Goal: Task Accomplishment & Management: Manage account settings

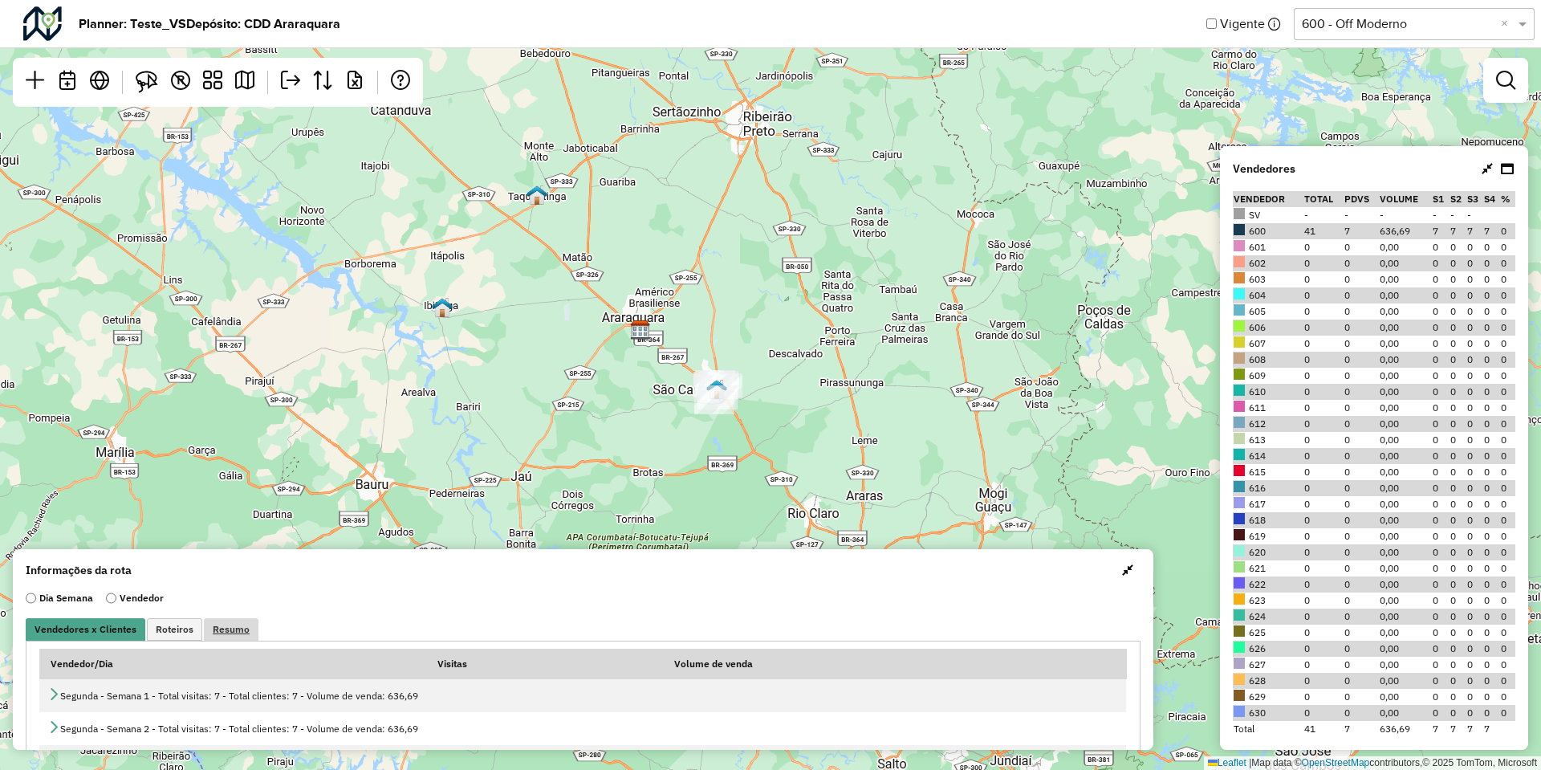
click at [238, 448] on span "Resumo" at bounding box center [231, 629] width 37 height 10
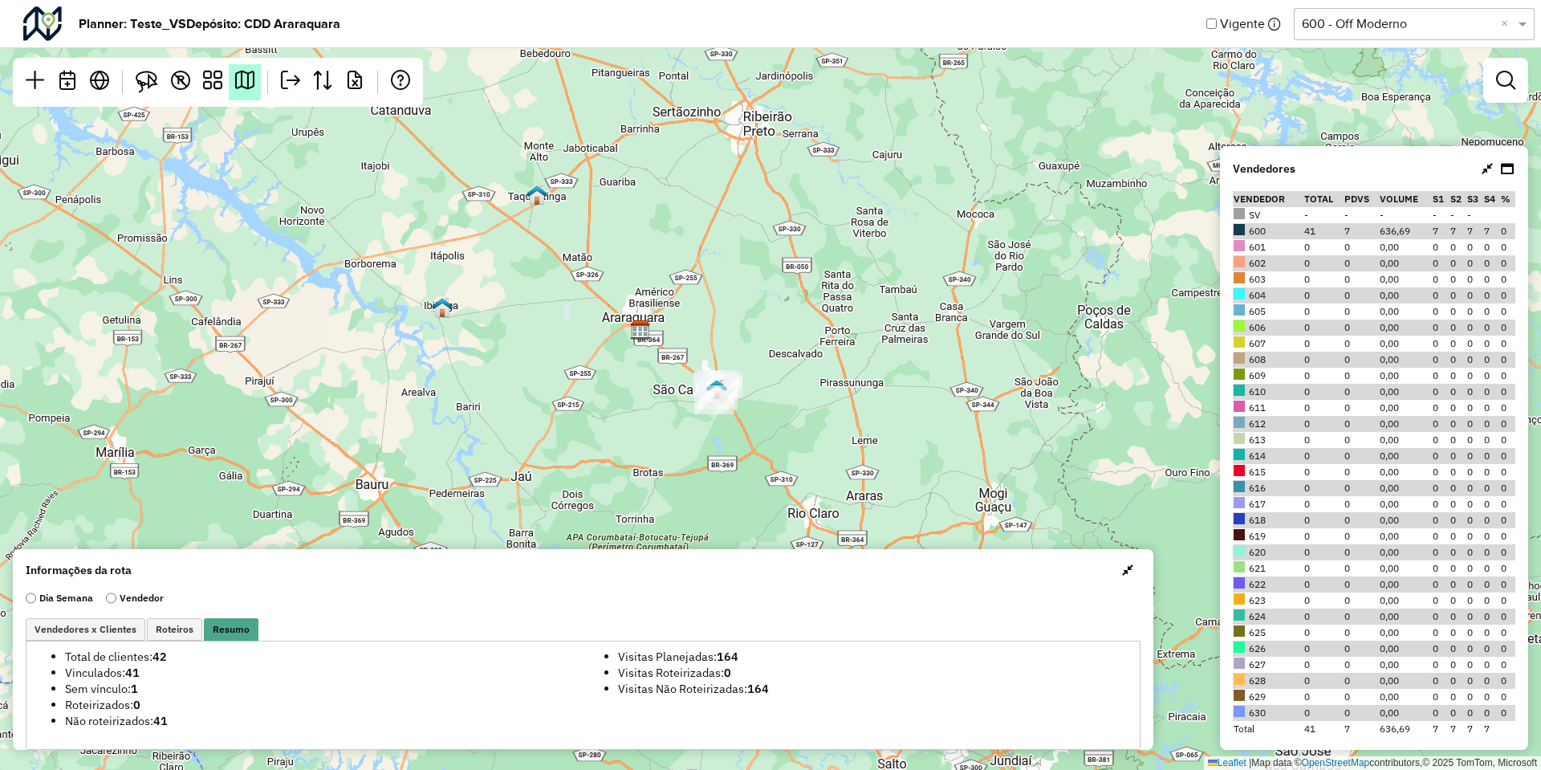
click at [246, 71] on em at bounding box center [244, 80] width 19 height 19
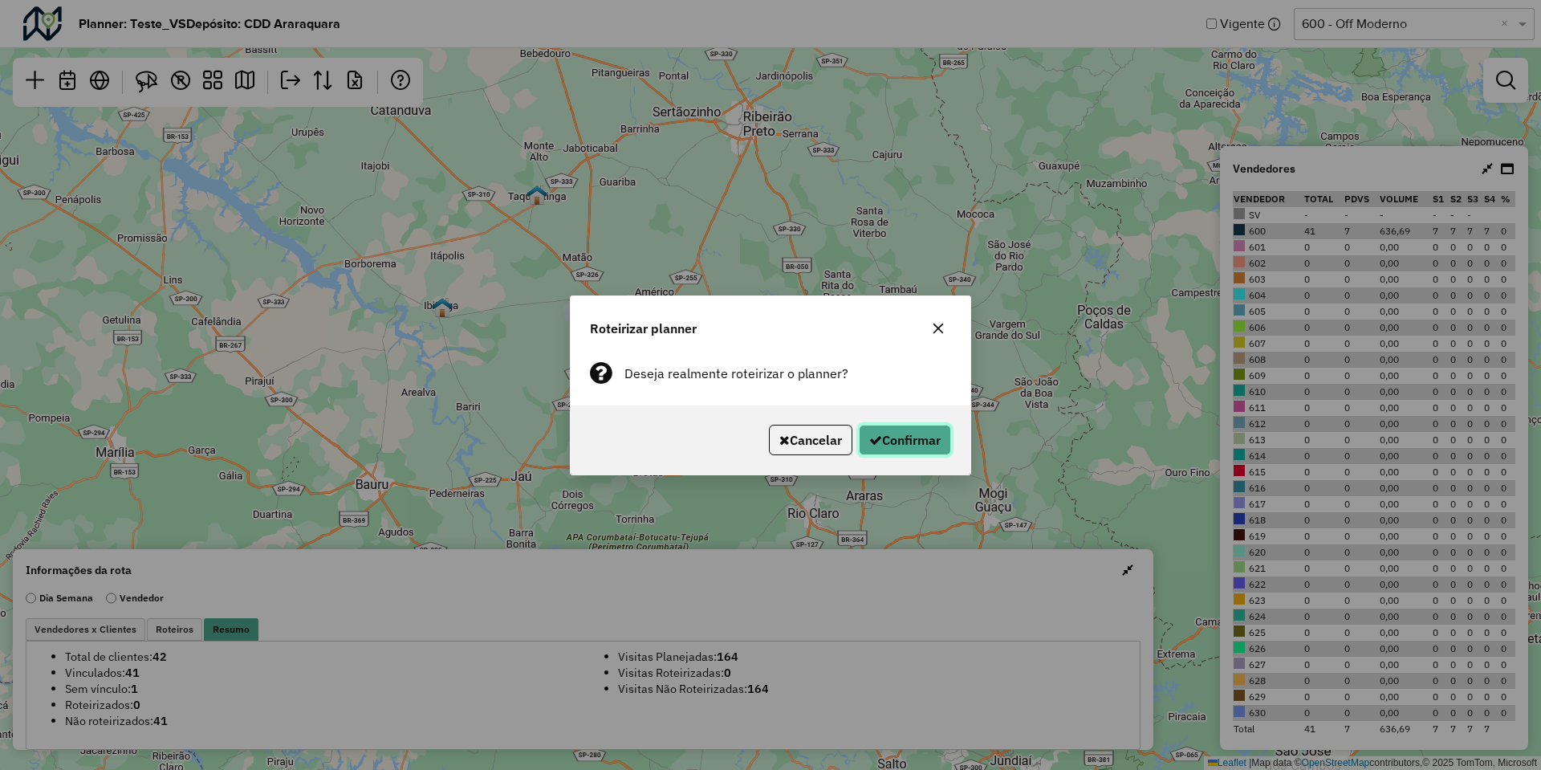
click at [888, 445] on button "Confirmar" at bounding box center [905, 440] width 92 height 31
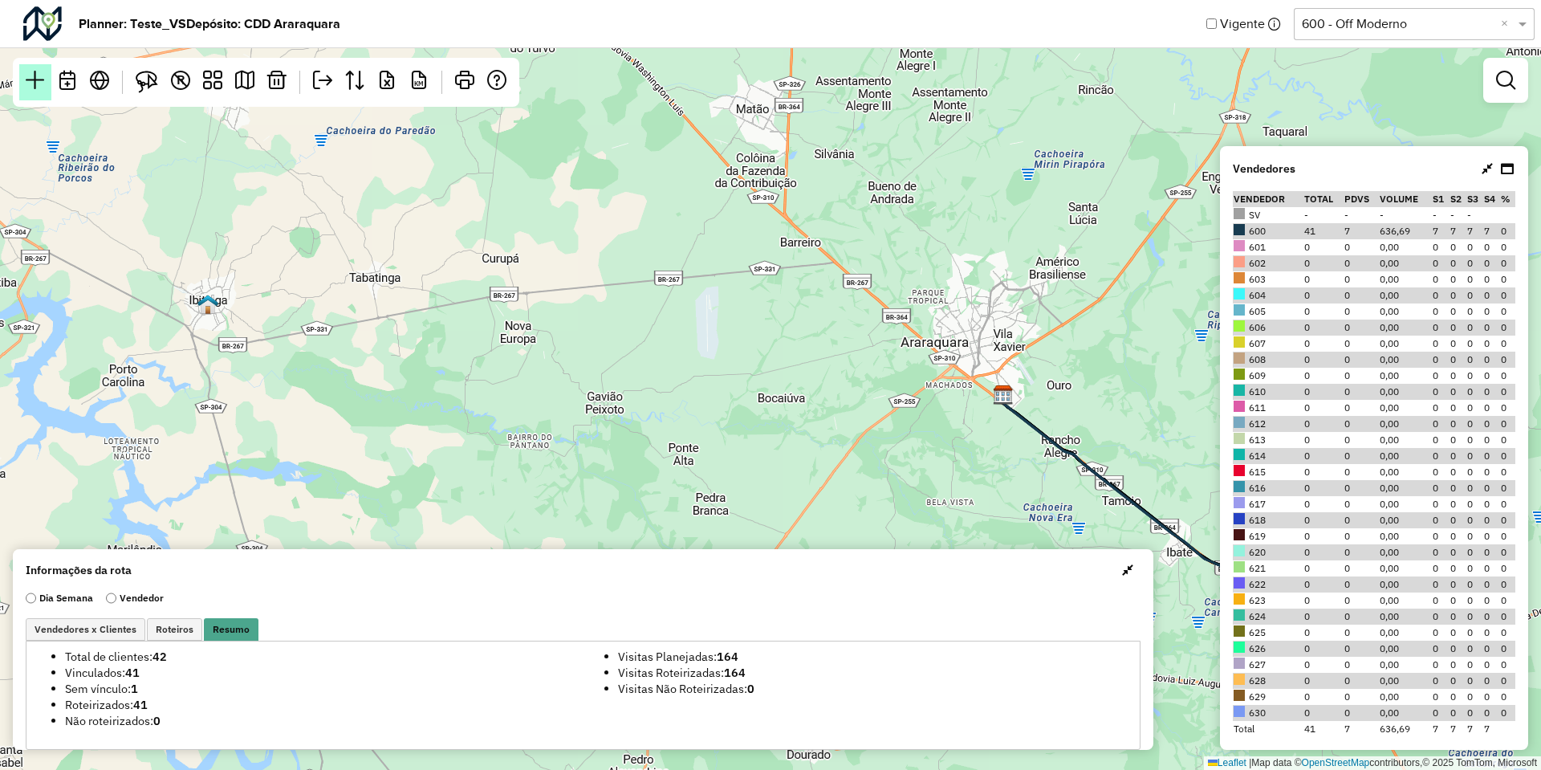
click at [31, 89] on em at bounding box center [35, 80] width 19 height 19
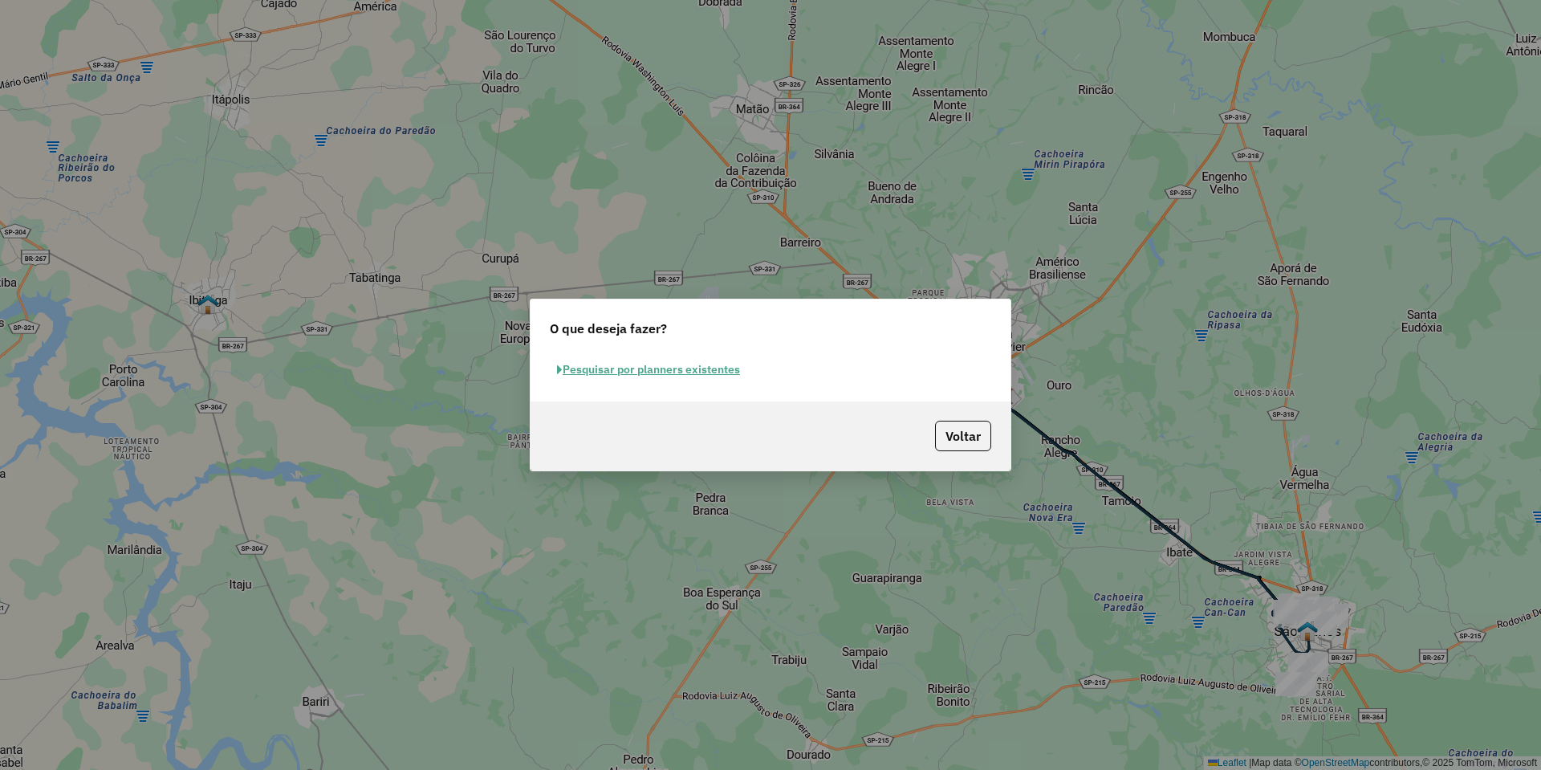
click at [612, 364] on button "Pesquisar por planners existentes" at bounding box center [648, 369] width 197 height 25
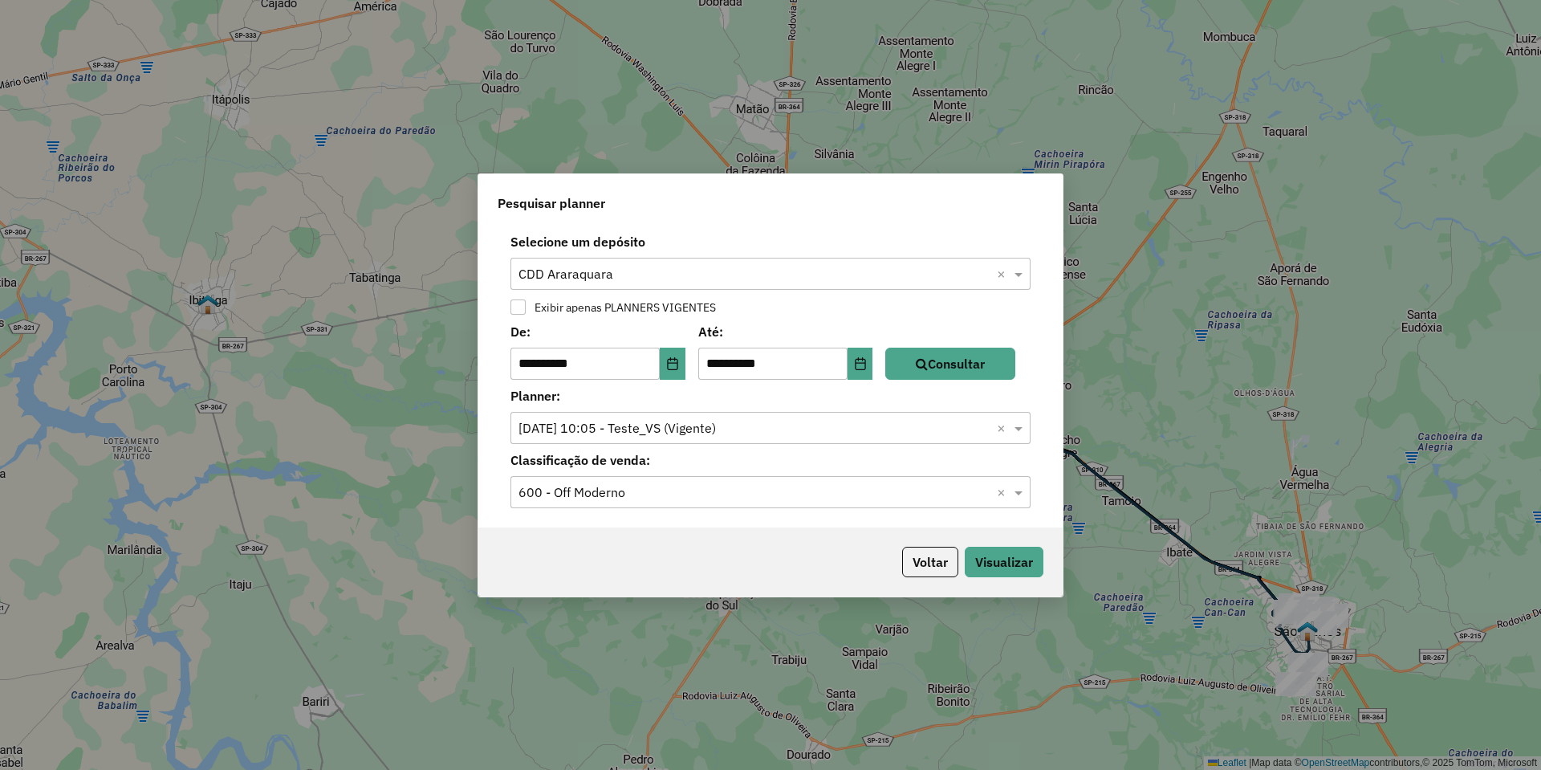
click at [634, 271] on input "text" at bounding box center [755, 274] width 472 height 19
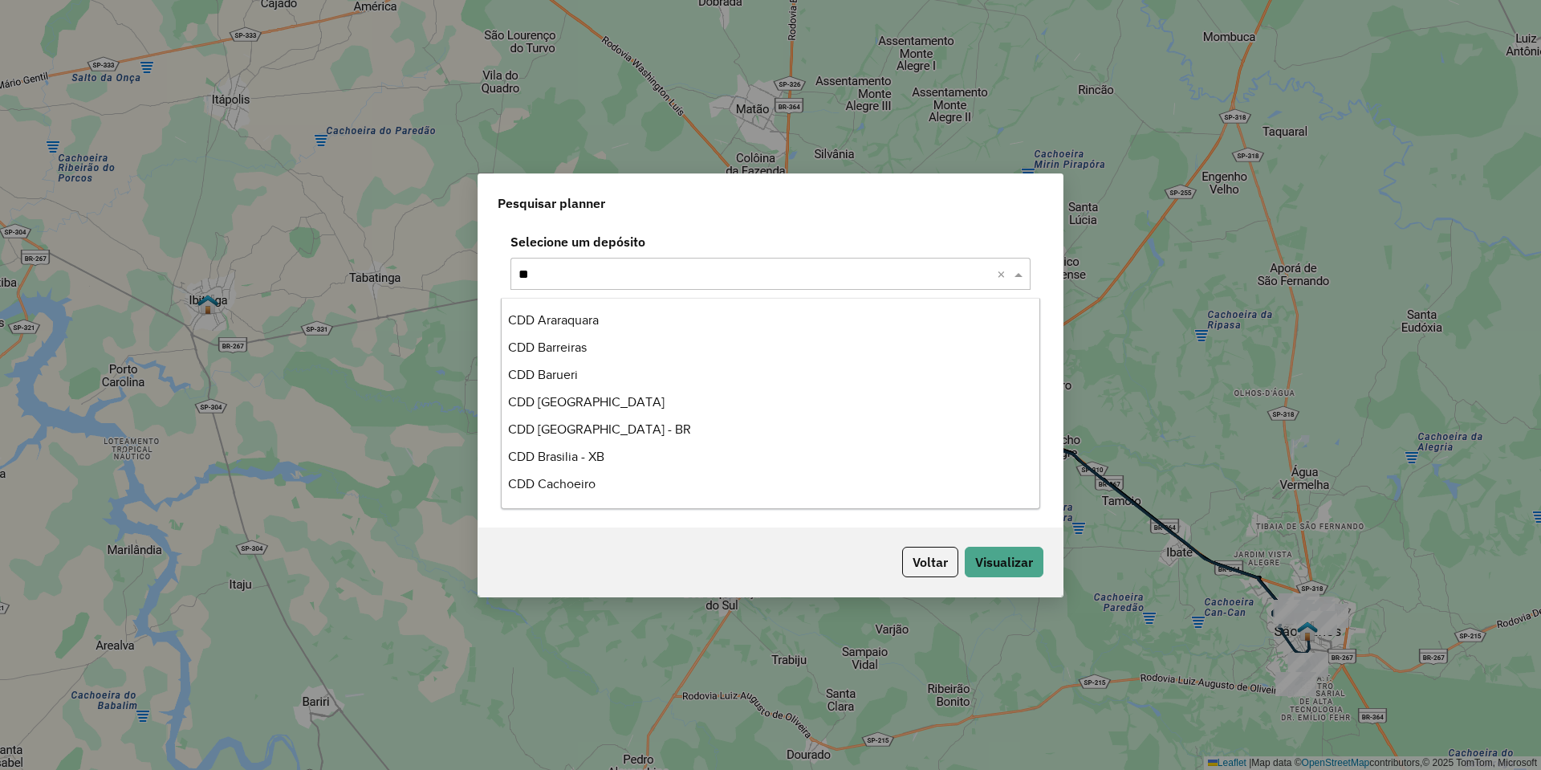
scroll to position [437, 0]
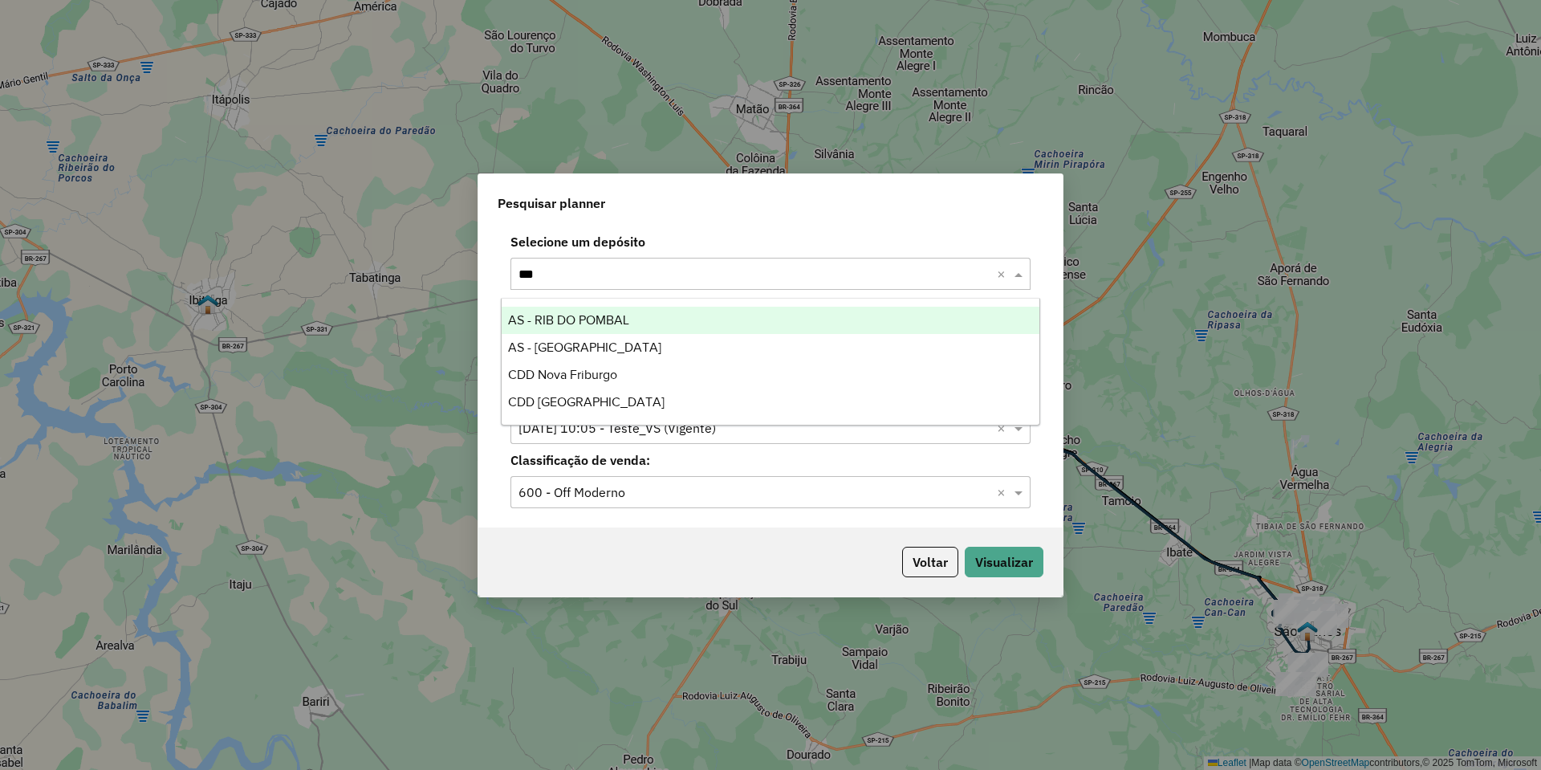
type input "****"
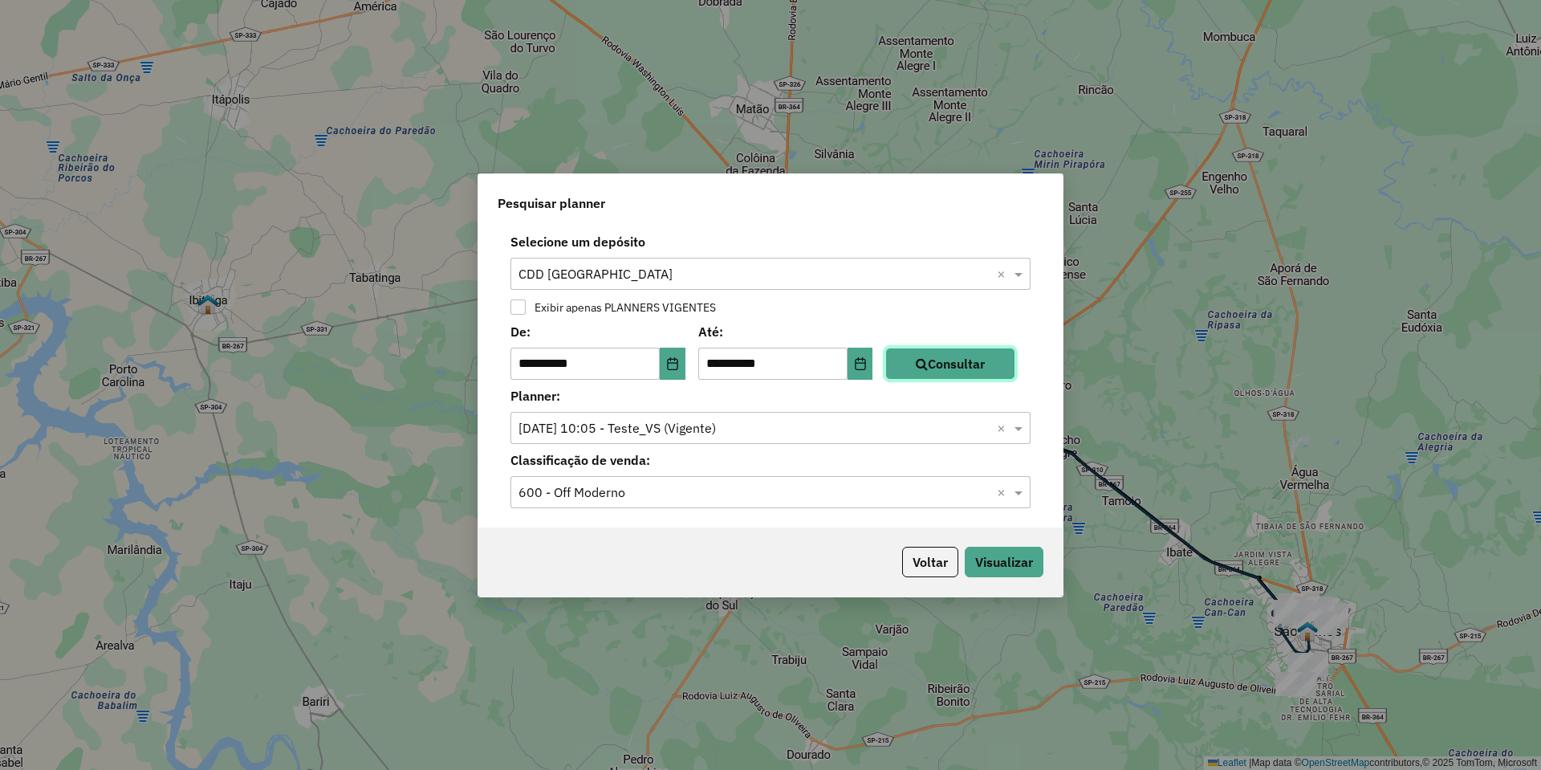
click at [969, 369] on button "Consultar" at bounding box center [950, 364] width 130 height 32
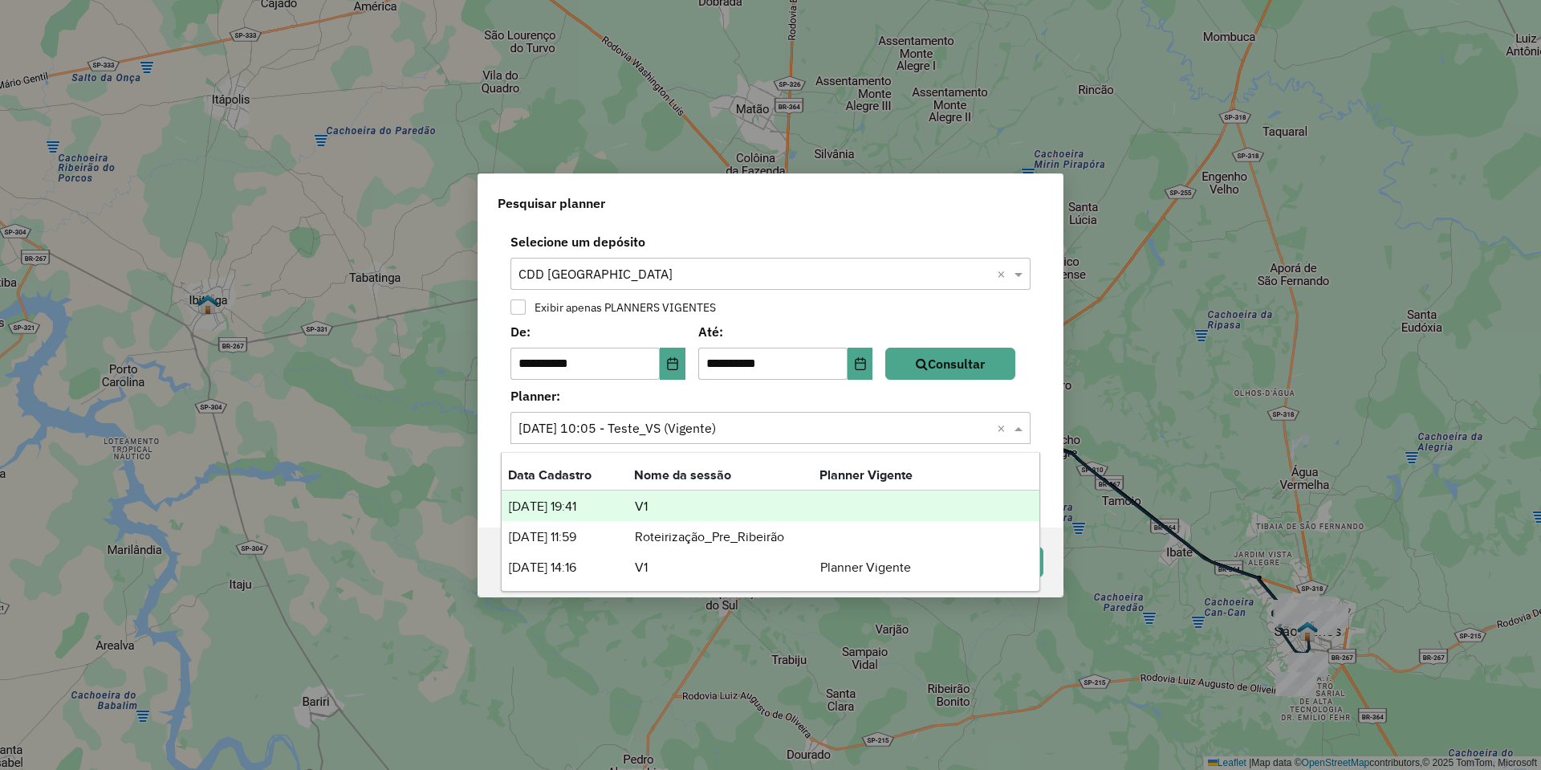
click at [822, 437] on input "text" at bounding box center [755, 428] width 472 height 19
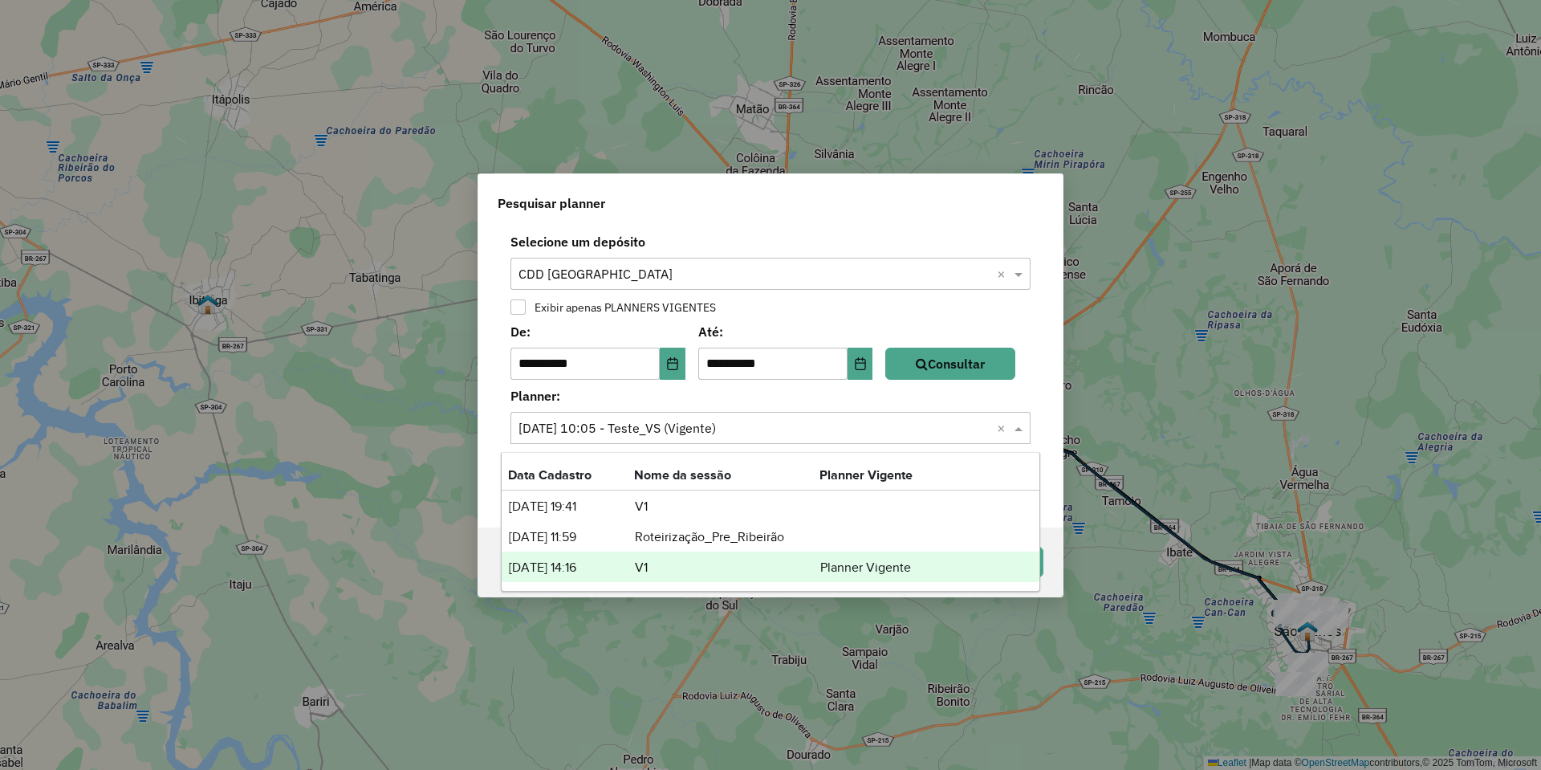
click at [790, 448] on td "V1" at bounding box center [726, 567] width 185 height 21
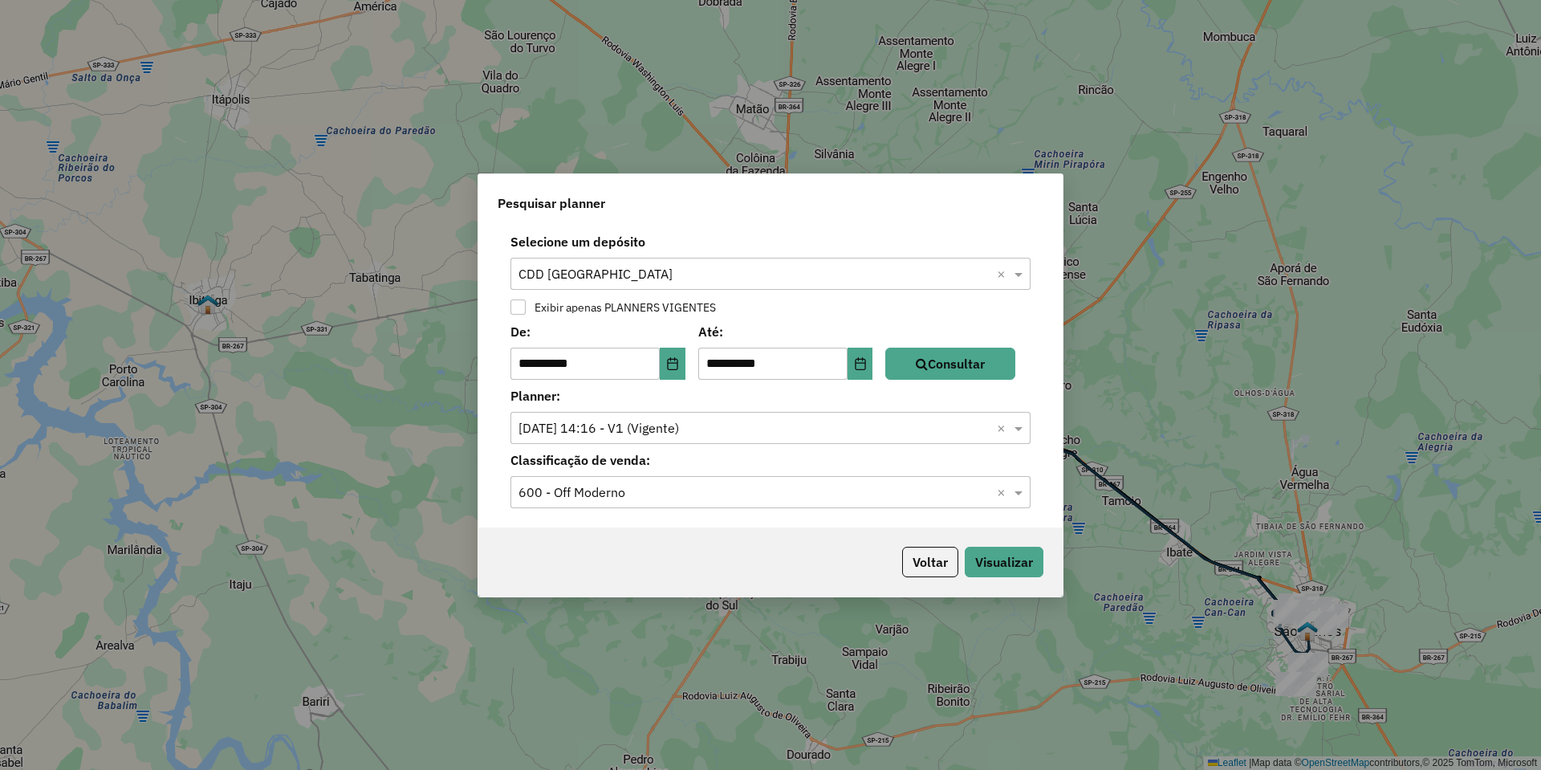
click at [767, 448] on input "text" at bounding box center [755, 492] width 472 height 19
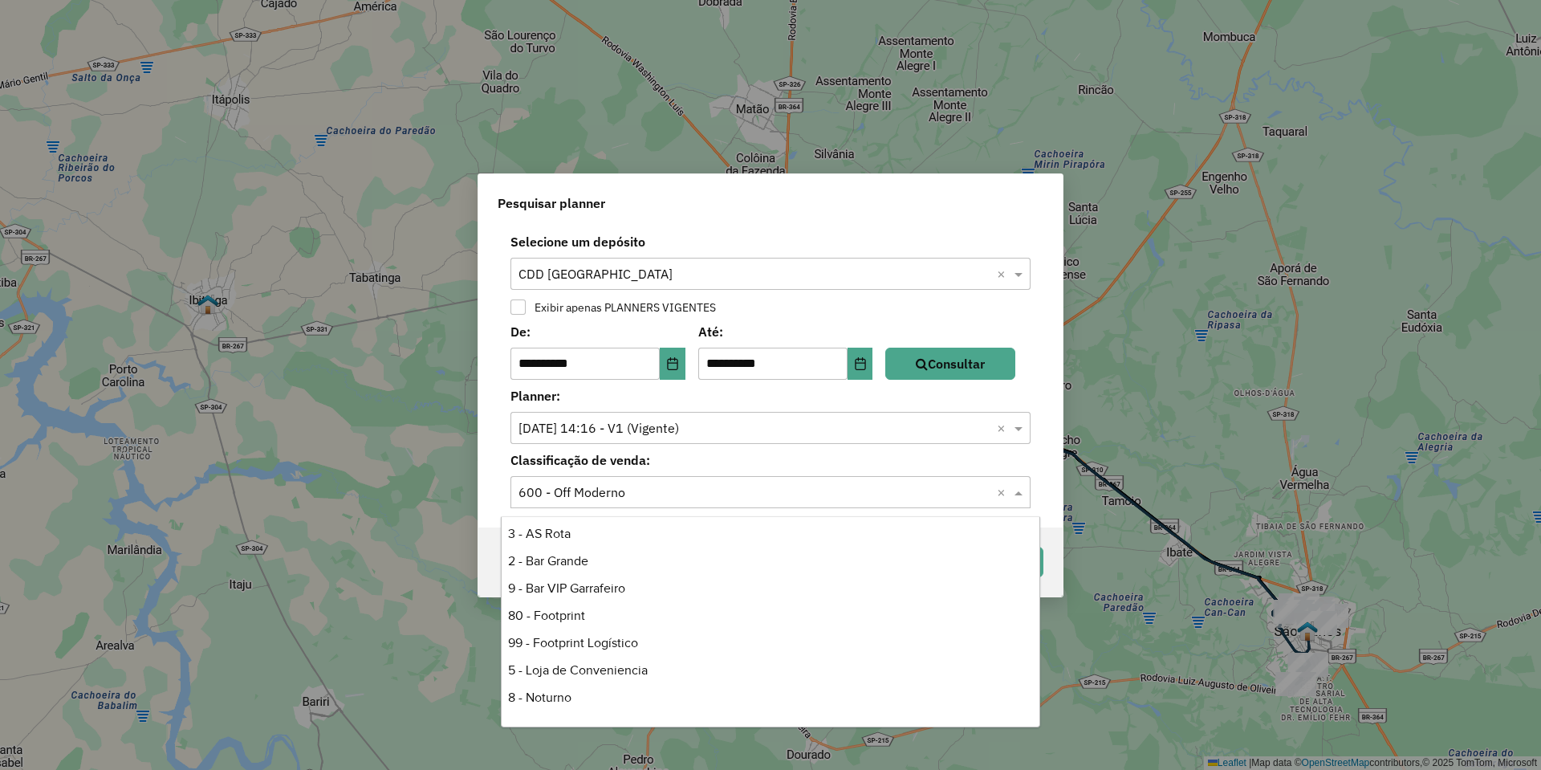
scroll to position [401, 0]
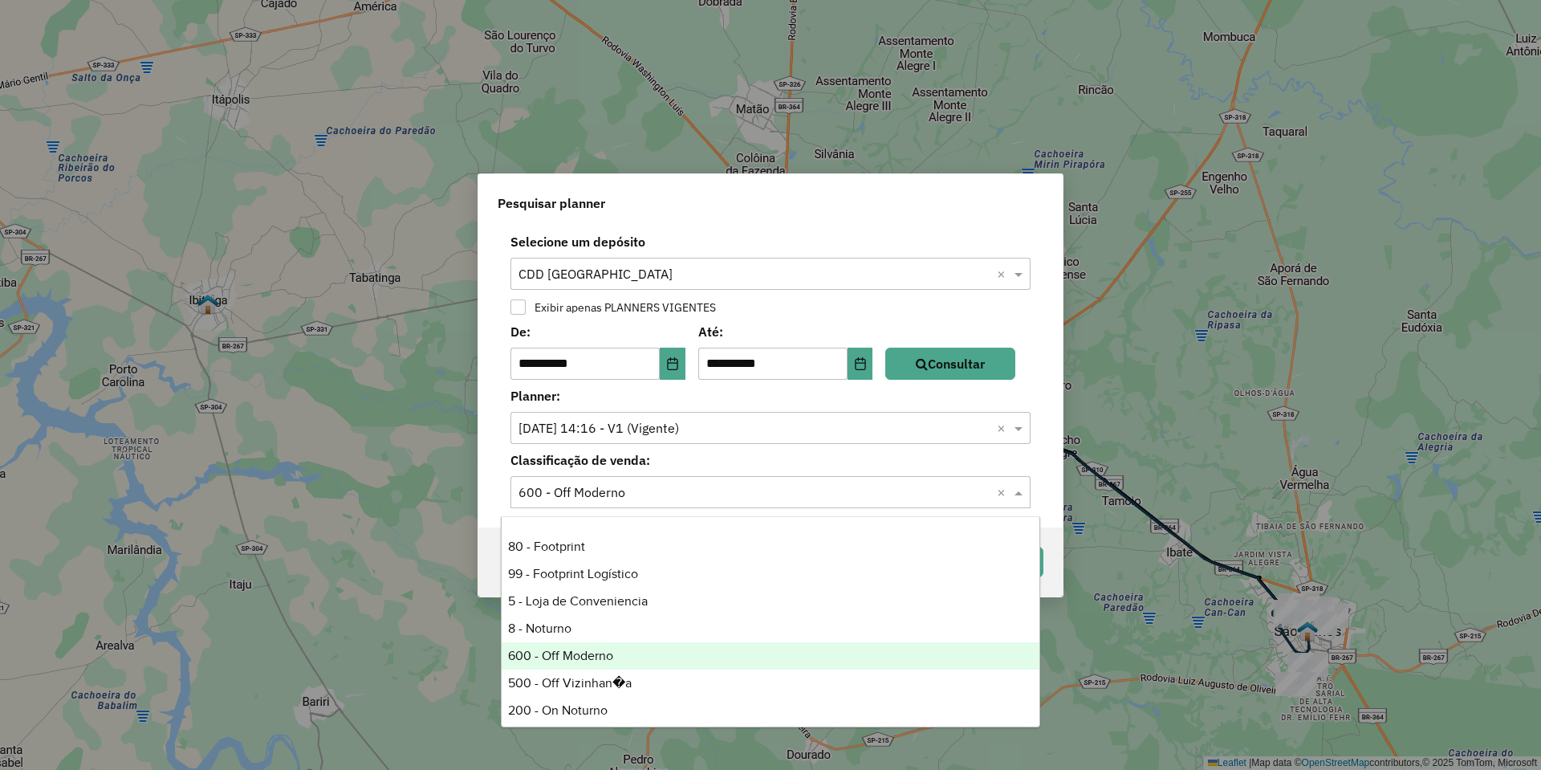
click at [665, 448] on div "600 - Off Moderno" at bounding box center [771, 655] width 538 height 27
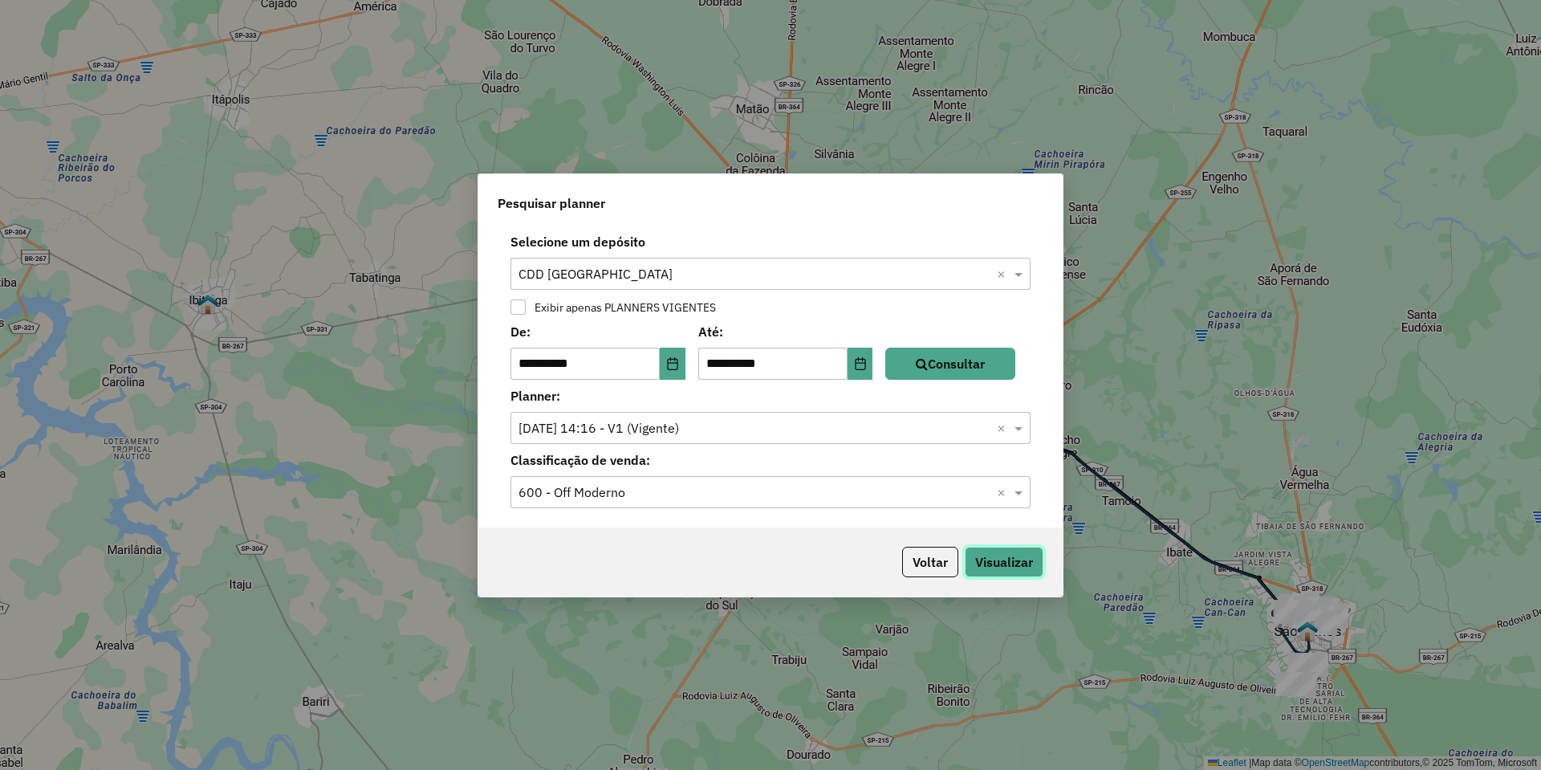
click at [986, 448] on button "Visualizar" at bounding box center [1004, 562] width 79 height 31
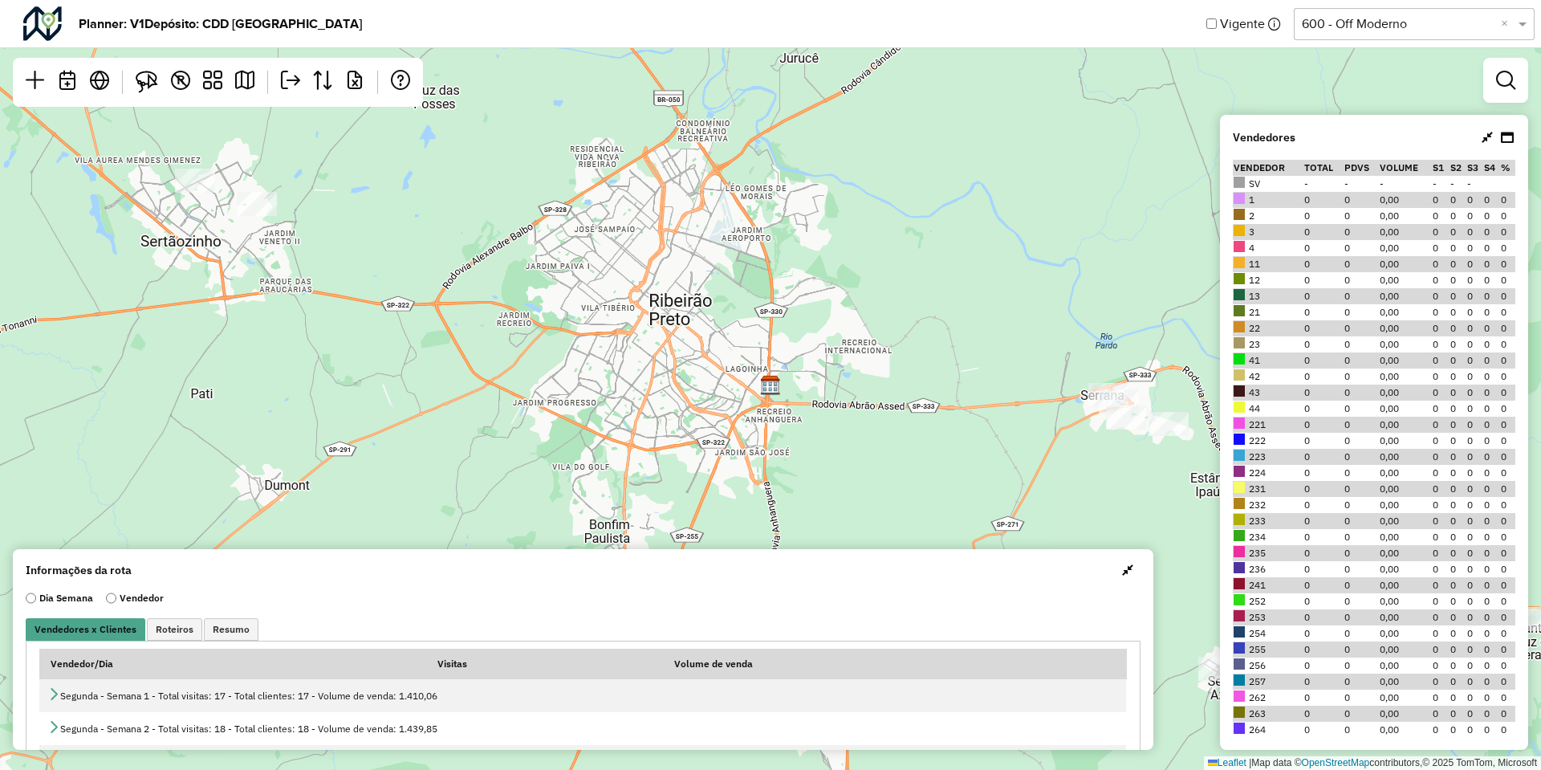
click at [324, 224] on div "Leaflet | Map data © OpenStreetMap contributors,© 2025 TomTom, Microsoft" at bounding box center [770, 385] width 1541 height 770
click at [251, 87] on em at bounding box center [244, 80] width 19 height 19
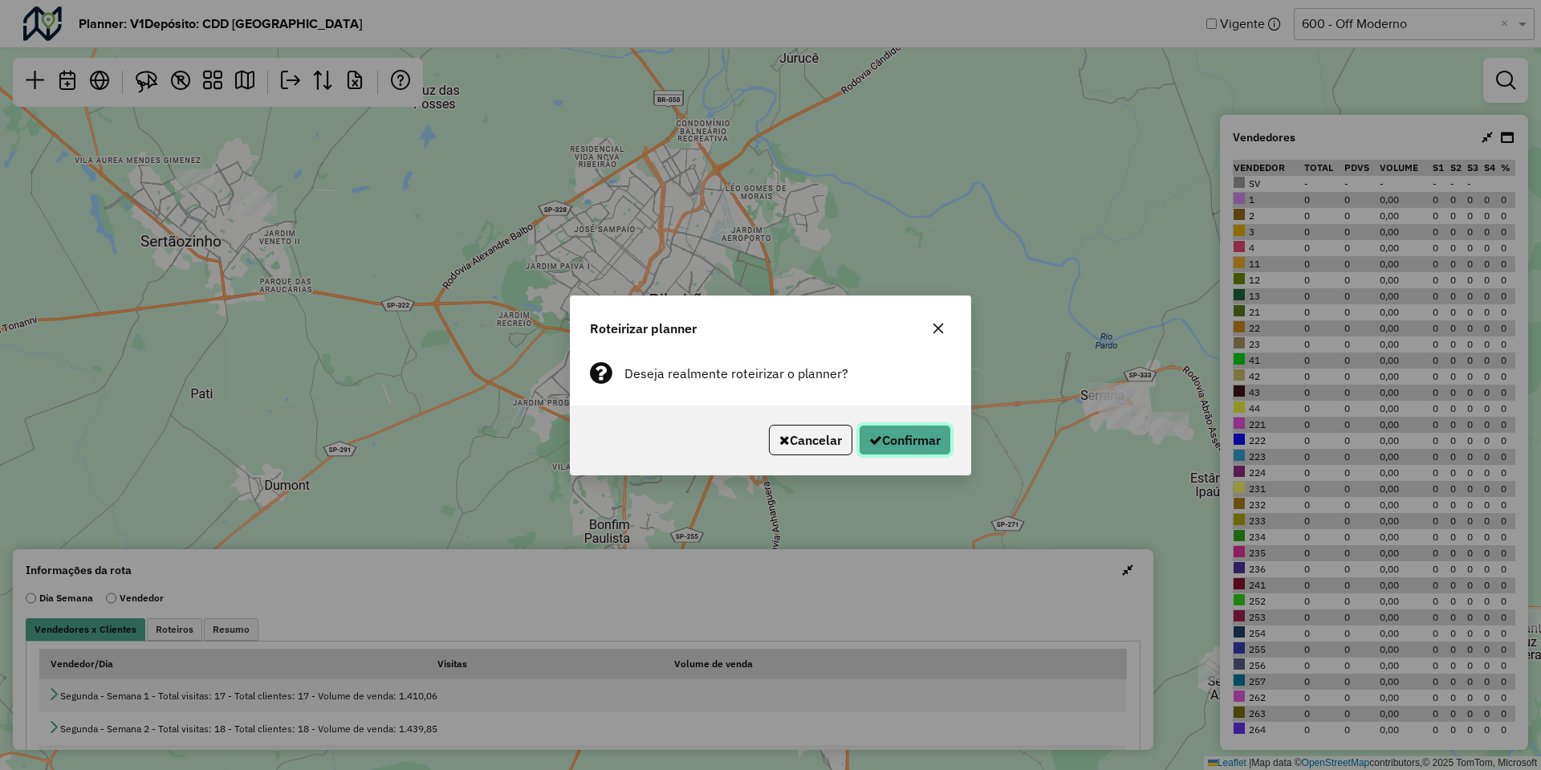
click at [885, 437] on button "Confirmar" at bounding box center [905, 440] width 92 height 31
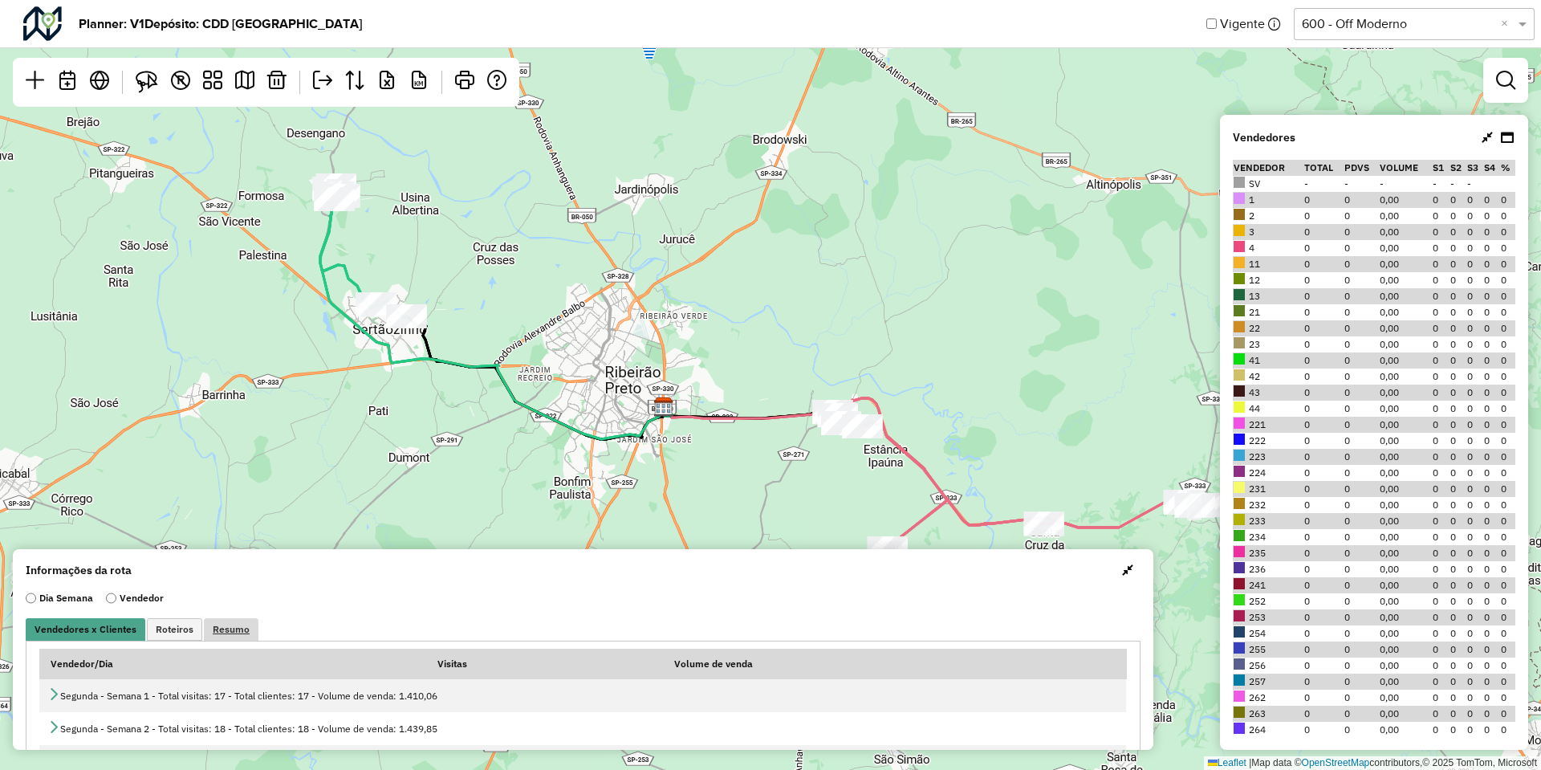
click at [238, 448] on link "Resumo" at bounding box center [231, 629] width 55 height 22
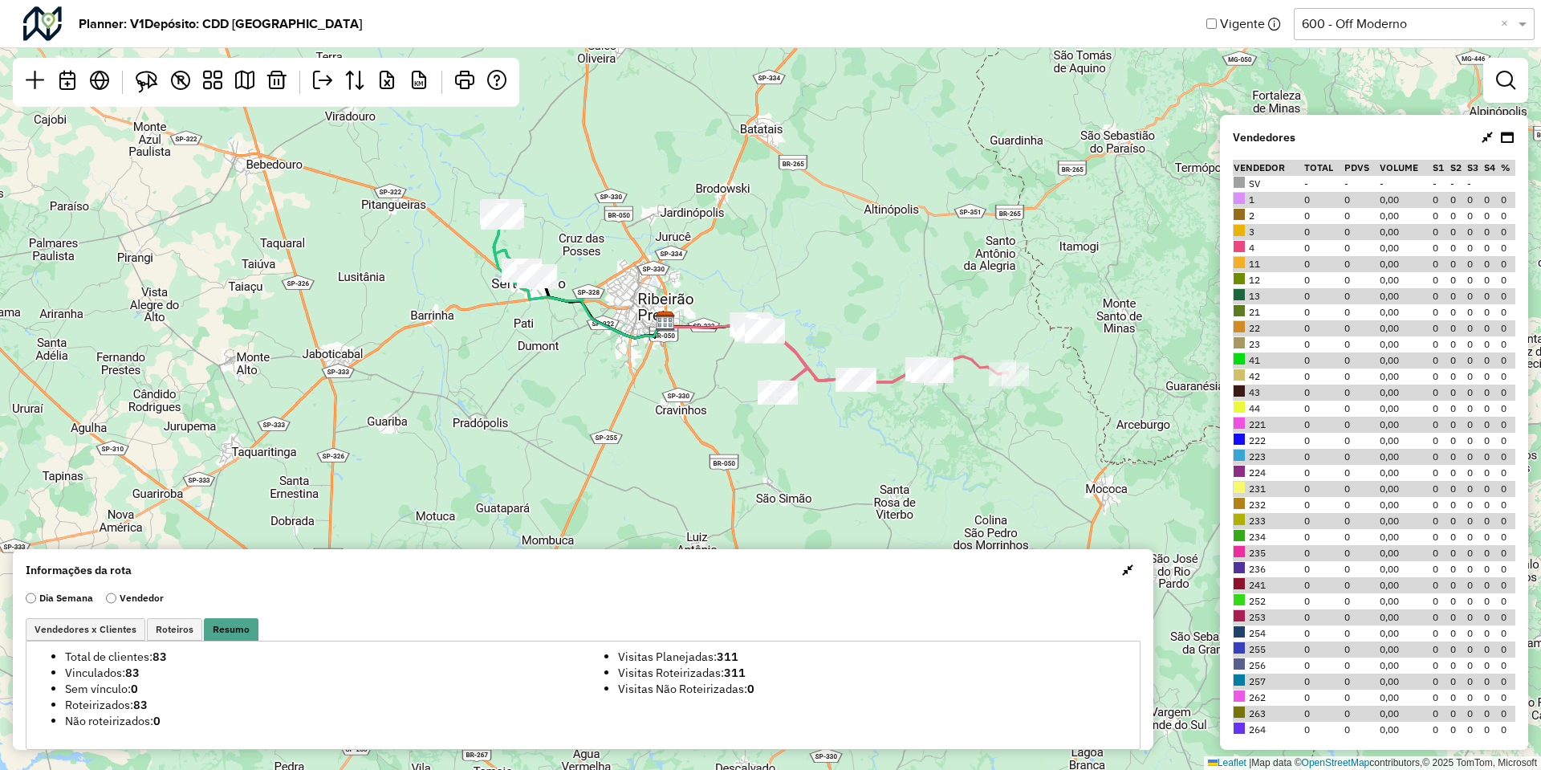
drag, startPoint x: 724, startPoint y: 246, endPoint x: 717, endPoint y: 250, distance: 8.7
click at [717, 250] on div "Leaflet | Map data © OpenStreetMap contributors,© 2025 TomTom, Microsoft" at bounding box center [770, 385] width 1541 height 770
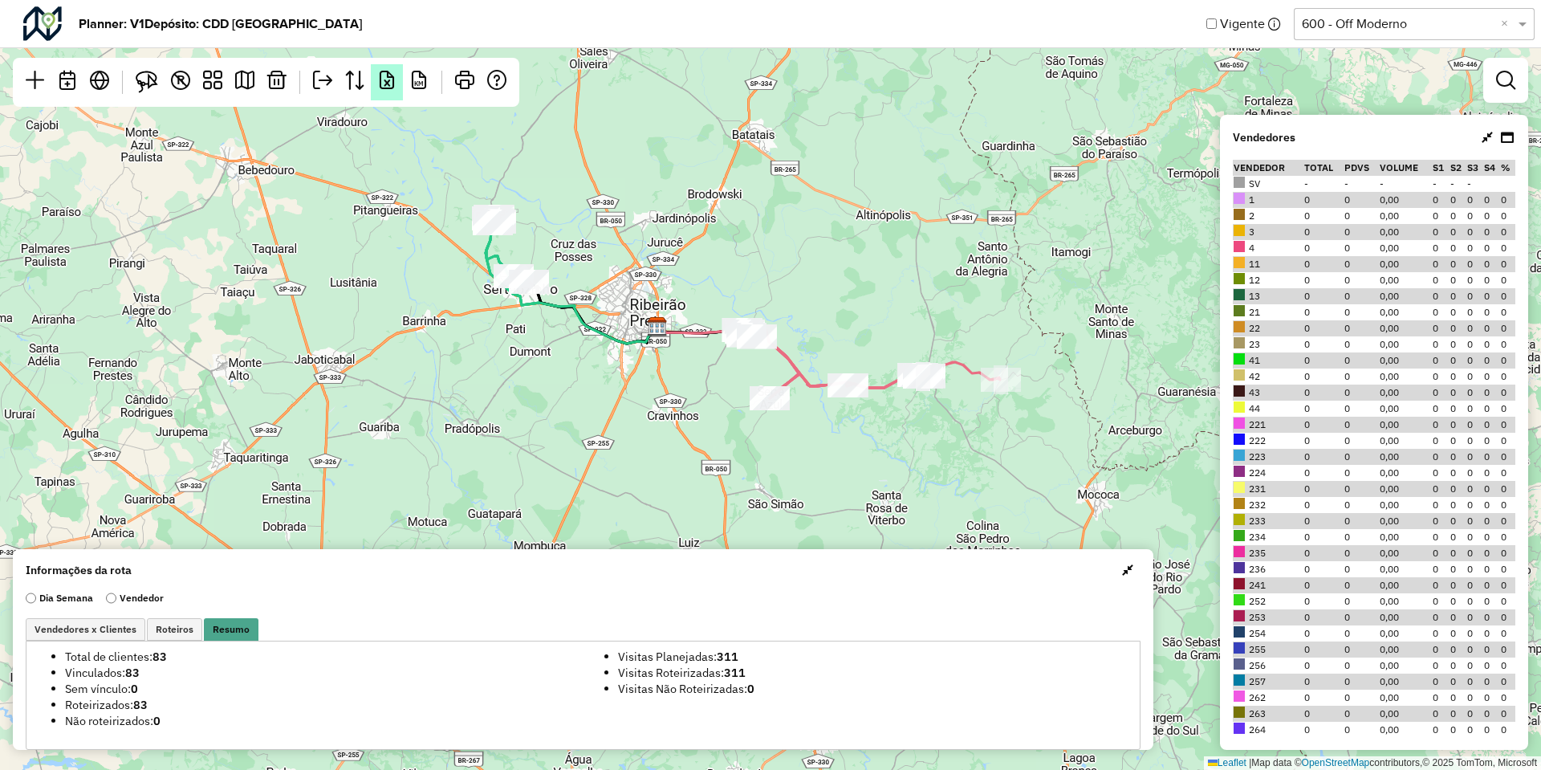
click at [388, 86] on em at bounding box center [386, 80] width 19 height 19
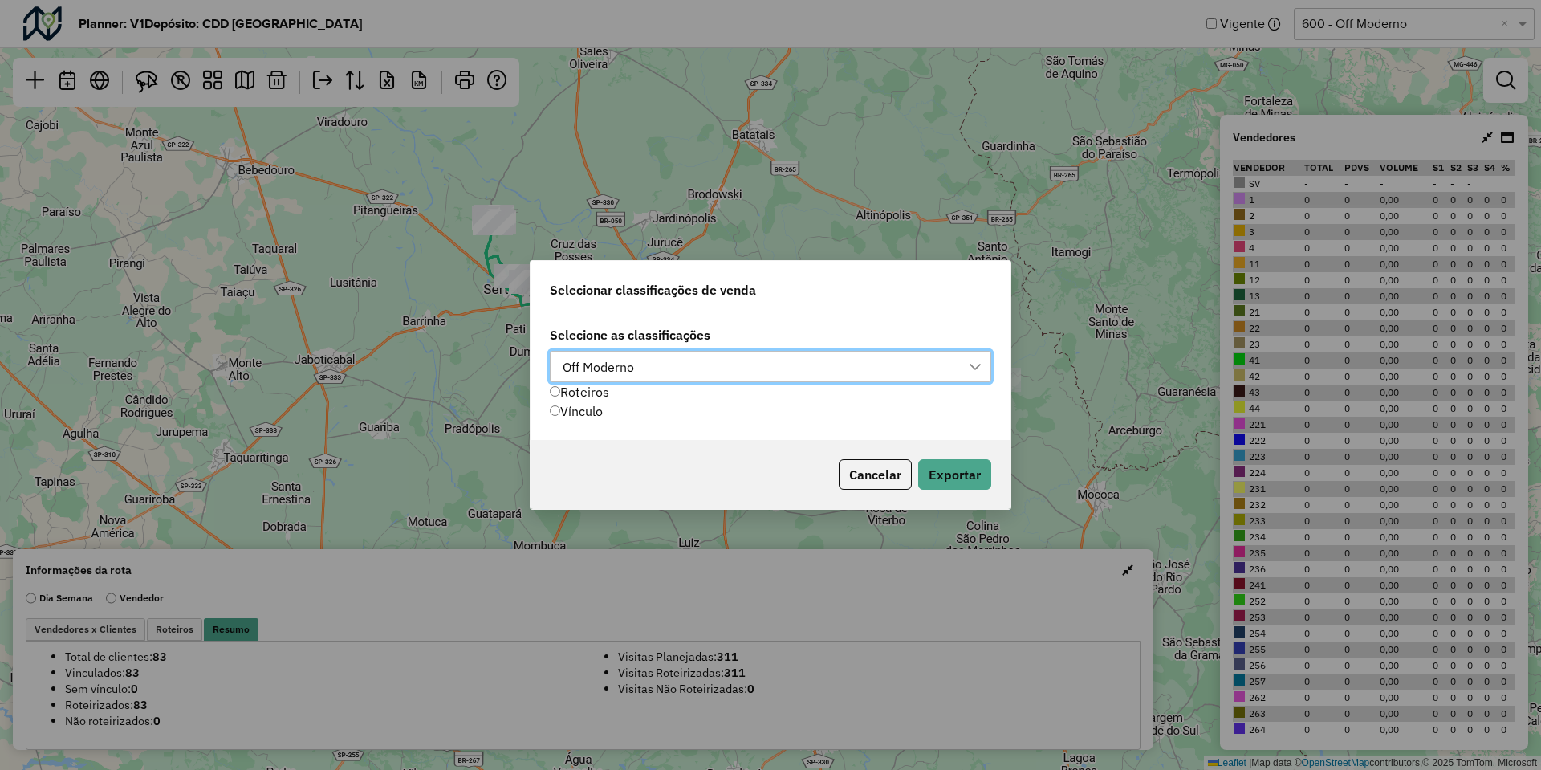
scroll to position [11, 73]
click at [560, 409] on div "Vínculo" at bounding box center [605, 410] width 111 height 19
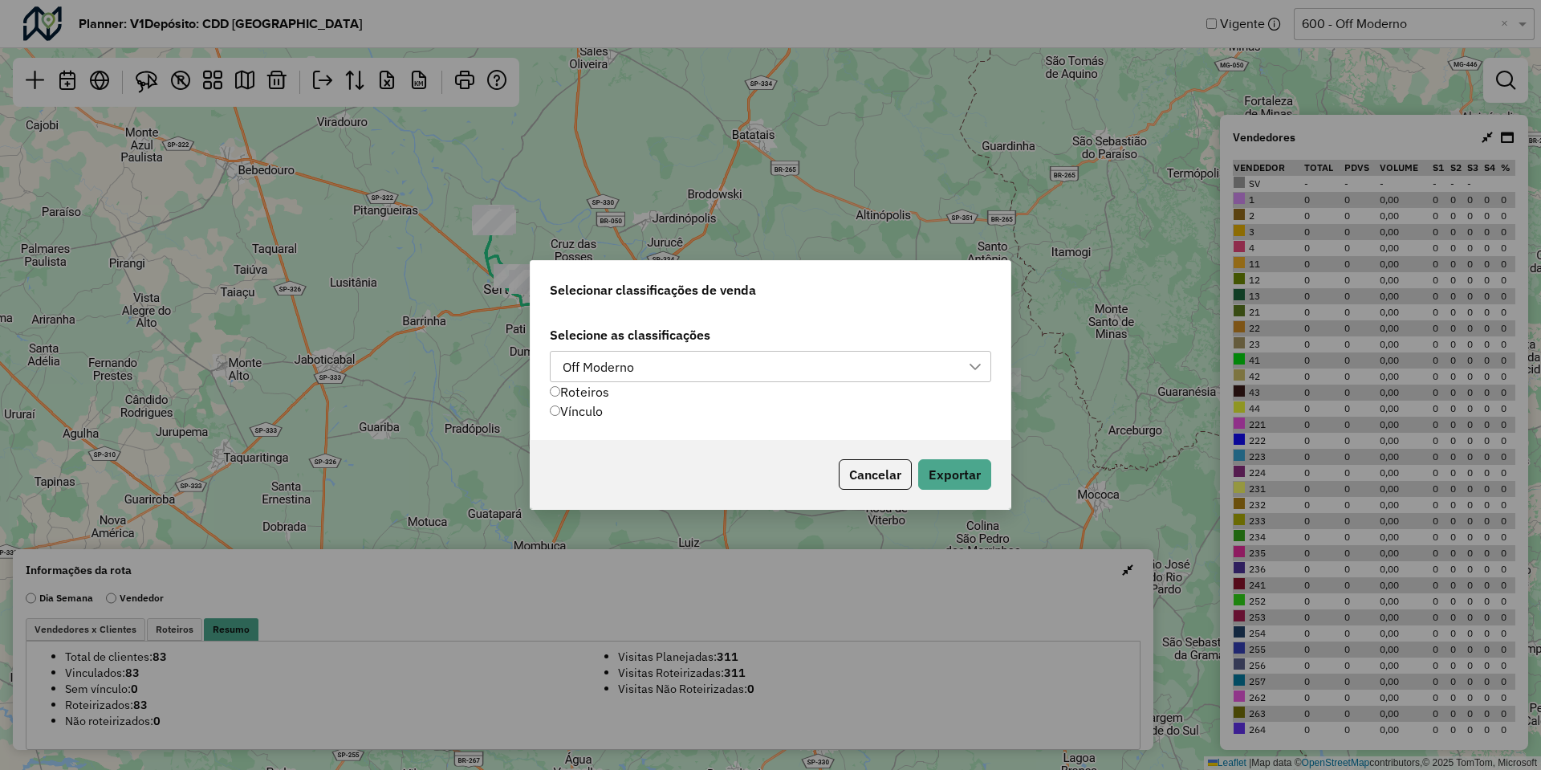
click at [585, 376] on div "Off Moderno" at bounding box center [598, 367] width 83 height 31
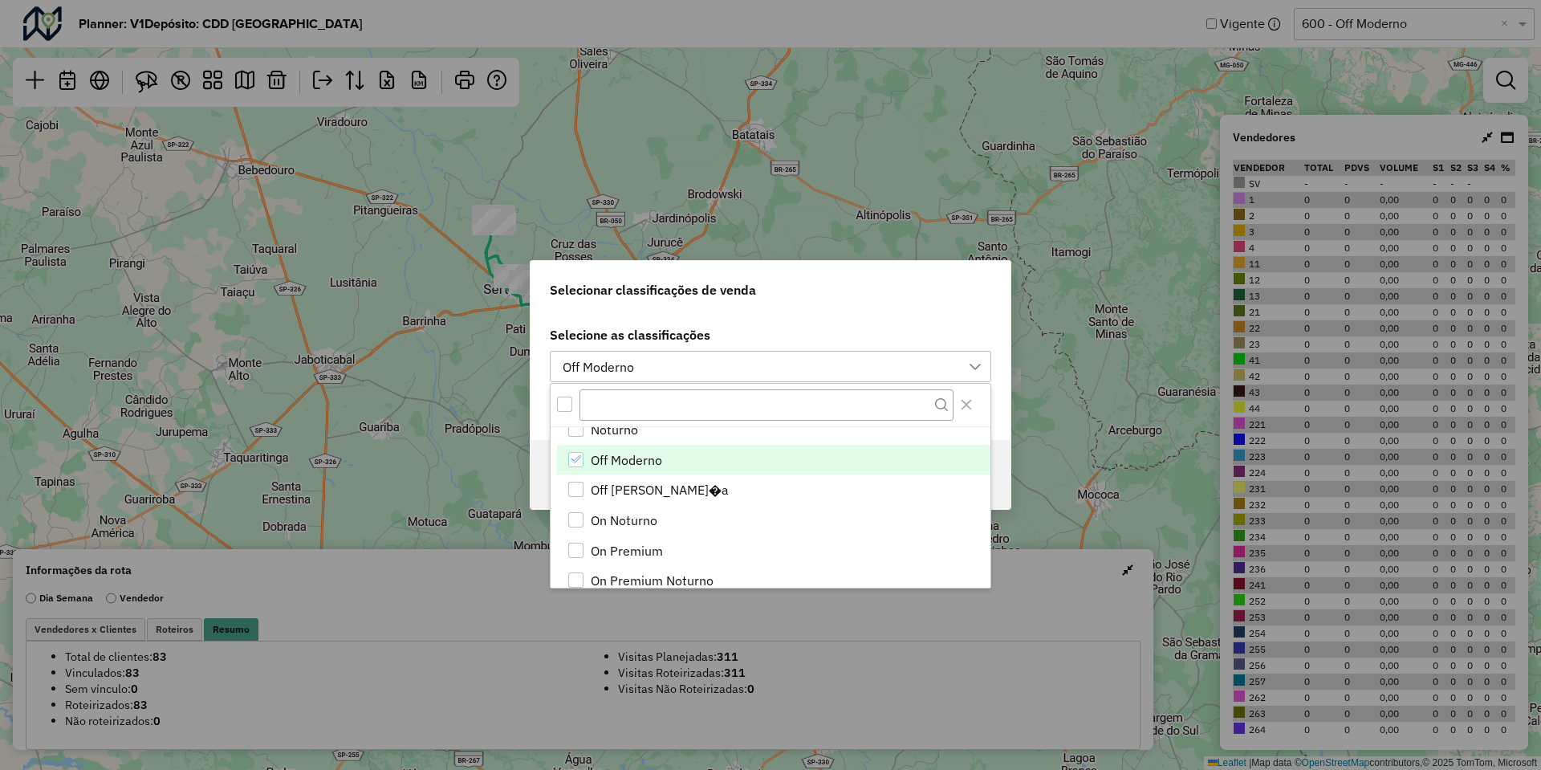
scroll to position [579, 0]
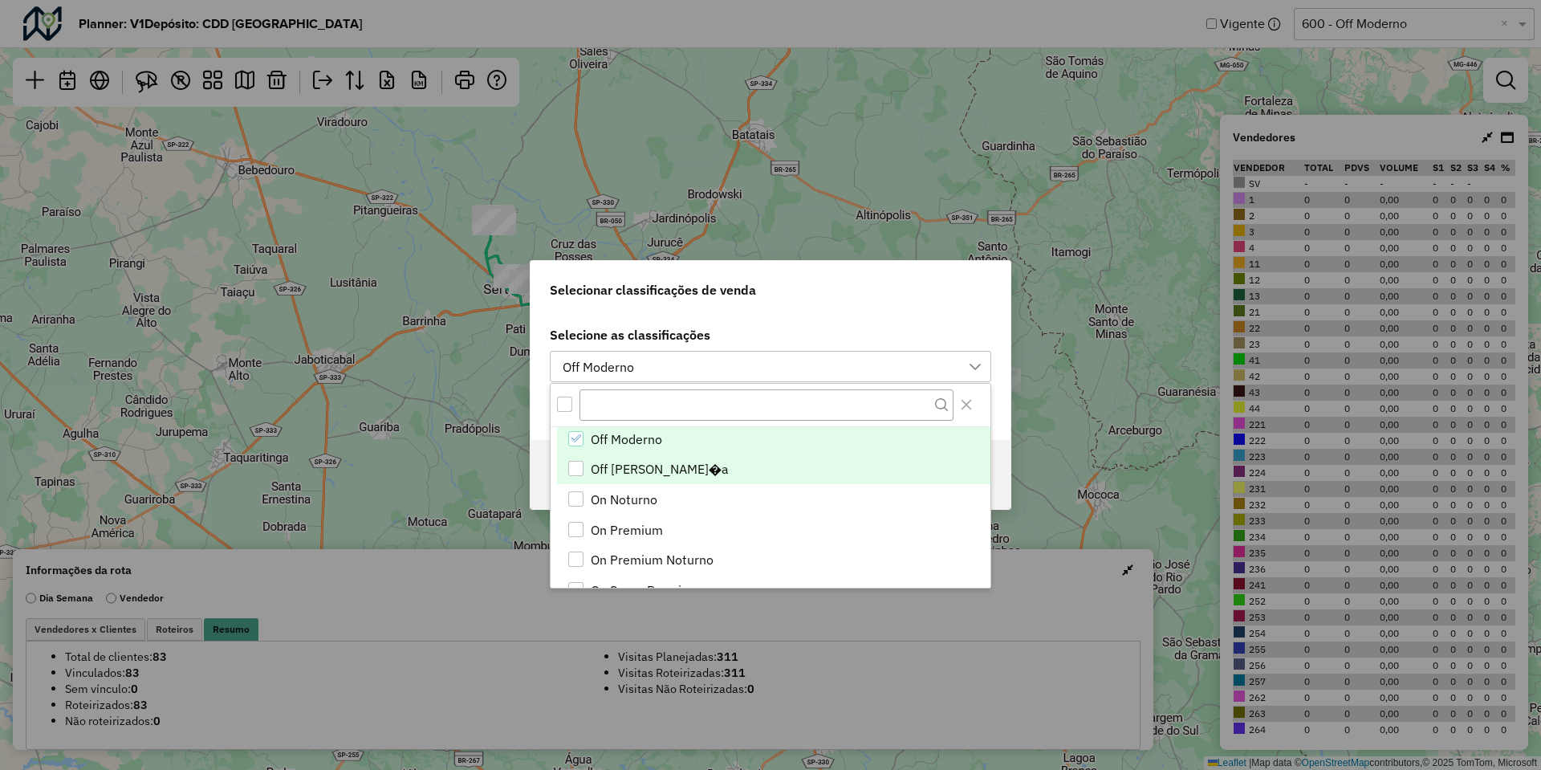
click at [654, 448] on li "Off Vizinhan�a" at bounding box center [773, 468] width 433 height 31
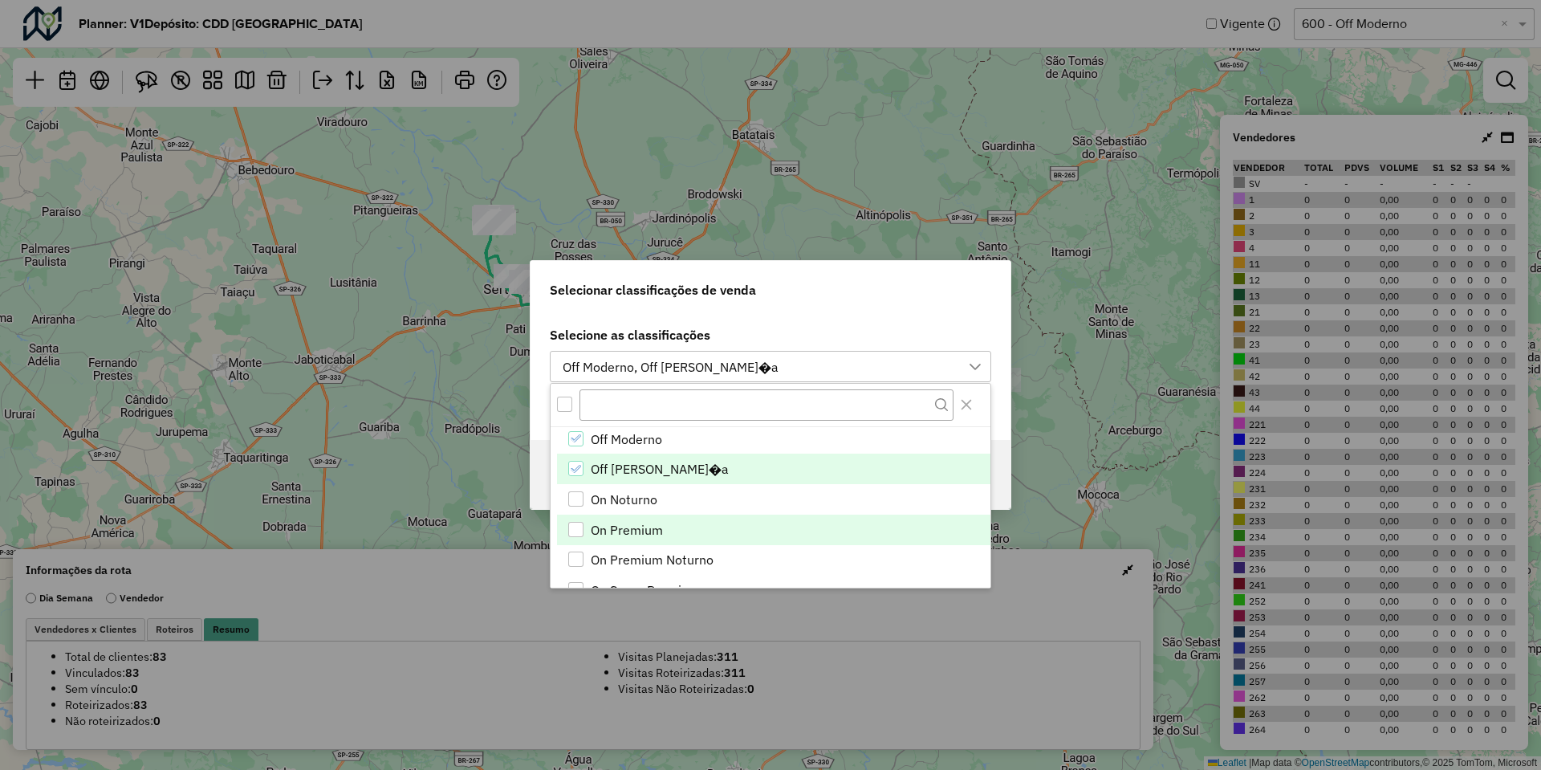
click at [649, 448] on span "On Premium" at bounding box center [627, 529] width 72 height 19
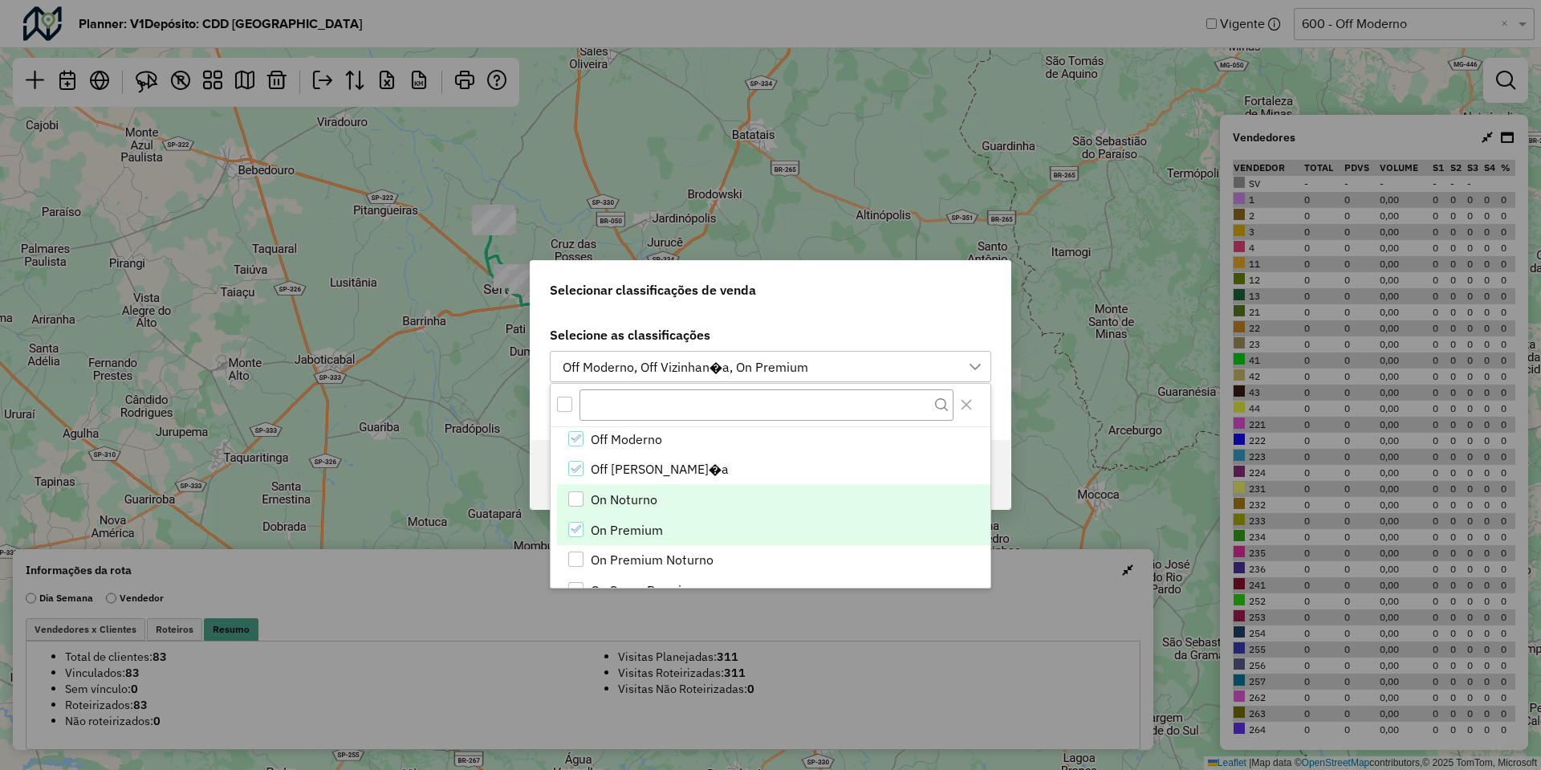
scroll to position [712, 0]
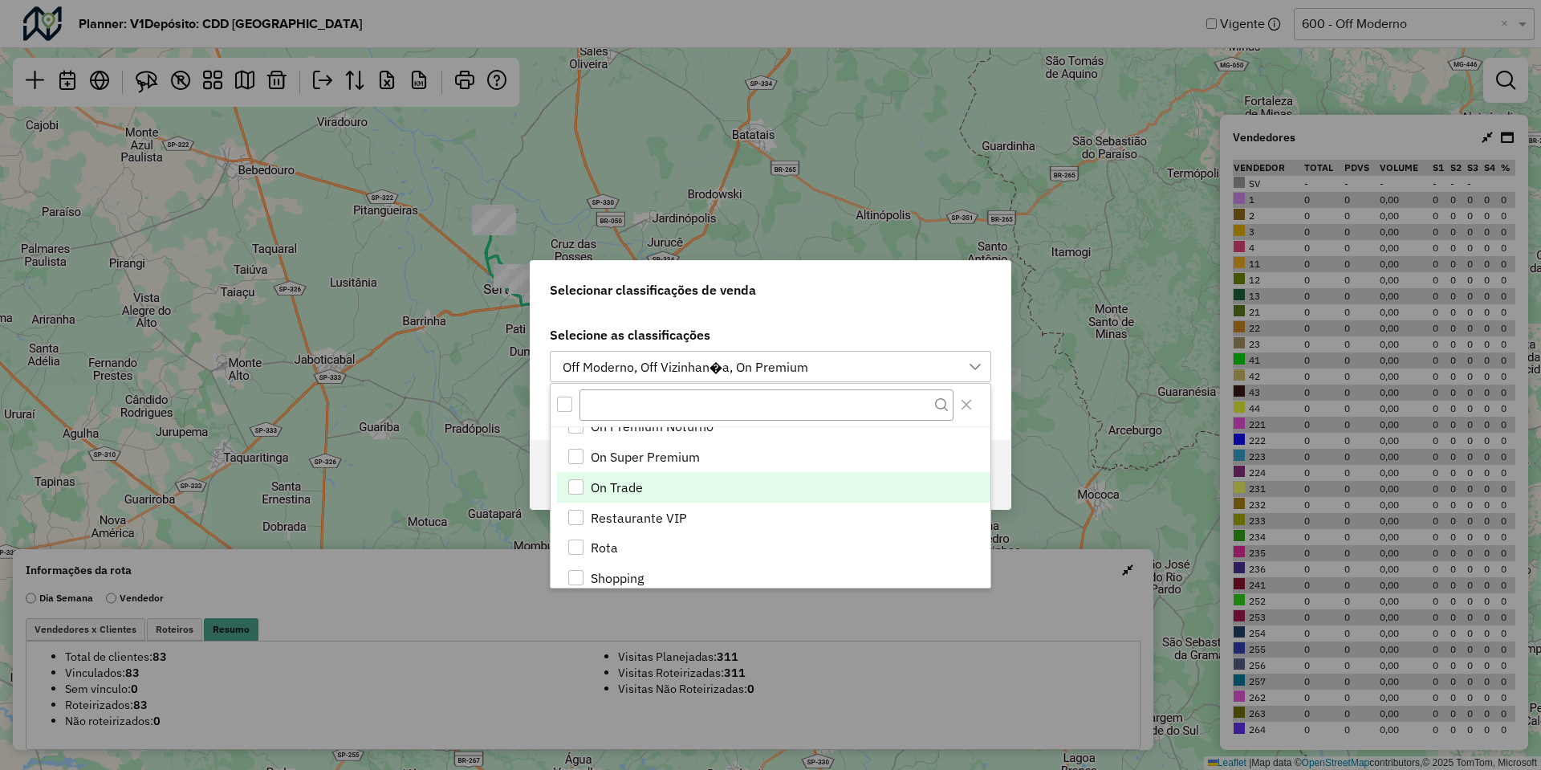
click at [658, 448] on li "On Trade" at bounding box center [773, 487] width 433 height 31
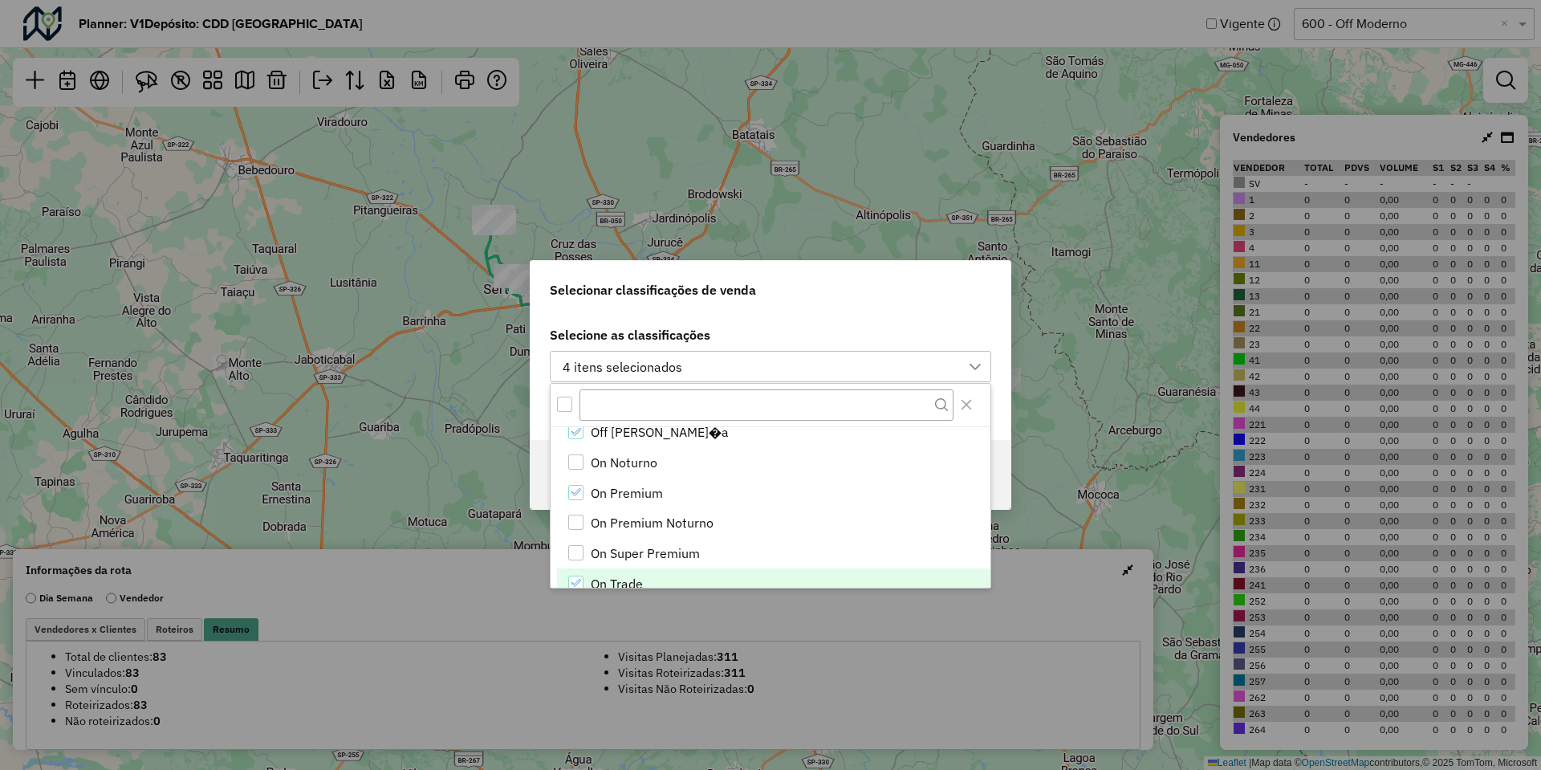
scroll to position [579, 0]
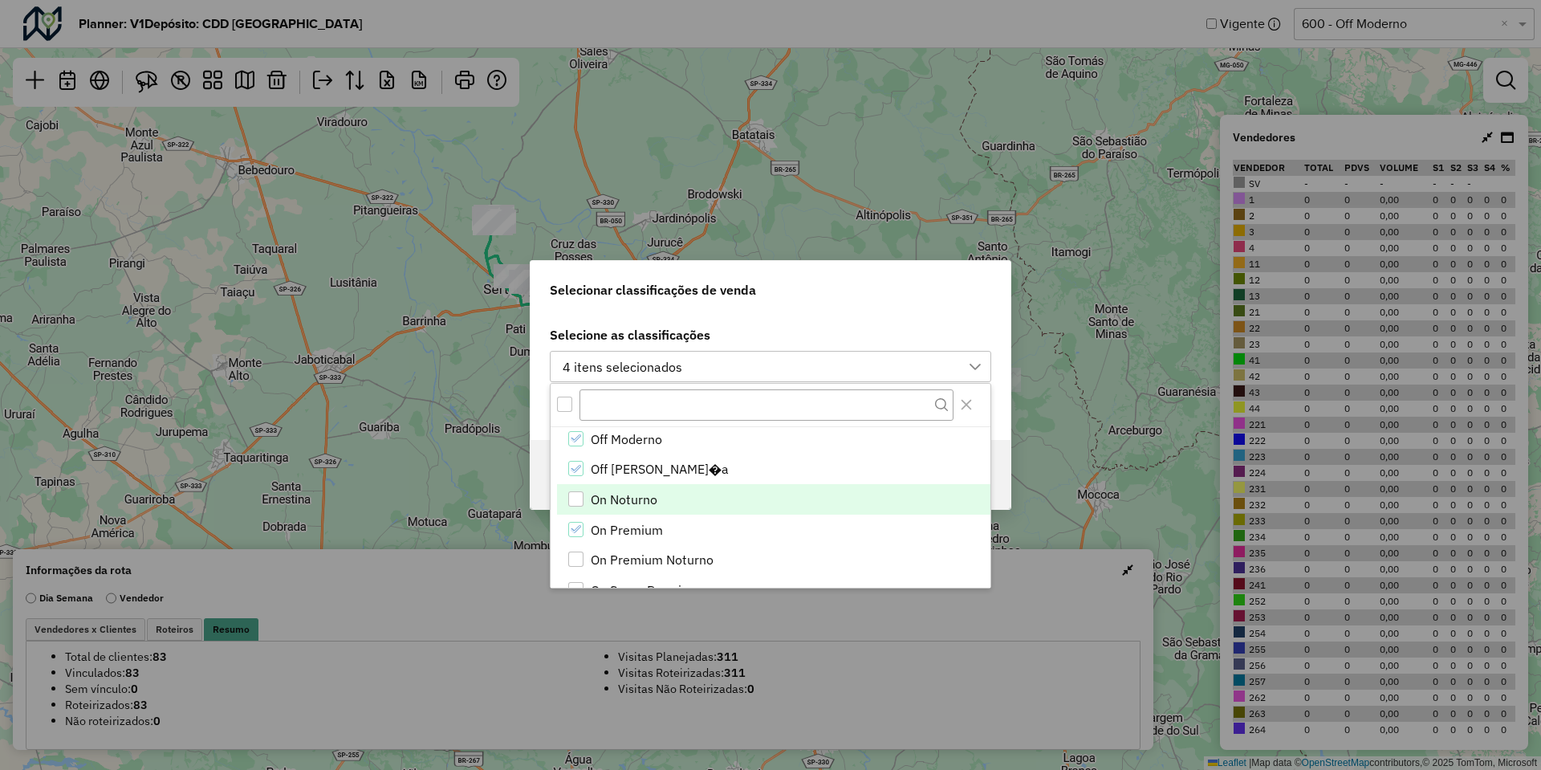
click at [646, 448] on span "On Noturno" at bounding box center [624, 499] width 67 height 19
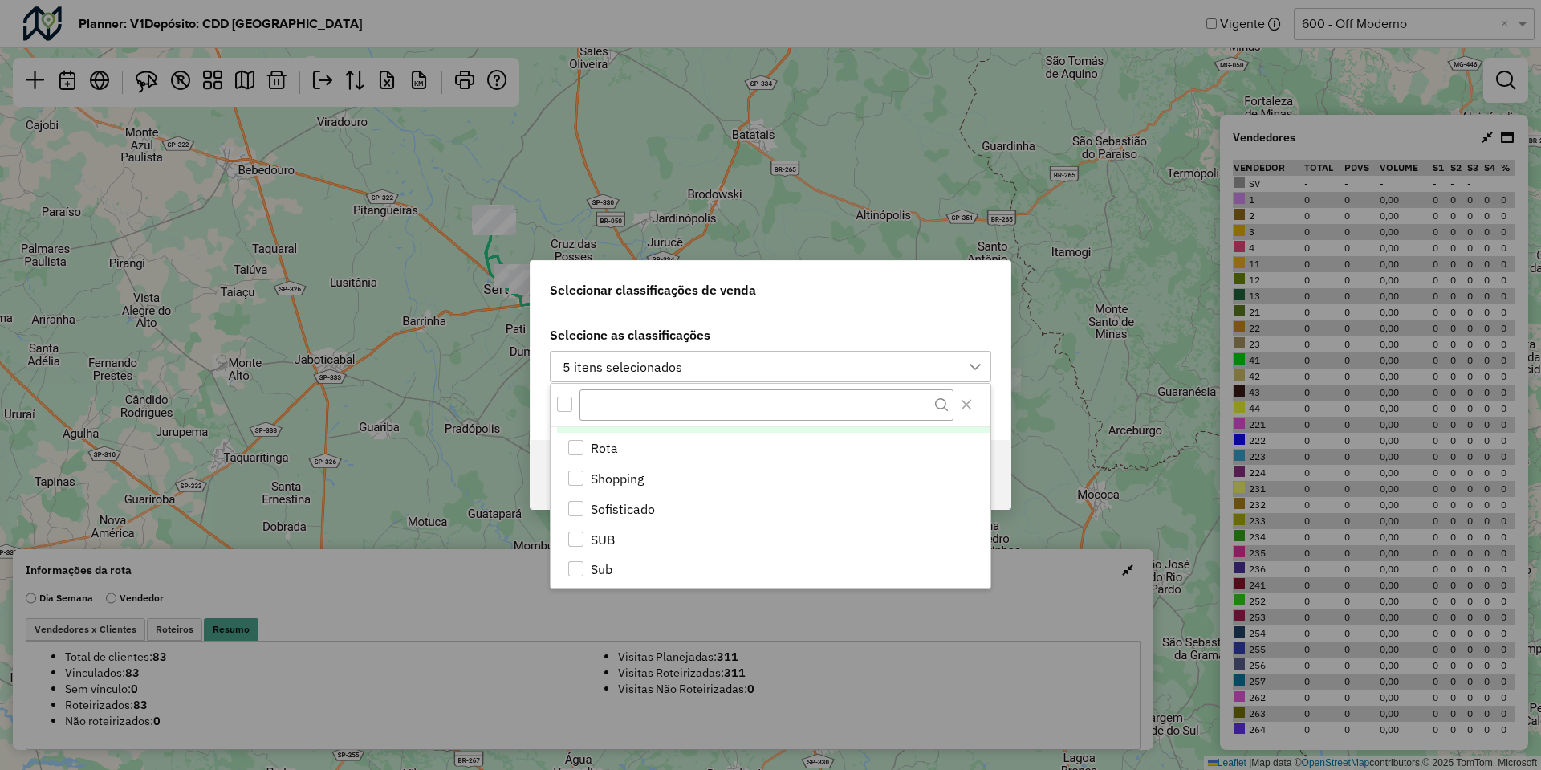
scroll to position [846, 0]
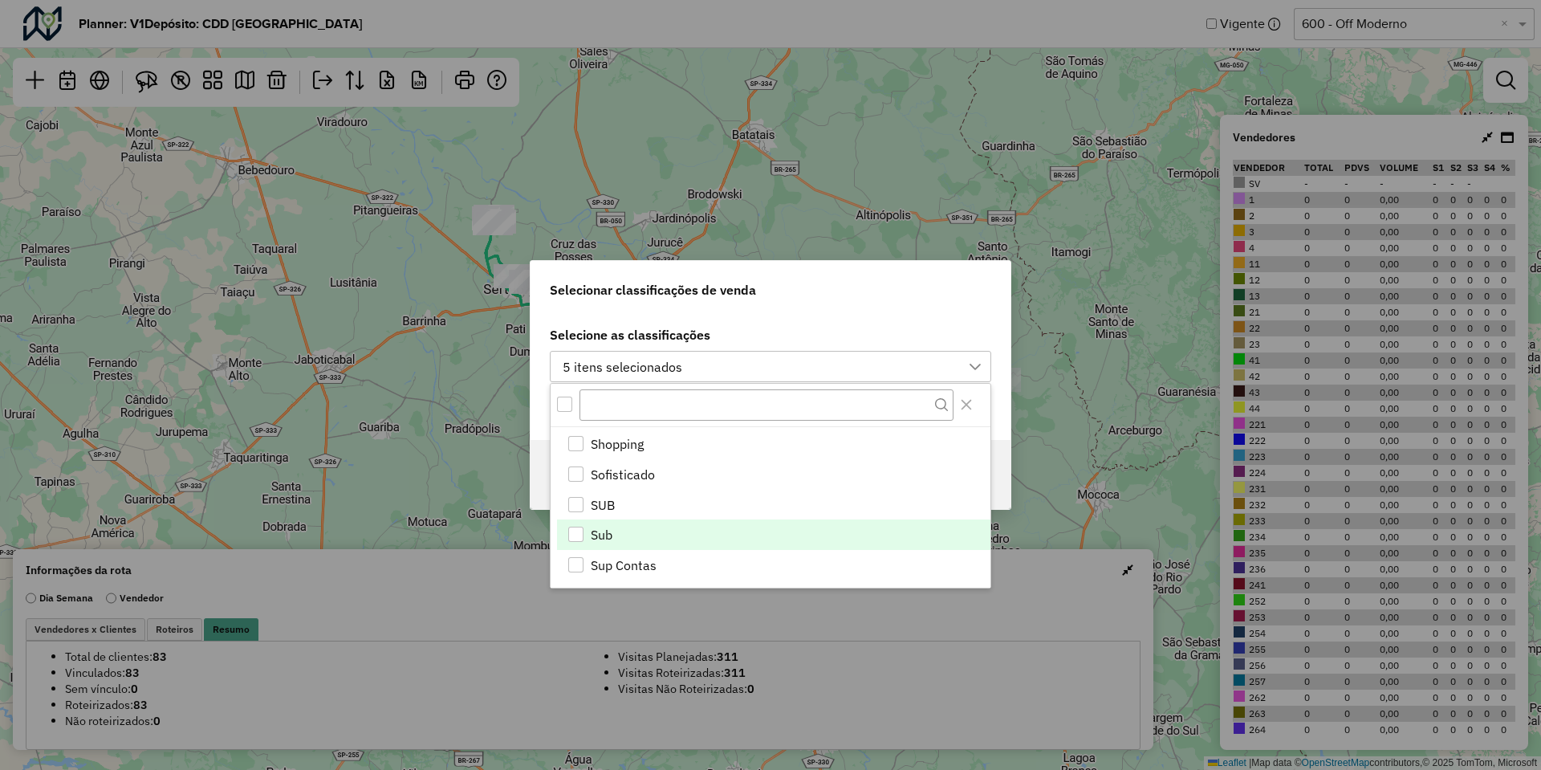
click at [640, 448] on li "Sub" at bounding box center [773, 534] width 433 height 31
click at [779, 285] on div "Selecionar classificações de venda" at bounding box center [771, 286] width 480 height 51
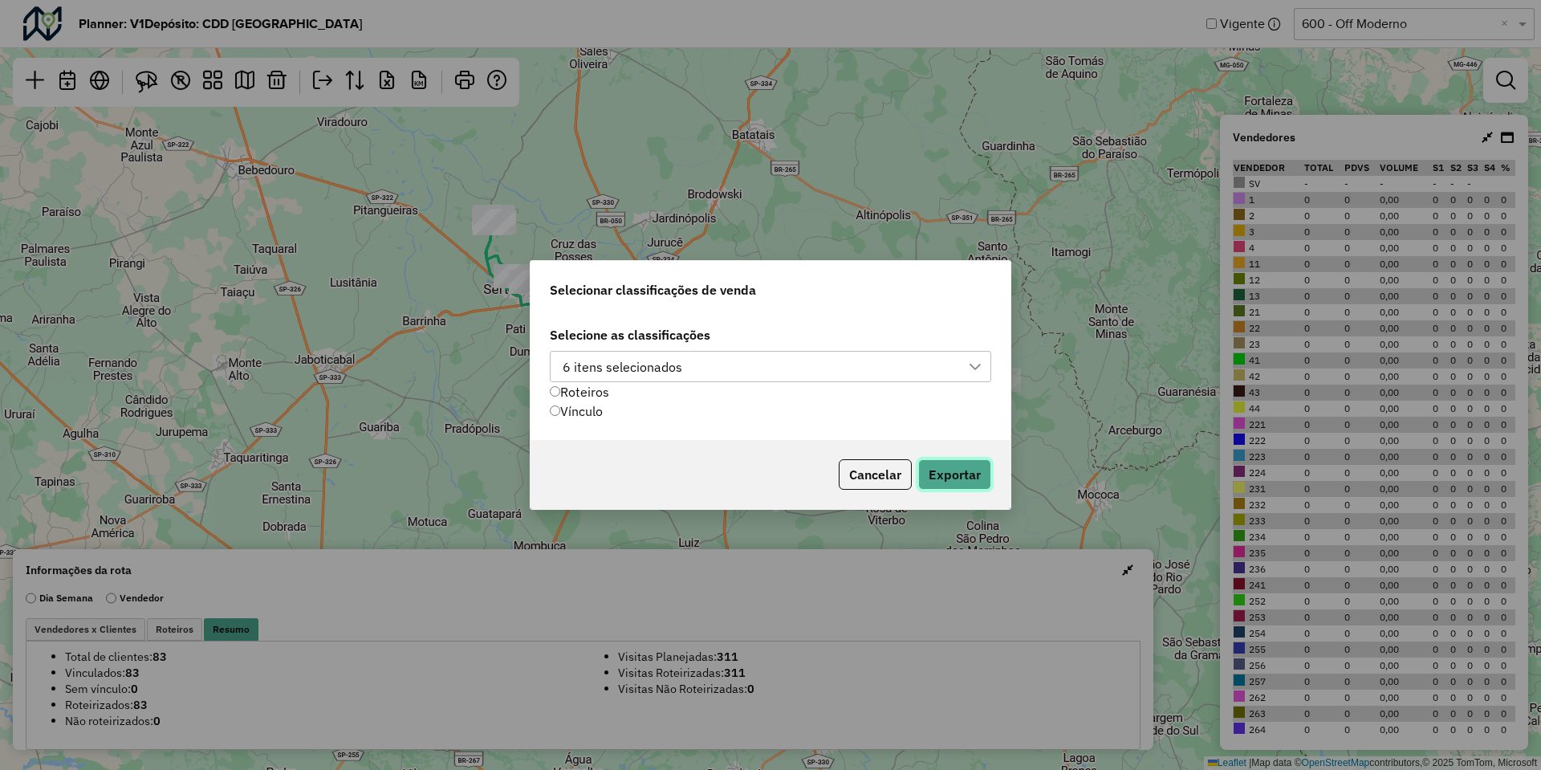
click at [942, 448] on button "Exportar" at bounding box center [954, 474] width 73 height 31
click at [884, 448] on button "Cancelar" at bounding box center [875, 474] width 73 height 31
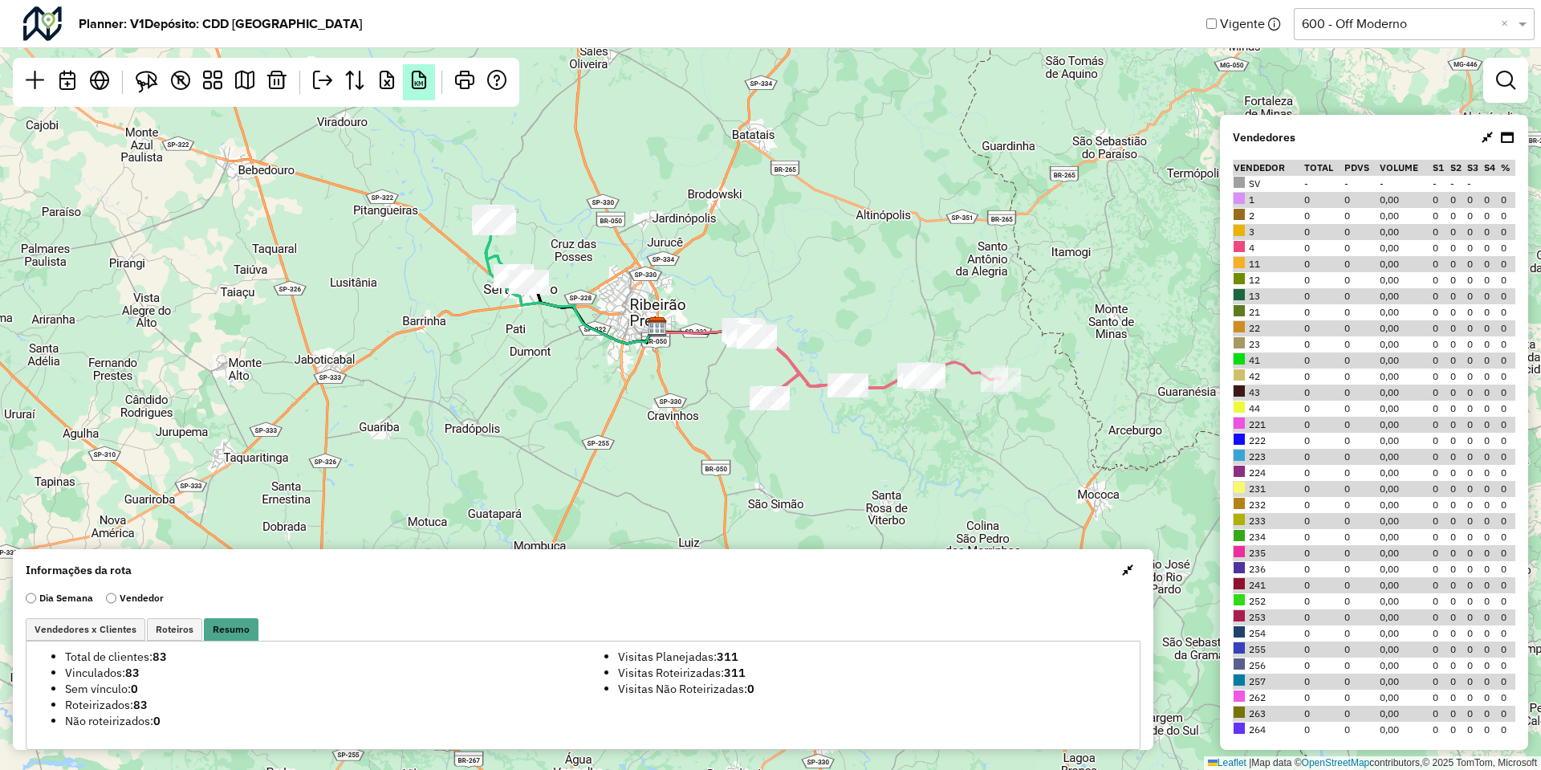
click at [417, 80] on span "KM" at bounding box center [419, 83] width 10 height 6
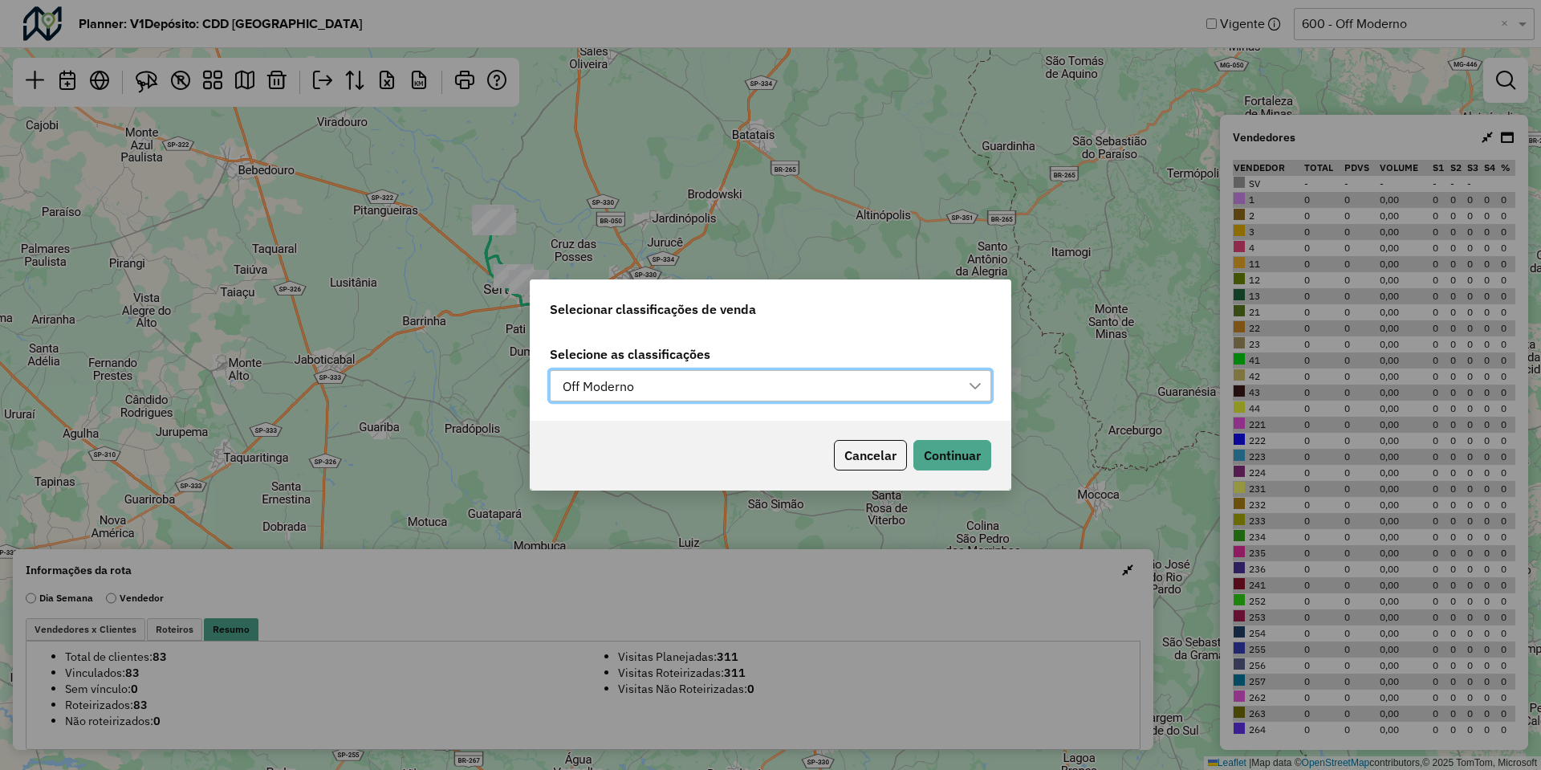
scroll to position [12, 73]
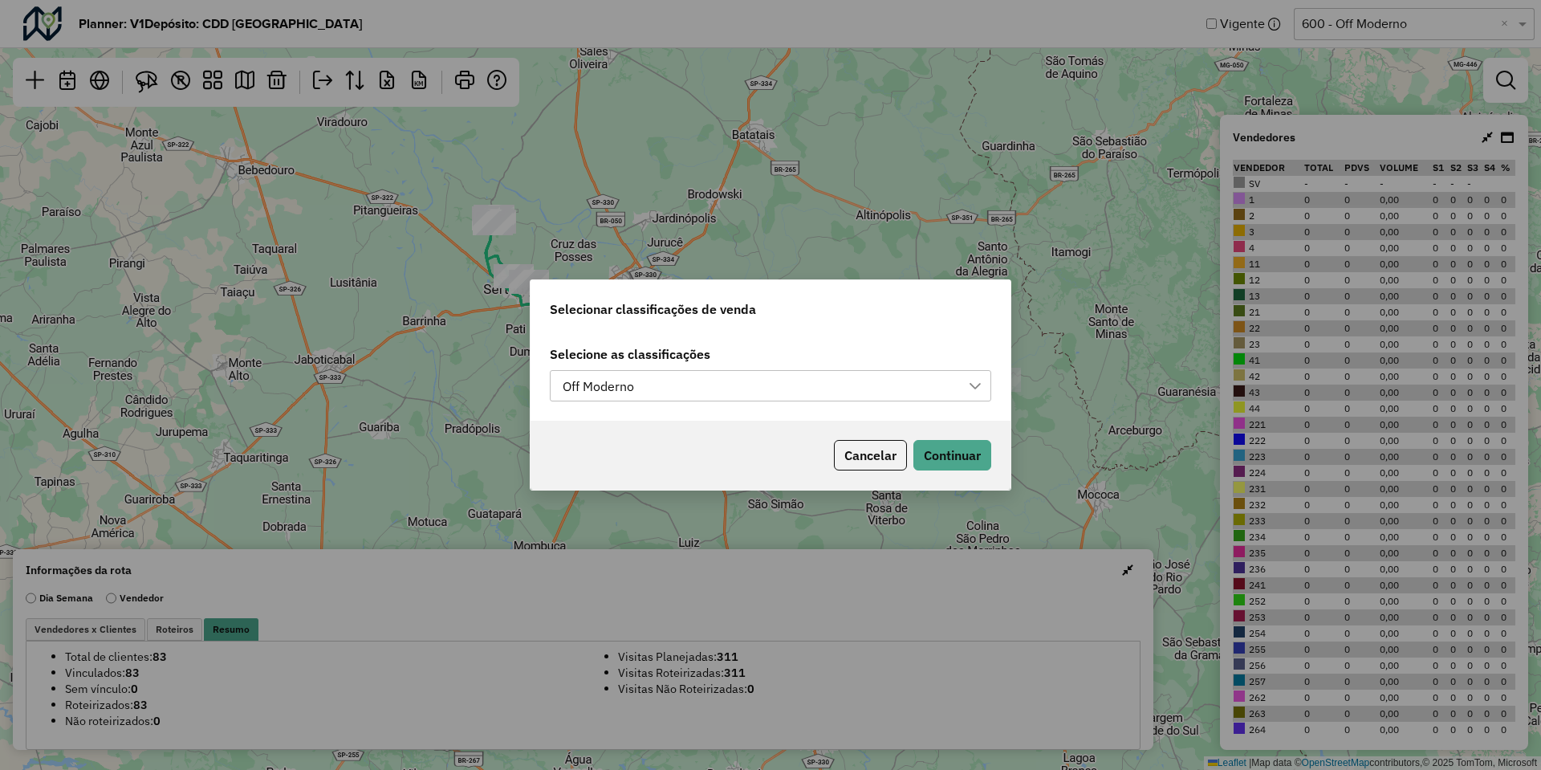
click at [612, 382] on div "Off Moderno" at bounding box center [598, 386] width 83 height 31
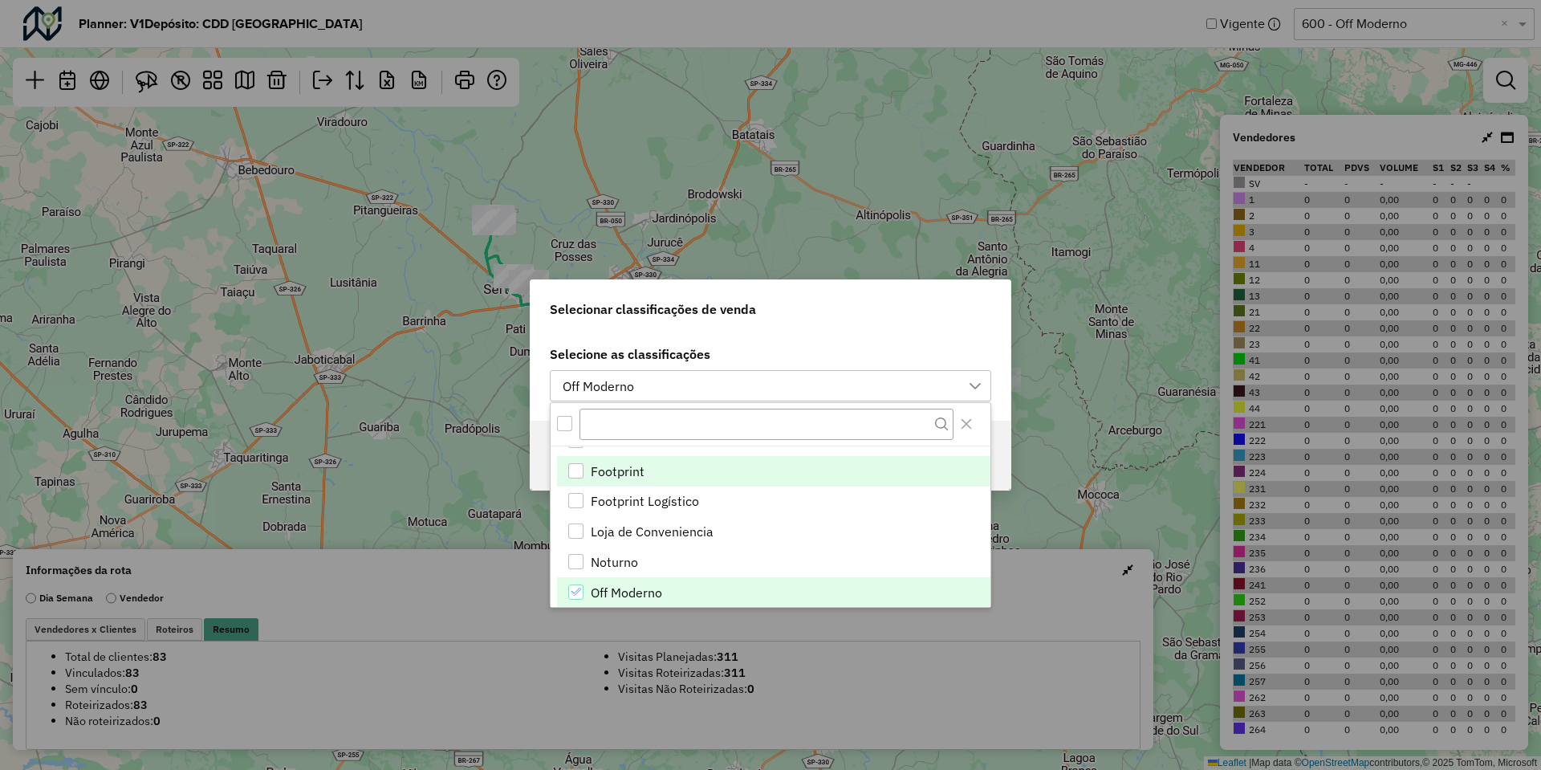
scroll to position [579, 0]
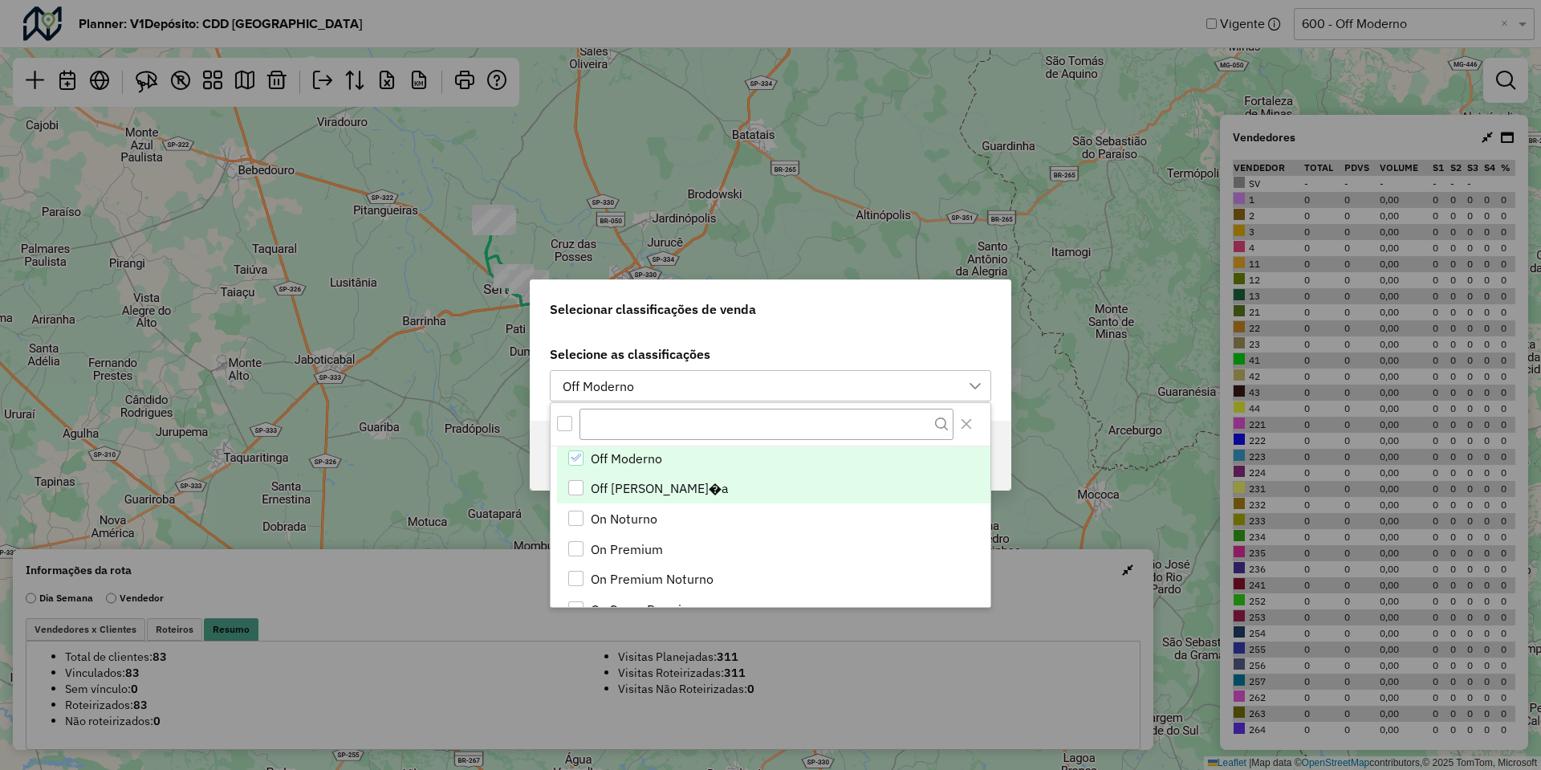
click at [665, 448] on span "Off Vizinhan�a" at bounding box center [660, 487] width 138 height 19
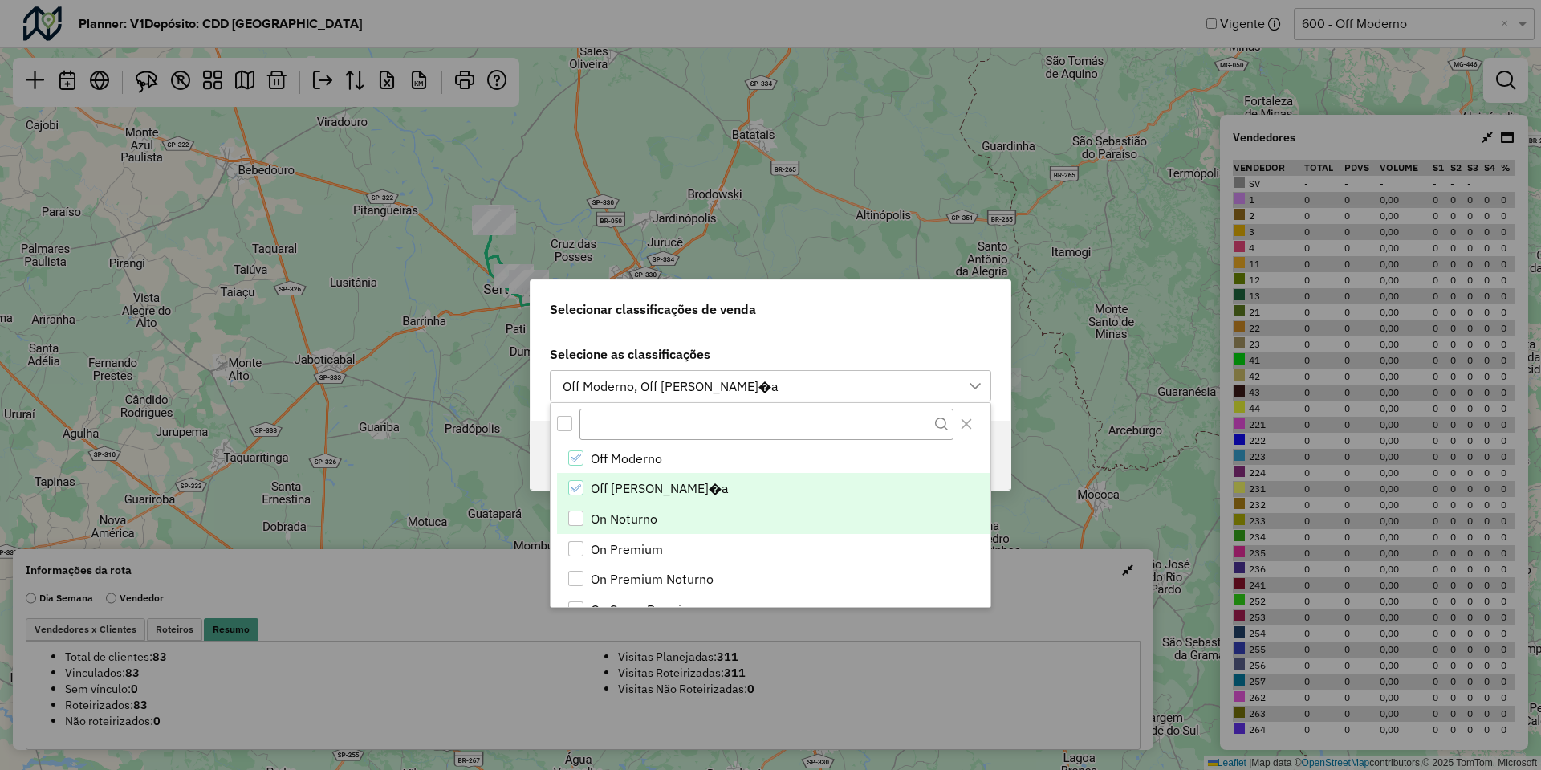
click at [645, 448] on li "On Noturno" at bounding box center [773, 518] width 433 height 31
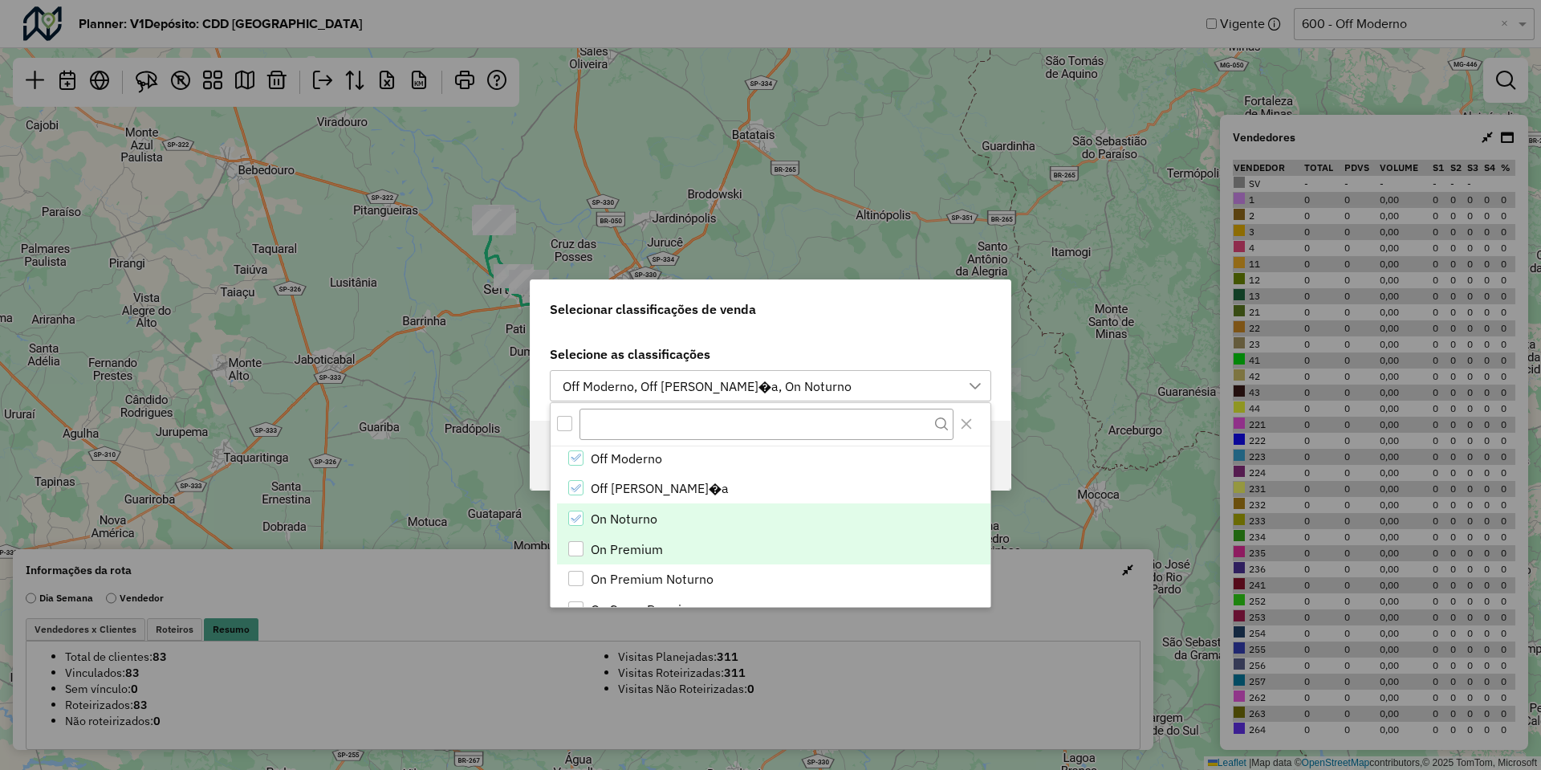
click at [637, 448] on span "On Premium" at bounding box center [627, 548] width 72 height 19
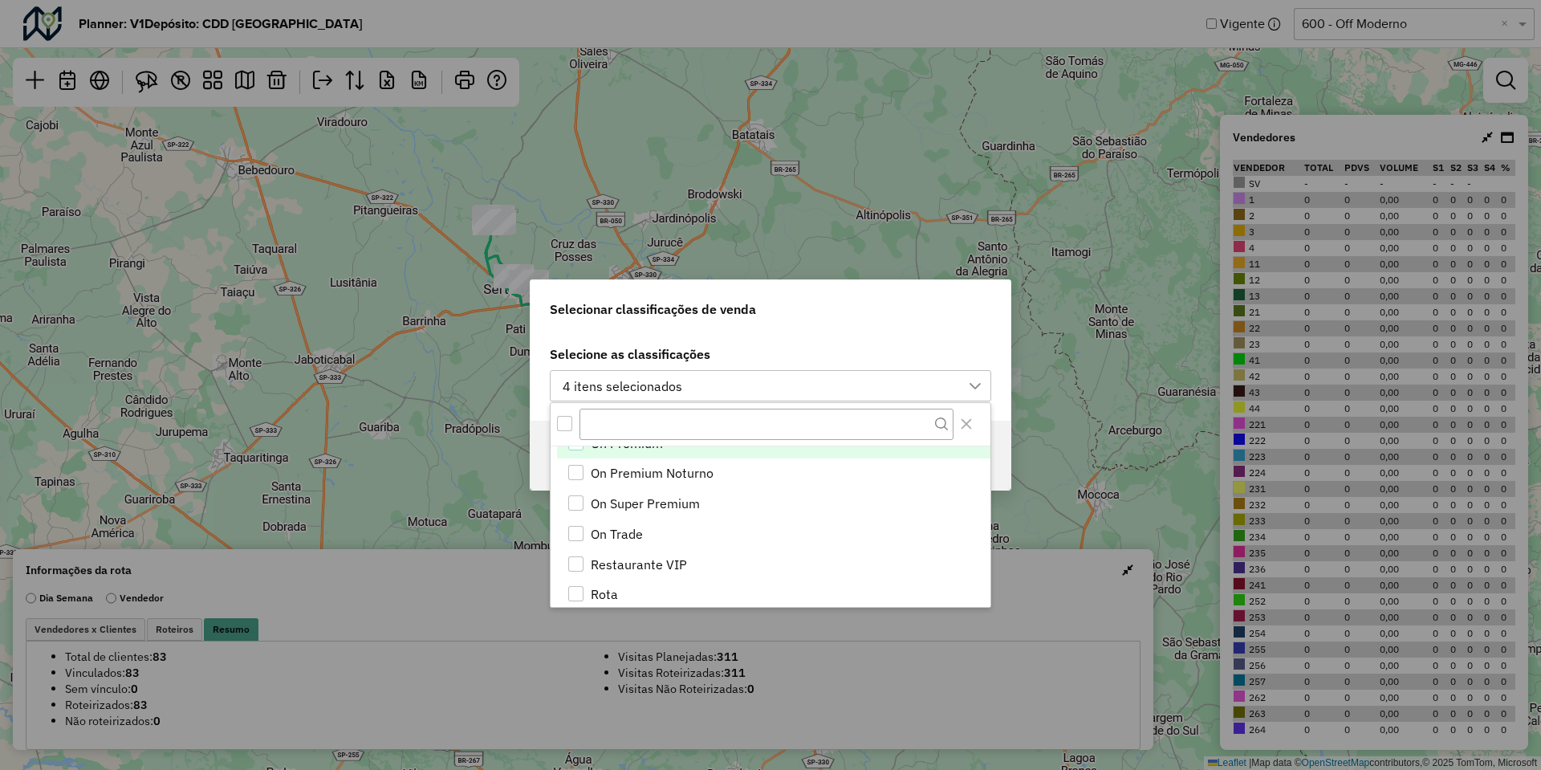
scroll to position [712, 0]
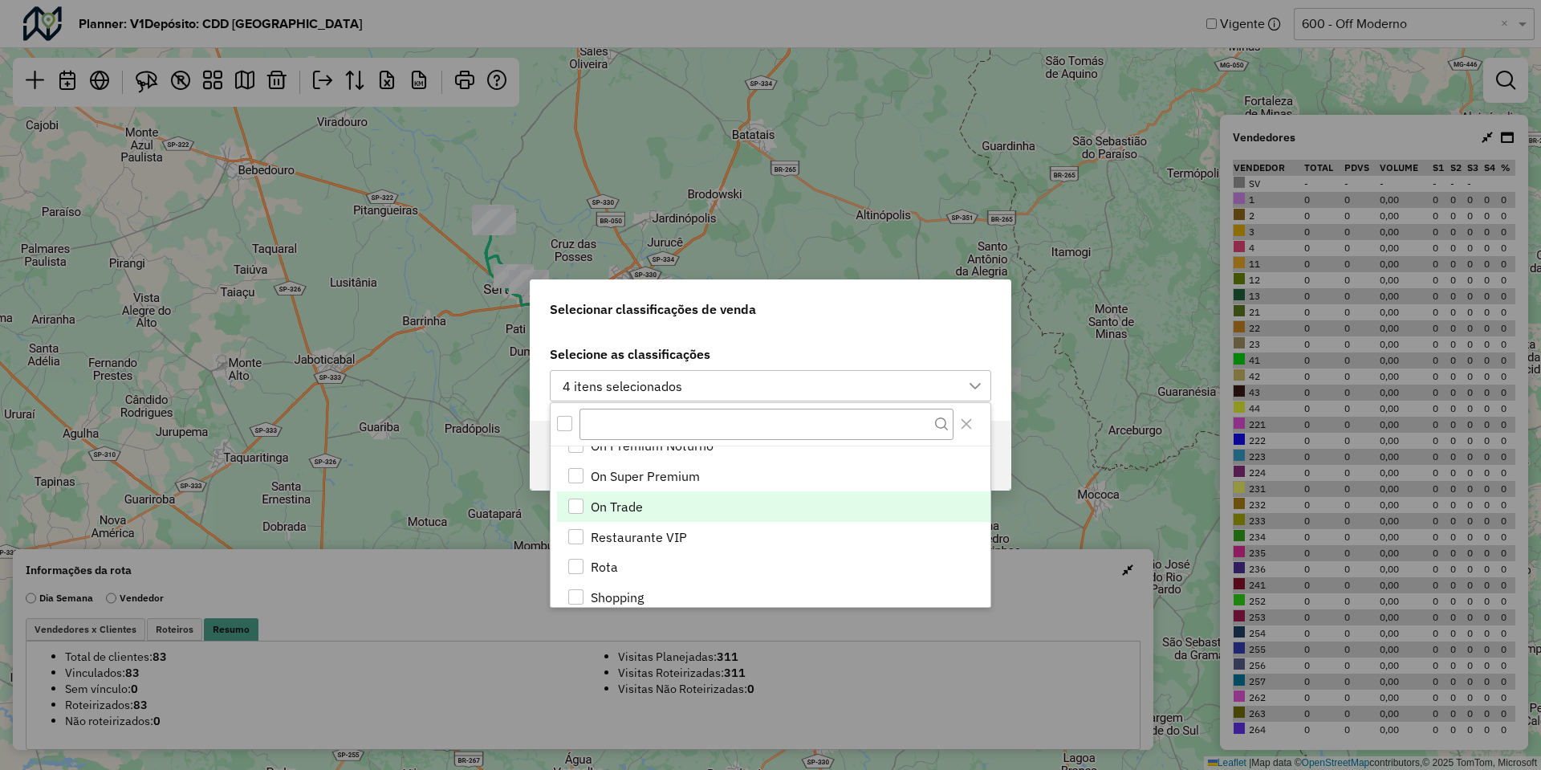
click at [651, 448] on li "On Trade" at bounding box center [773, 506] width 433 height 31
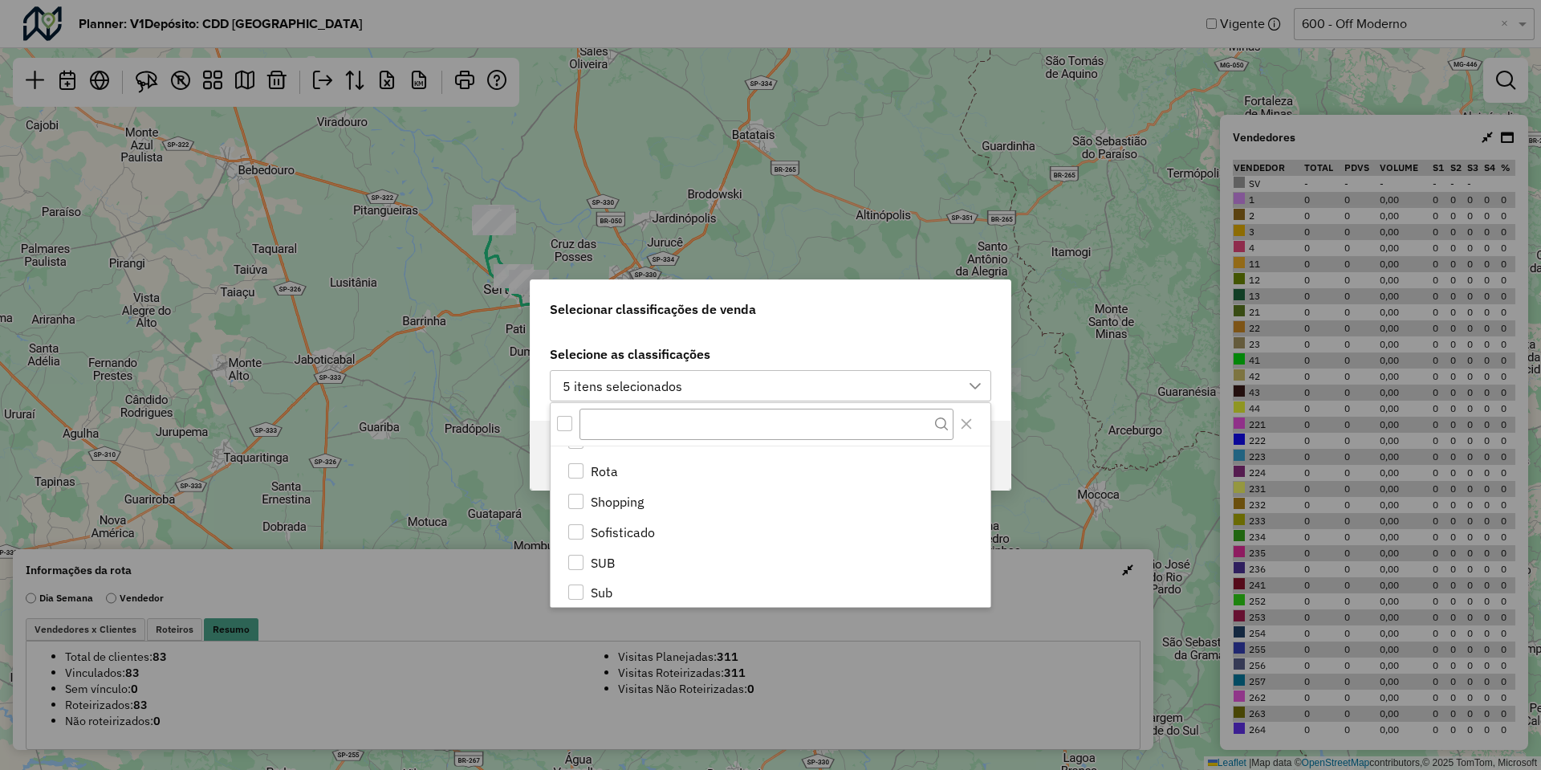
scroll to position [846, 0]
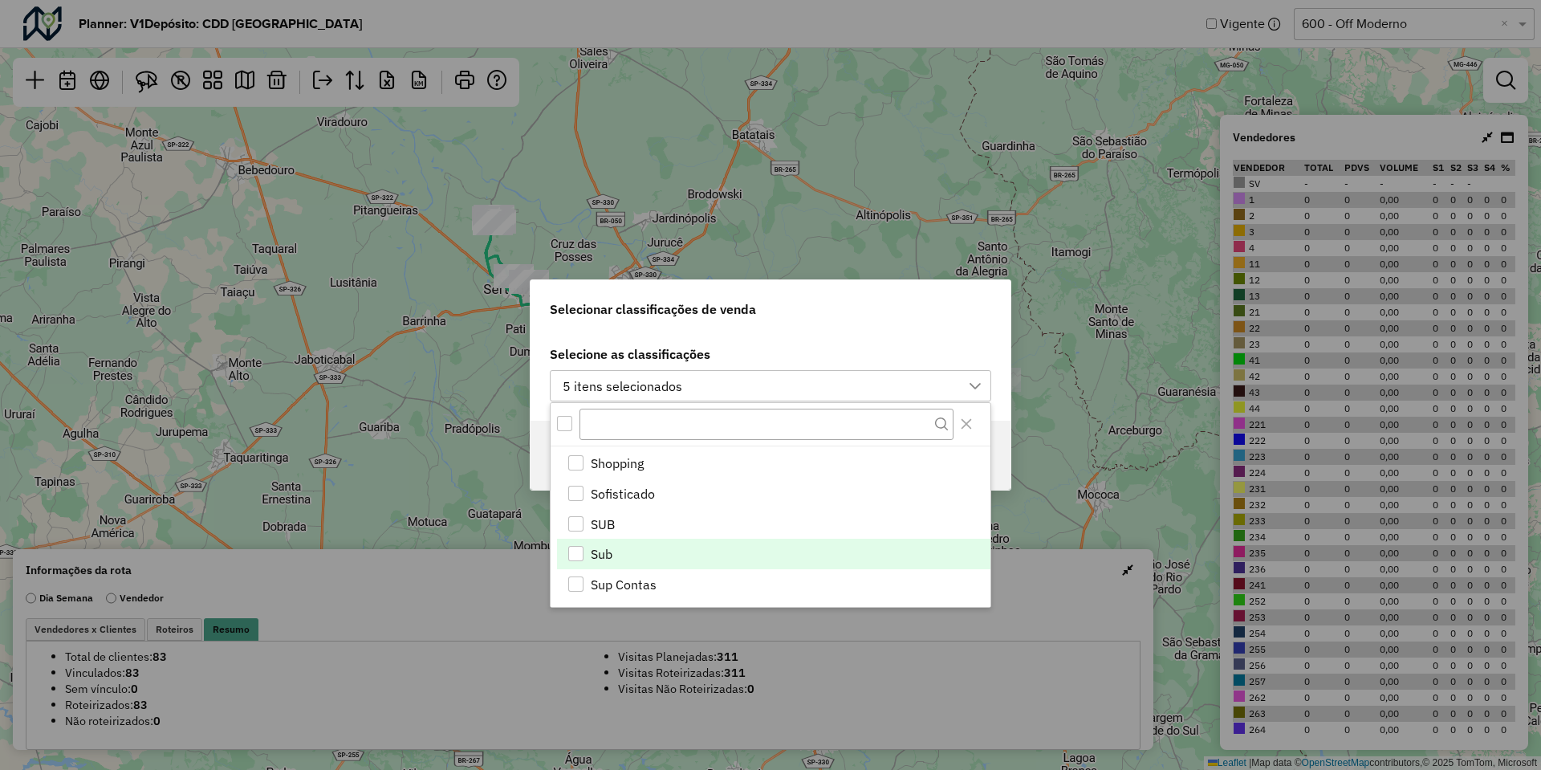
click at [625, 448] on li "Sub" at bounding box center [773, 554] width 433 height 31
click at [780, 333] on div "Selecione as classificações 6 itens selecionados" at bounding box center [771, 376] width 480 height 90
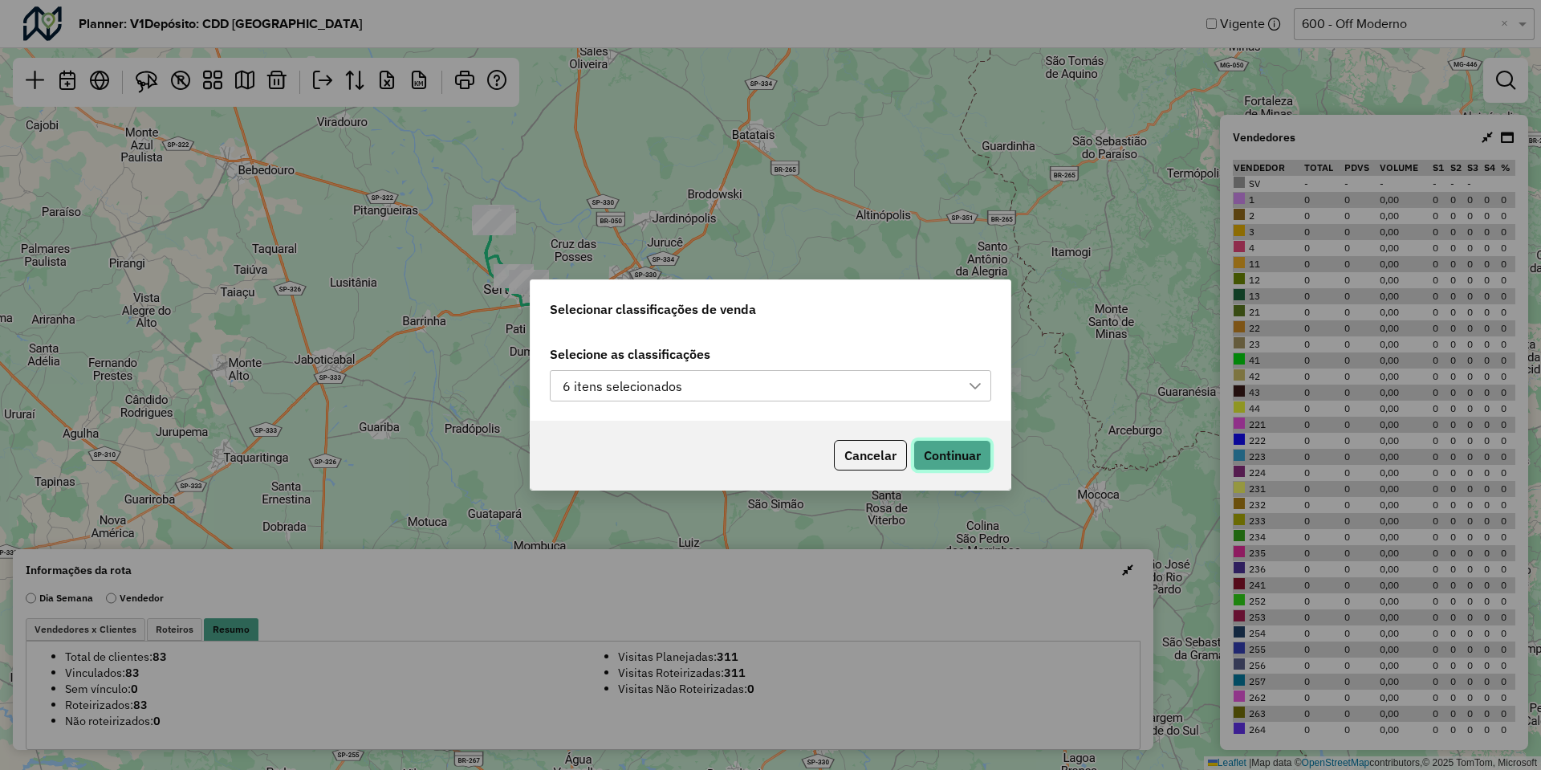
click at [930, 445] on button "Continuar" at bounding box center [952, 455] width 78 height 31
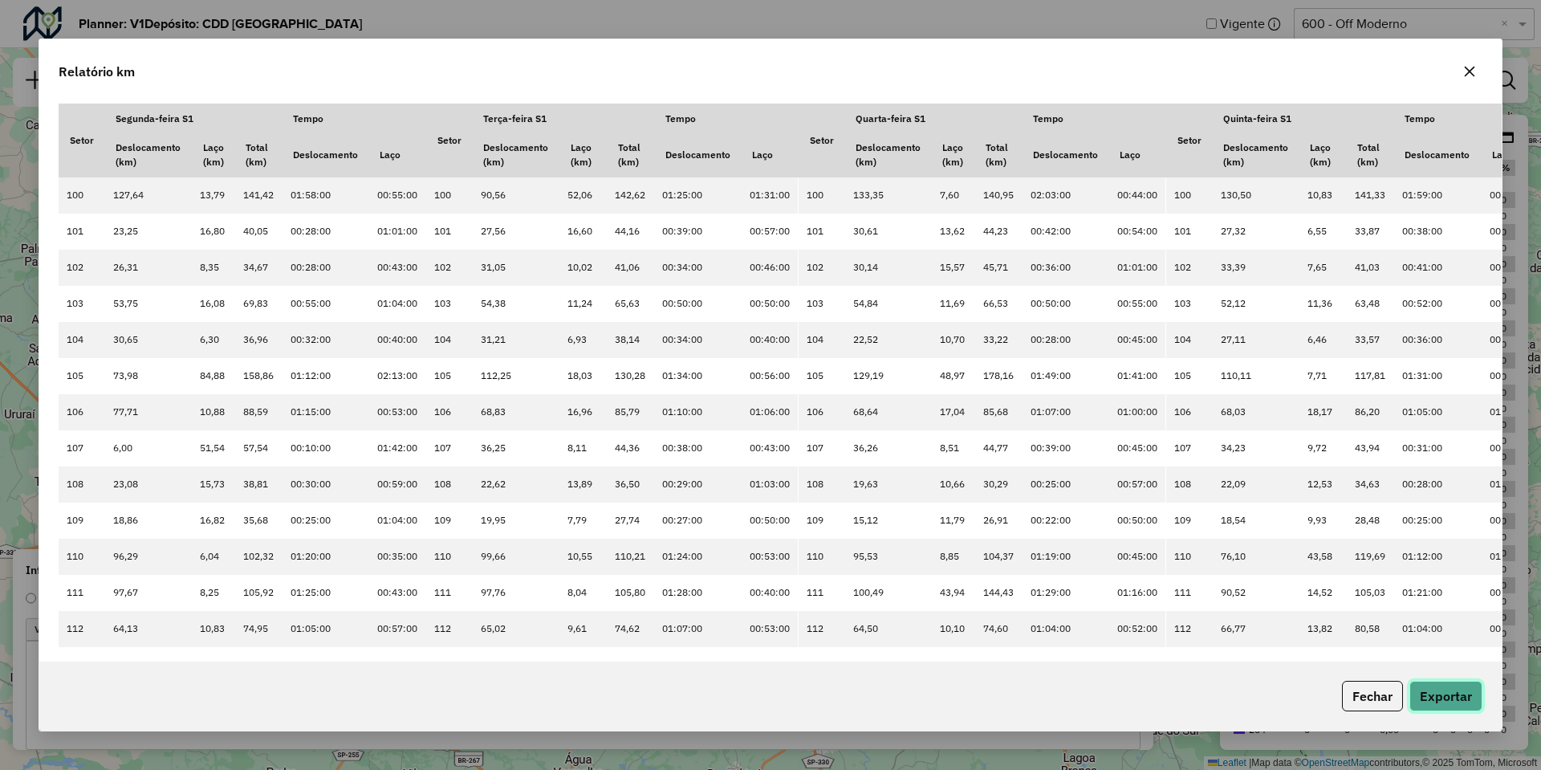
click at [1027, 448] on button "Exportar" at bounding box center [1445, 696] width 73 height 31
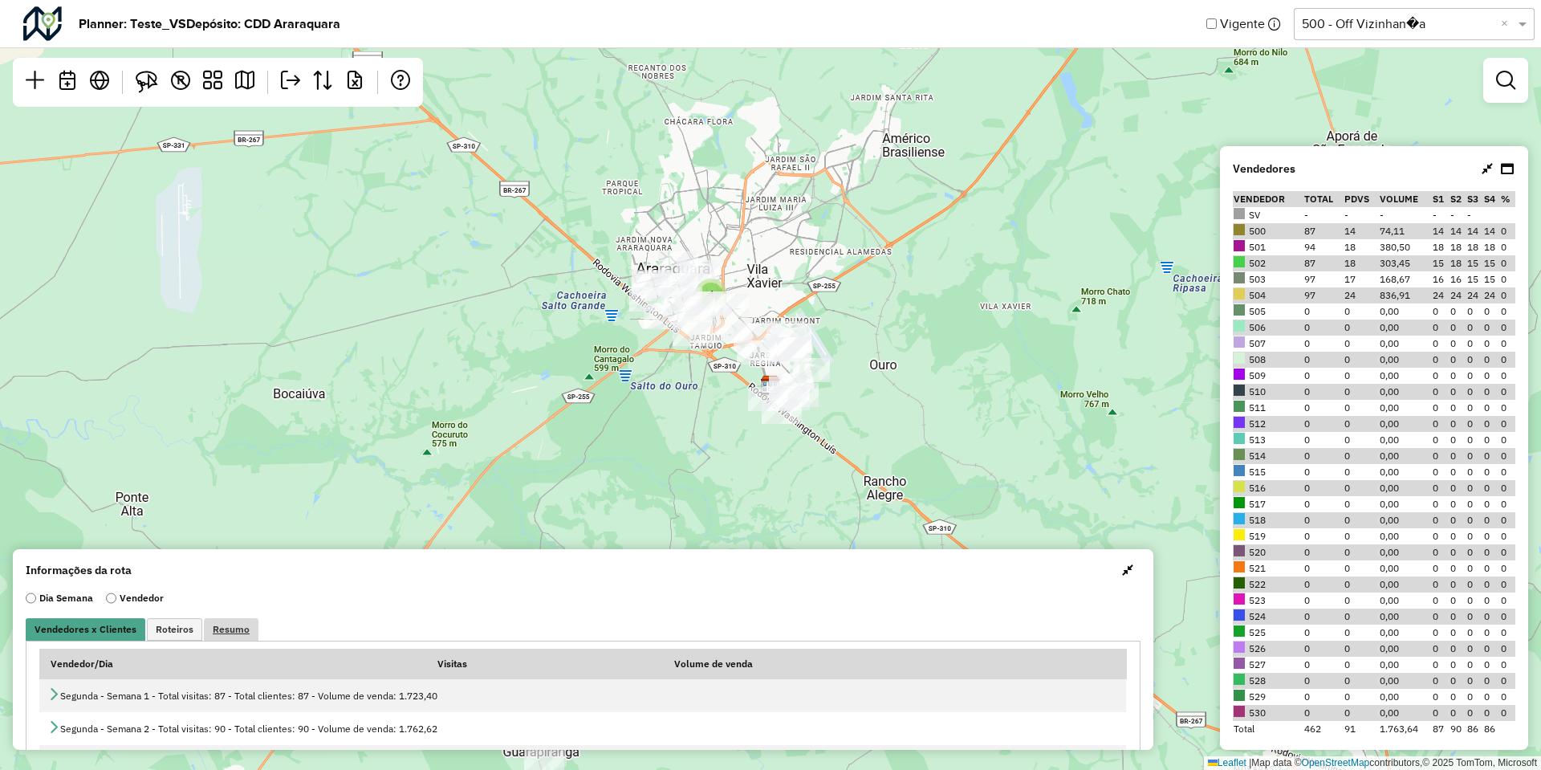
click at [238, 624] on span "Resumo" at bounding box center [231, 629] width 37 height 10
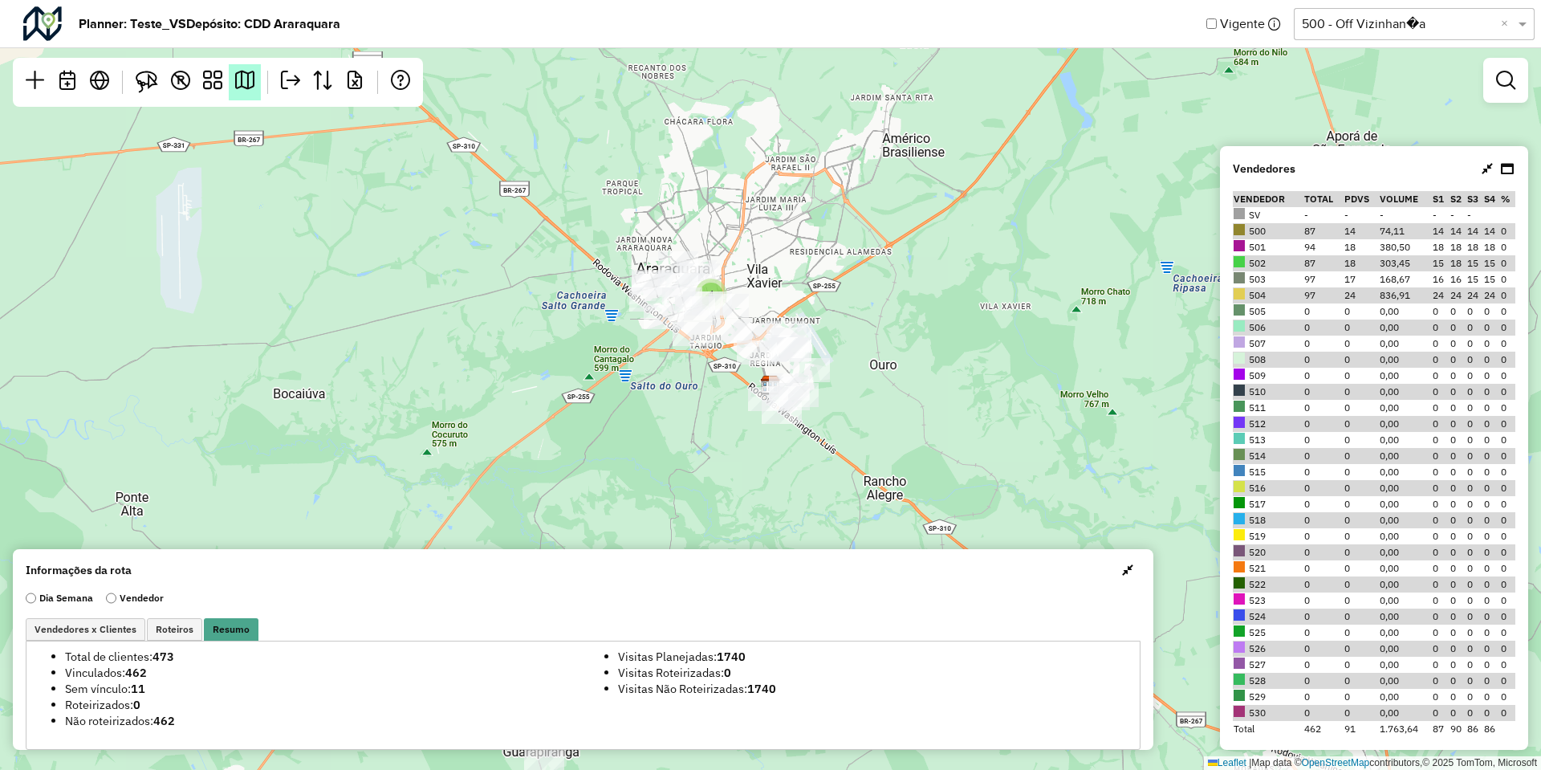
click at [250, 87] on em at bounding box center [244, 80] width 19 height 19
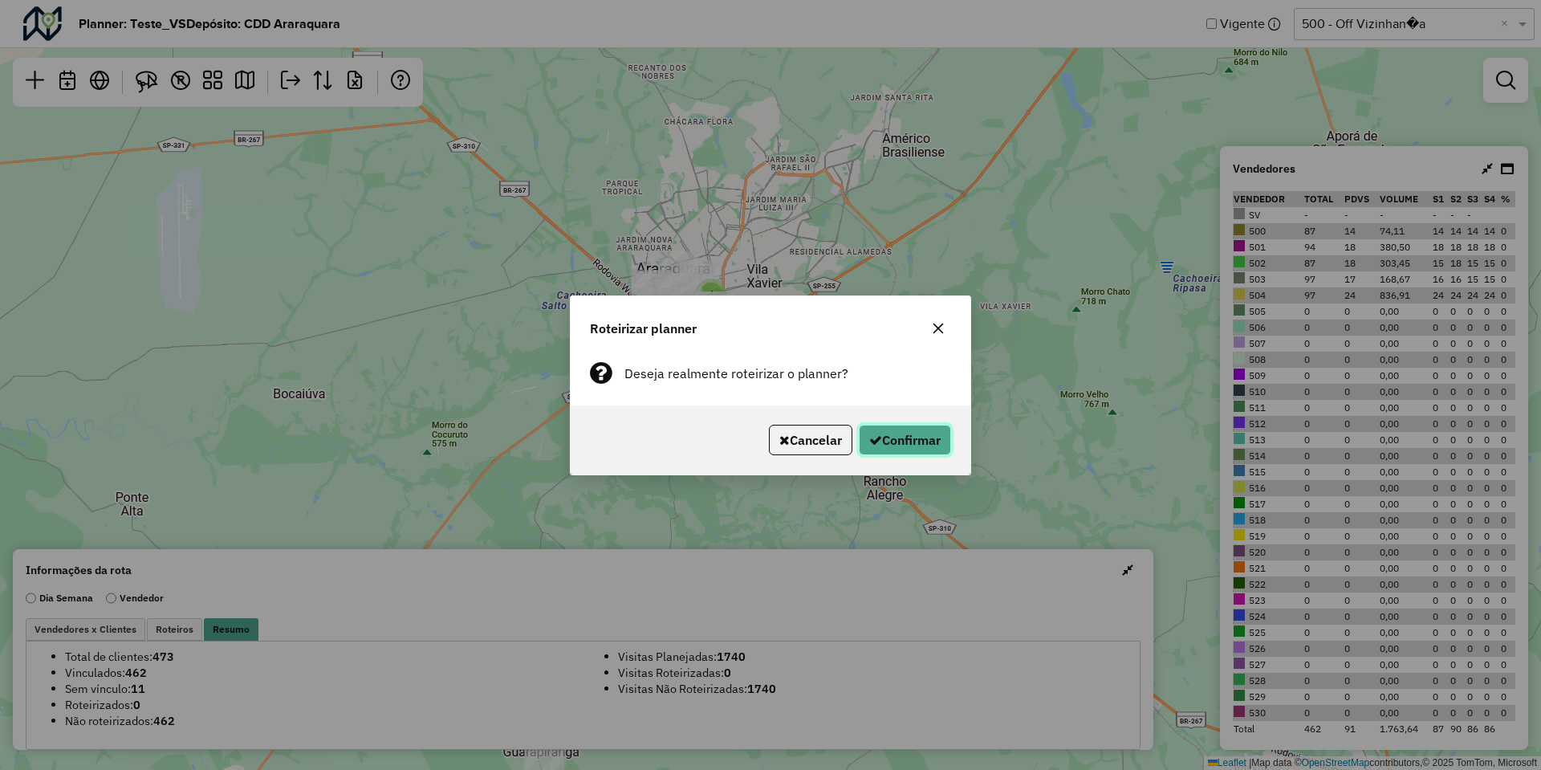
click at [931, 438] on button "Confirmar" at bounding box center [905, 440] width 92 height 31
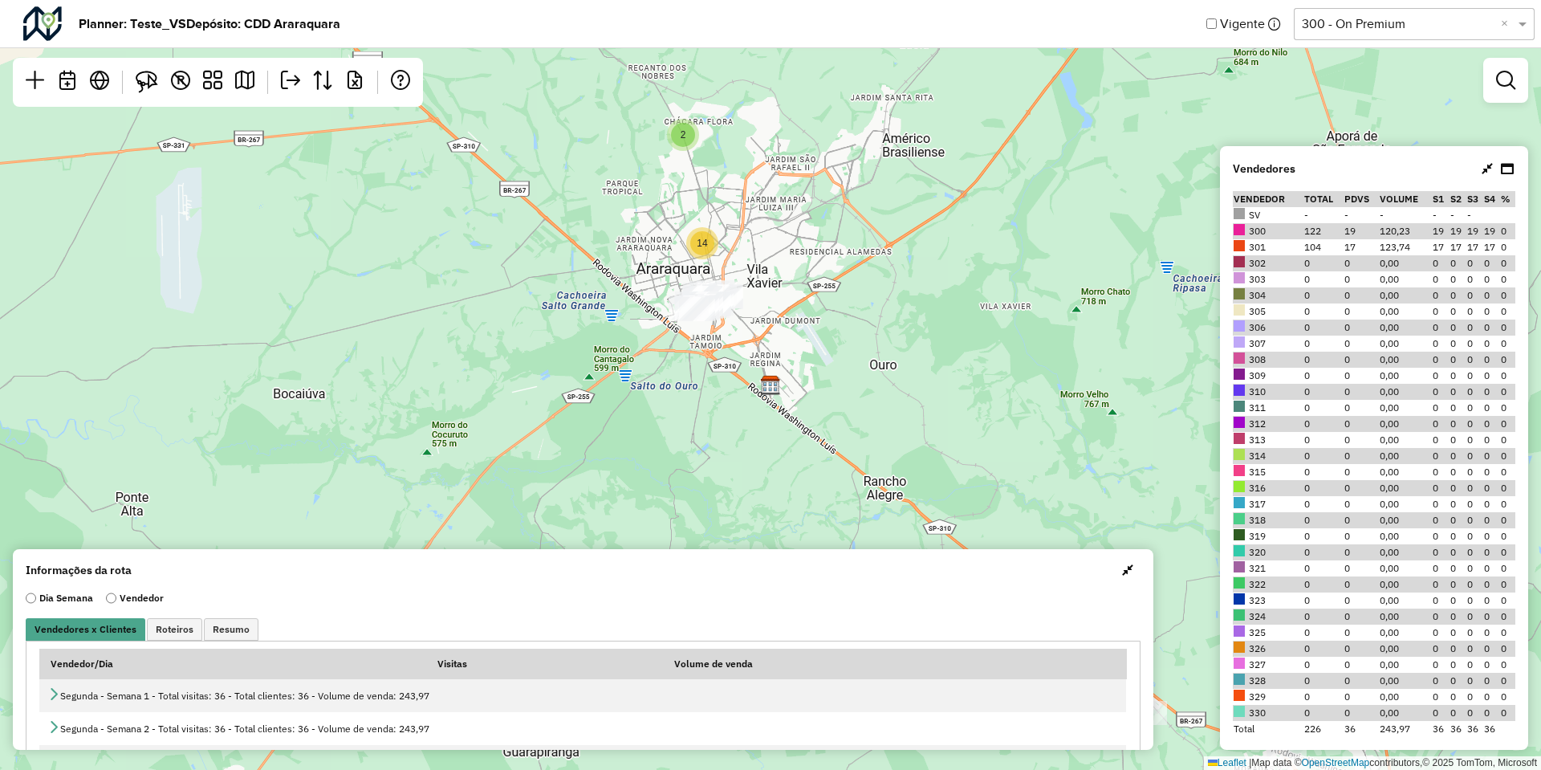
click at [262, 87] on div "R" at bounding box center [218, 82] width 410 height 49
click at [242, 83] on em at bounding box center [244, 80] width 19 height 19
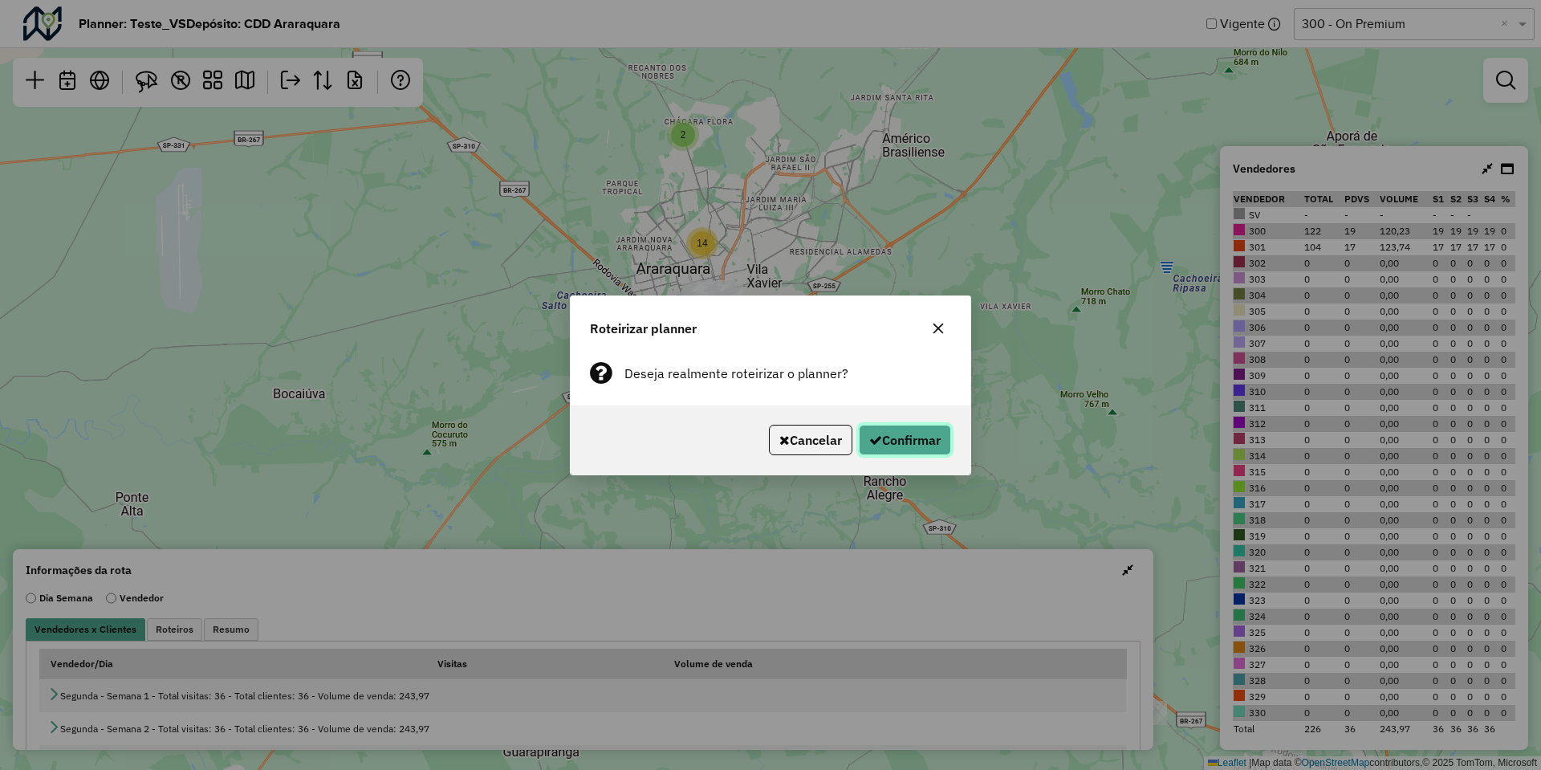
click at [893, 445] on button "Confirmar" at bounding box center [905, 440] width 92 height 31
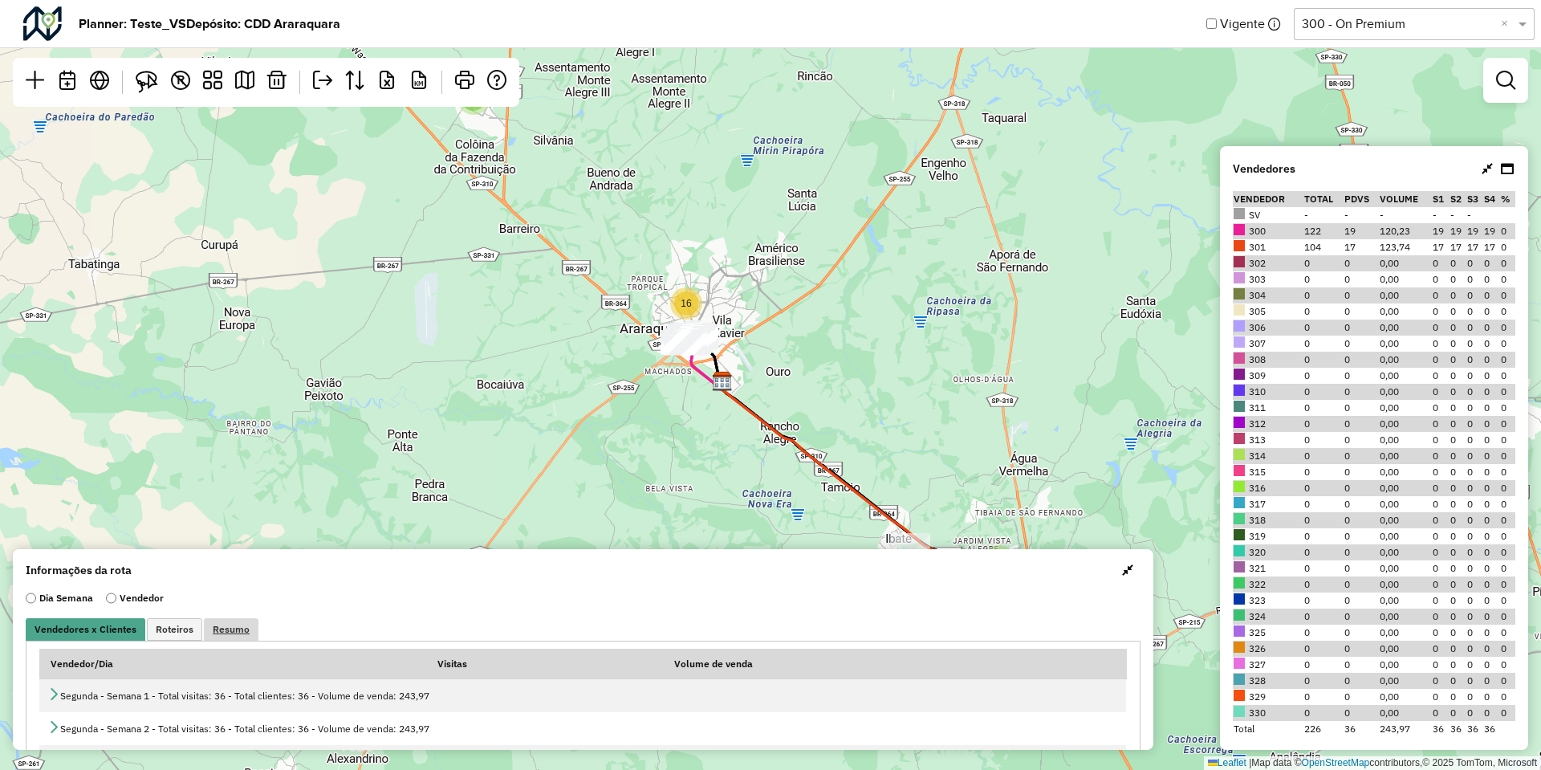
click at [231, 633] on span "Resumo" at bounding box center [231, 629] width 37 height 10
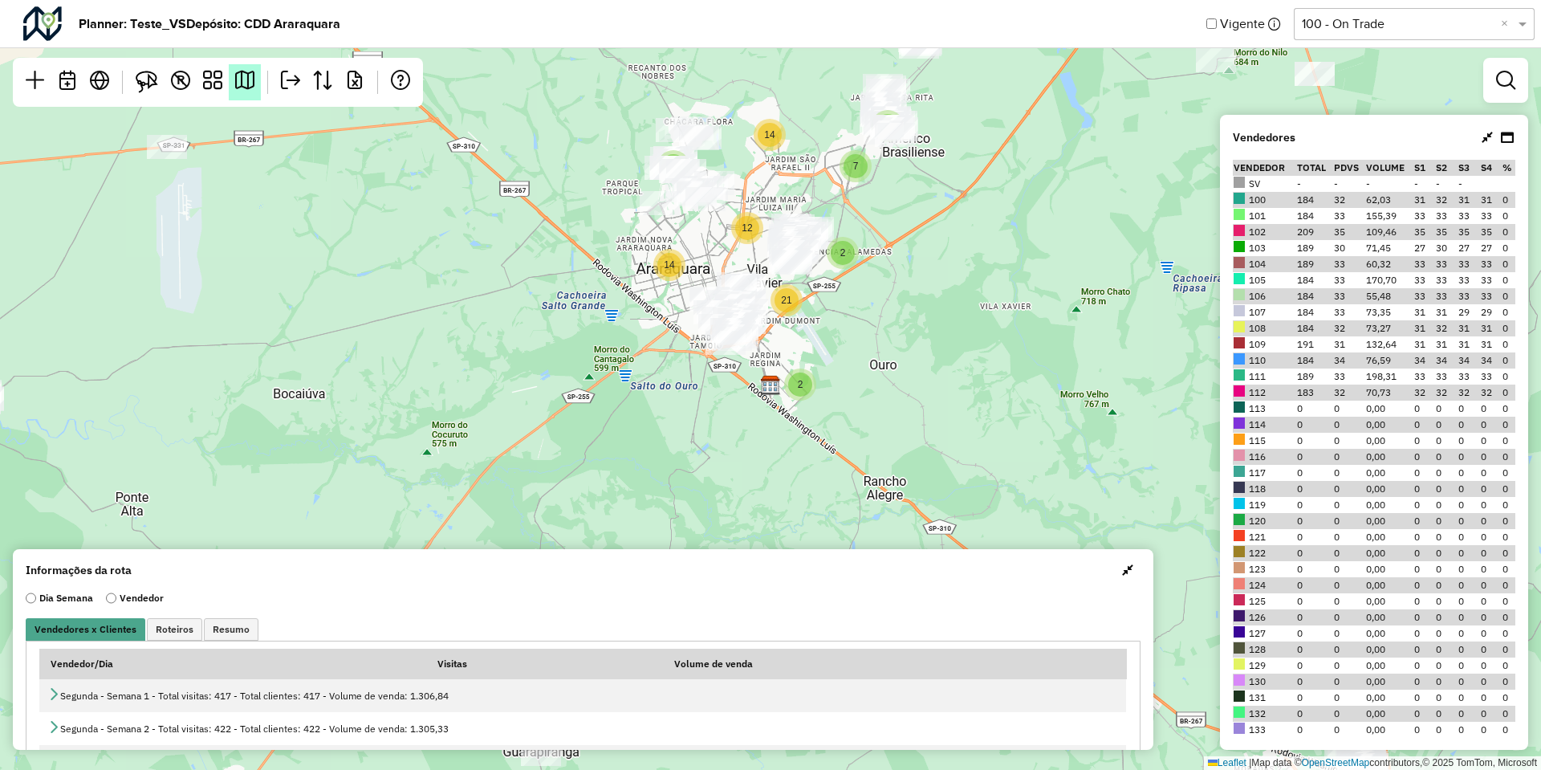
click at [250, 78] on em at bounding box center [244, 80] width 19 height 19
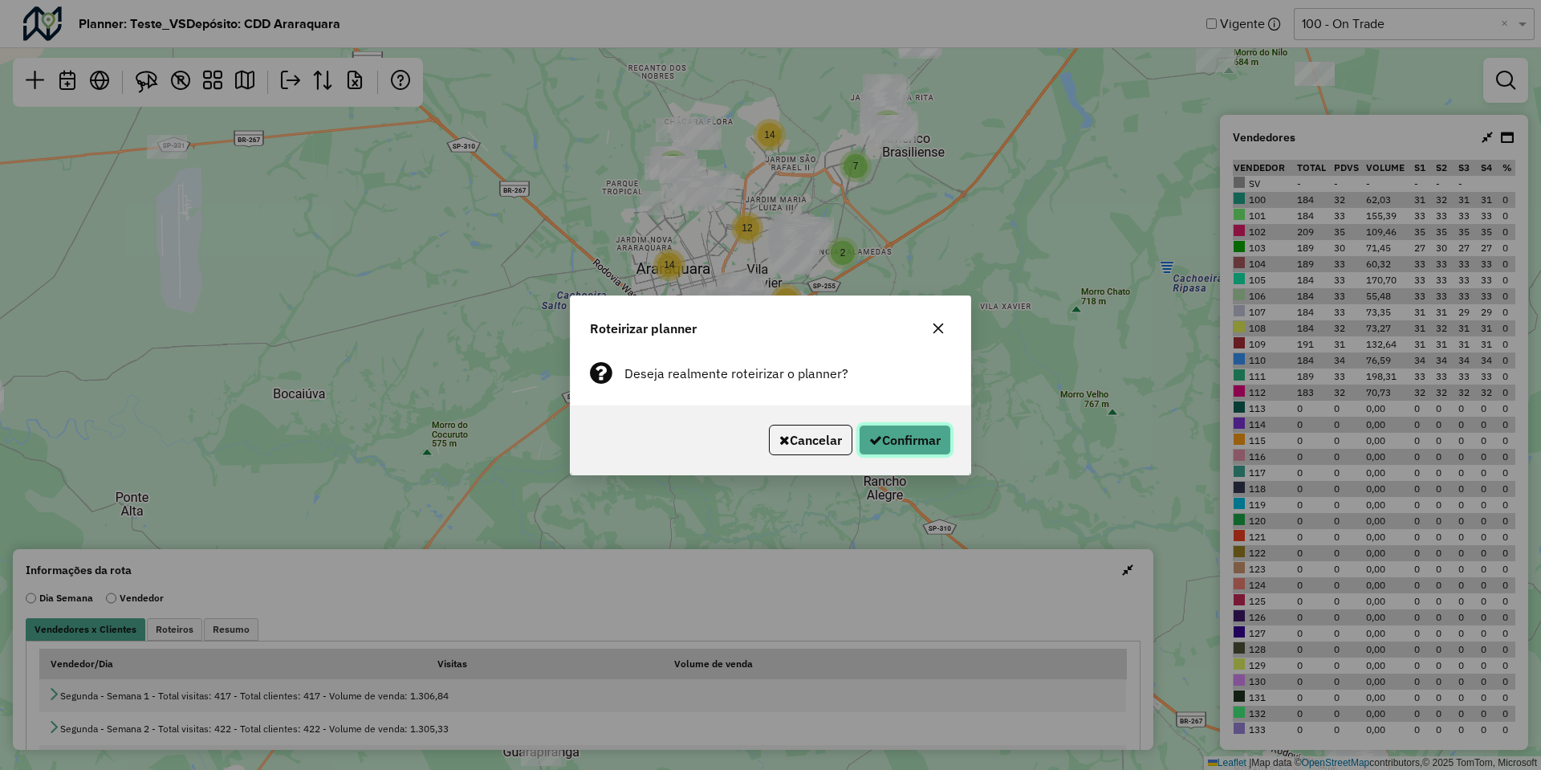
click at [892, 442] on button "Confirmar" at bounding box center [905, 440] width 92 height 31
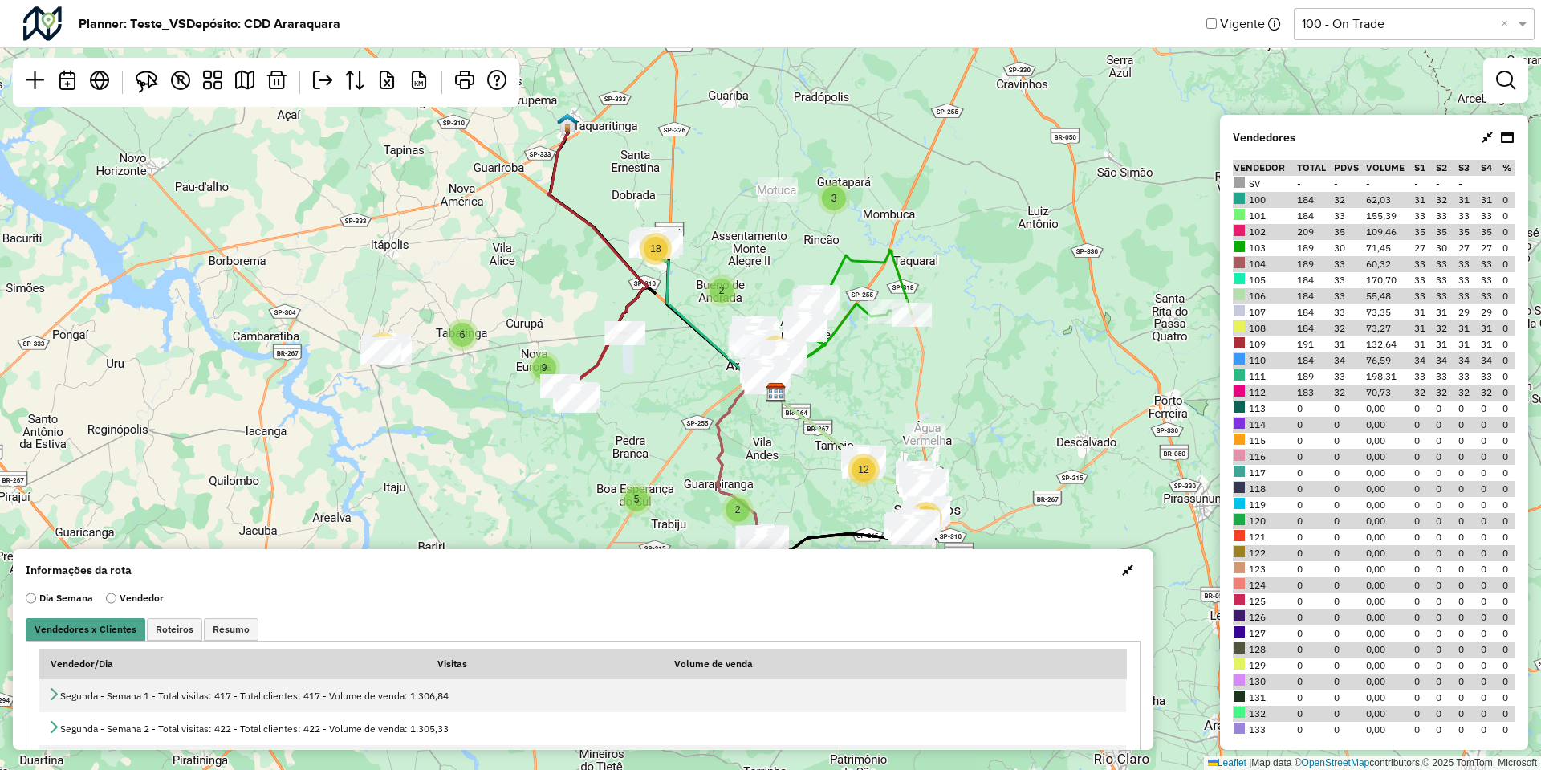
drag, startPoint x: 686, startPoint y: 314, endPoint x: 562, endPoint y: 287, distance: 127.2
click at [562, 287] on div "6 13 9 3 2 18 2 5 5 80 12 71 Leaflet | Map data © OpenStreetMap contributors,© …" at bounding box center [770, 385] width 1541 height 770
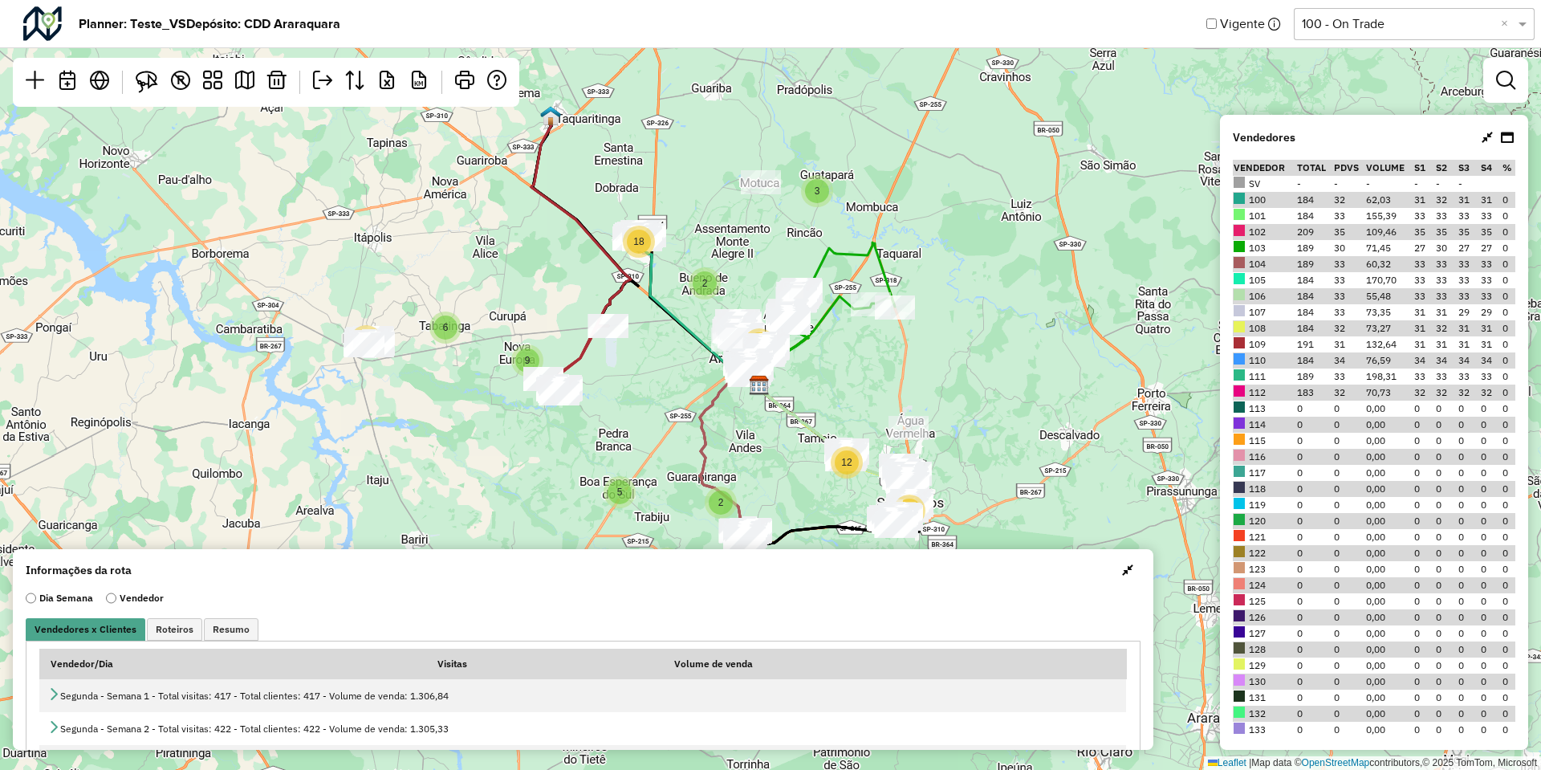
drag, startPoint x: 560, startPoint y: 287, endPoint x: 539, endPoint y: 275, distance: 24.8
click at [540, 277] on div "6 13 9 3 2 18 2 5 5 80 12 71 Leaflet | Map data © OpenStreetMap contributors,© …" at bounding box center [770, 385] width 1541 height 770
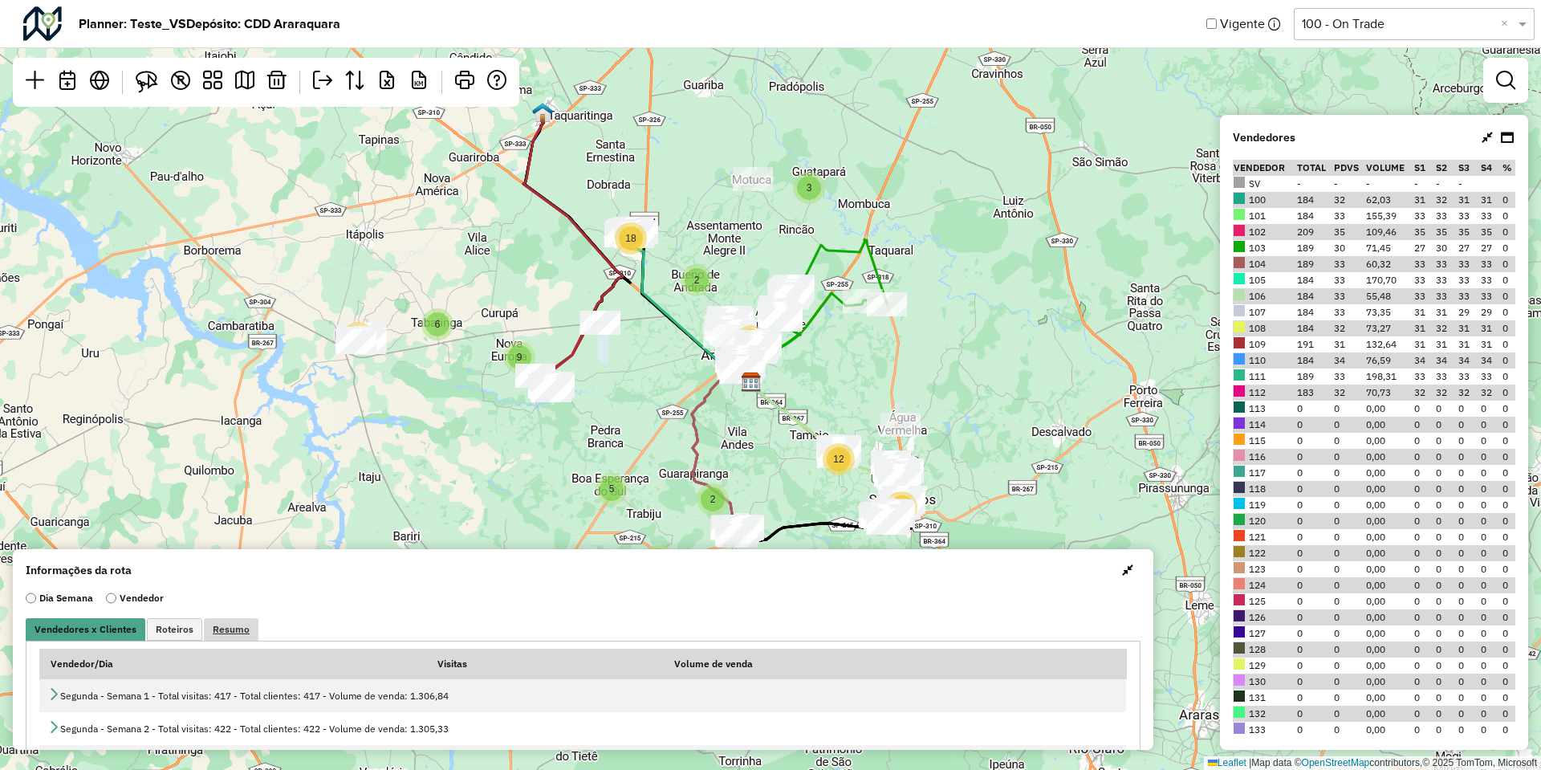
click at [228, 622] on link "Resumo" at bounding box center [231, 629] width 55 height 22
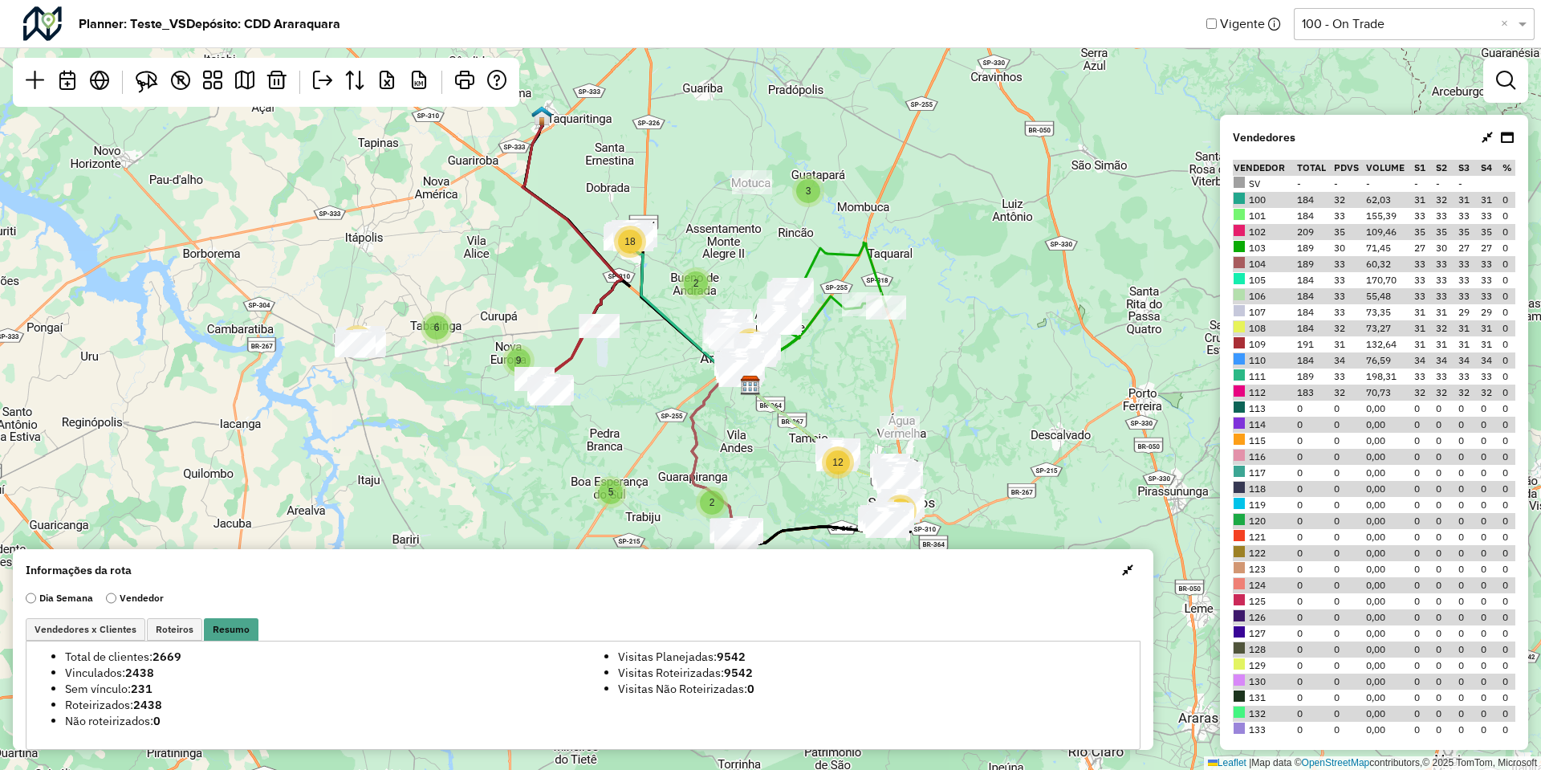
drag, startPoint x: 656, startPoint y: 366, endPoint x: 612, endPoint y: 360, distance: 44.6
click at [612, 360] on div "6 13 9 3 2 18 2 5 5 80 12 71 Leaflet | Map data © OpenStreetMap contributors,© …" at bounding box center [770, 385] width 1541 height 770
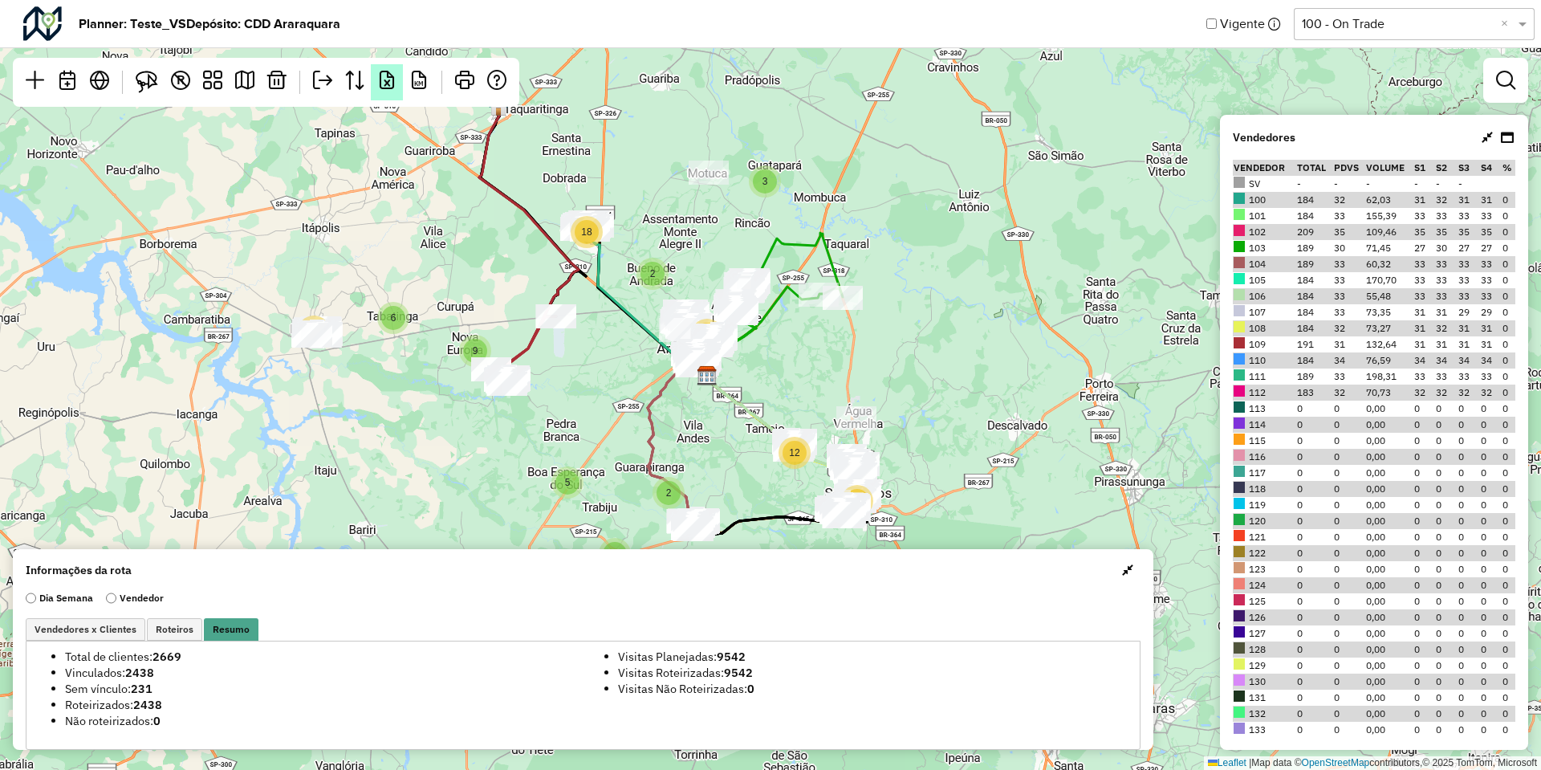
click at [392, 77] on em at bounding box center [386, 80] width 19 height 19
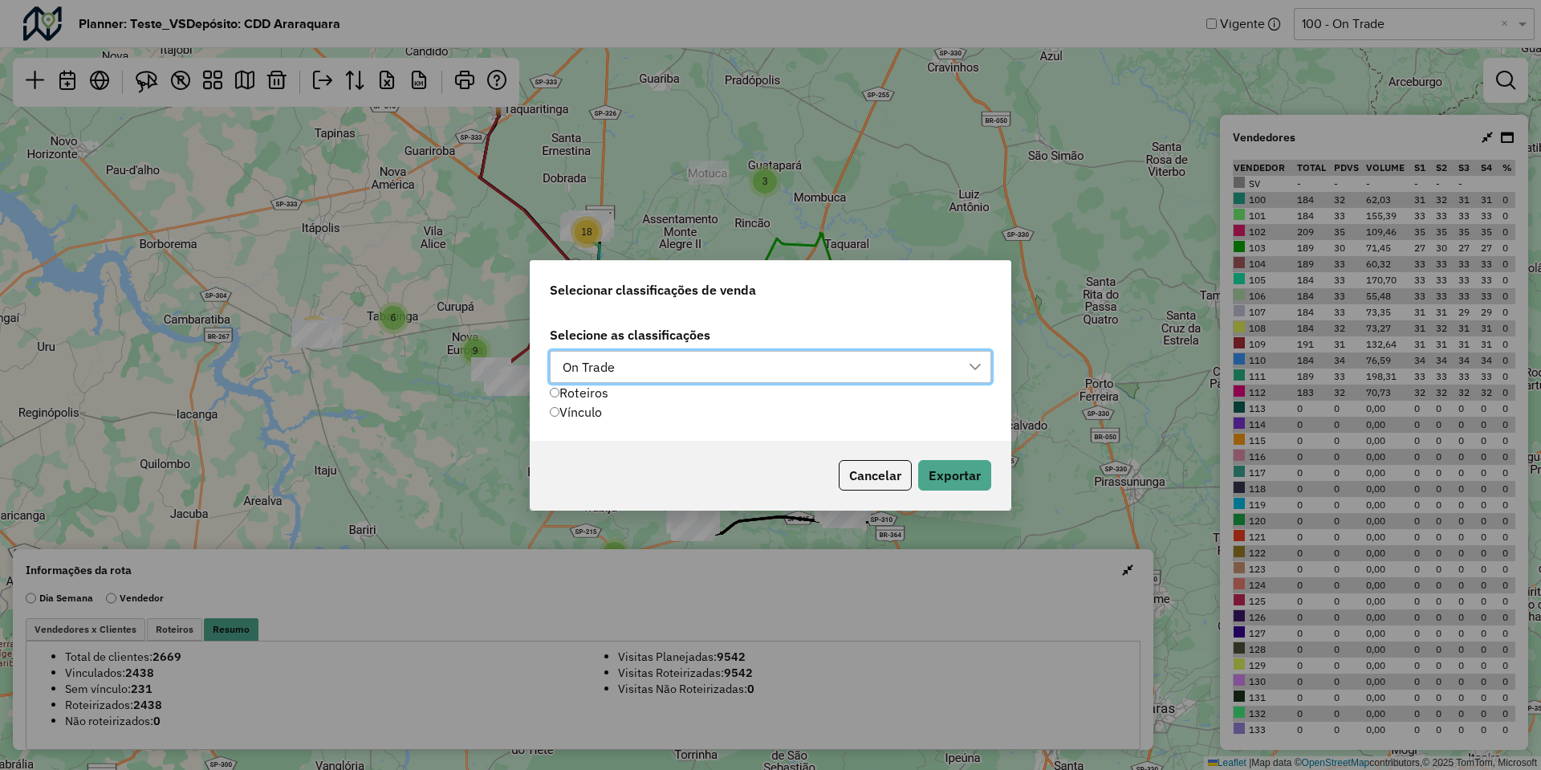
scroll to position [11, 73]
click at [607, 374] on div "On Trade" at bounding box center [588, 367] width 63 height 31
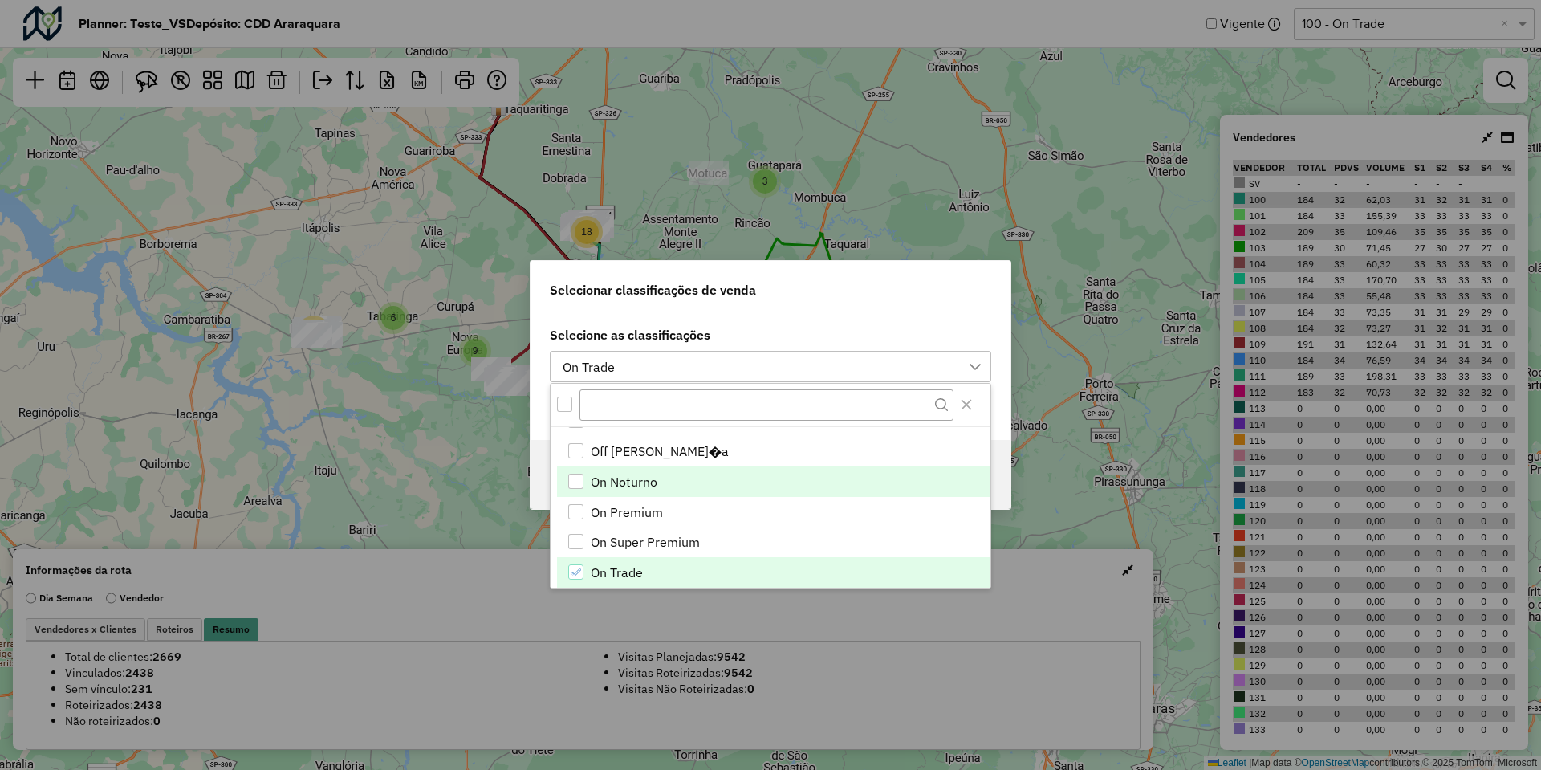
scroll to position [160, 0]
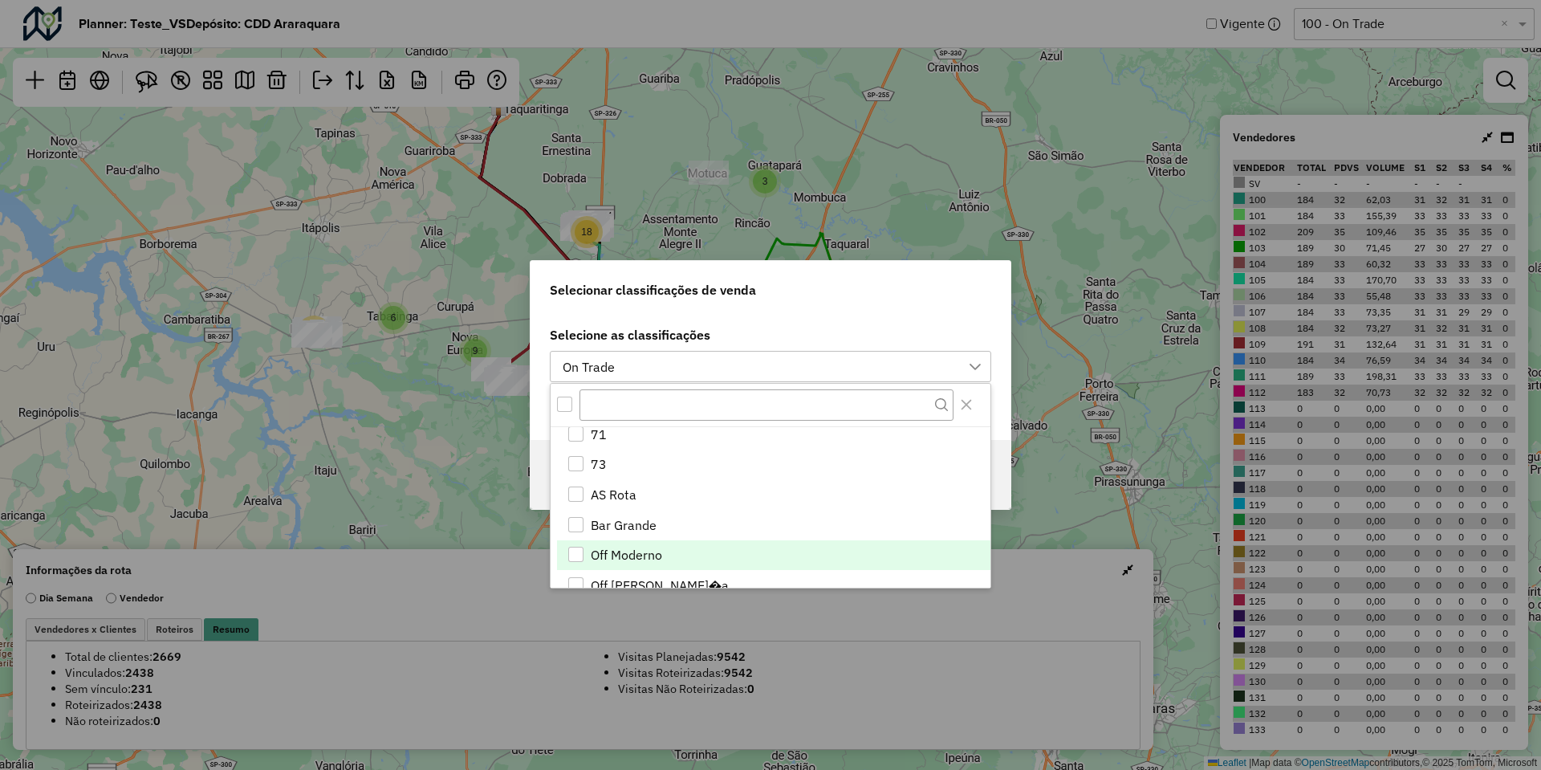
click at [643, 555] on span "Off Moderno" at bounding box center [626, 554] width 71 height 19
click at [647, 584] on span "Off Vizinhan�a" at bounding box center [660, 585] width 138 height 19
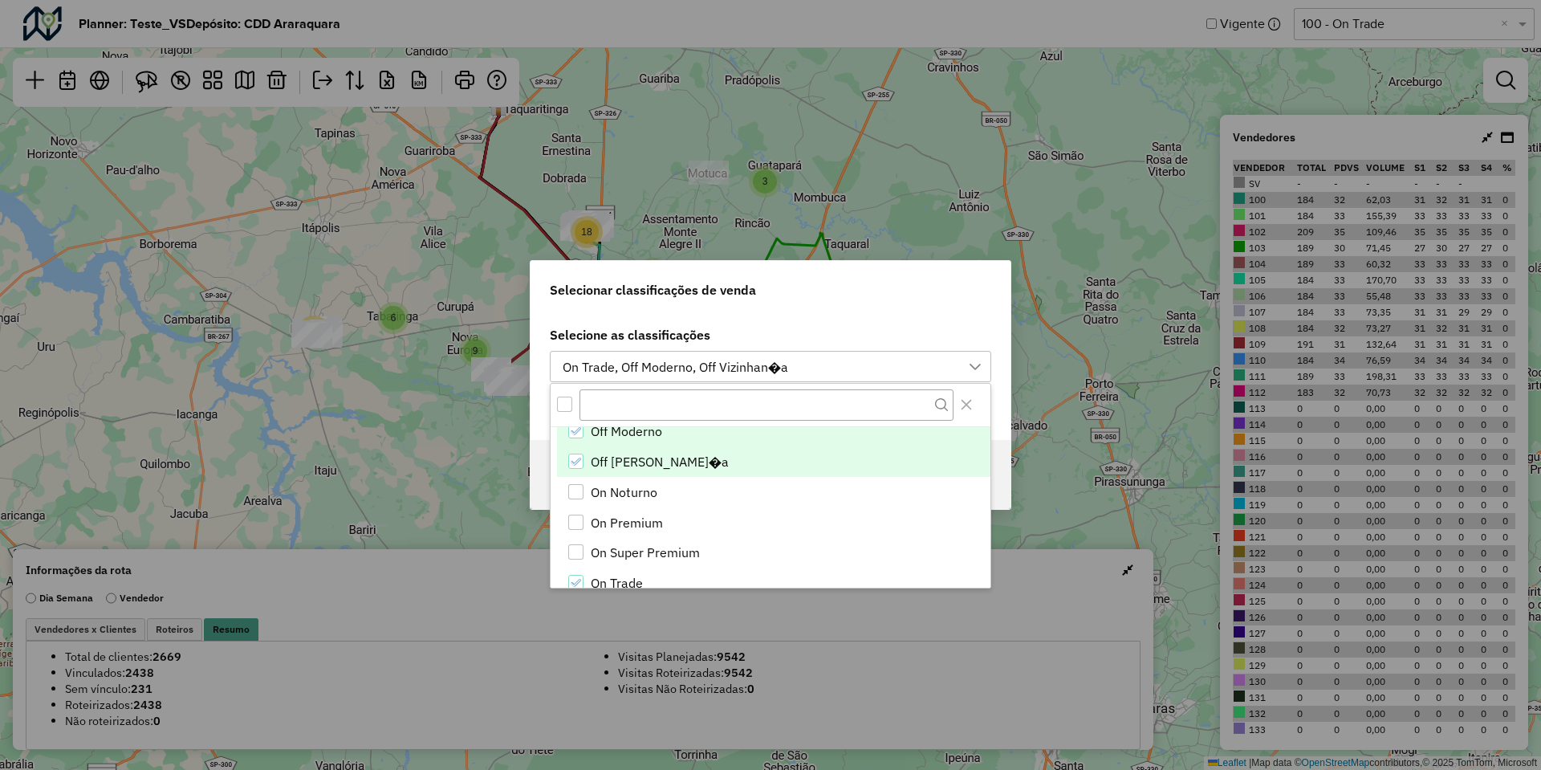
scroll to position [294, 0]
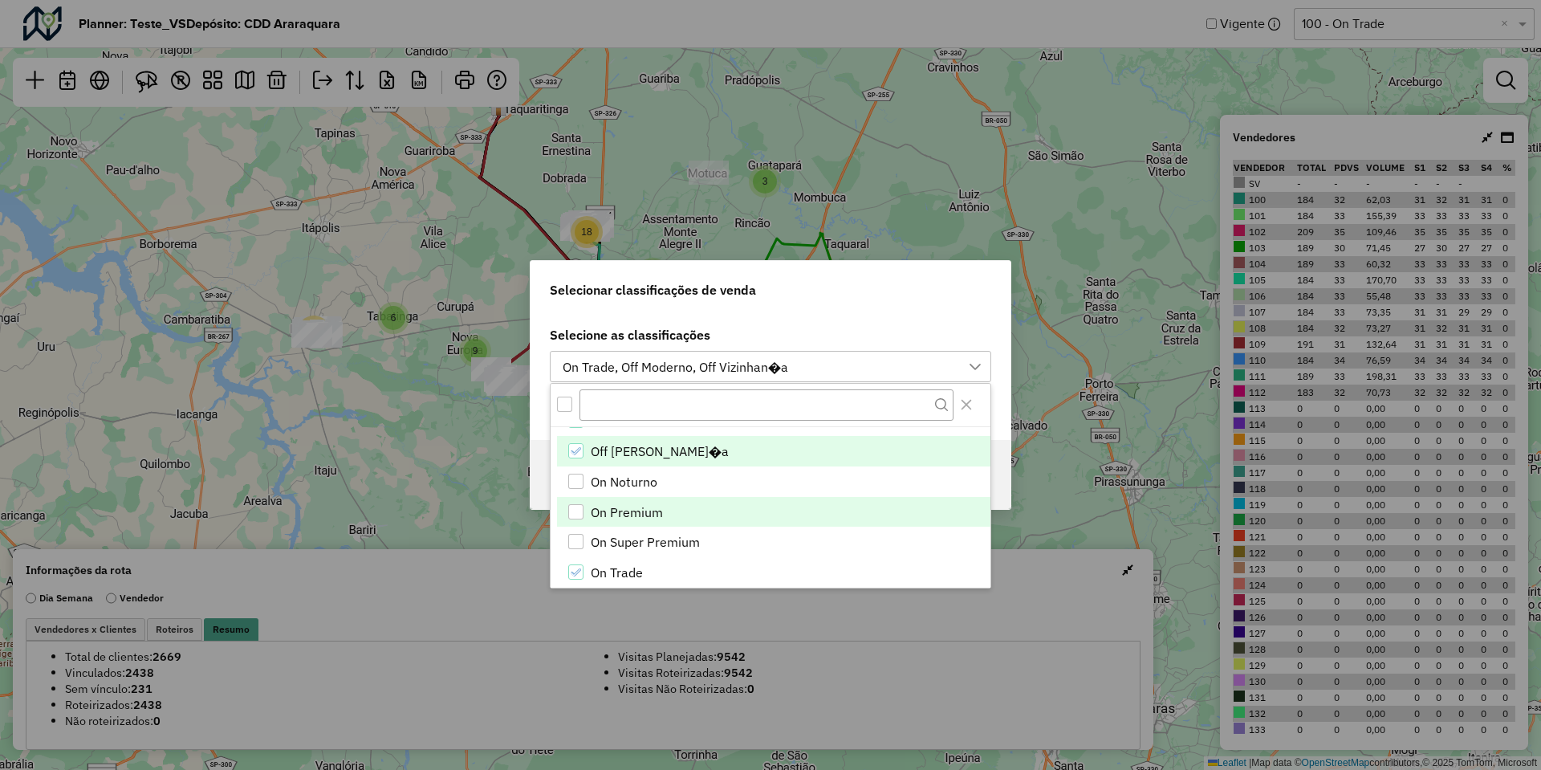
click at [652, 509] on span "On Premium" at bounding box center [627, 511] width 72 height 19
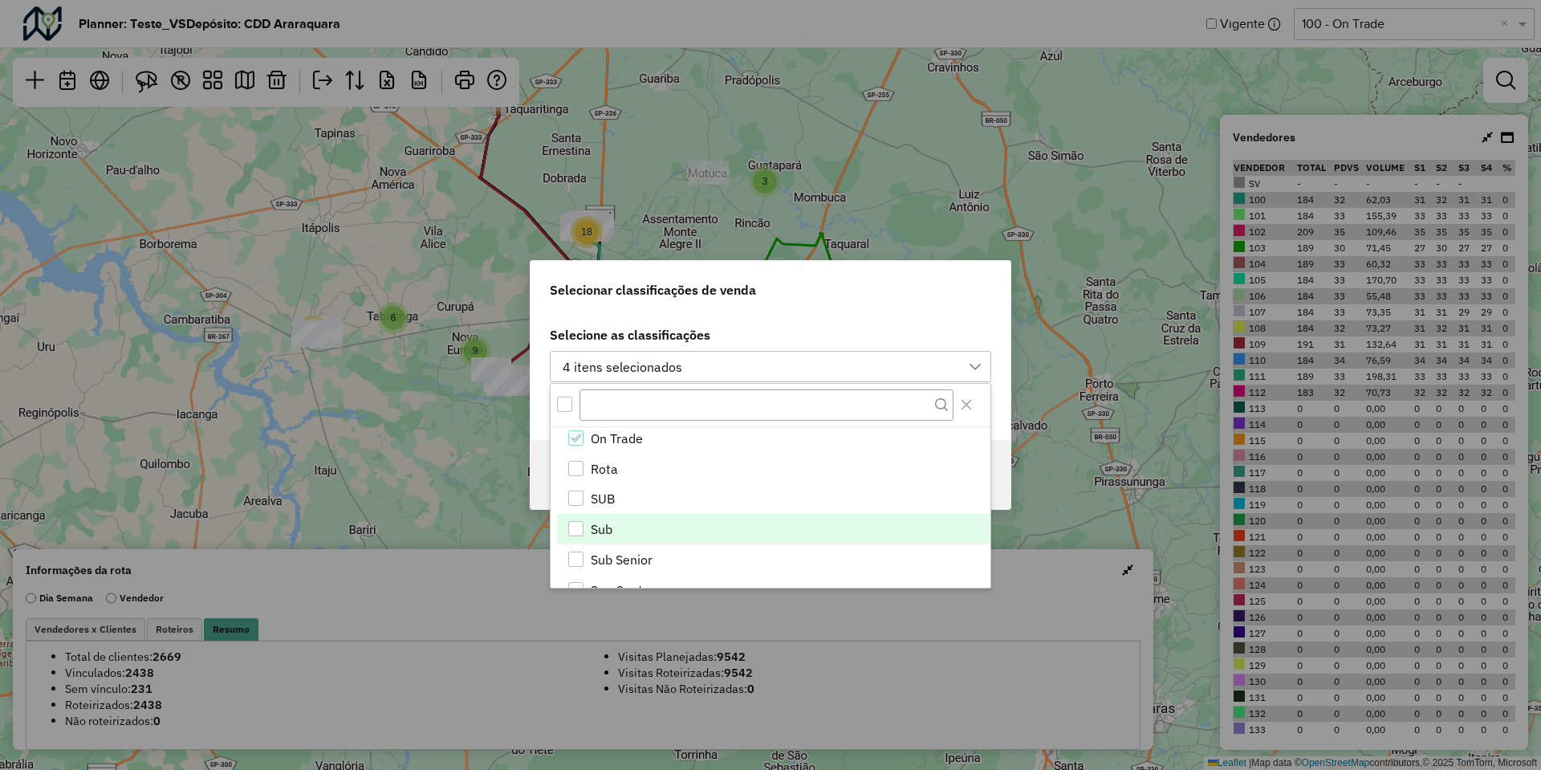
click at [591, 525] on span "Sub" at bounding box center [602, 528] width 22 height 19
click at [885, 313] on div "Selecione as classificações 5 itens selecionados Roteiros Vínculo" at bounding box center [771, 376] width 480 height 128
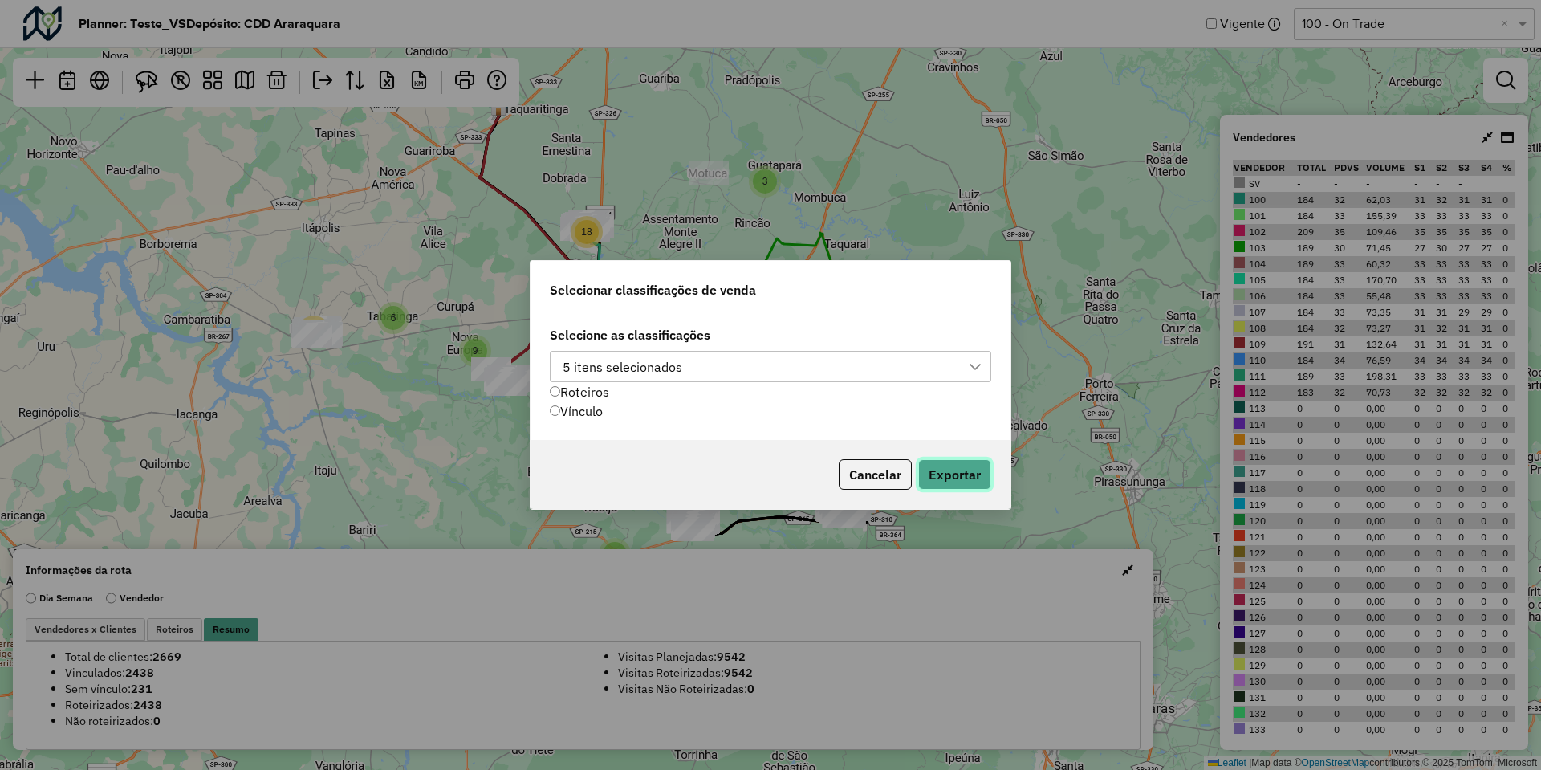
click at [957, 460] on button "Exportar" at bounding box center [954, 474] width 73 height 31
click at [868, 472] on button "Cancelar" at bounding box center [875, 474] width 73 height 31
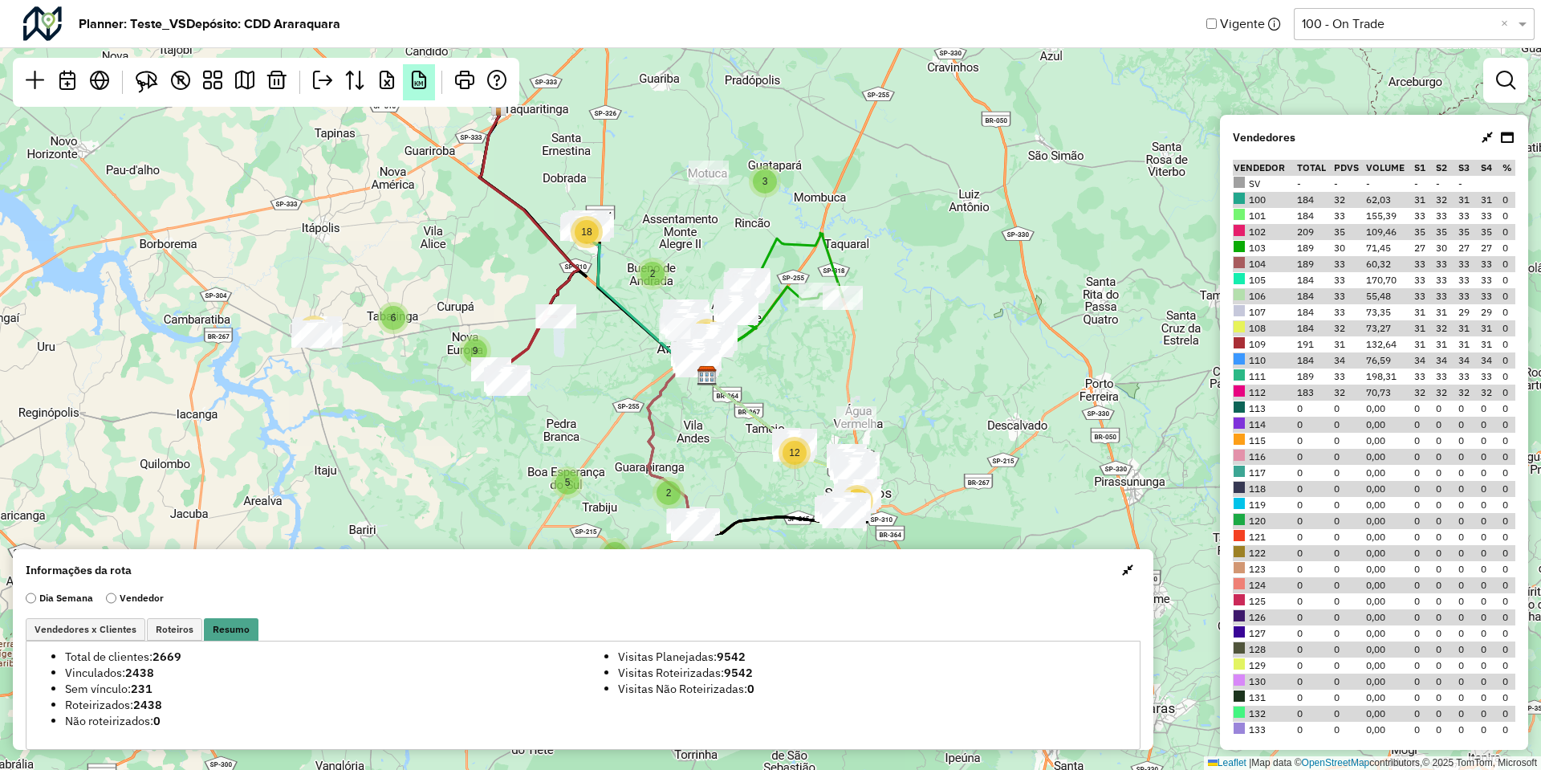
click at [428, 82] on em "KM" at bounding box center [418, 80] width 19 height 19
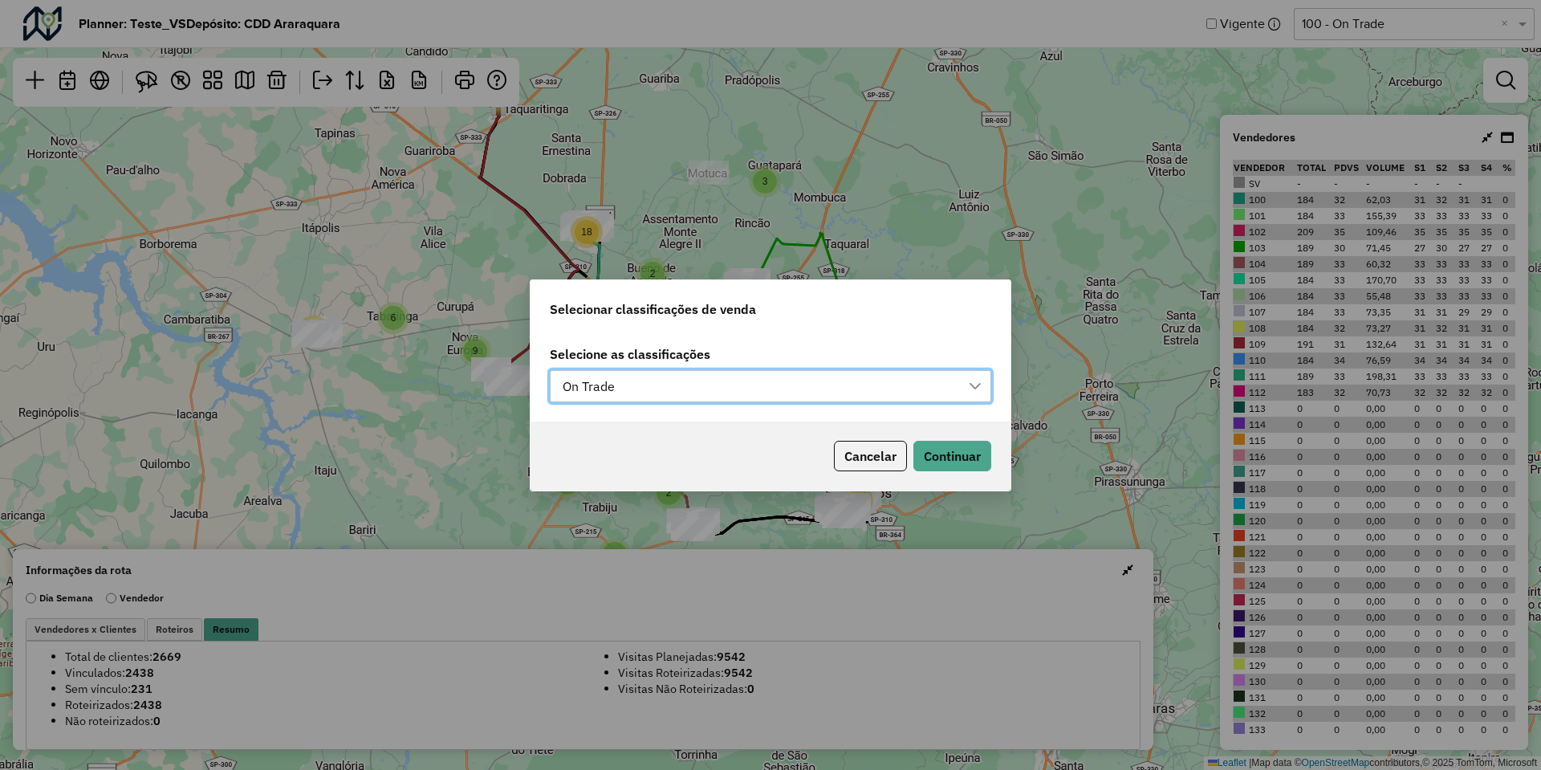
scroll to position [12, 73]
click at [616, 383] on div "On Trade" at bounding box center [588, 386] width 63 height 31
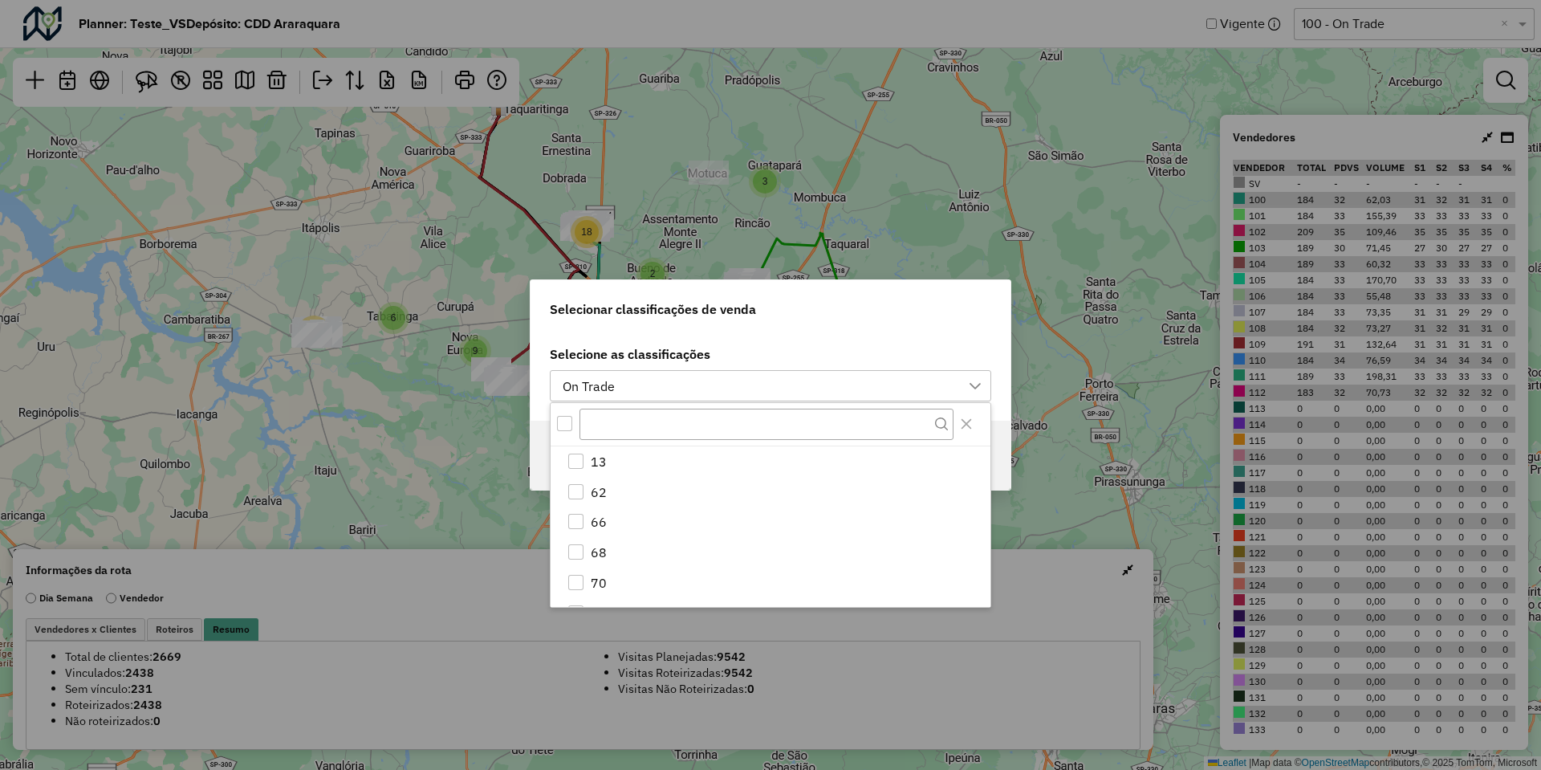
scroll to position [294, 0]
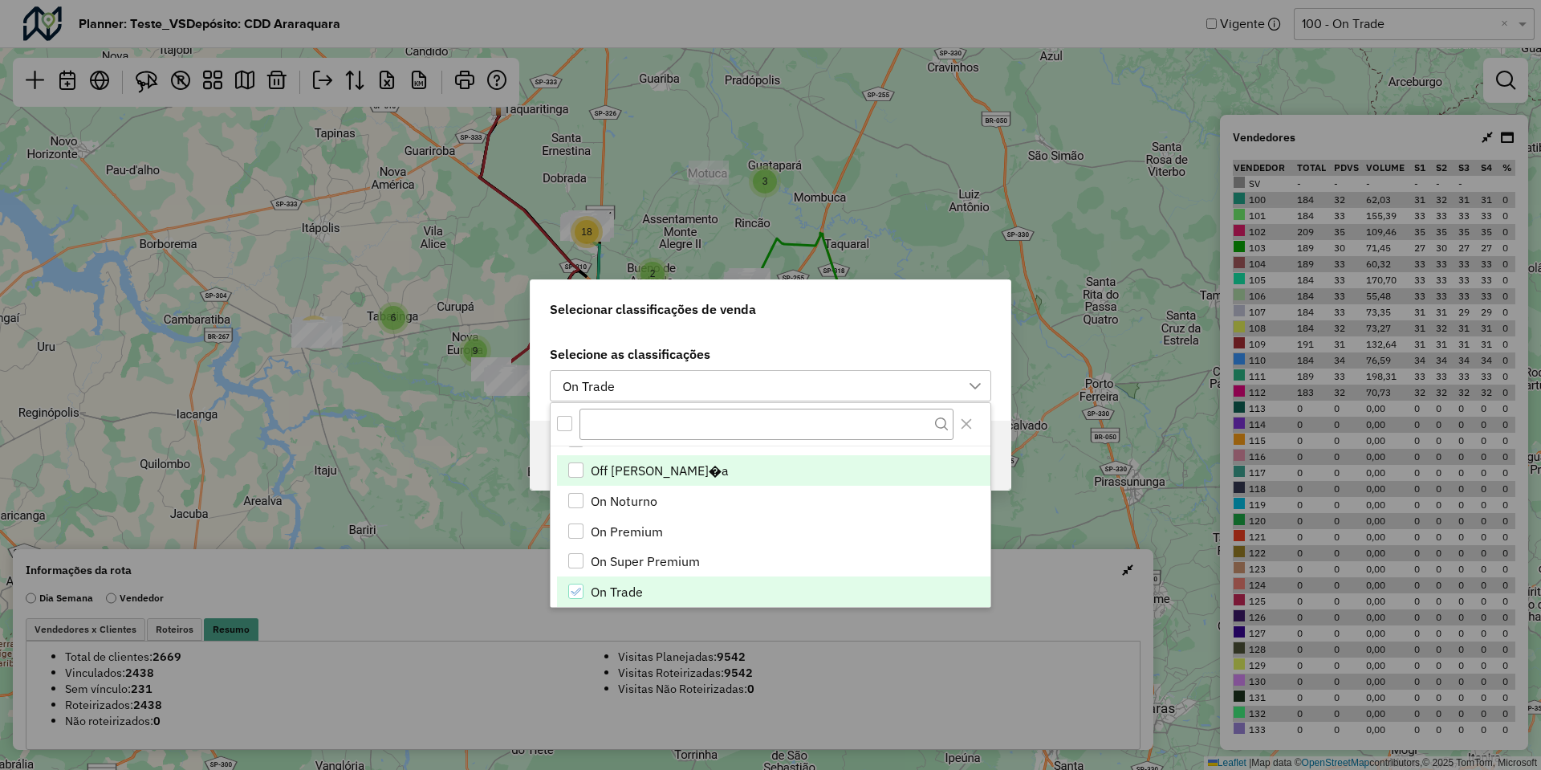
click at [677, 478] on span "Off Vizinhan�a" at bounding box center [660, 470] width 138 height 19
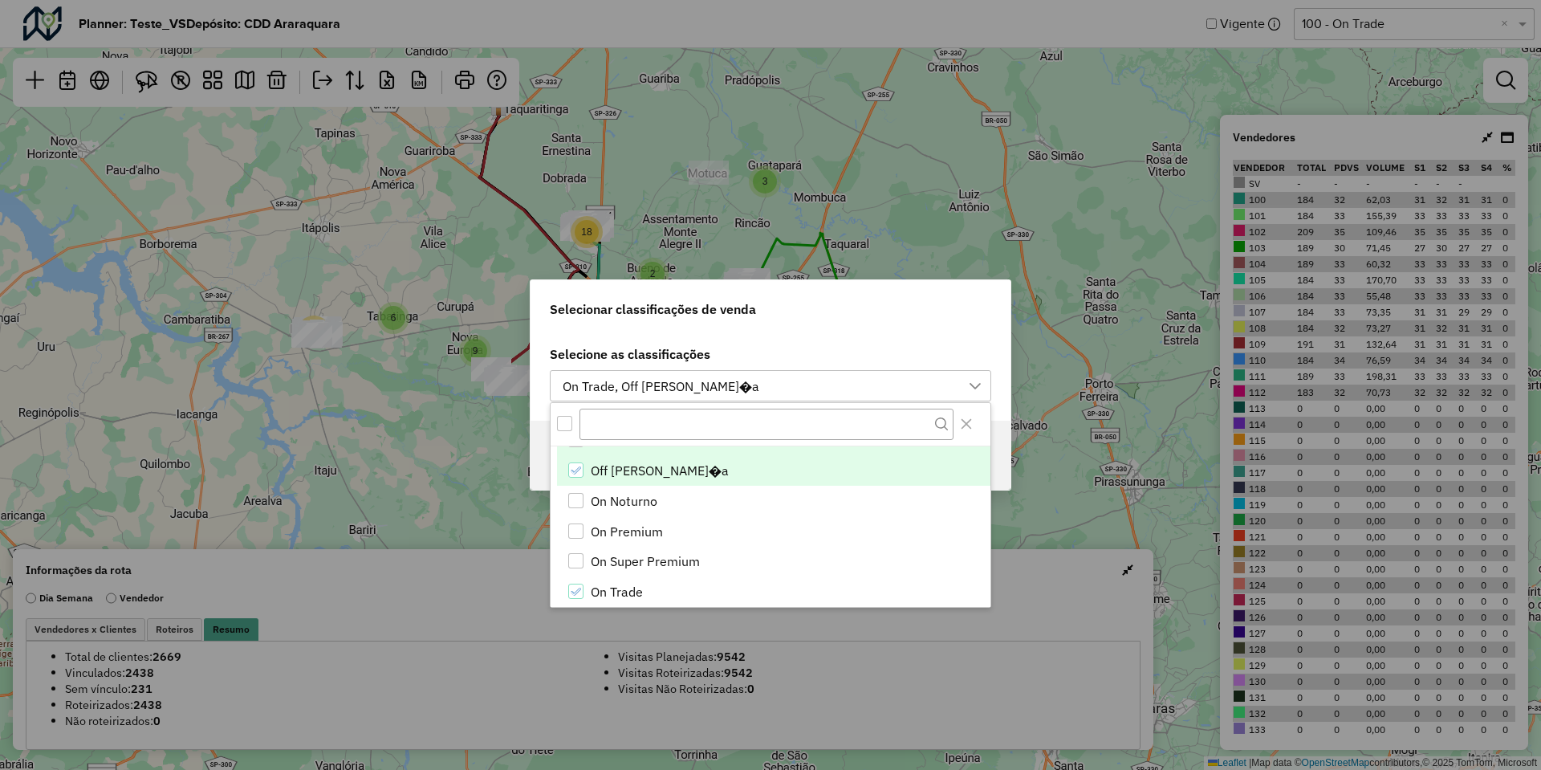
click at [677, 449] on li "Off Moderno" at bounding box center [773, 440] width 433 height 31
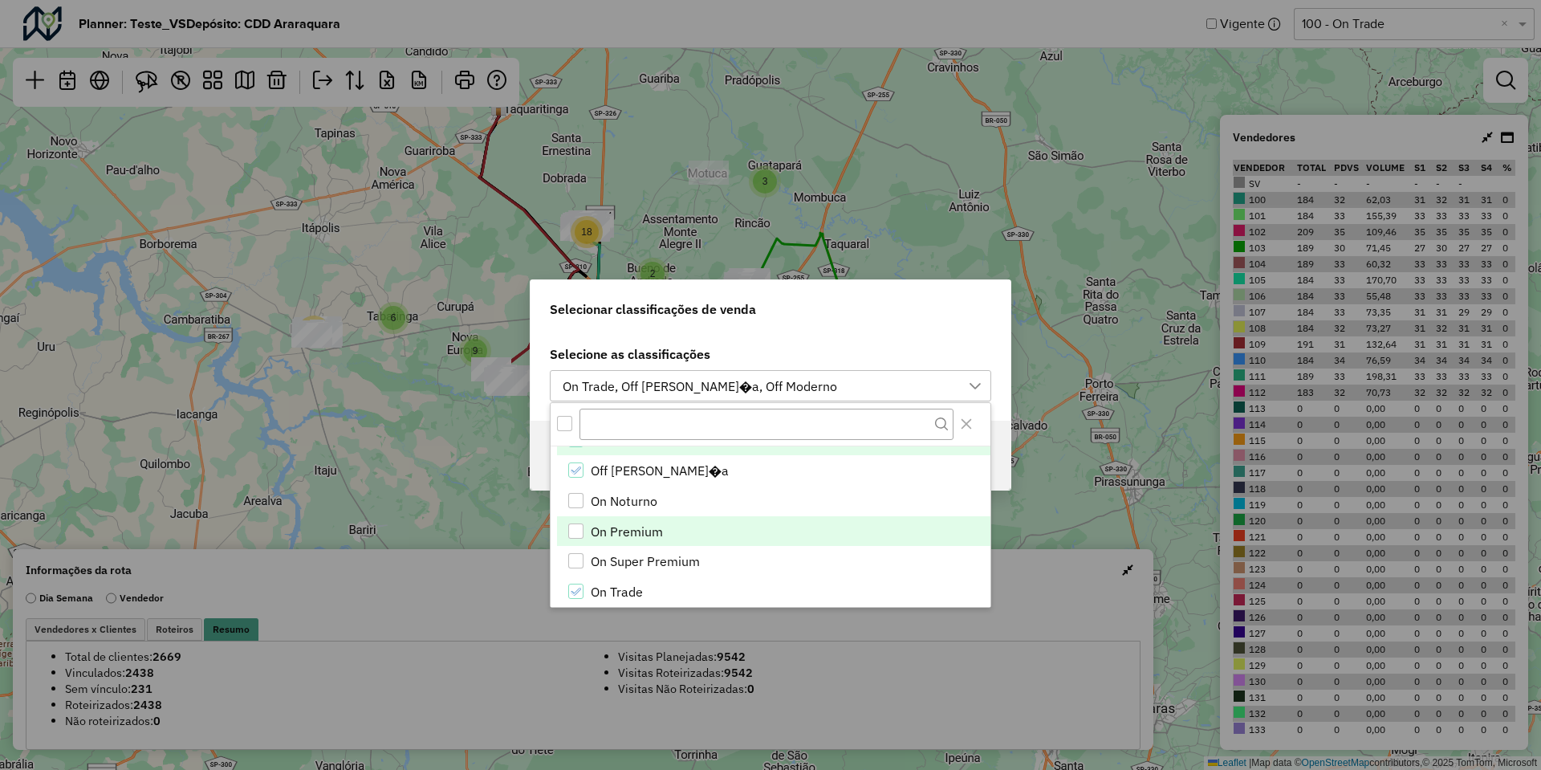
click at [650, 539] on span "On Premium" at bounding box center [627, 531] width 72 height 19
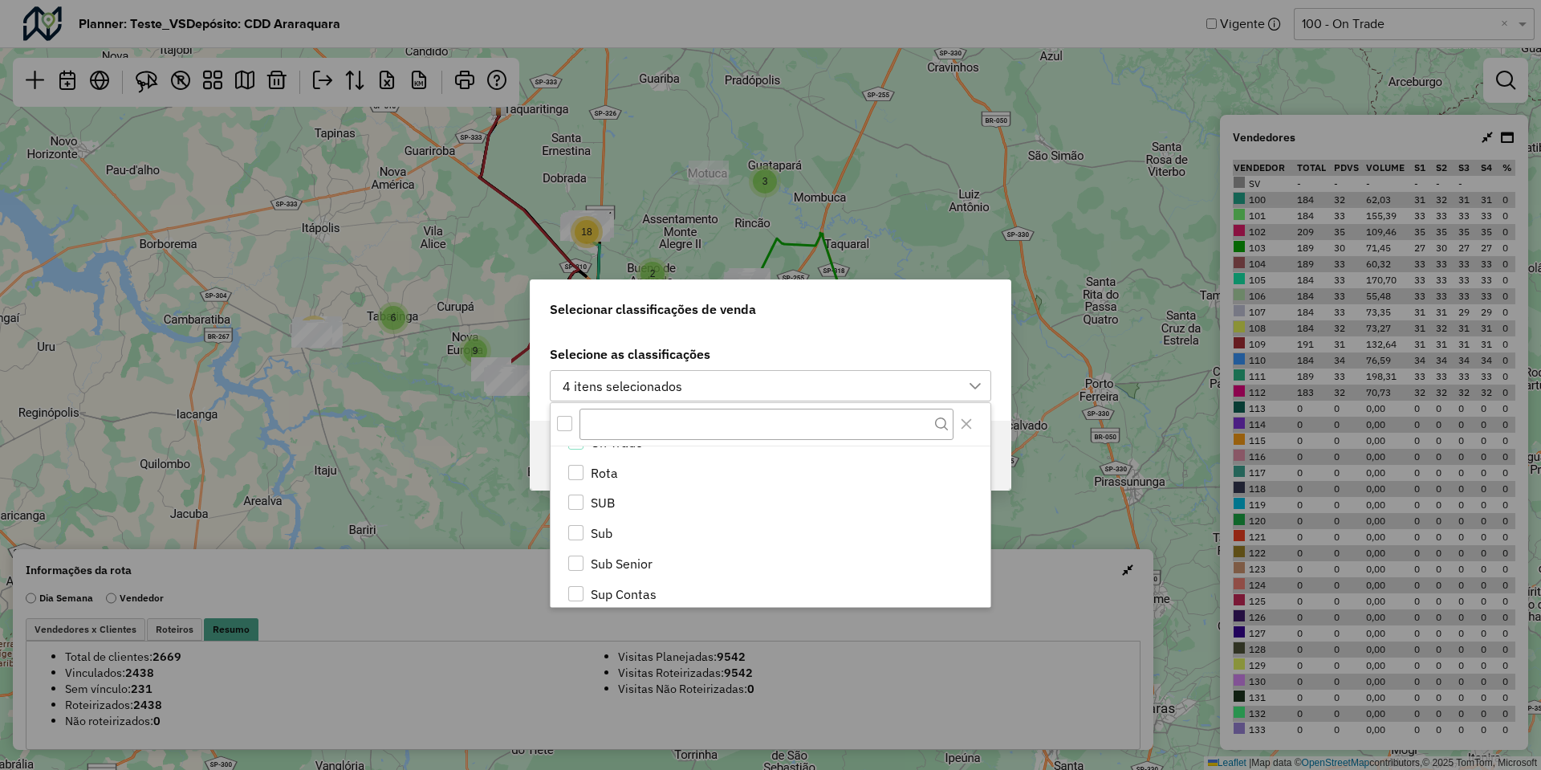
scroll to position [519, 0]
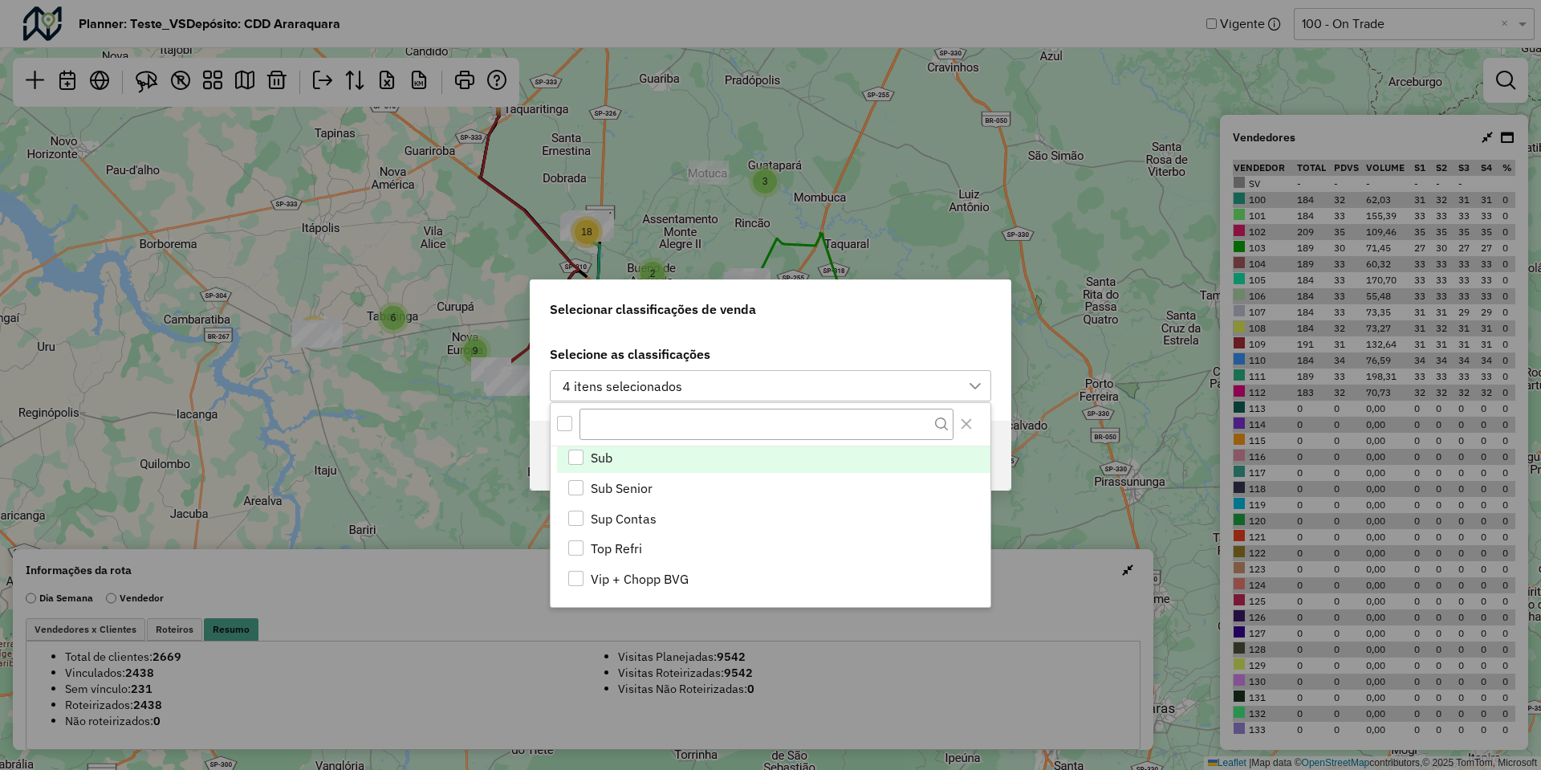
click at [644, 459] on li "Sub" at bounding box center [773, 457] width 433 height 31
click at [970, 319] on div "Selecionar classificações de venda" at bounding box center [771, 305] width 480 height 51
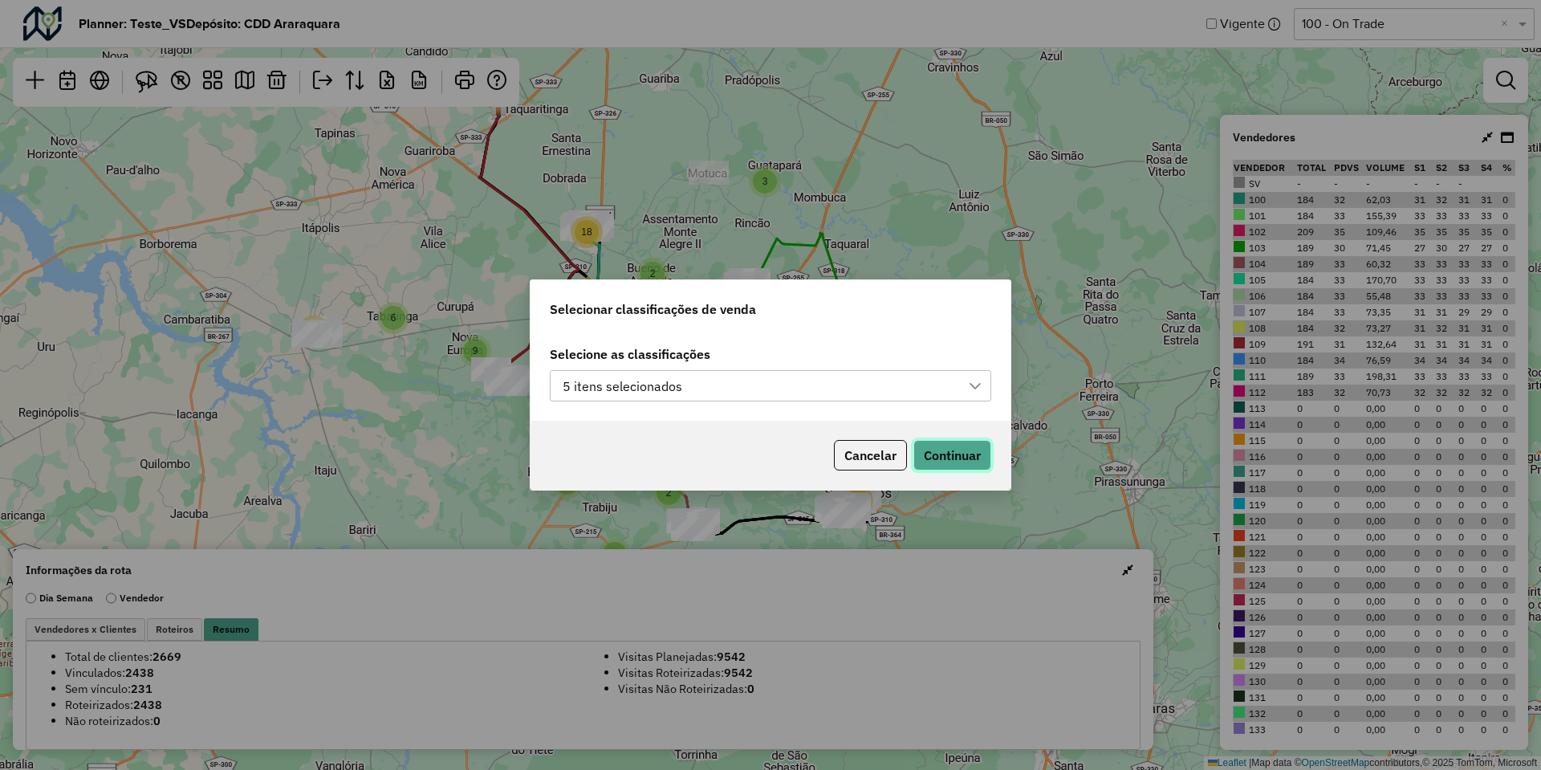
click at [949, 450] on button "Continuar" at bounding box center [952, 455] width 78 height 31
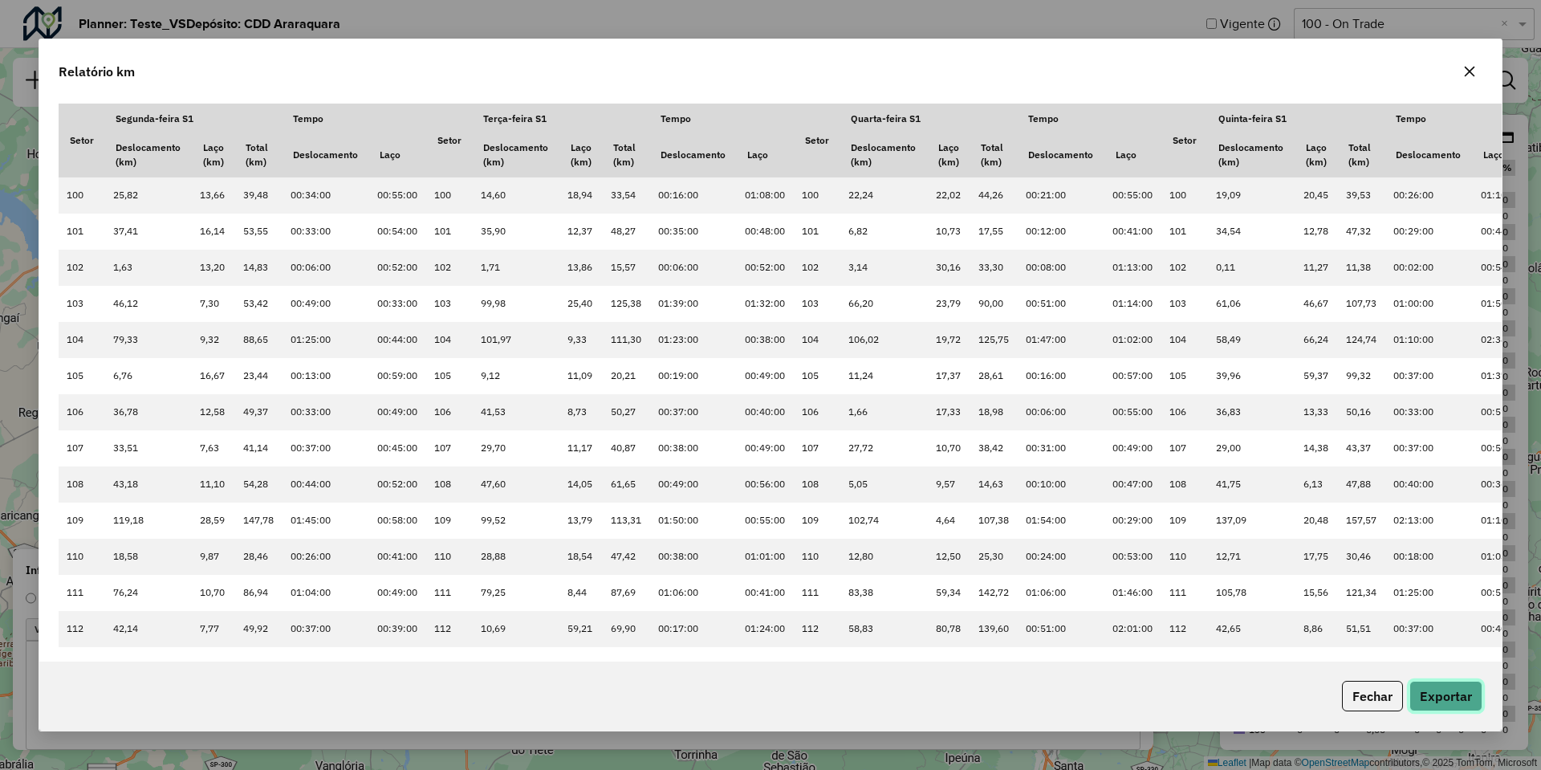
click at [1455, 694] on button "Exportar" at bounding box center [1445, 696] width 73 height 31
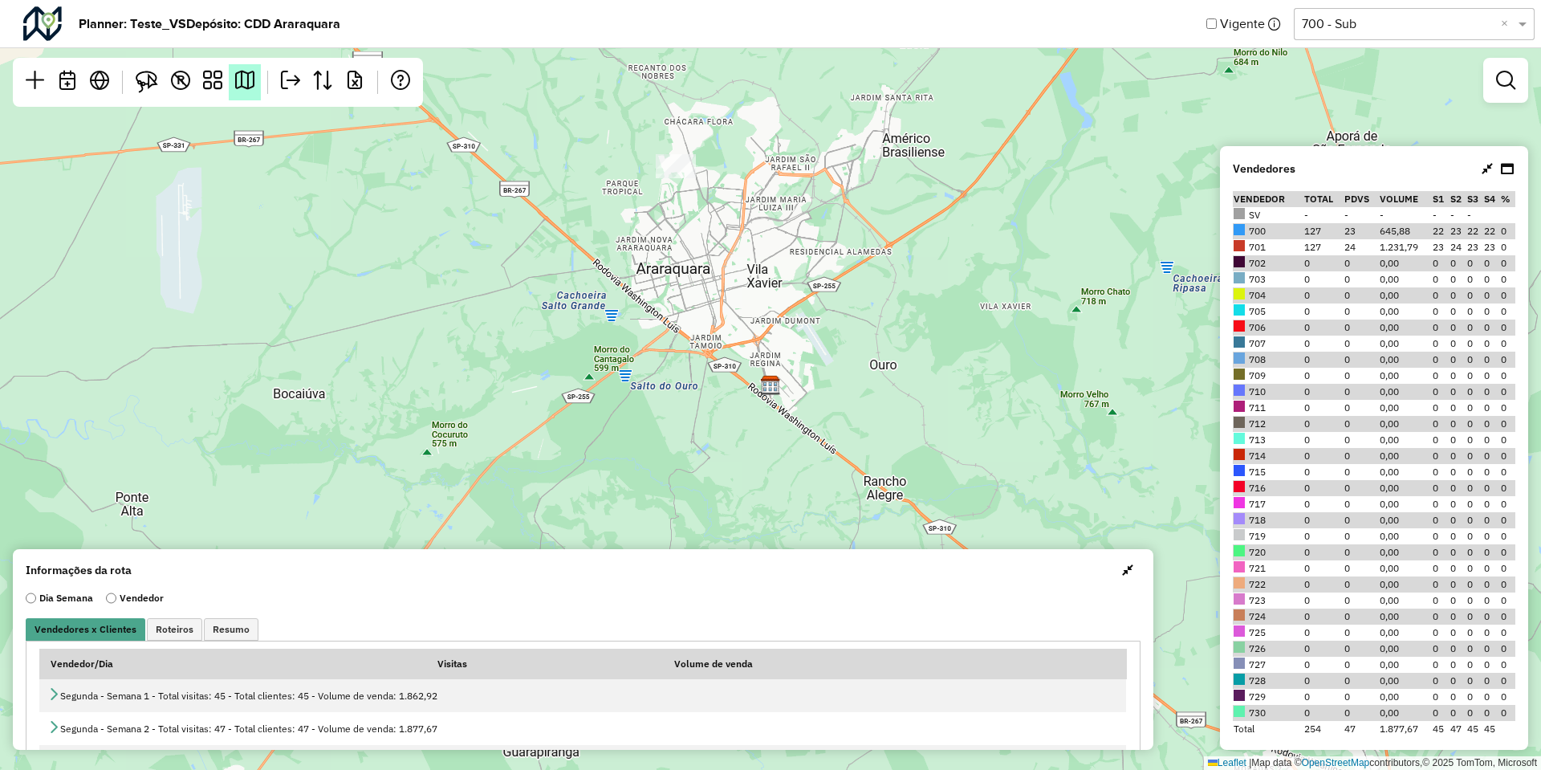
click at [243, 79] on em at bounding box center [244, 80] width 19 height 19
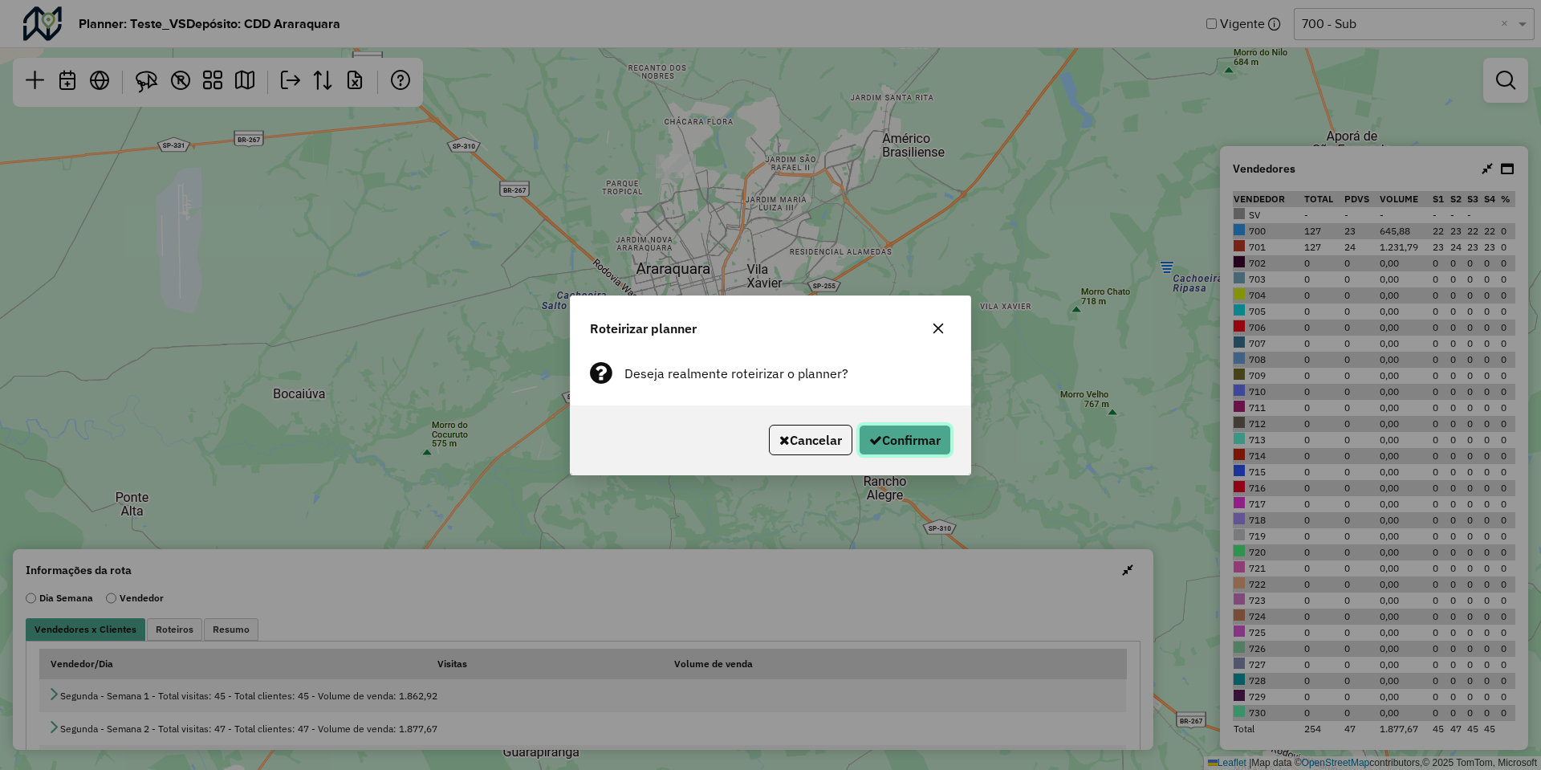
click at [939, 448] on button "Confirmar" at bounding box center [905, 440] width 92 height 31
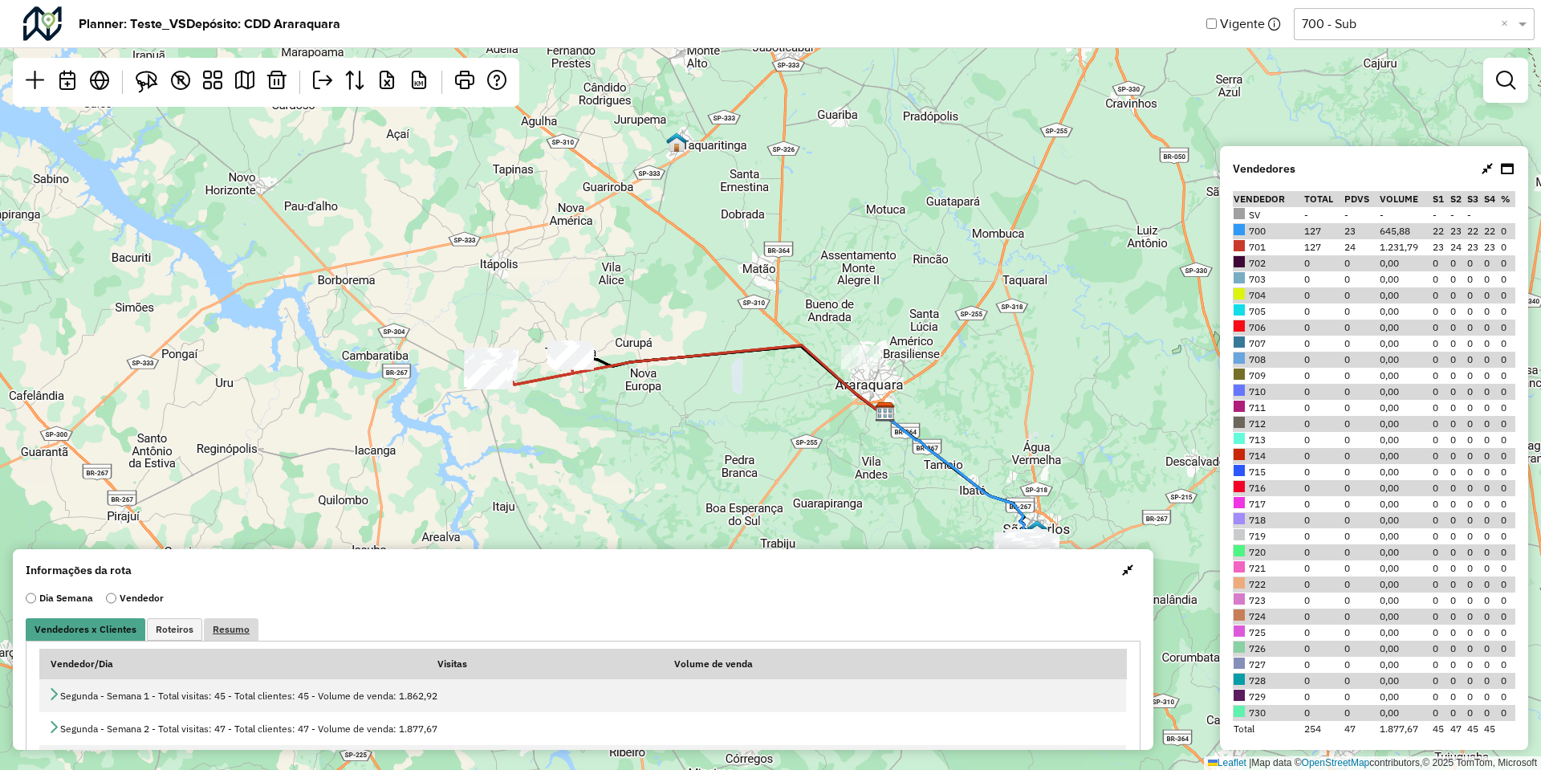
click at [249, 622] on link "Resumo" at bounding box center [231, 629] width 55 height 22
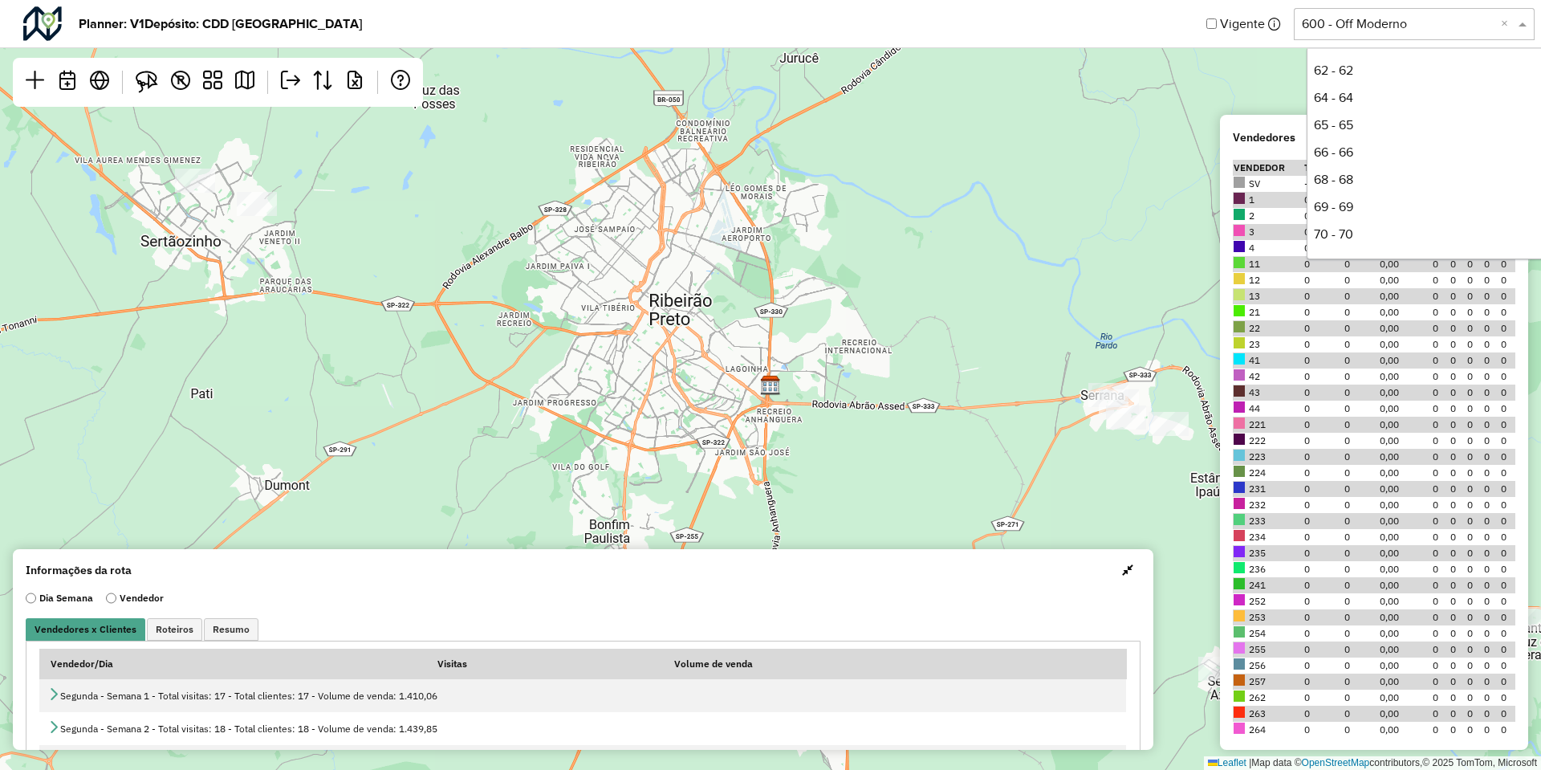
click at [1430, 29] on input "text" at bounding box center [1398, 23] width 193 height 19
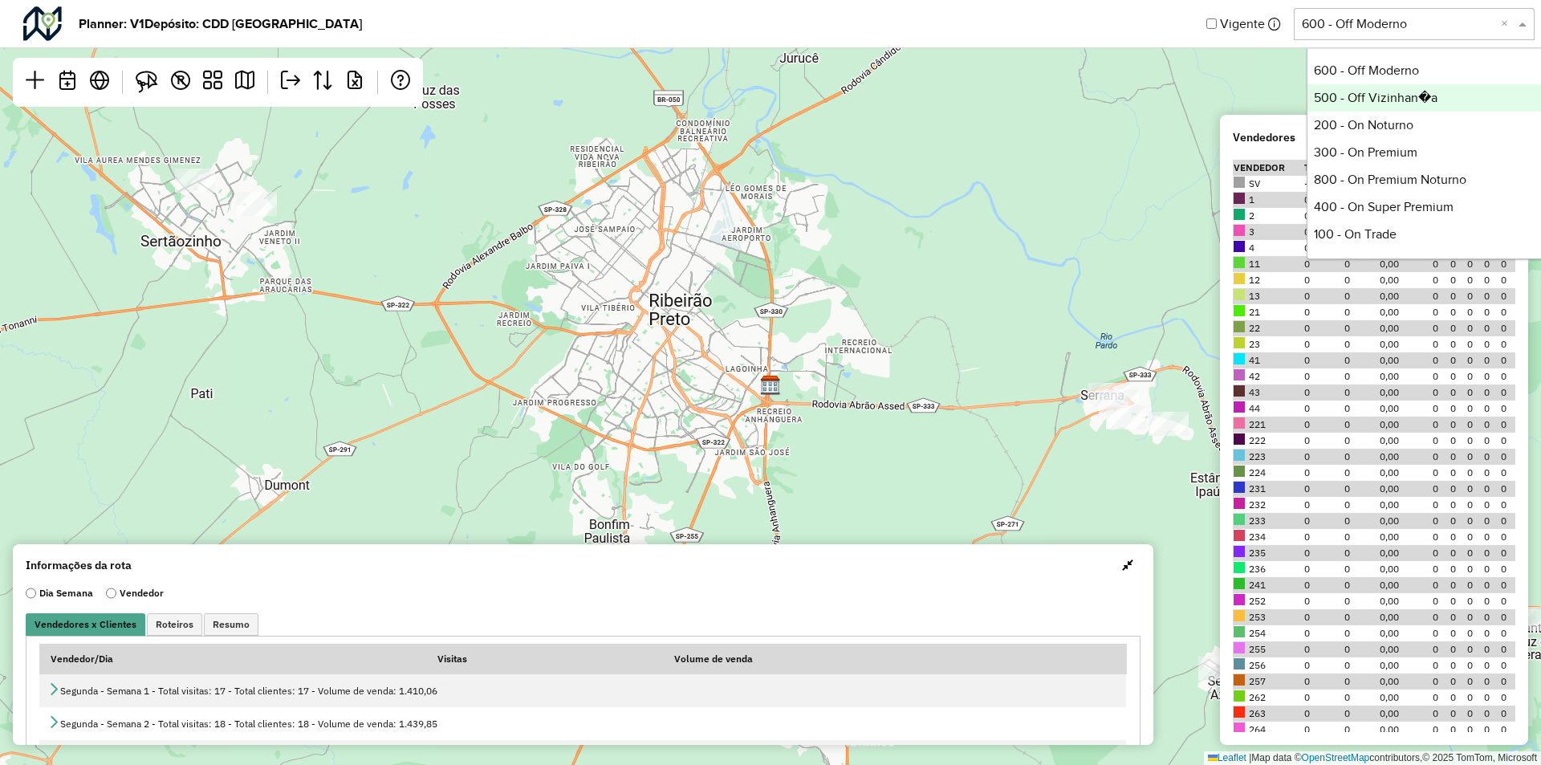
click at [1398, 100] on div "500 - Off Vizinhan�a" at bounding box center [1427, 97] width 239 height 27
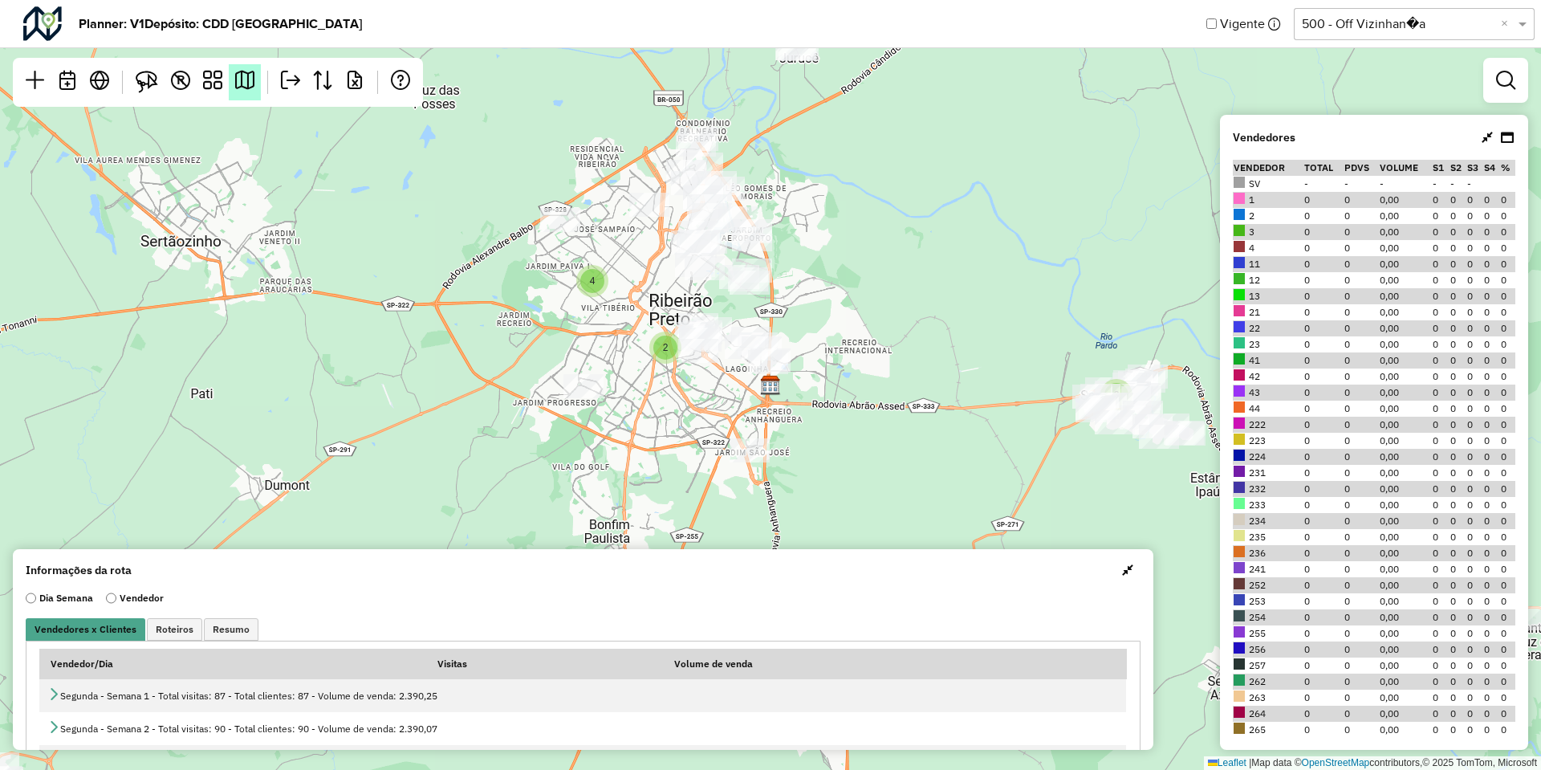
click at [255, 87] on link at bounding box center [245, 82] width 32 height 36
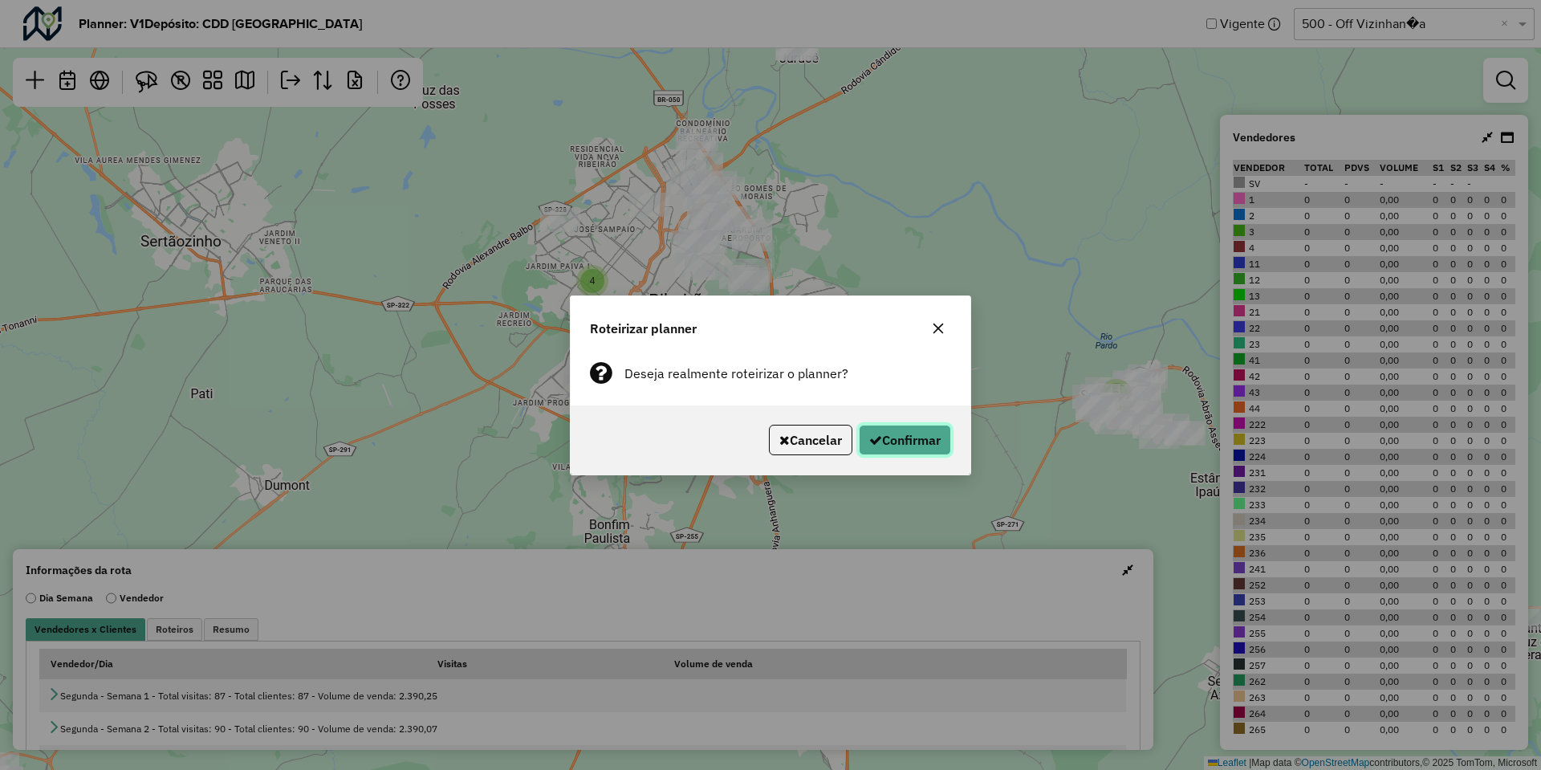
click at [871, 445] on icon "button" at bounding box center [875, 439] width 13 height 13
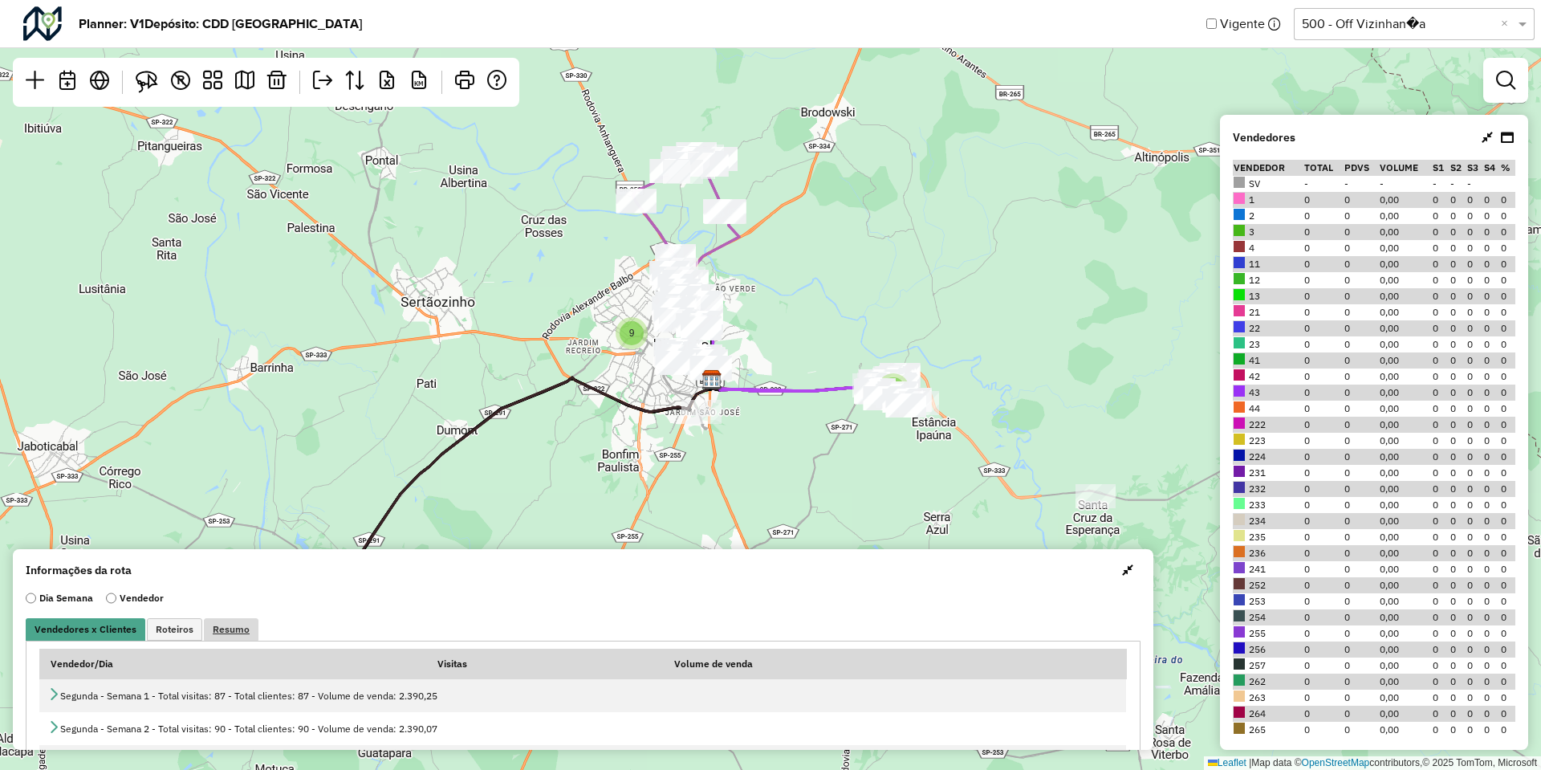
click at [224, 627] on span "Resumo" at bounding box center [231, 629] width 37 height 10
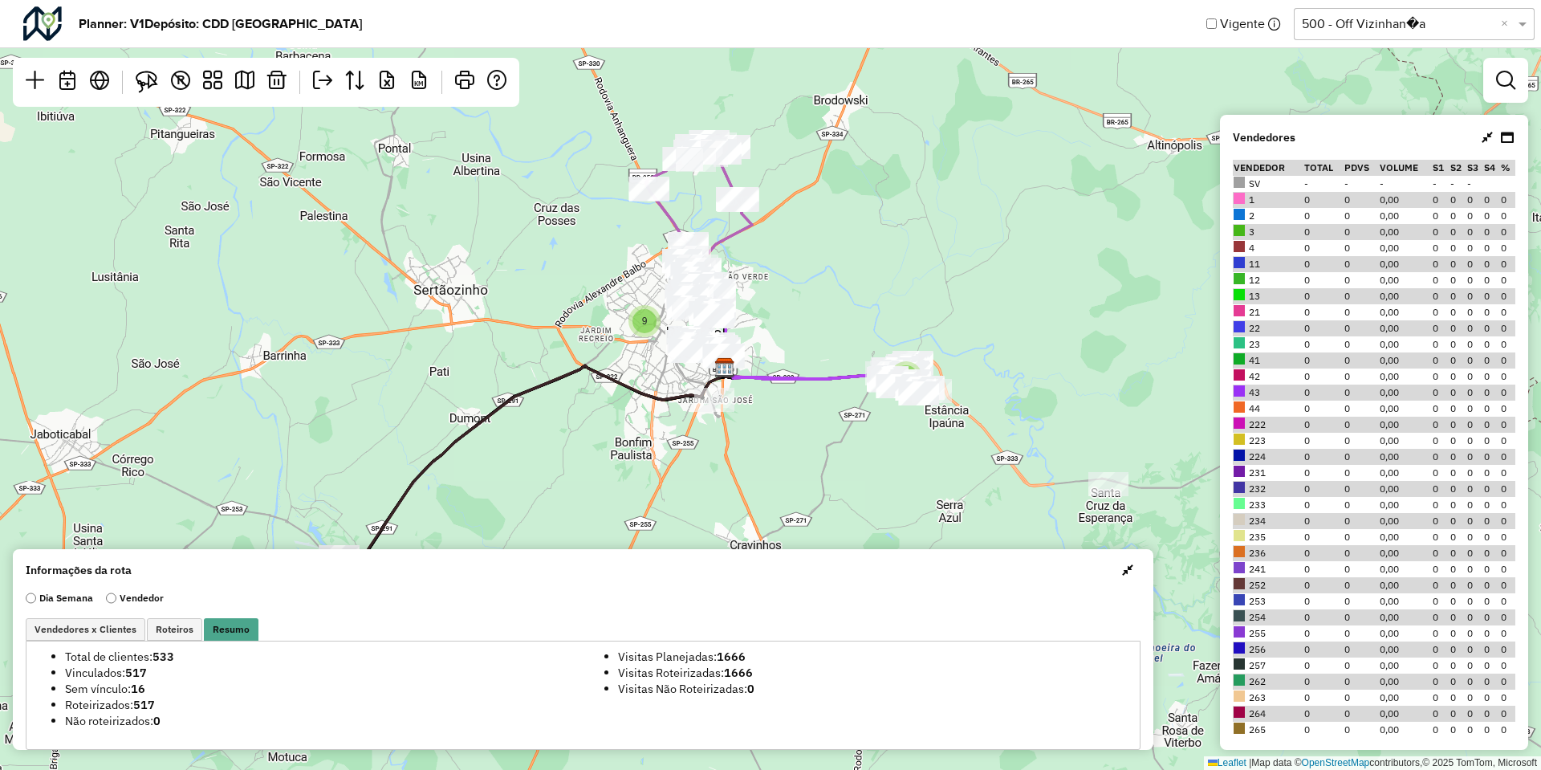
drag, startPoint x: 868, startPoint y: 242, endPoint x: 881, endPoint y: 229, distance: 18.7
click at [881, 229] on div "4 9 Leaflet | Map data © OpenStreetMap contributors,© 2025 TomTom, Microsoft" at bounding box center [770, 385] width 1541 height 770
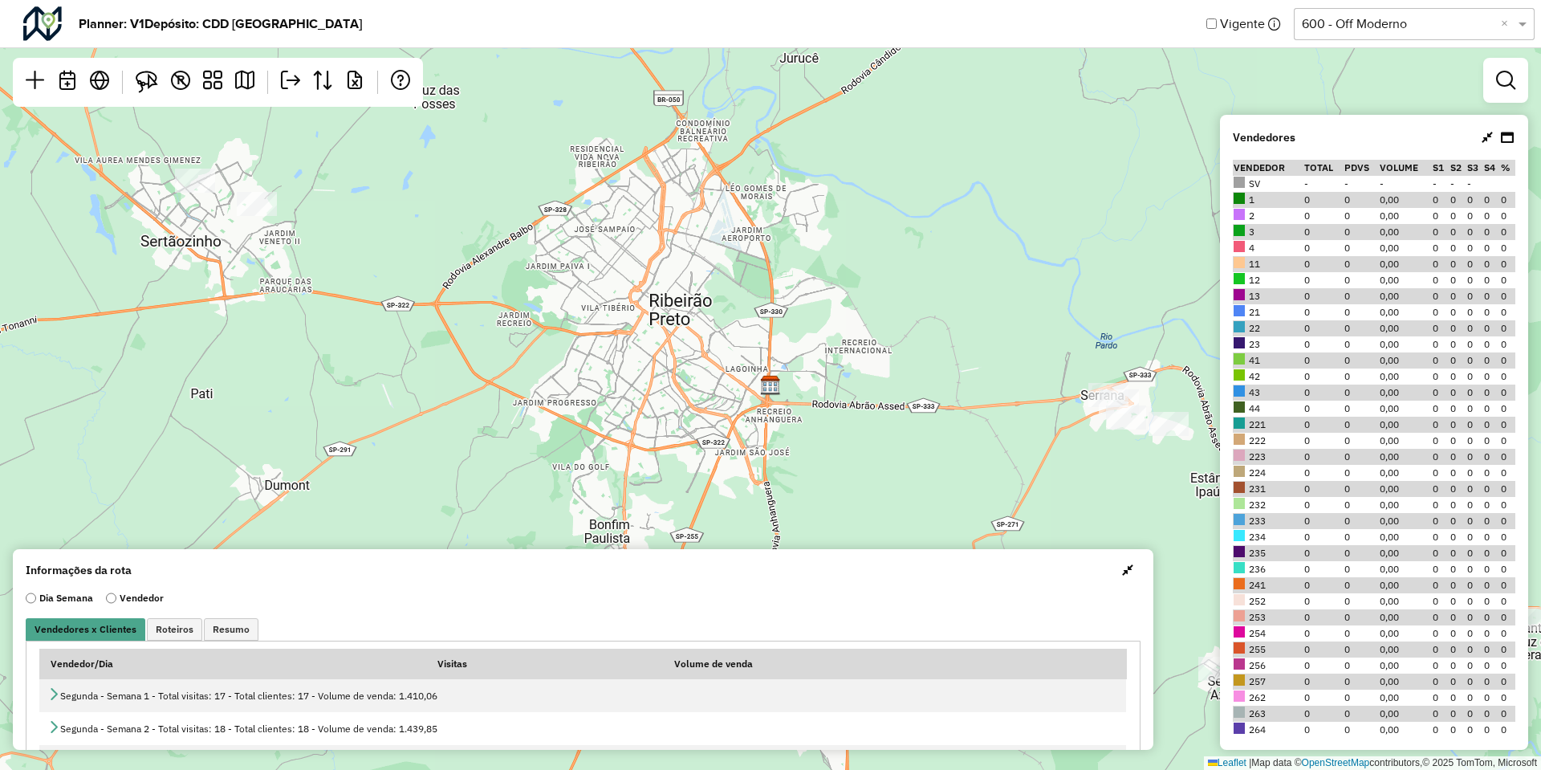
click at [1379, 29] on input "text" at bounding box center [1398, 23] width 193 height 19
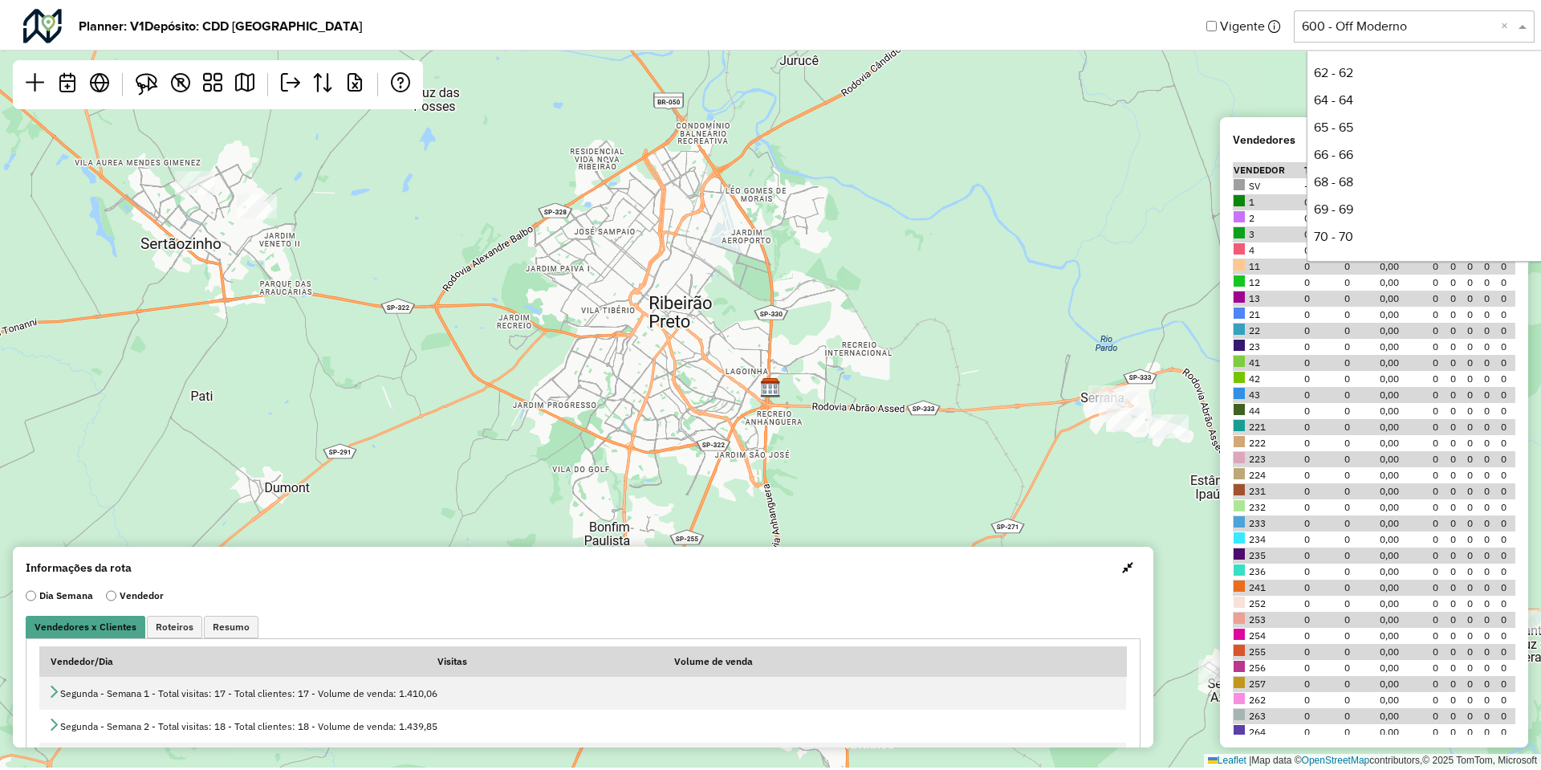
scroll to position [519, 0]
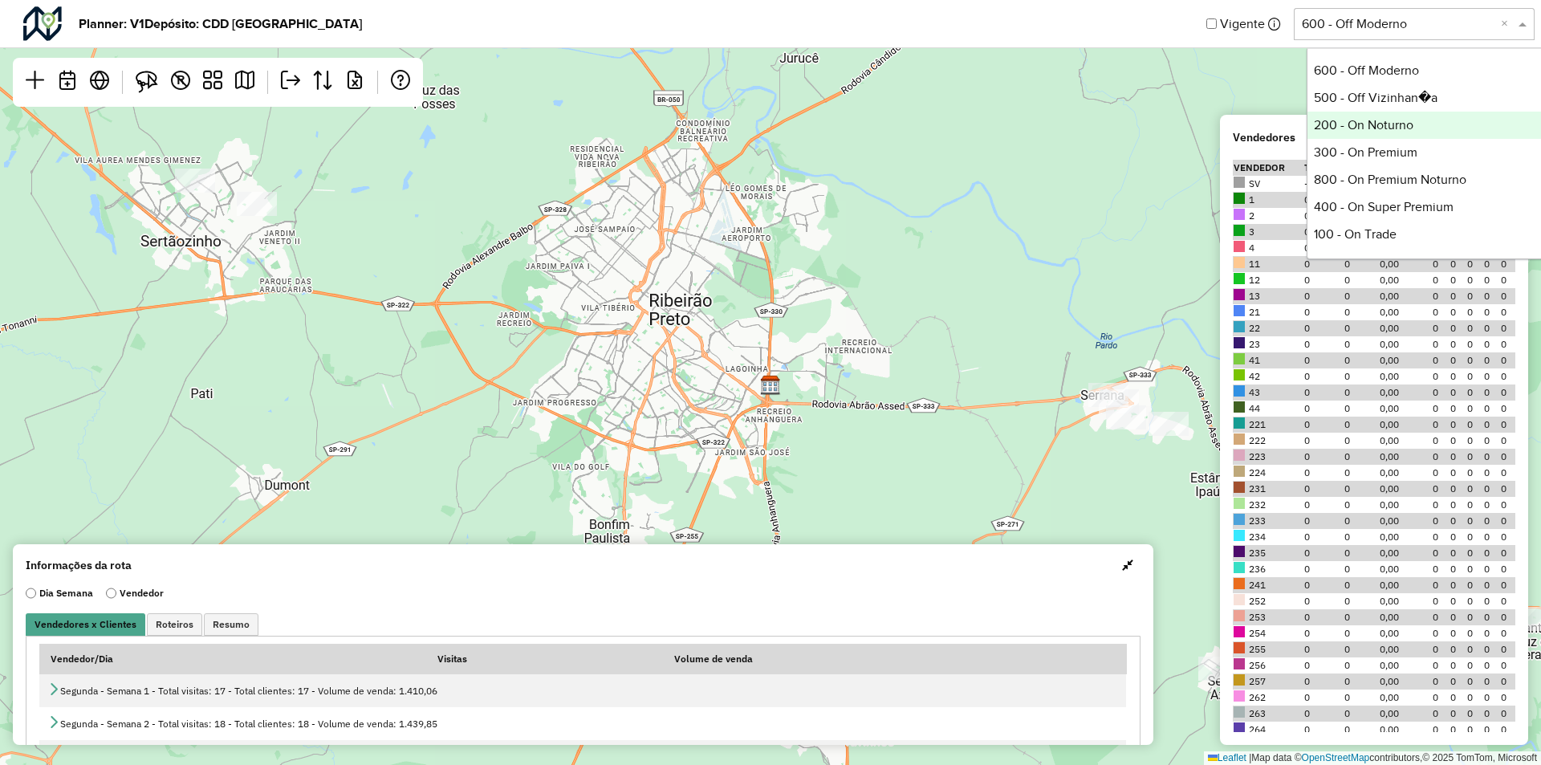
click at [1374, 129] on div "200 - On Noturno" at bounding box center [1427, 125] width 239 height 27
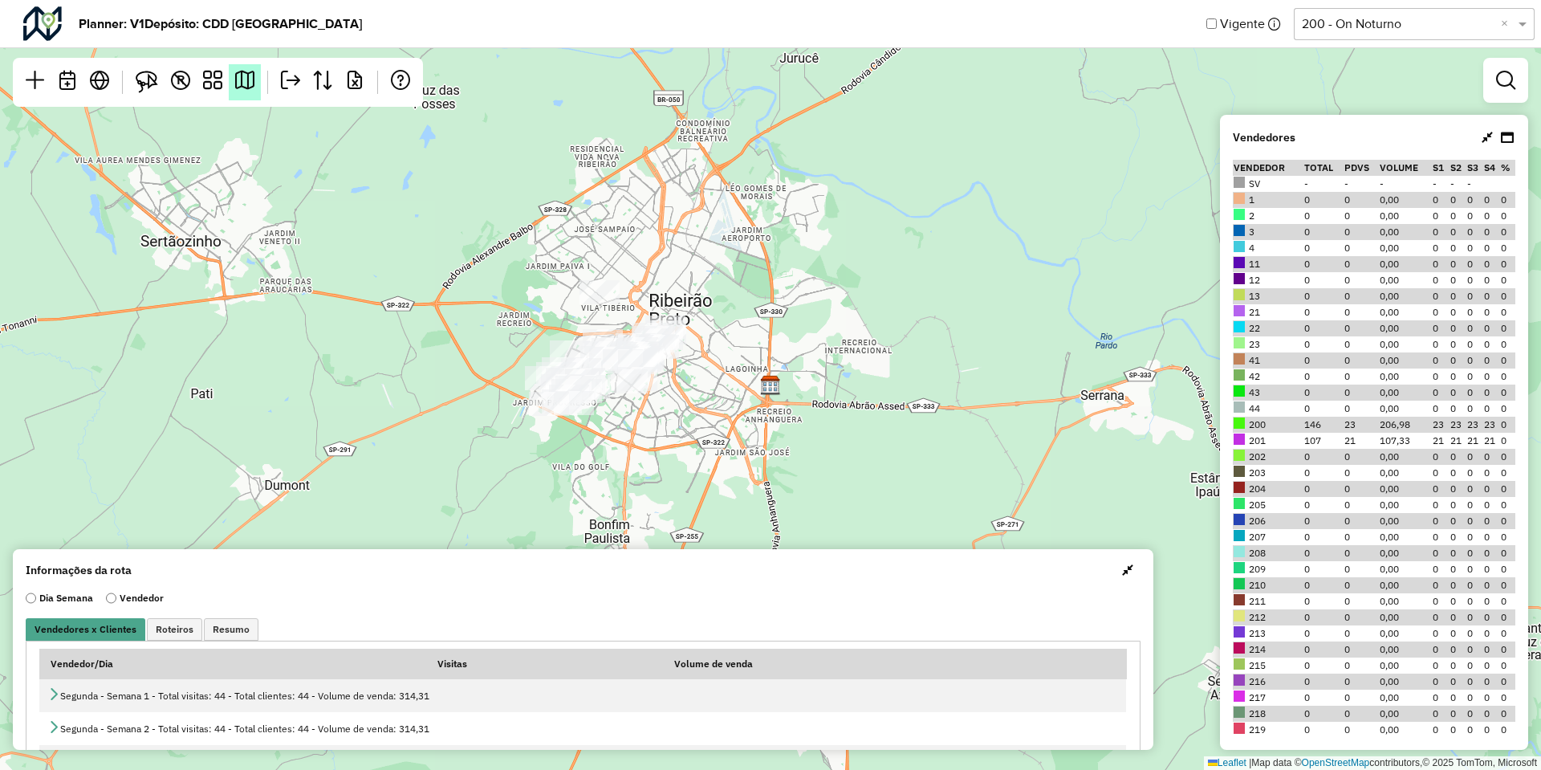
click at [234, 87] on link at bounding box center [245, 82] width 32 height 36
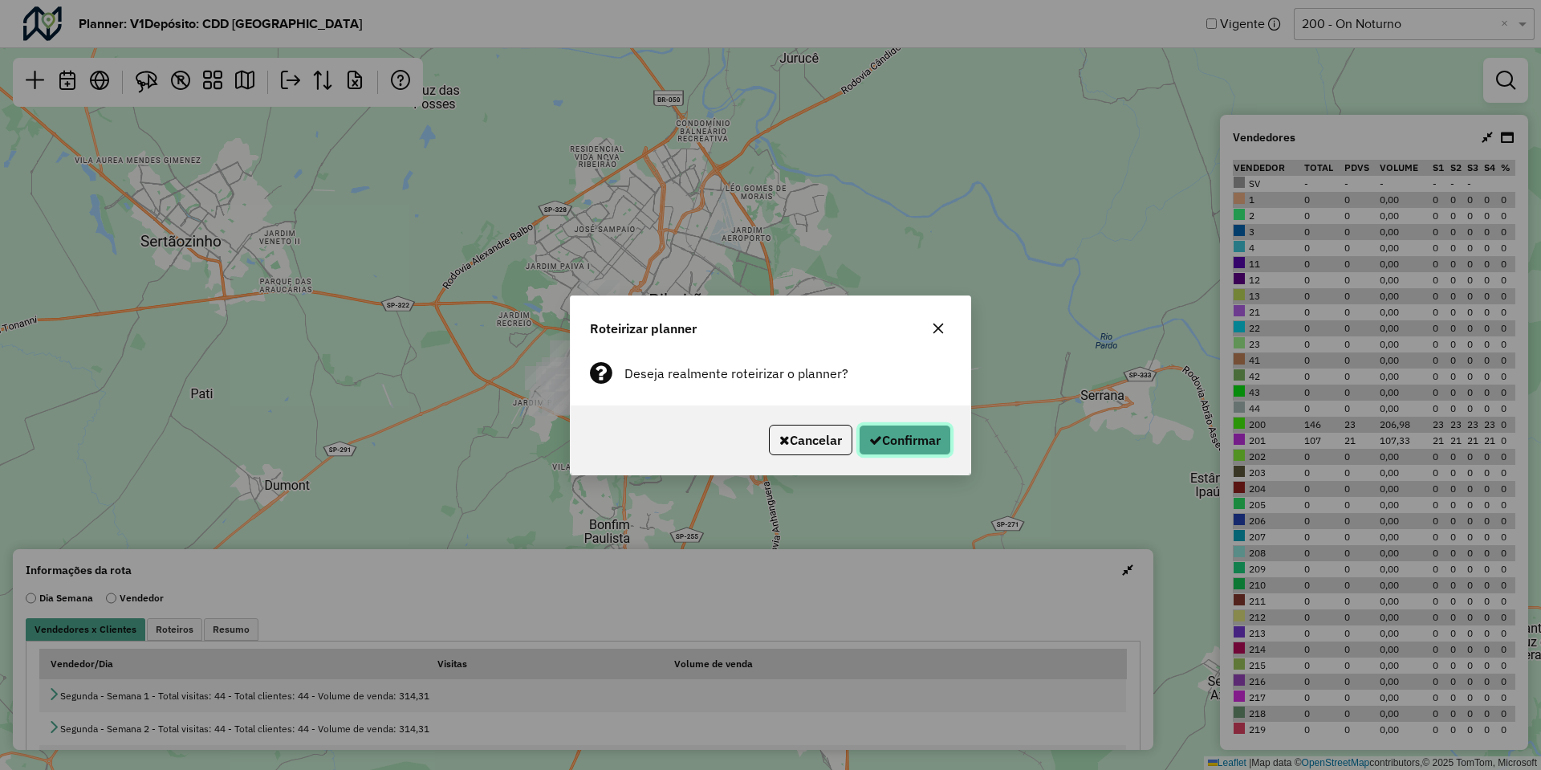
click at [893, 433] on button "Confirmar" at bounding box center [905, 440] width 92 height 31
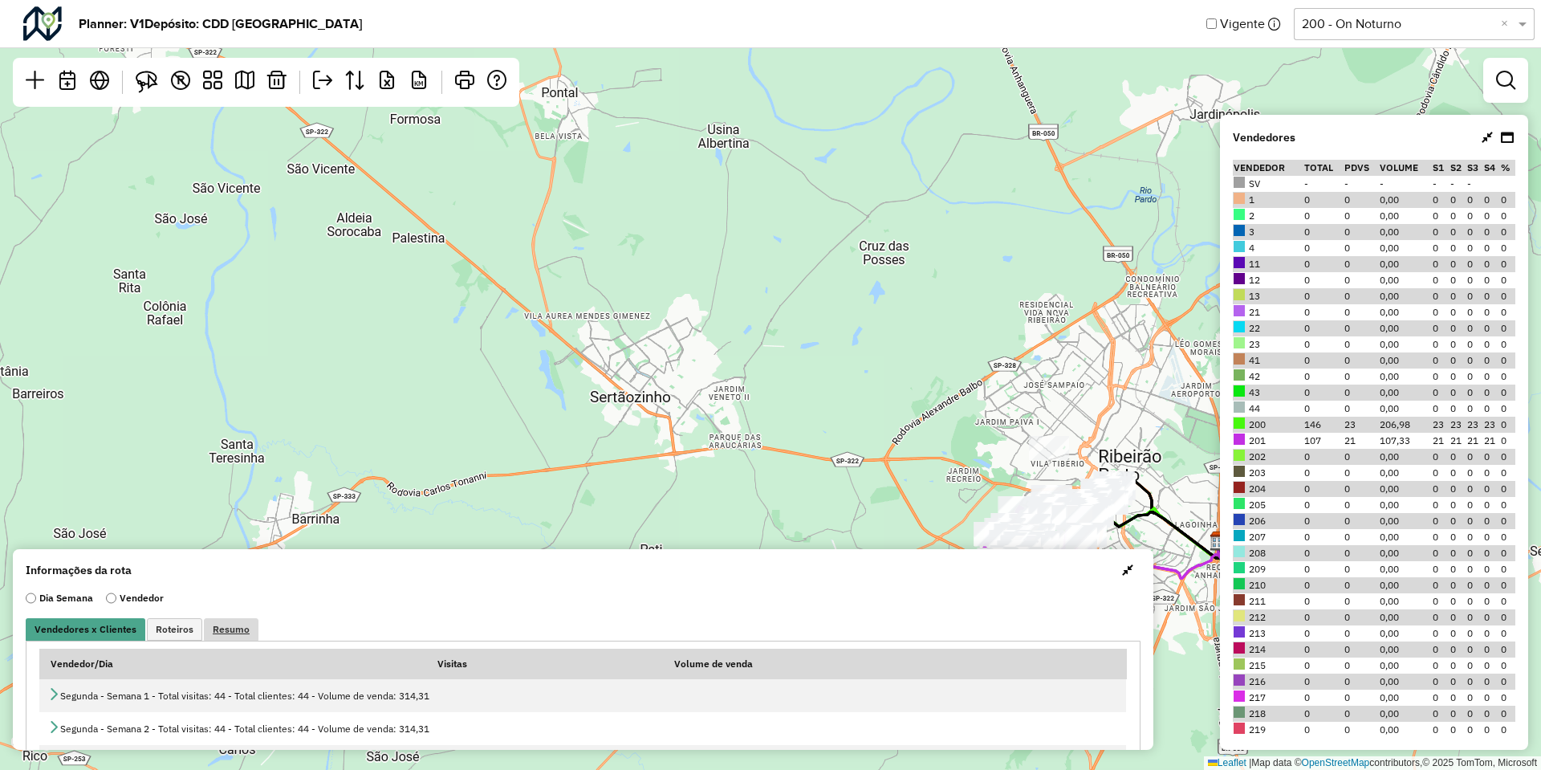
click at [225, 637] on link "Resumo" at bounding box center [231, 629] width 55 height 22
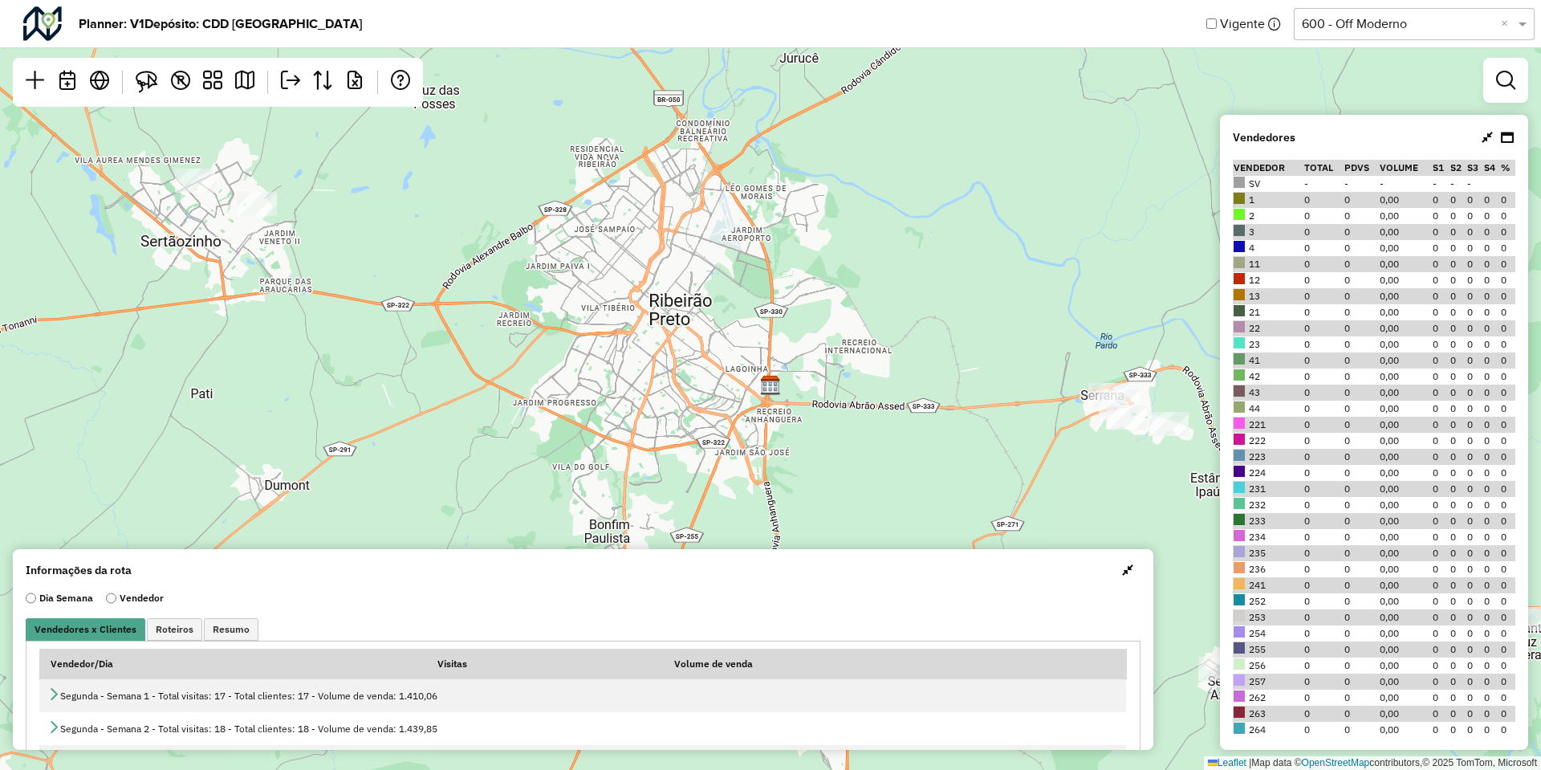
click at [1418, 19] on input "text" at bounding box center [1398, 23] width 193 height 19
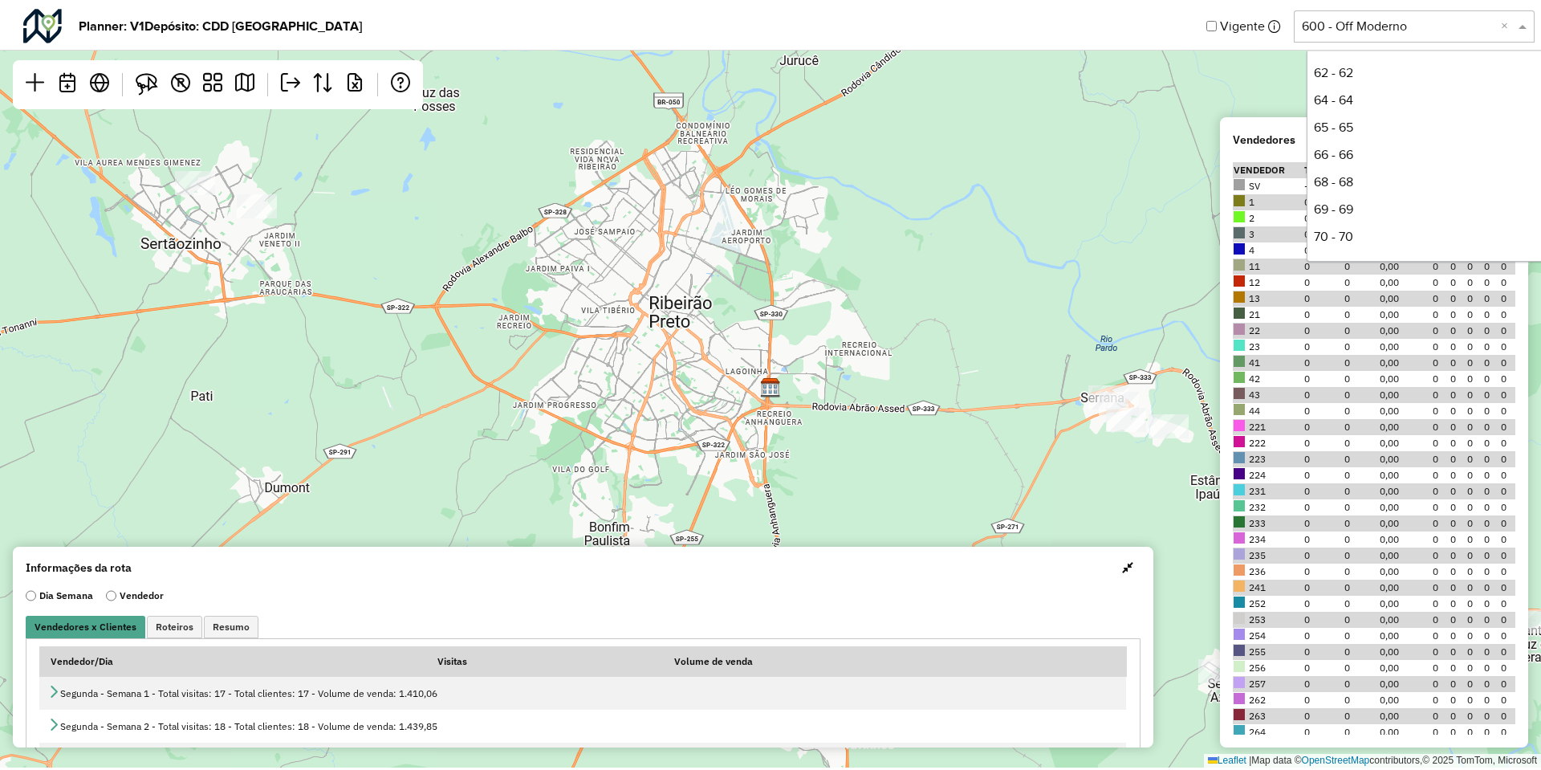
scroll to position [519, 0]
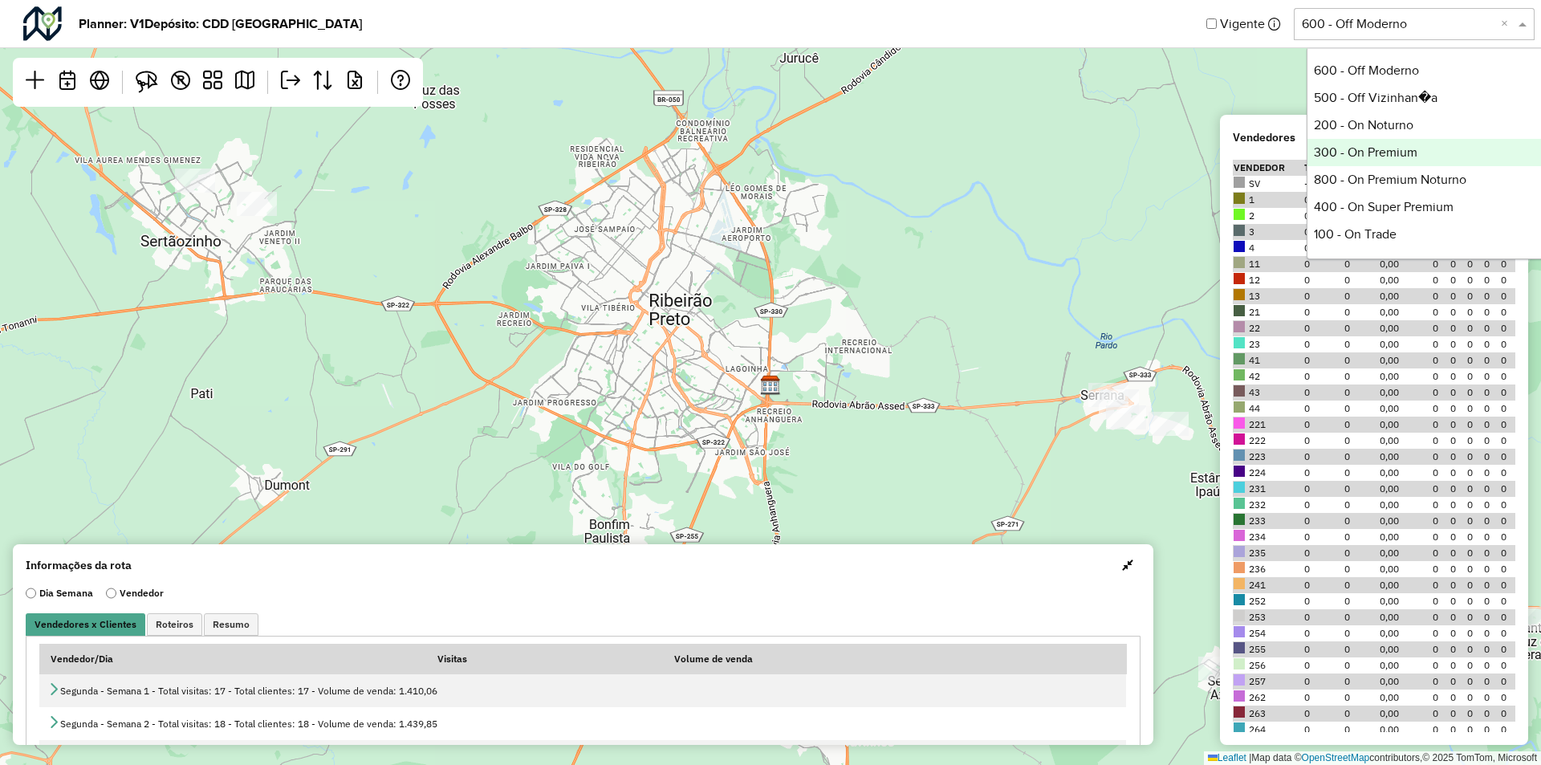
click at [1392, 146] on div "300 - On Premium" at bounding box center [1427, 152] width 239 height 27
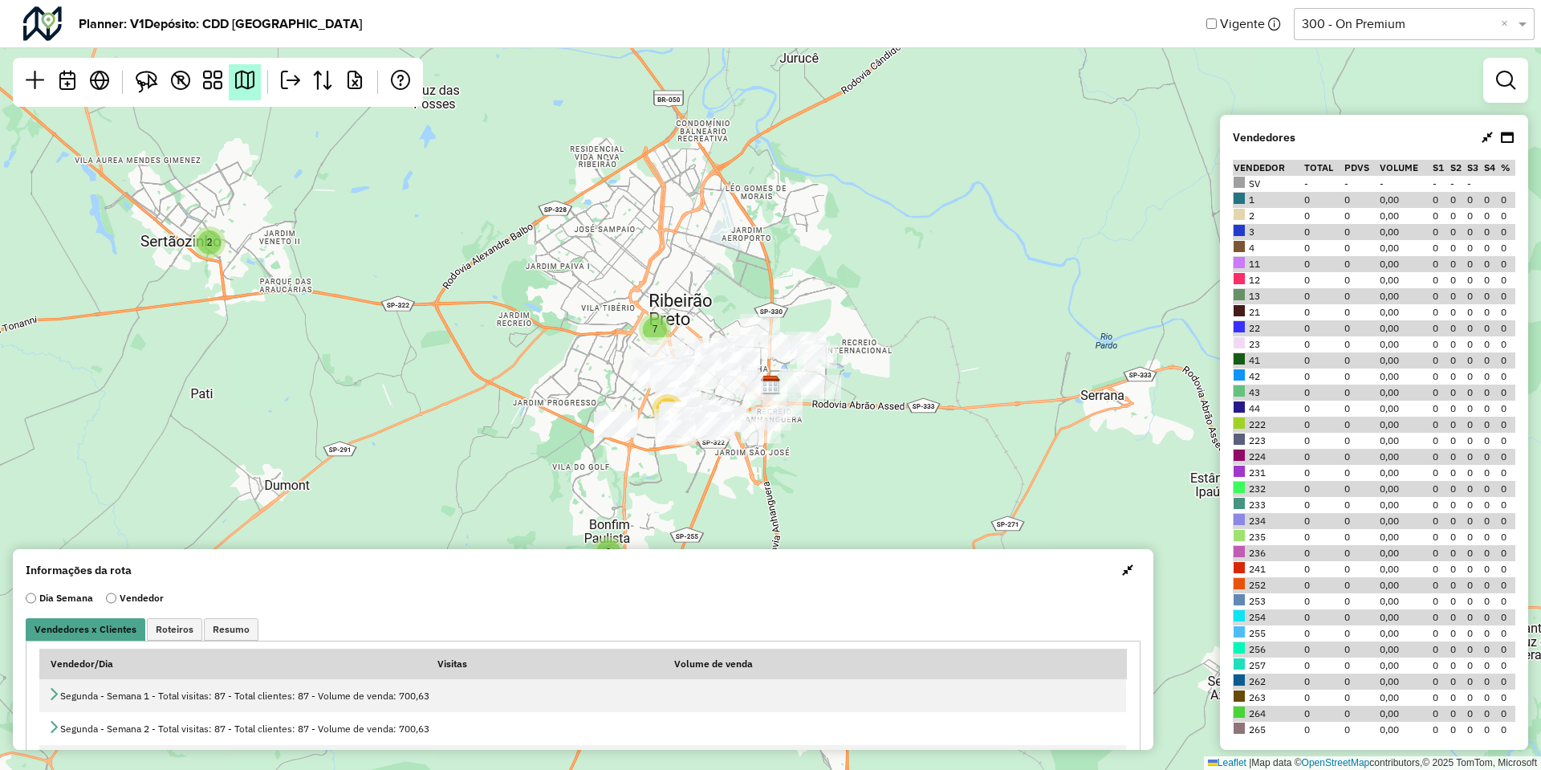
click at [250, 79] on em at bounding box center [244, 80] width 19 height 19
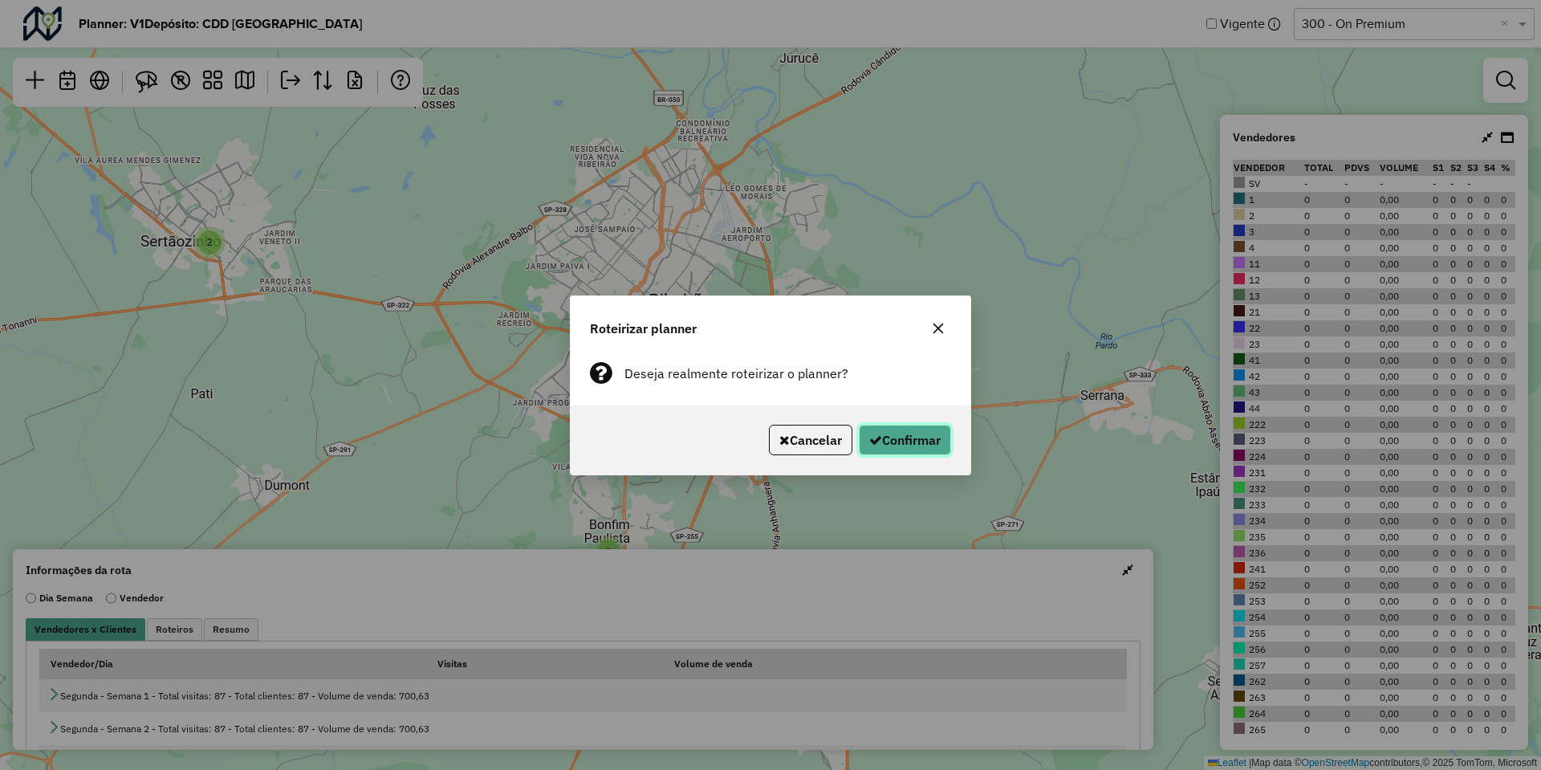
click at [905, 425] on button "Confirmar" at bounding box center [905, 440] width 92 height 31
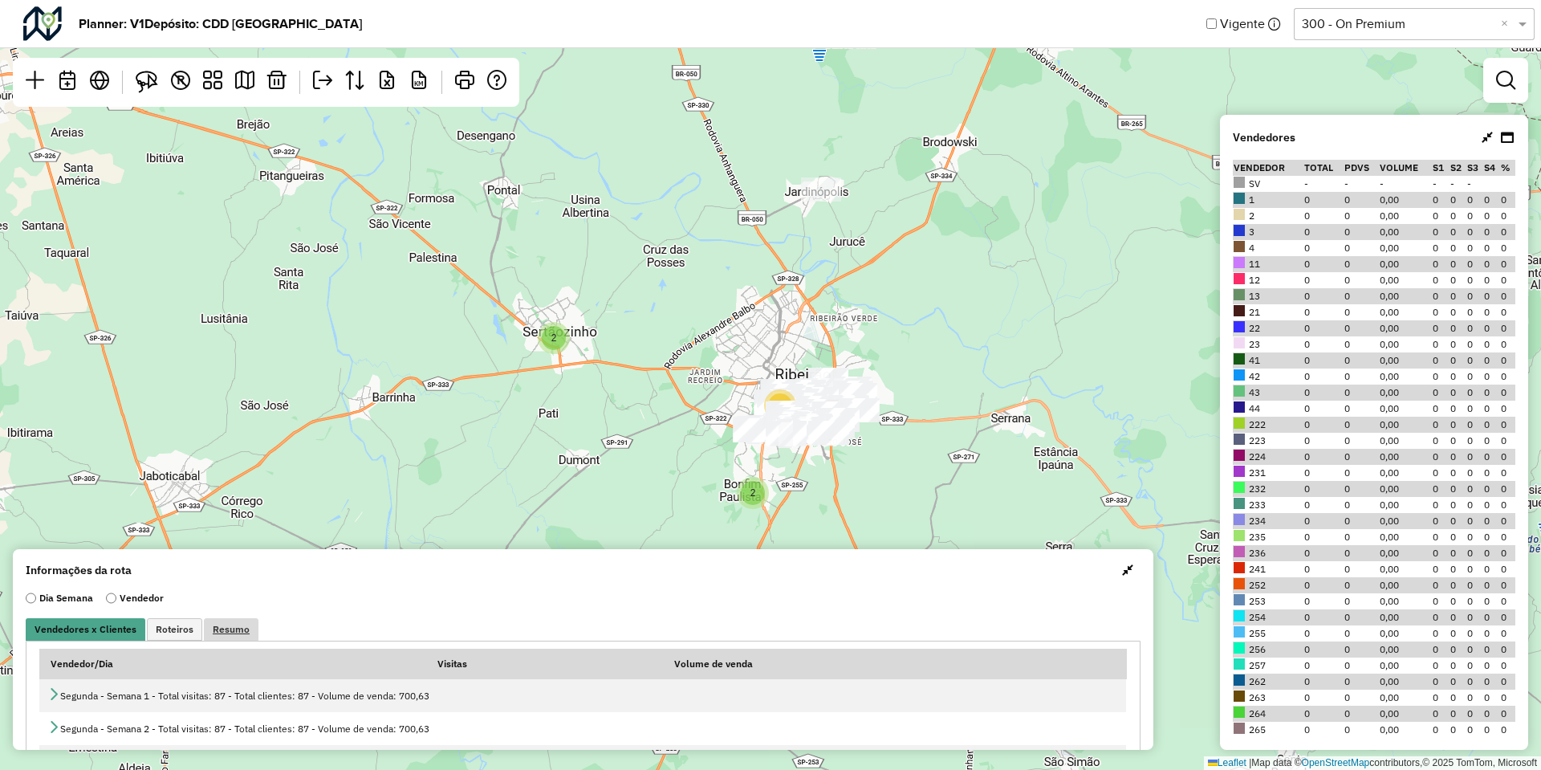
click at [246, 625] on link "Resumo" at bounding box center [231, 629] width 55 height 22
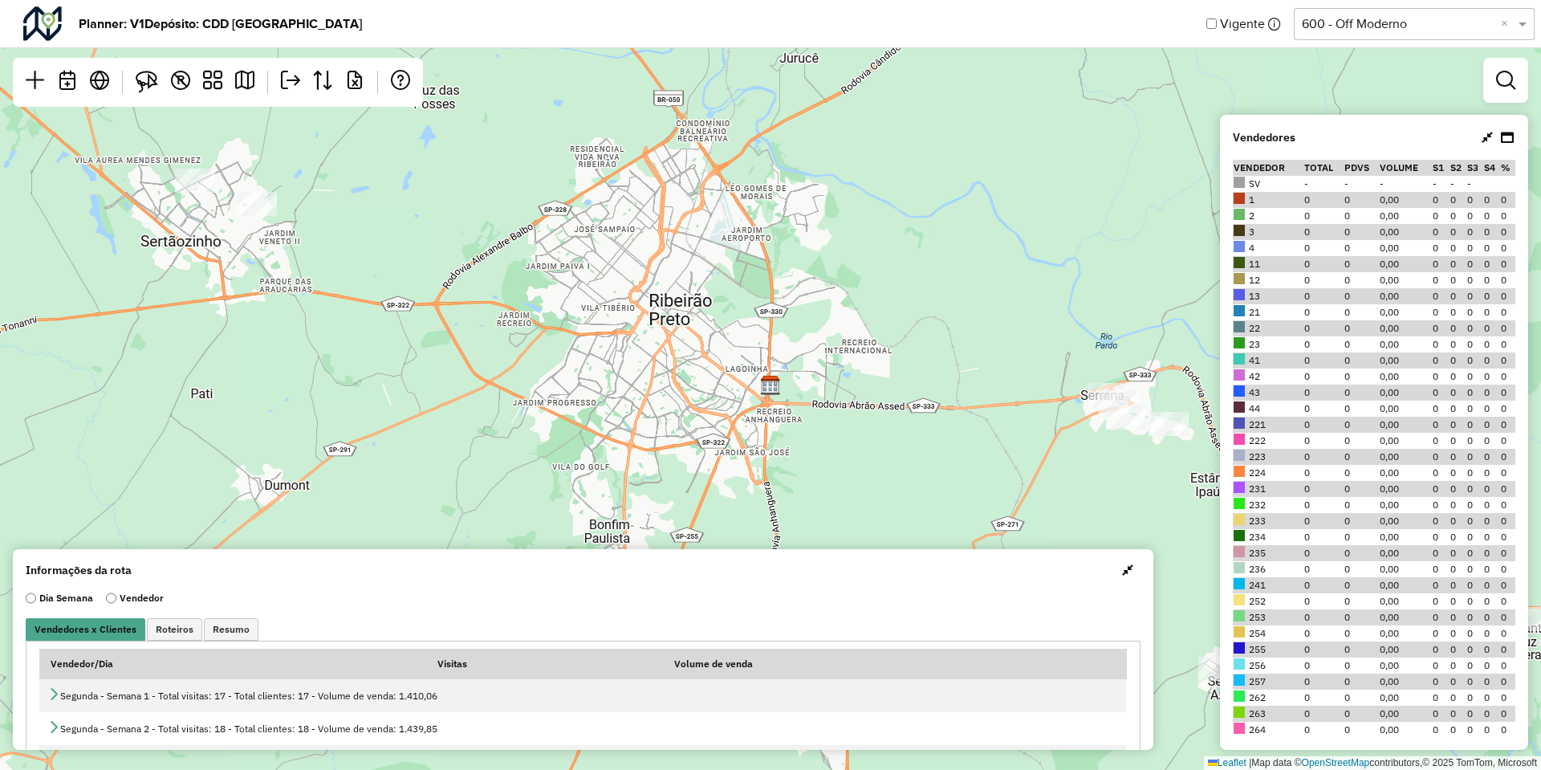
click at [1428, 23] on input "text" at bounding box center [1398, 23] width 193 height 19
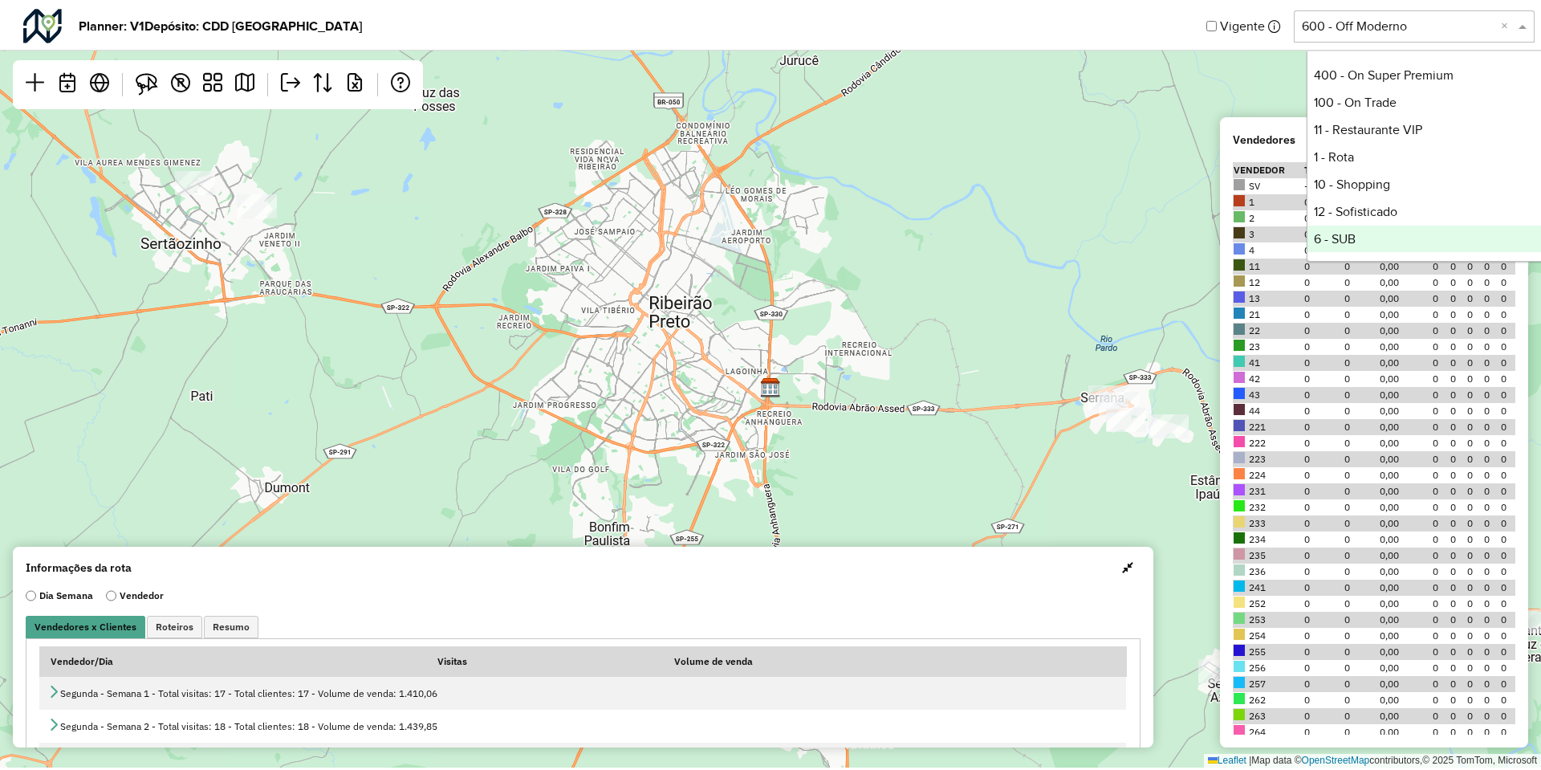
scroll to position [763, 0]
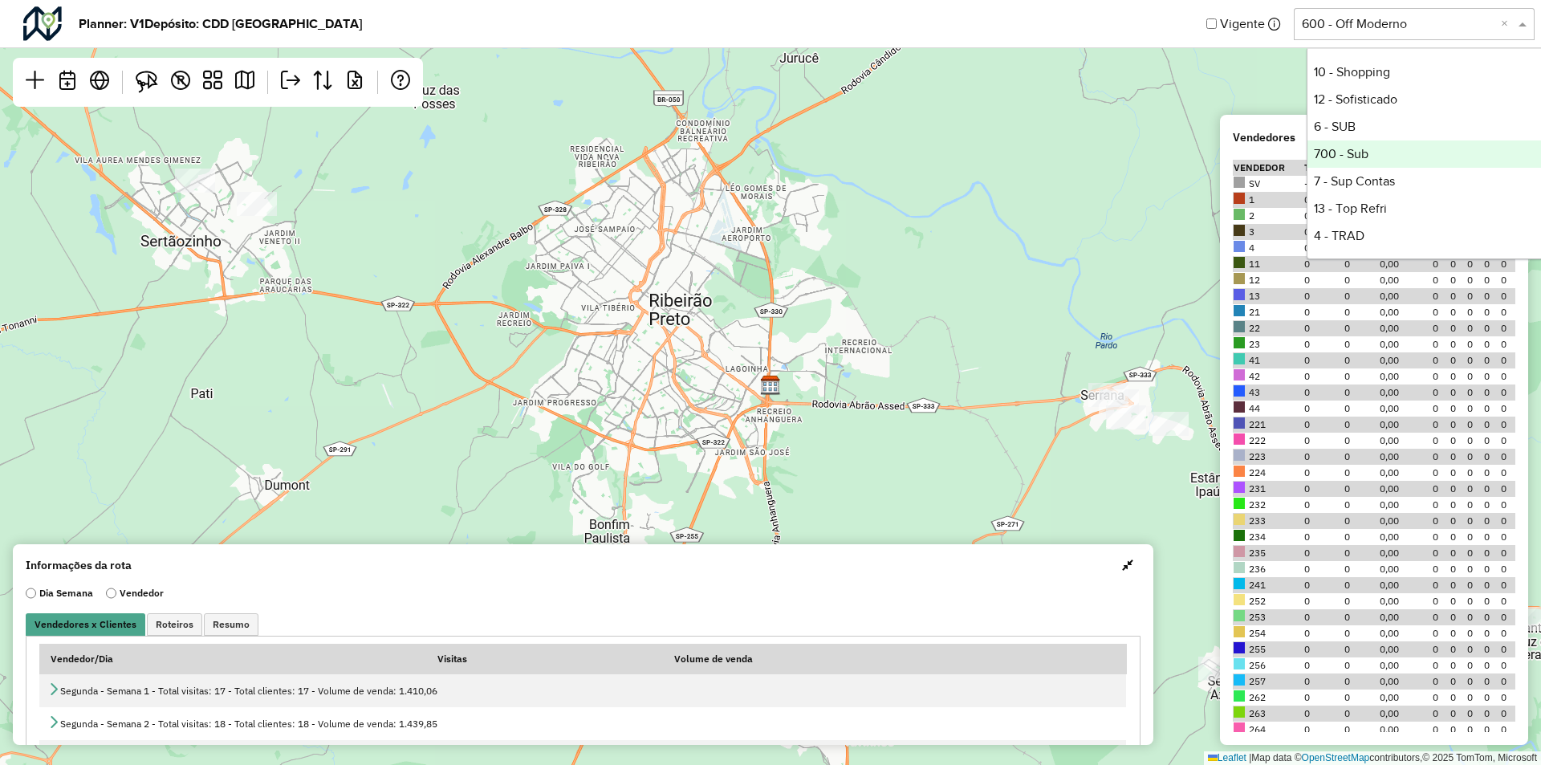
click at [1339, 161] on div "700 - Sub" at bounding box center [1427, 153] width 239 height 27
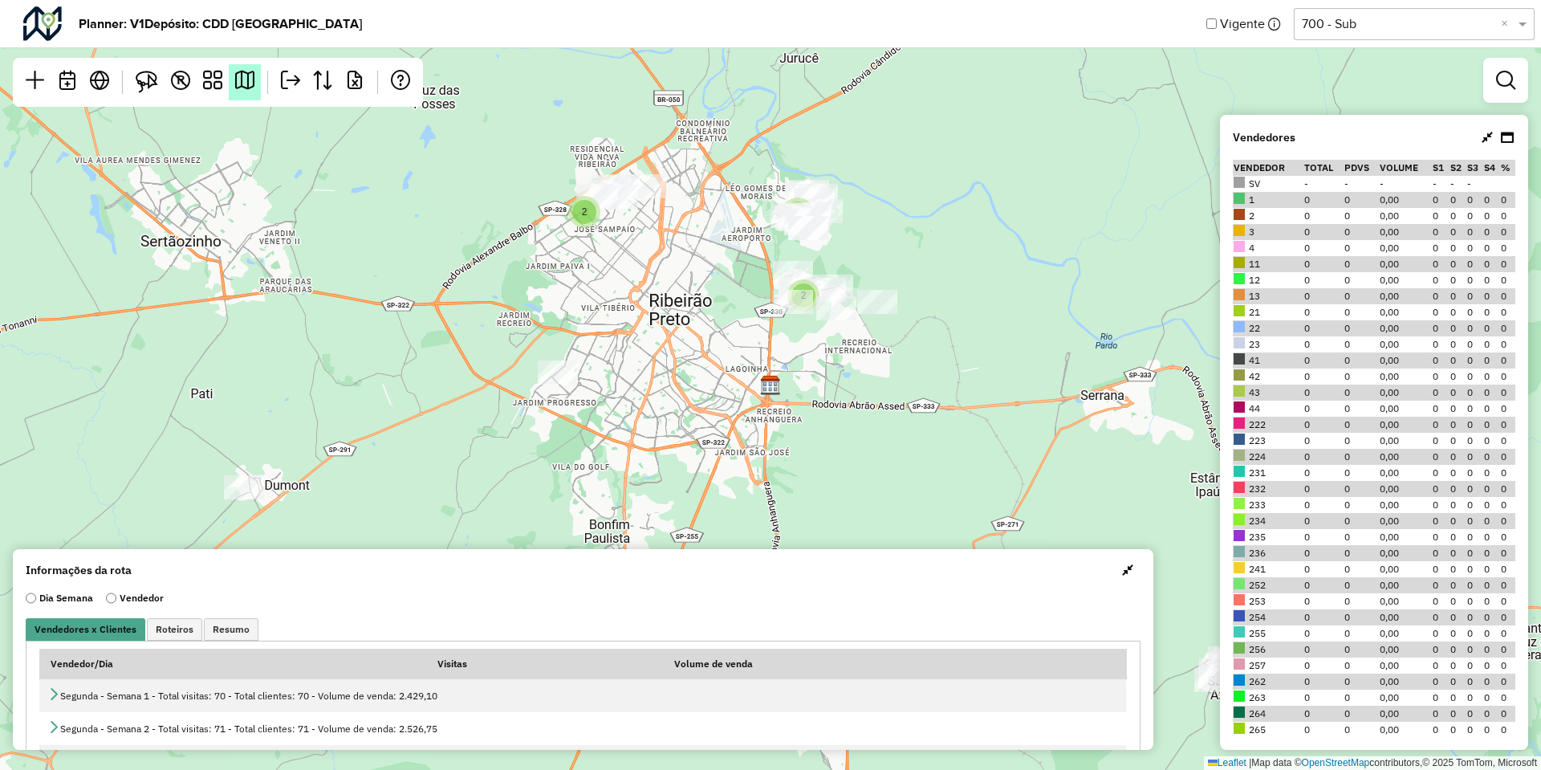
click at [231, 75] on link at bounding box center [245, 82] width 32 height 36
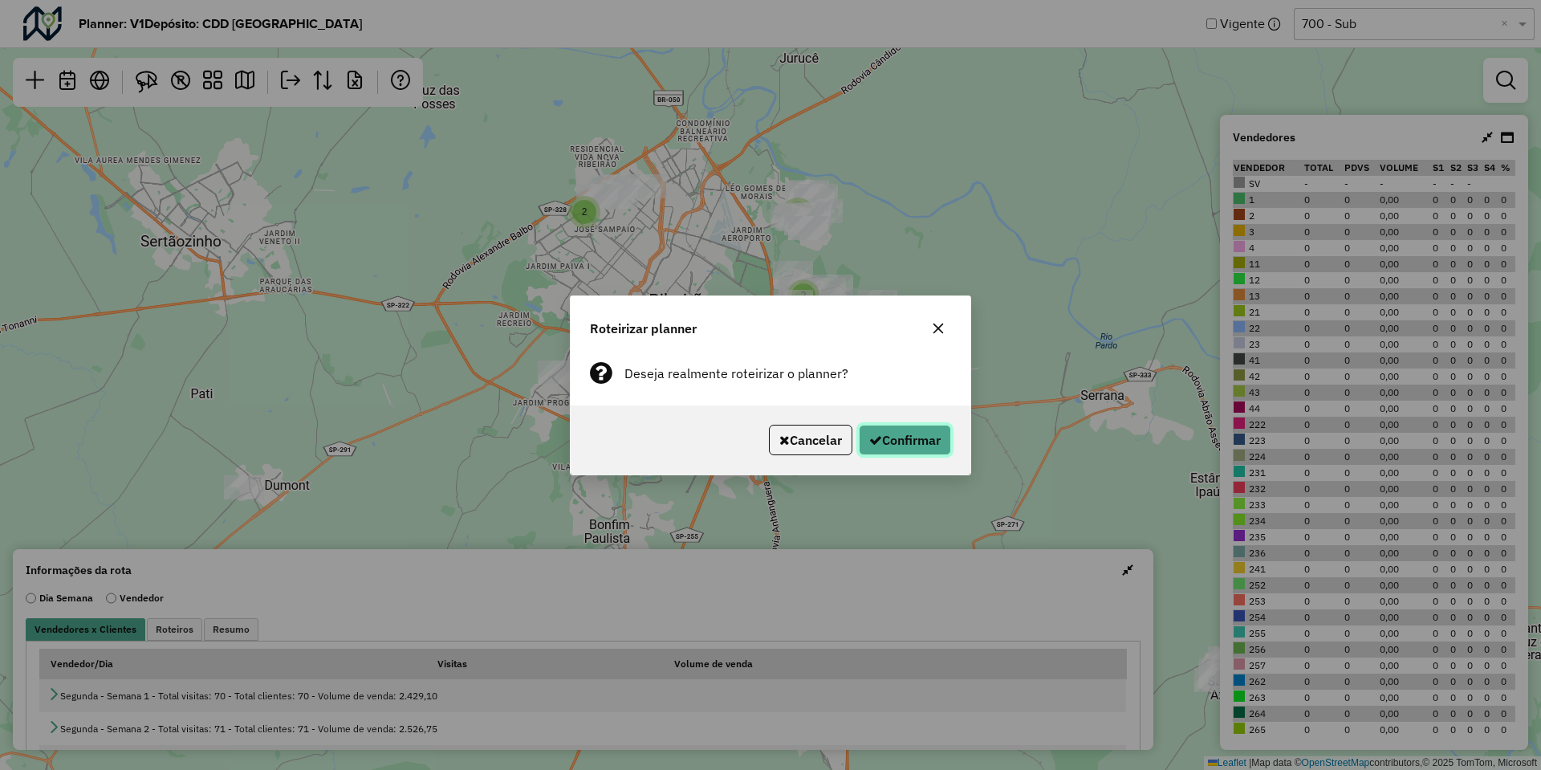
click at [903, 441] on button "Confirmar" at bounding box center [905, 440] width 92 height 31
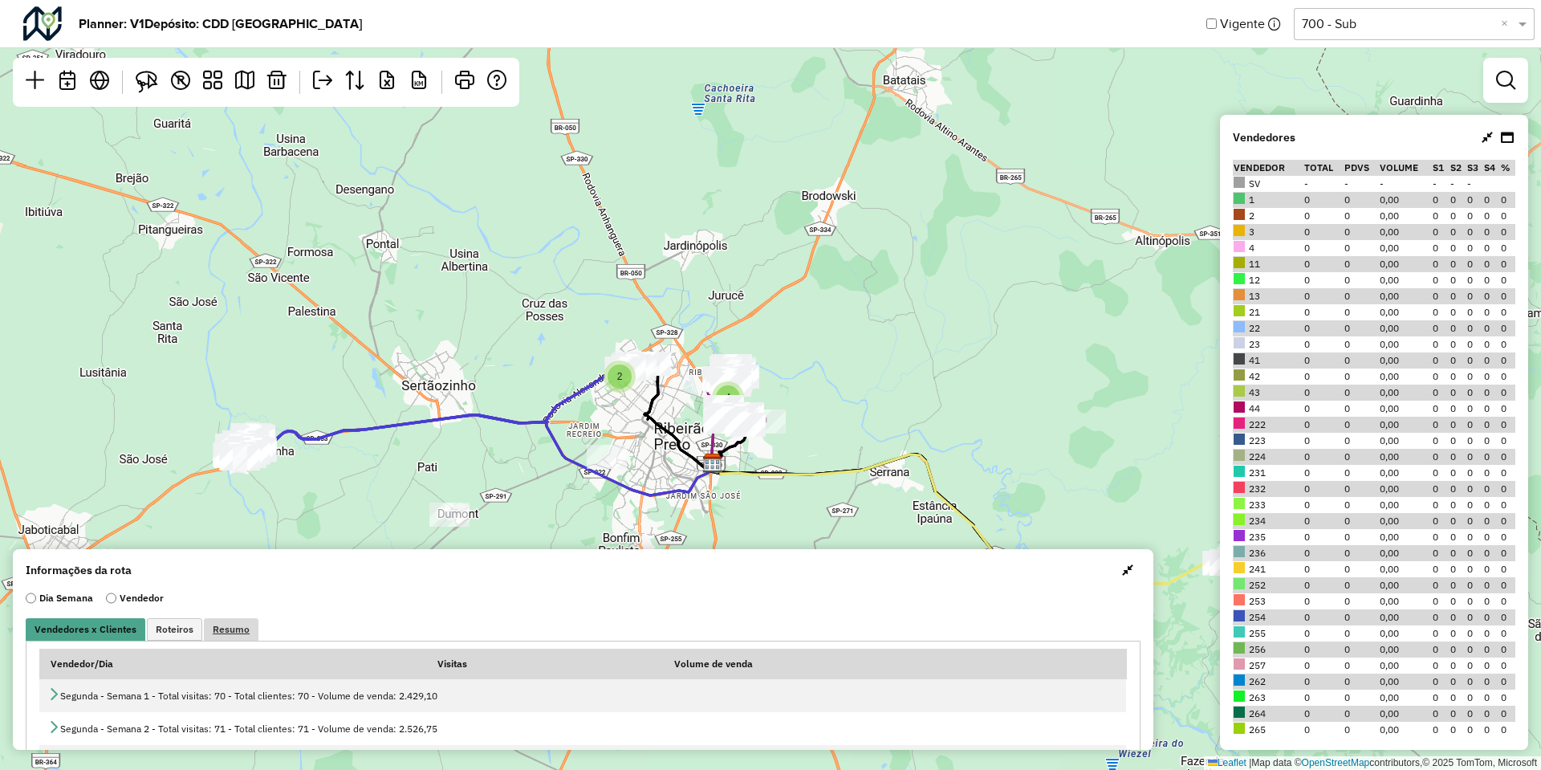
click at [224, 638] on link "Resumo" at bounding box center [231, 629] width 55 height 22
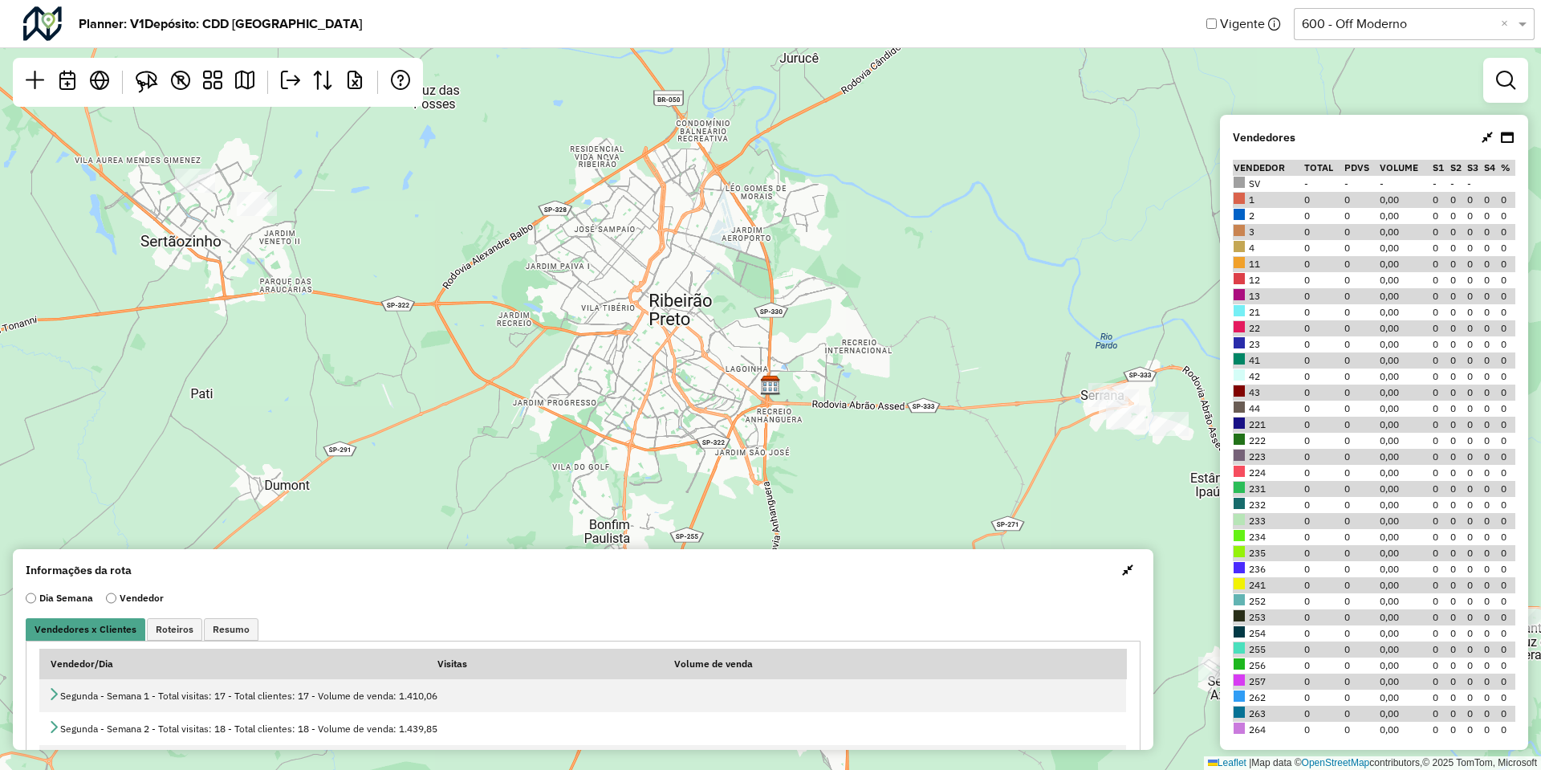
click at [1435, 27] on input "text" at bounding box center [1398, 23] width 193 height 19
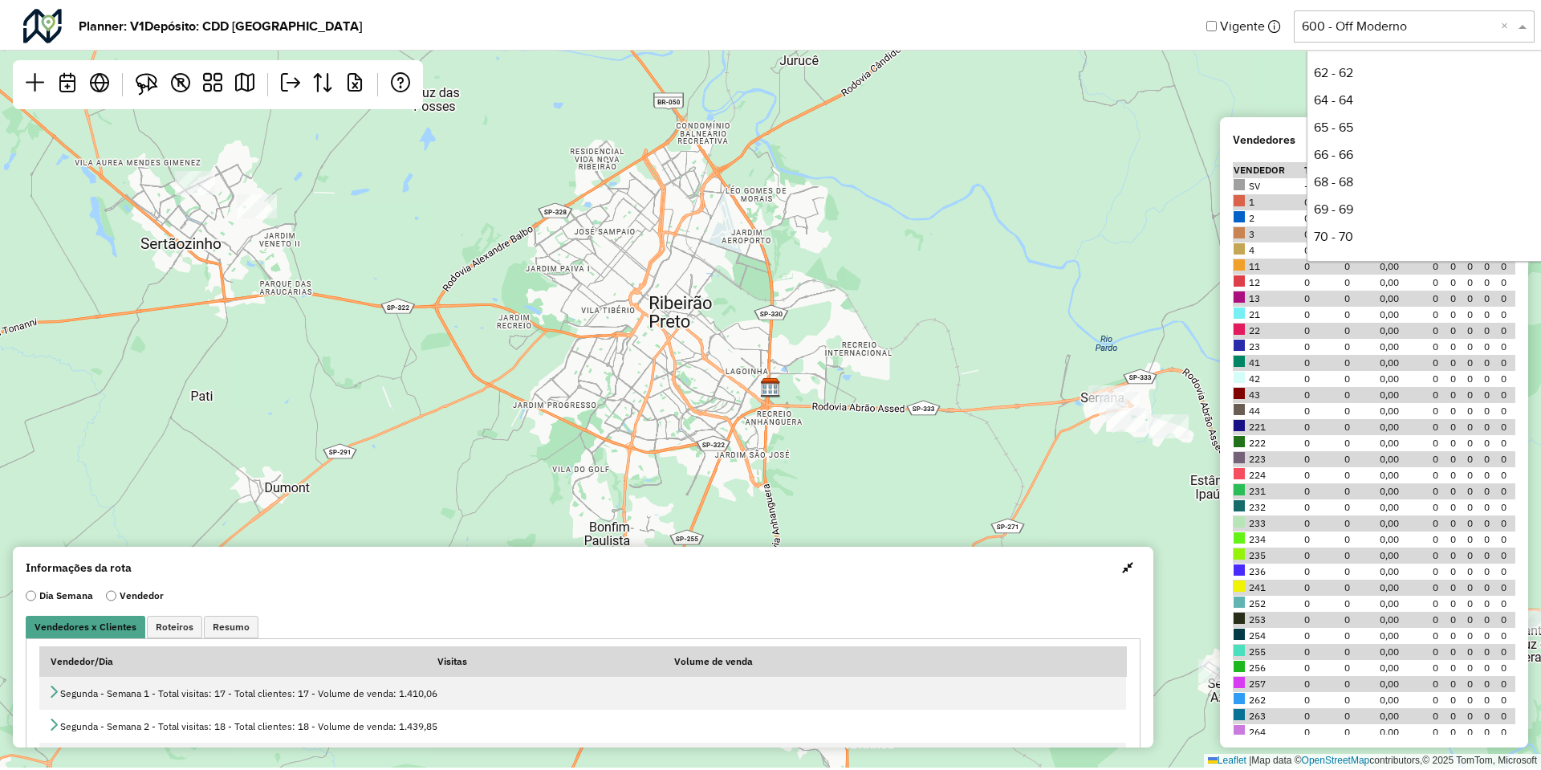
scroll to position [519, 0]
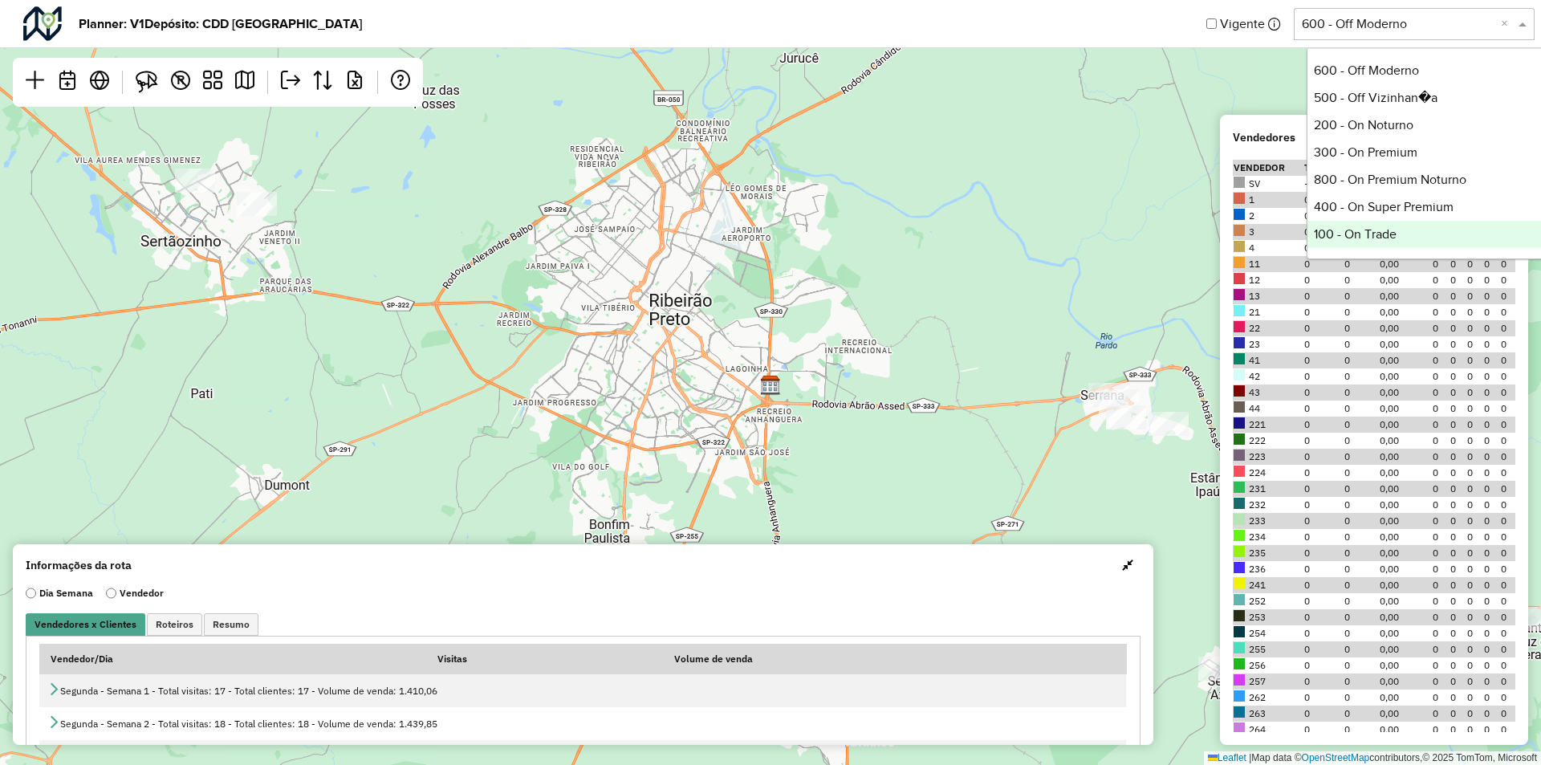
click at [1371, 226] on div "100 - On Trade" at bounding box center [1427, 234] width 239 height 27
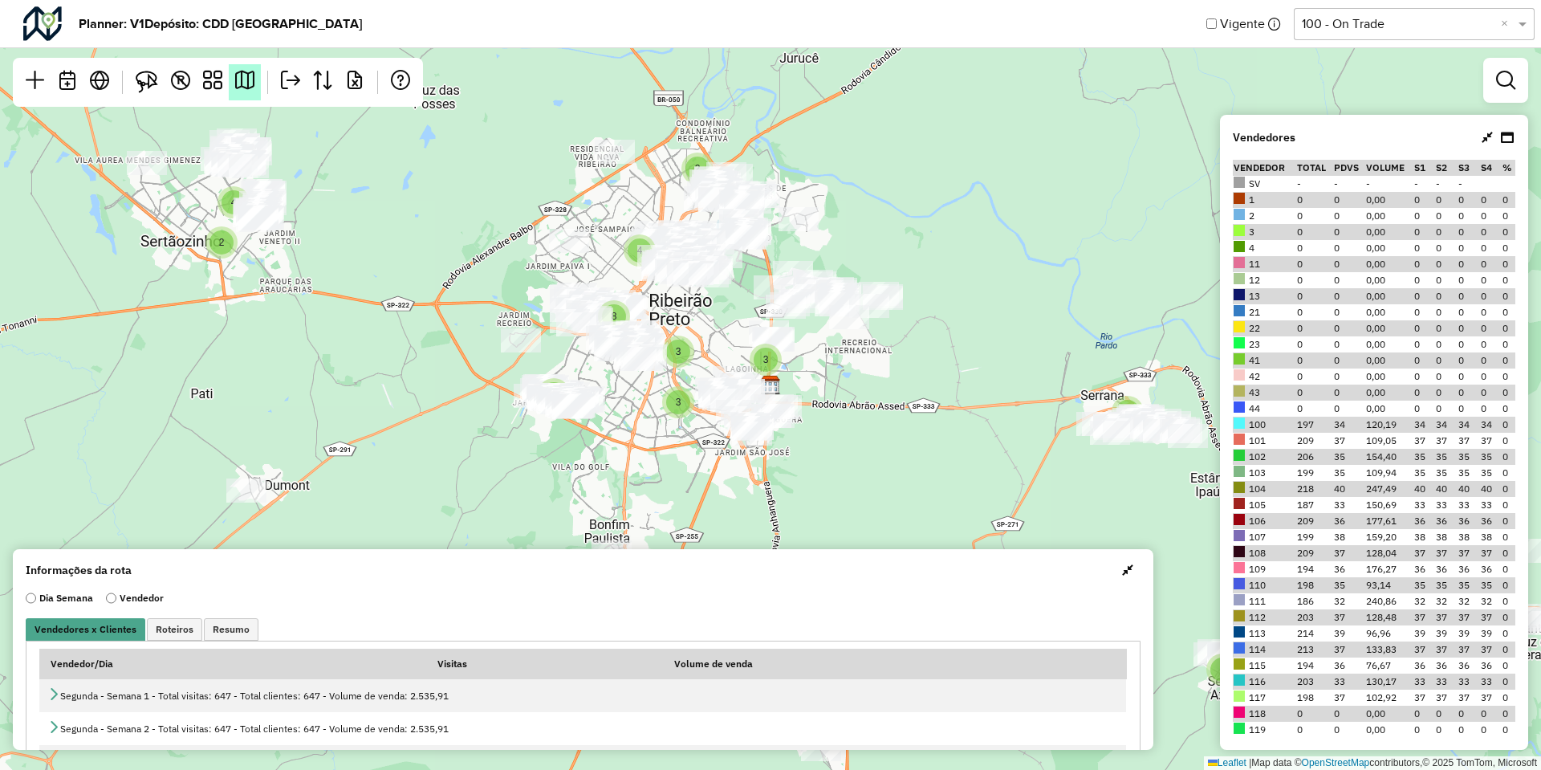
click at [231, 96] on link at bounding box center [245, 82] width 32 height 36
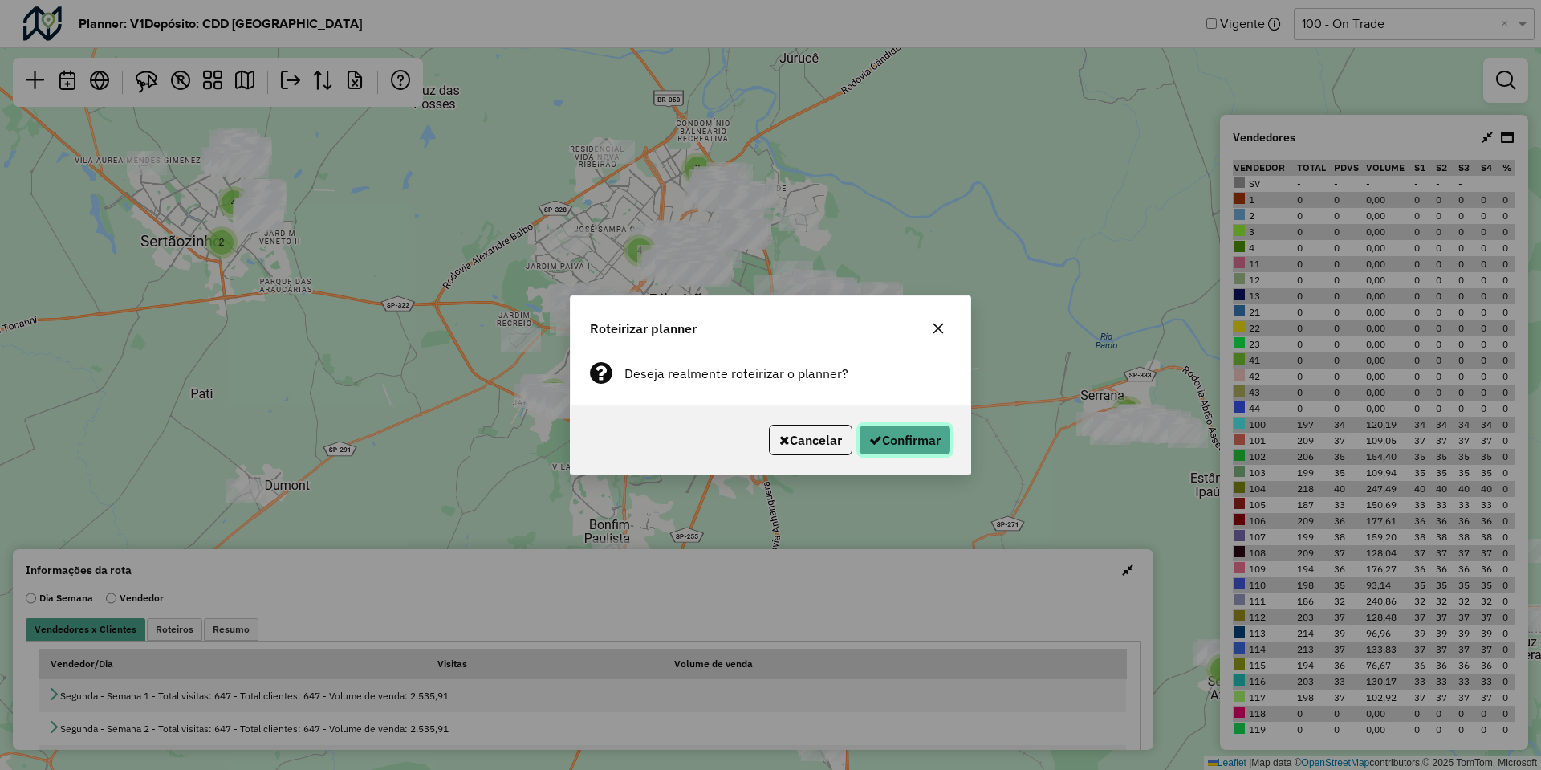
click at [916, 425] on button "Confirmar" at bounding box center [905, 440] width 92 height 31
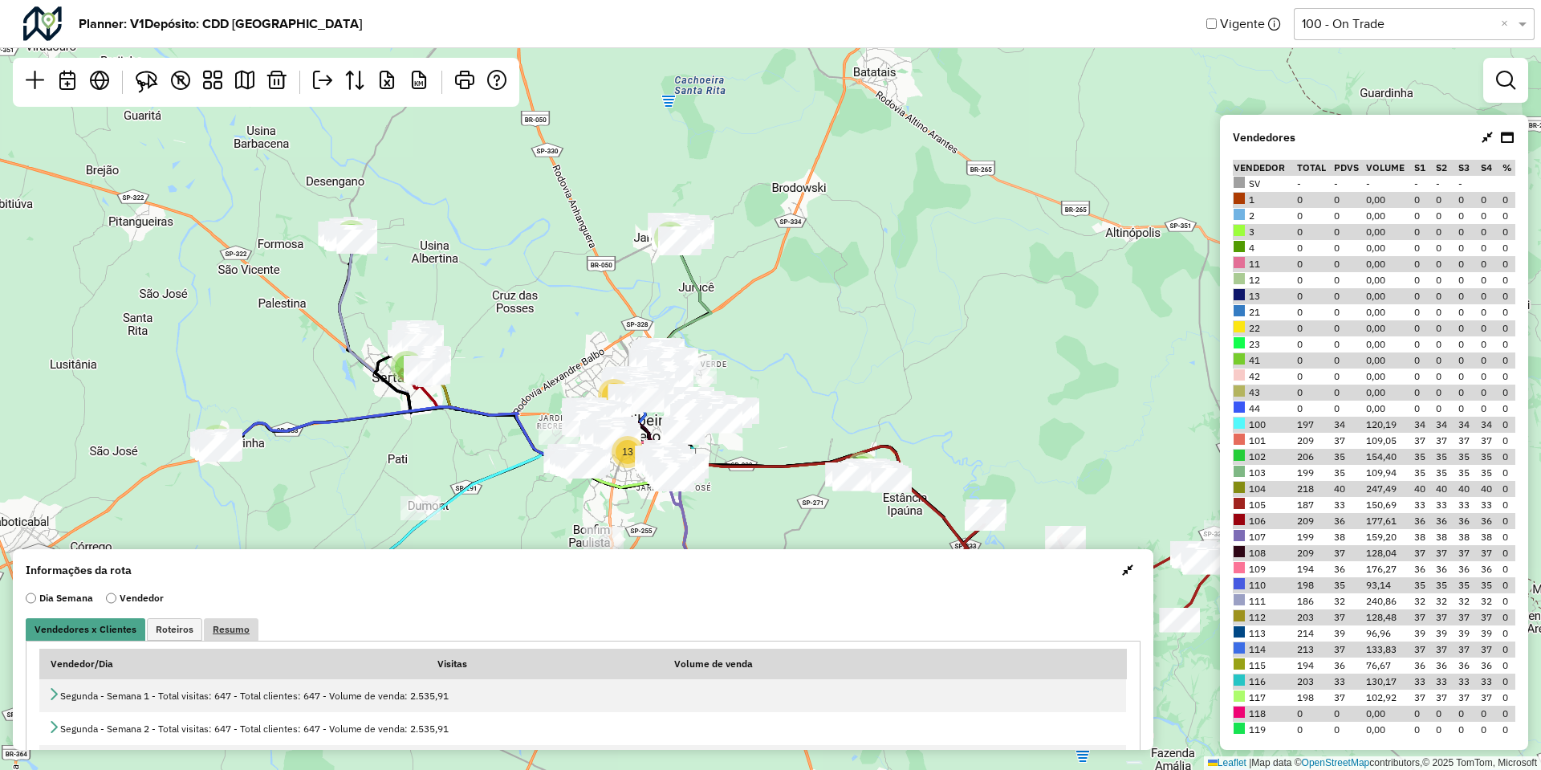
click at [213, 633] on span "Resumo" at bounding box center [231, 629] width 37 height 10
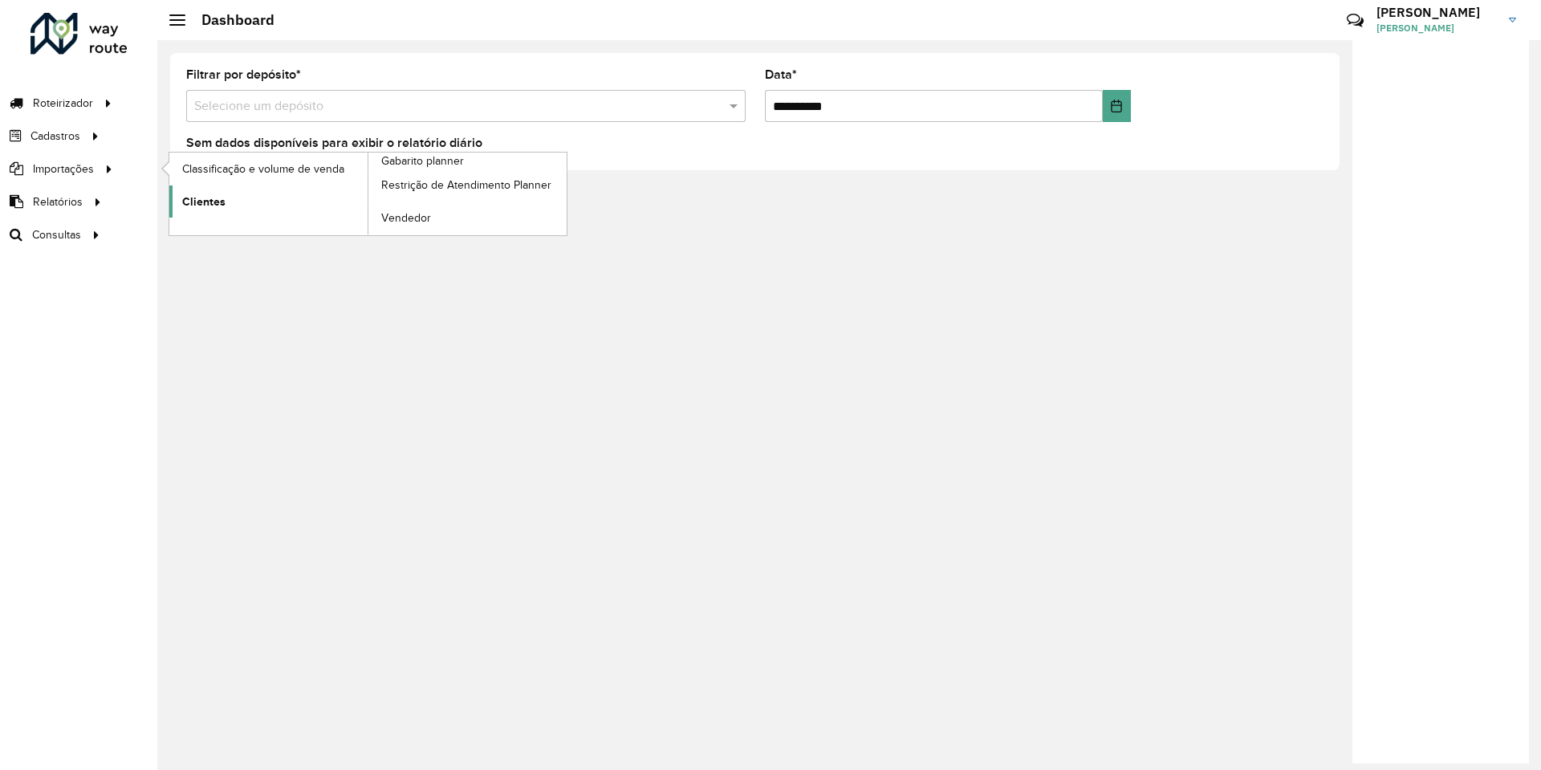
click at [198, 200] on span "Clientes" at bounding box center [203, 201] width 43 height 17
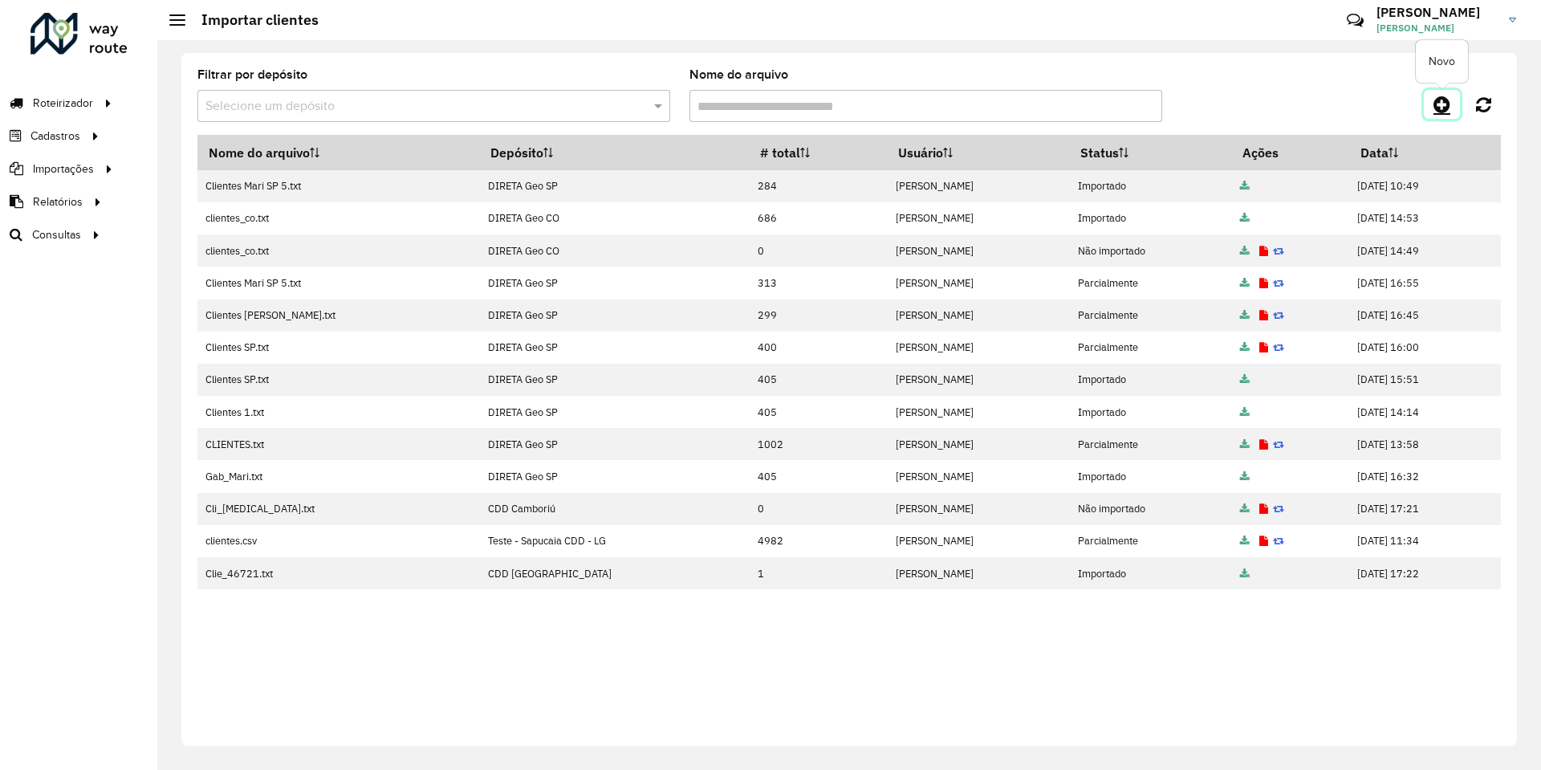
click at [1445, 108] on icon at bounding box center [1442, 104] width 17 height 19
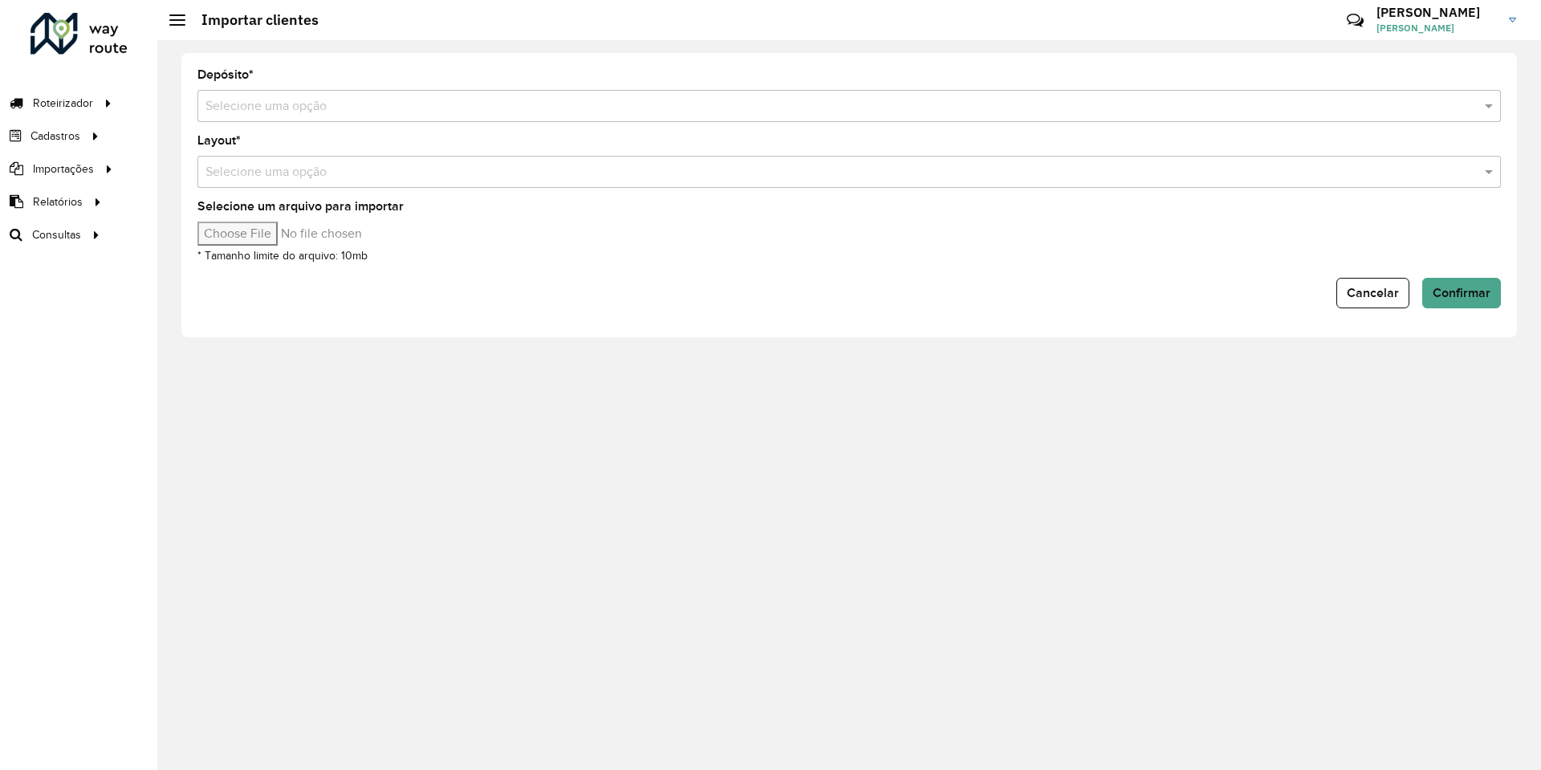
click at [683, 109] on input "text" at bounding box center [832, 106] width 1255 height 19
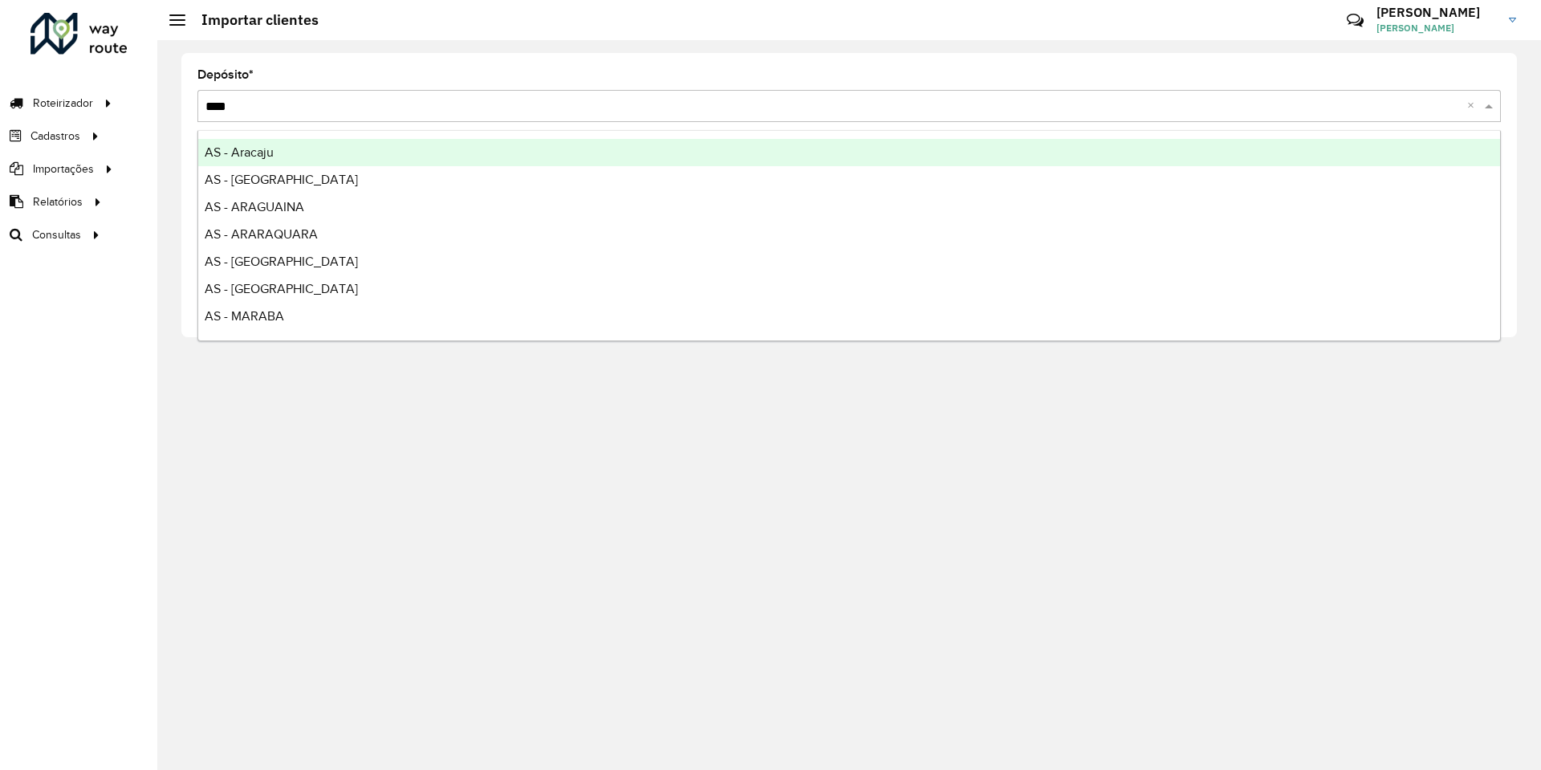
type input "*****"
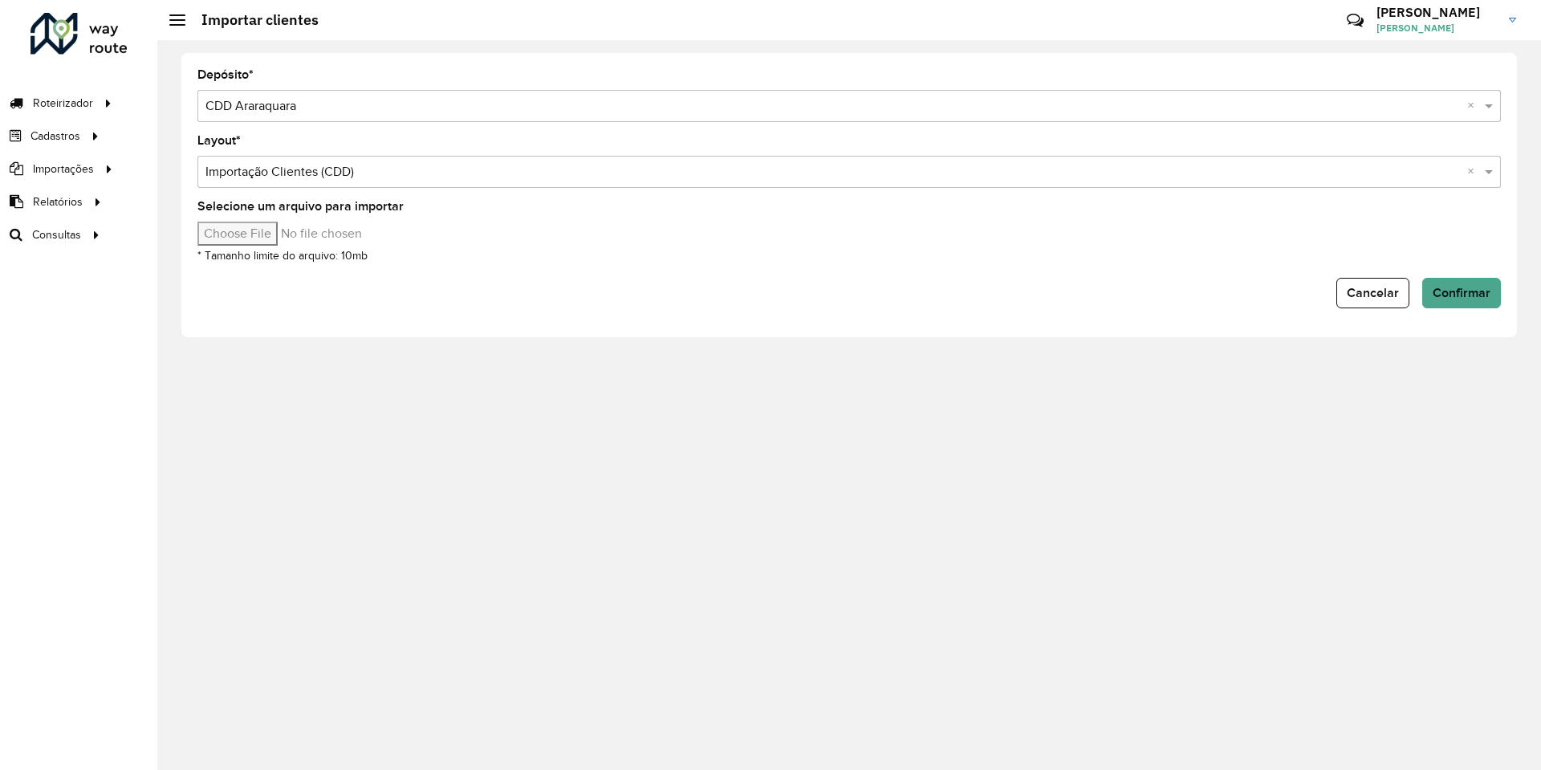
click at [324, 168] on input "text" at bounding box center [832, 172] width 1255 height 19
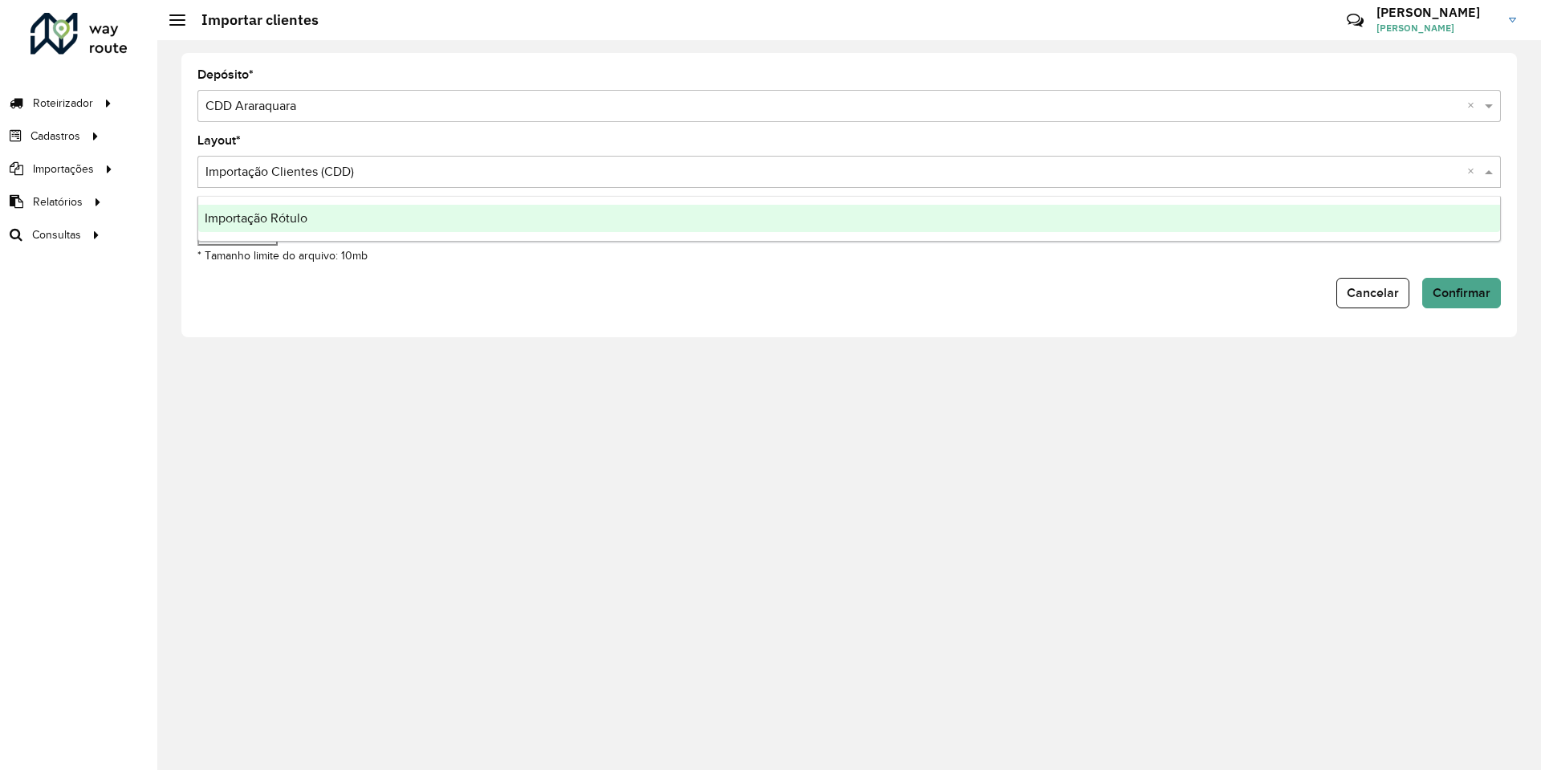
click at [315, 208] on div "Importação Rótulo" at bounding box center [849, 218] width 1302 height 27
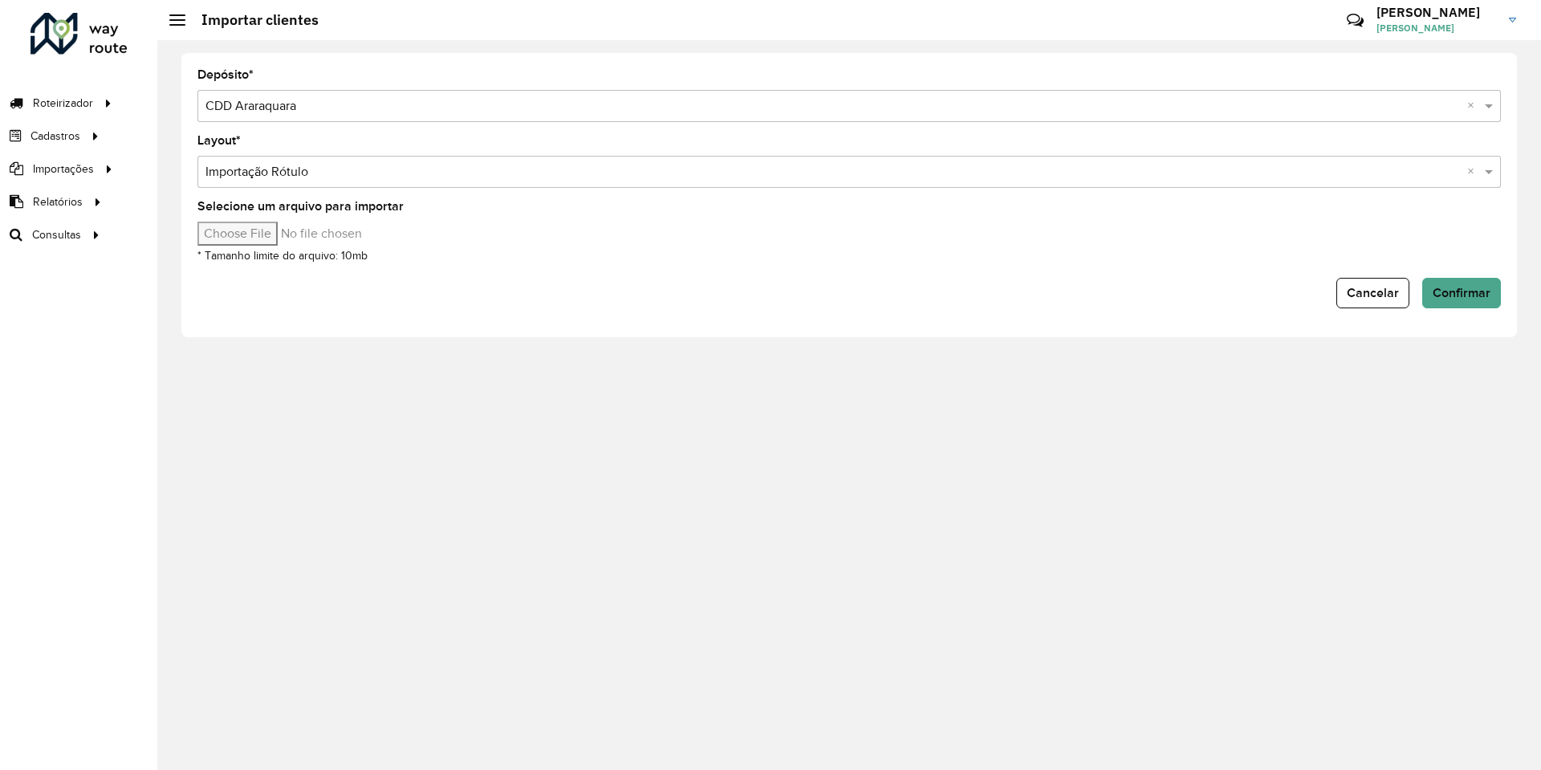
click at [340, 177] on input "text" at bounding box center [832, 172] width 1255 height 19
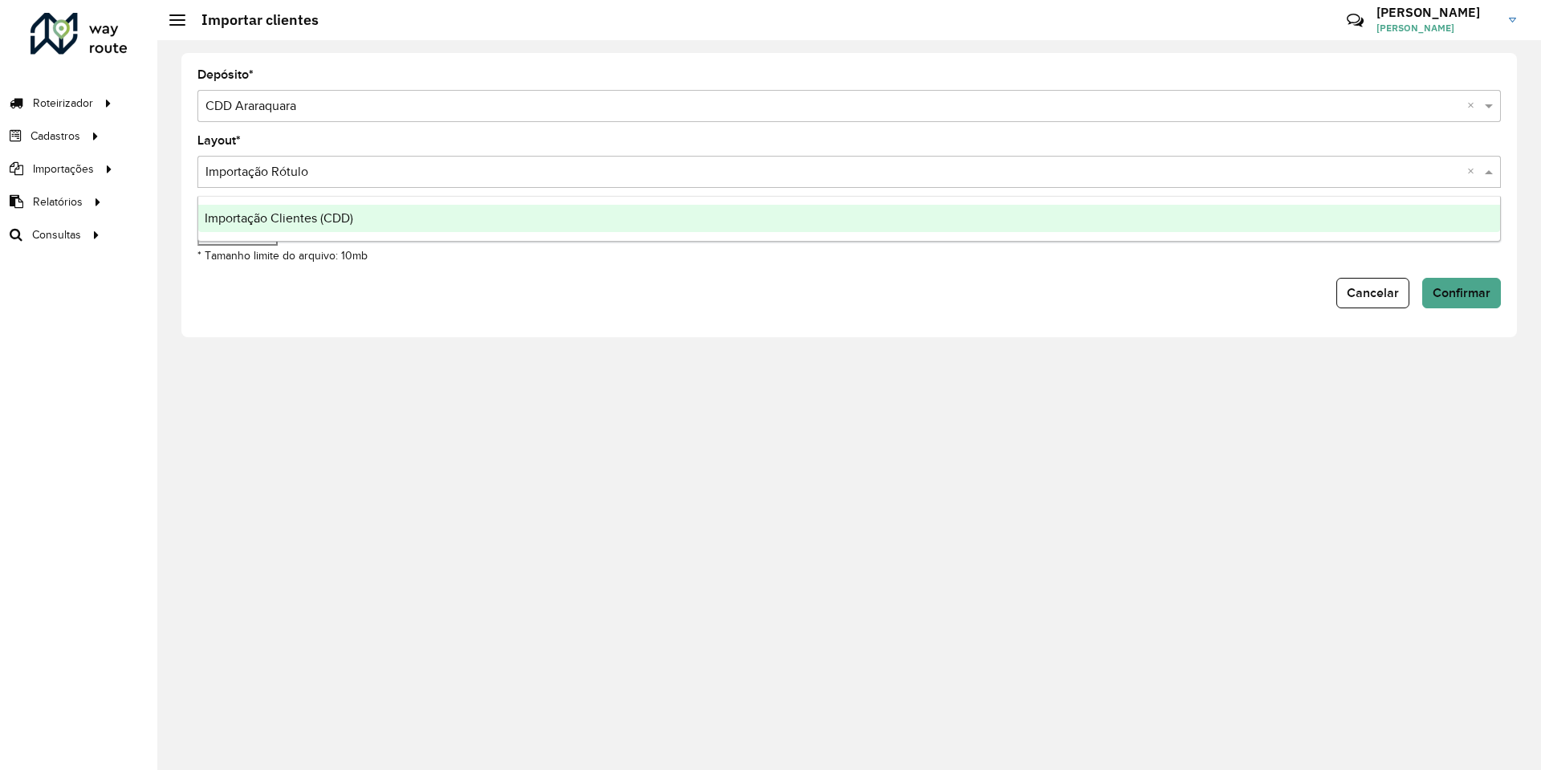
click at [320, 210] on div "Importação Clientes (CDD)" at bounding box center [849, 218] width 1302 height 27
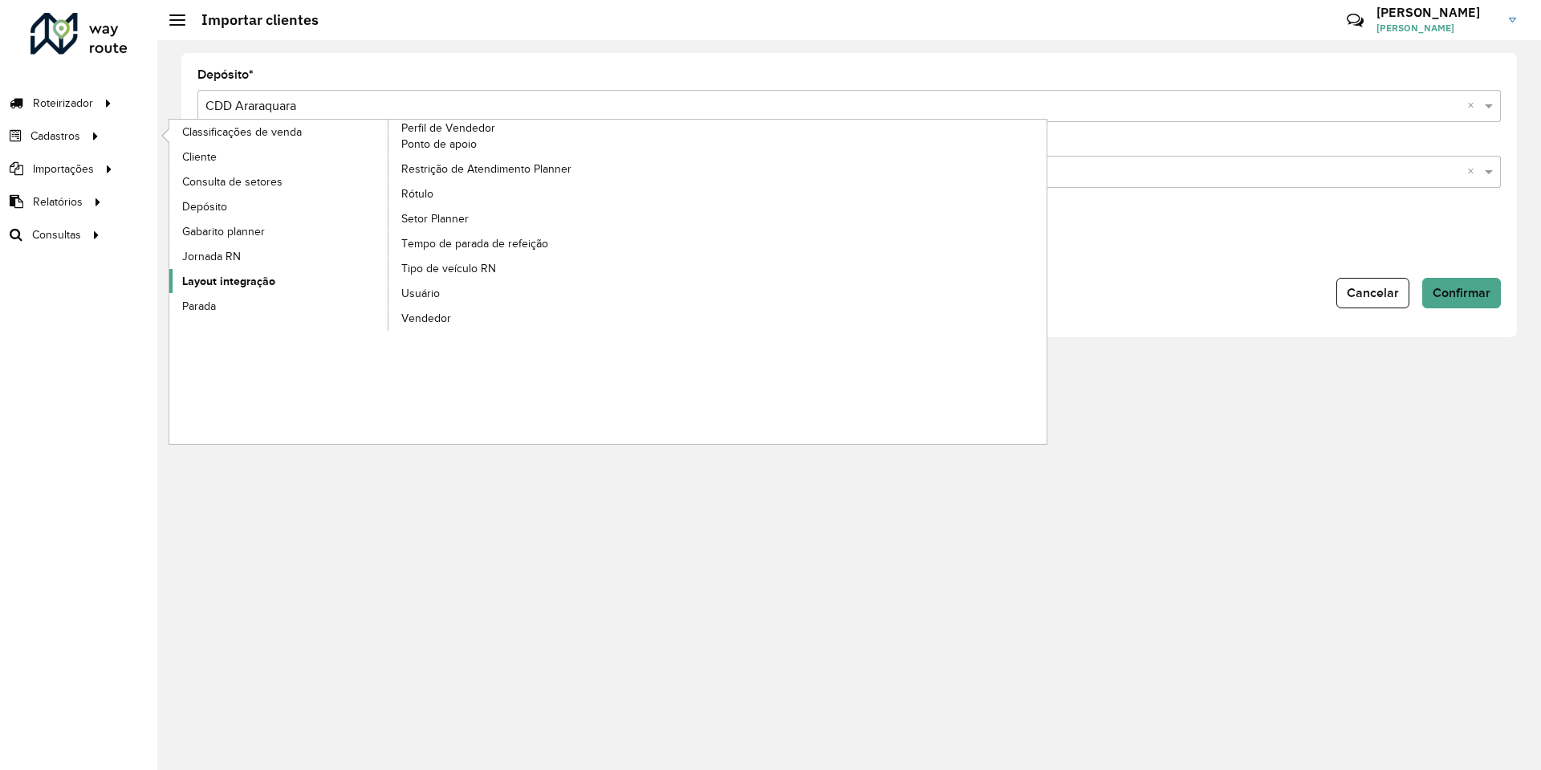
click at [246, 274] on span "Layout integração" at bounding box center [228, 281] width 93 height 17
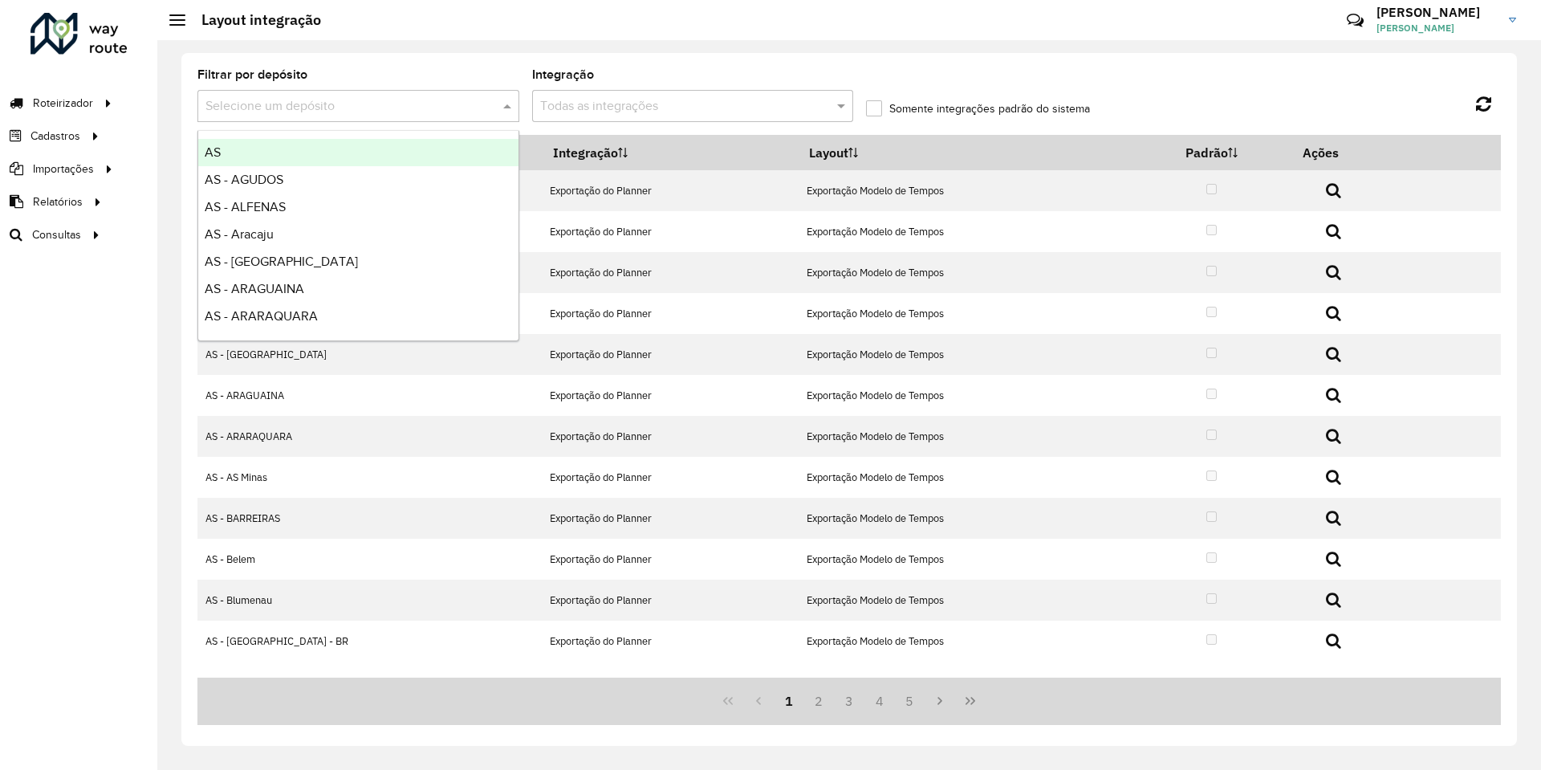
click at [326, 104] on input "text" at bounding box center [342, 106] width 274 height 19
type input "****"
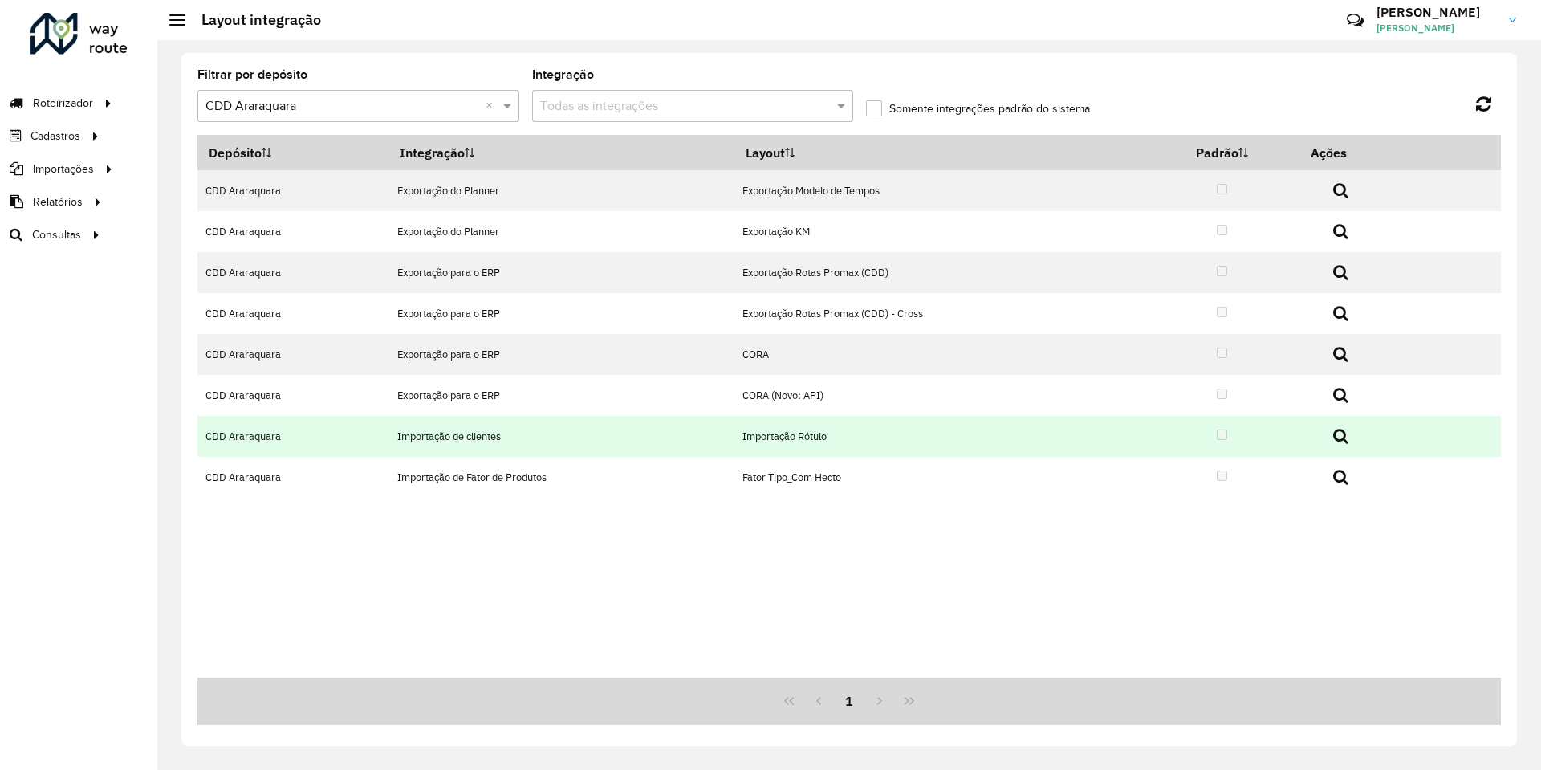
click at [835, 426] on td "Importação Rótulo" at bounding box center [939, 436] width 411 height 41
click at [798, 434] on td "Importação Rótulo" at bounding box center [939, 436] width 411 height 41
click at [422, 453] on td "Importação de clientes" at bounding box center [561, 436] width 346 height 41
click at [423, 443] on td "Importação de clientes" at bounding box center [561, 436] width 346 height 41
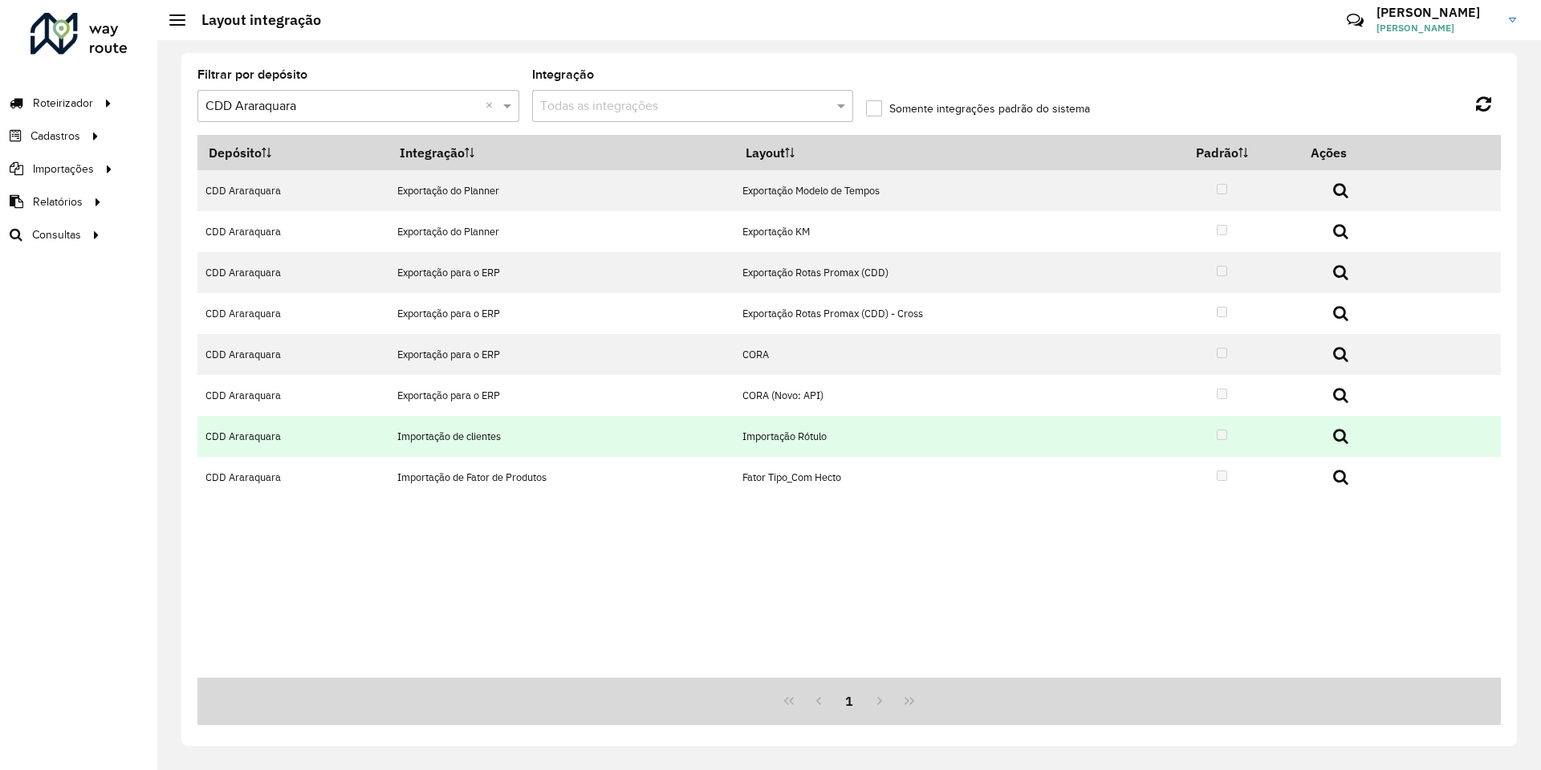
click at [1347, 443] on icon at bounding box center [1340, 436] width 15 height 16
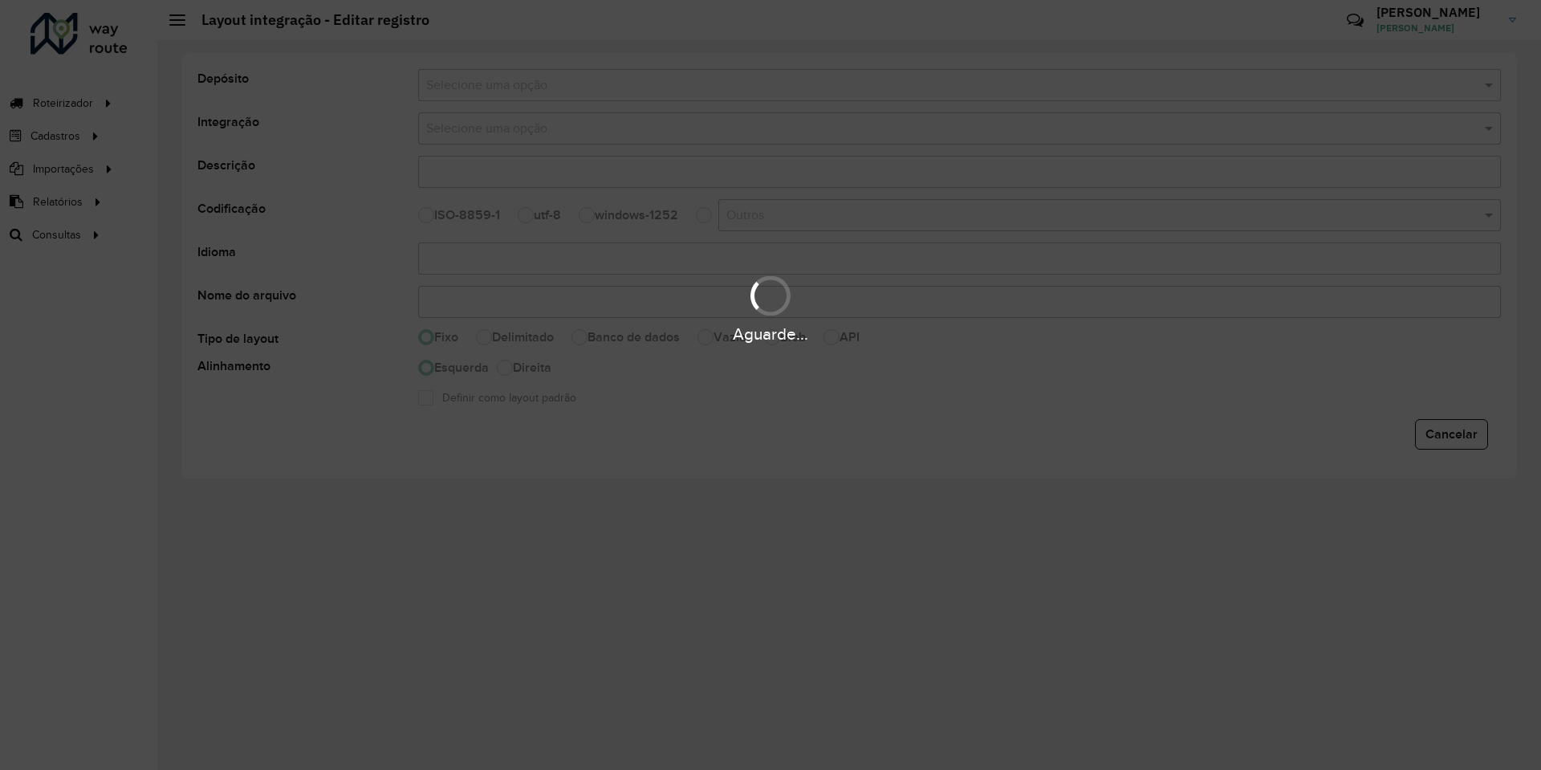
select select
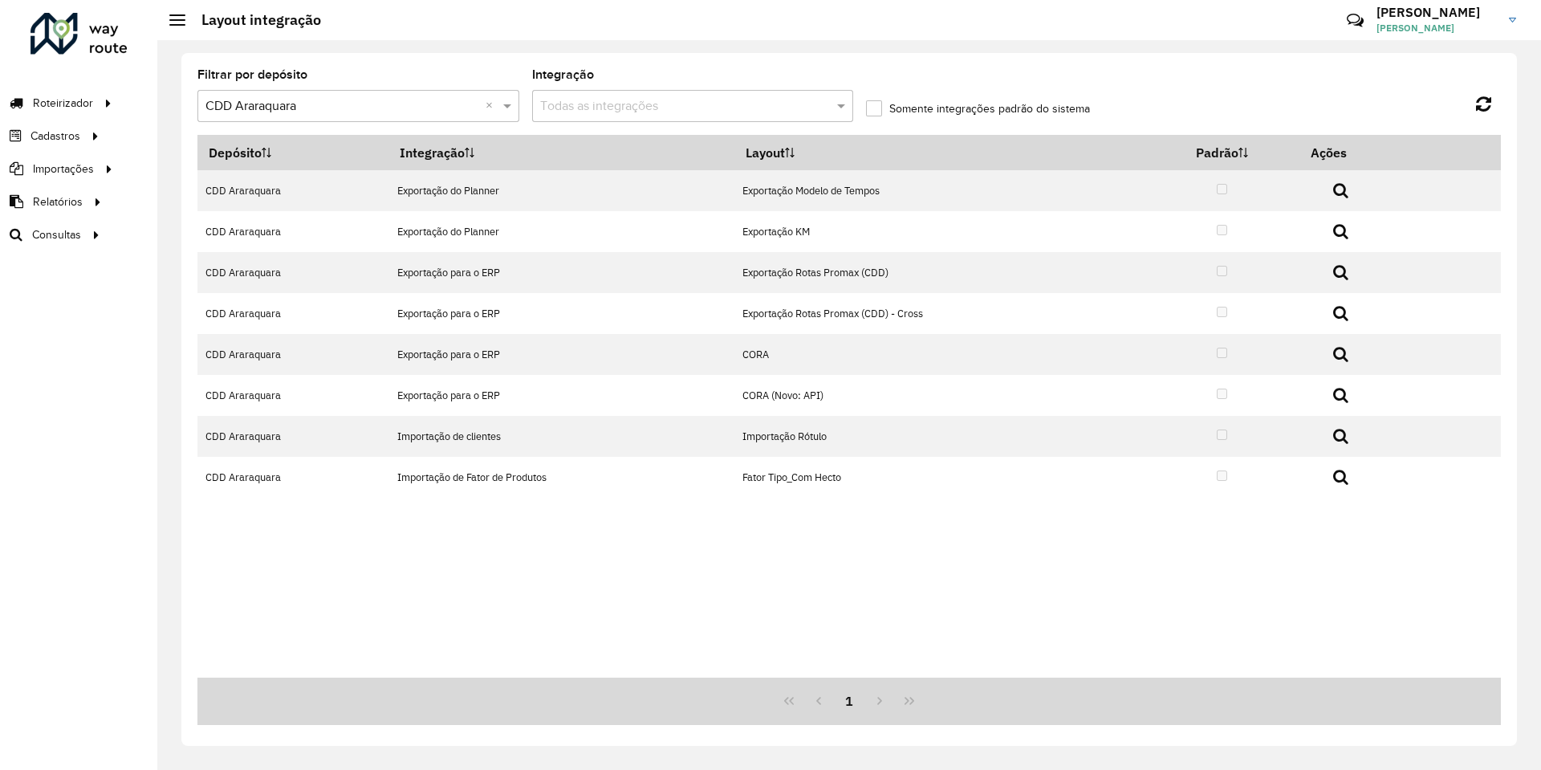
click at [875, 696] on div "1" at bounding box center [849, 700] width 1304 height 47
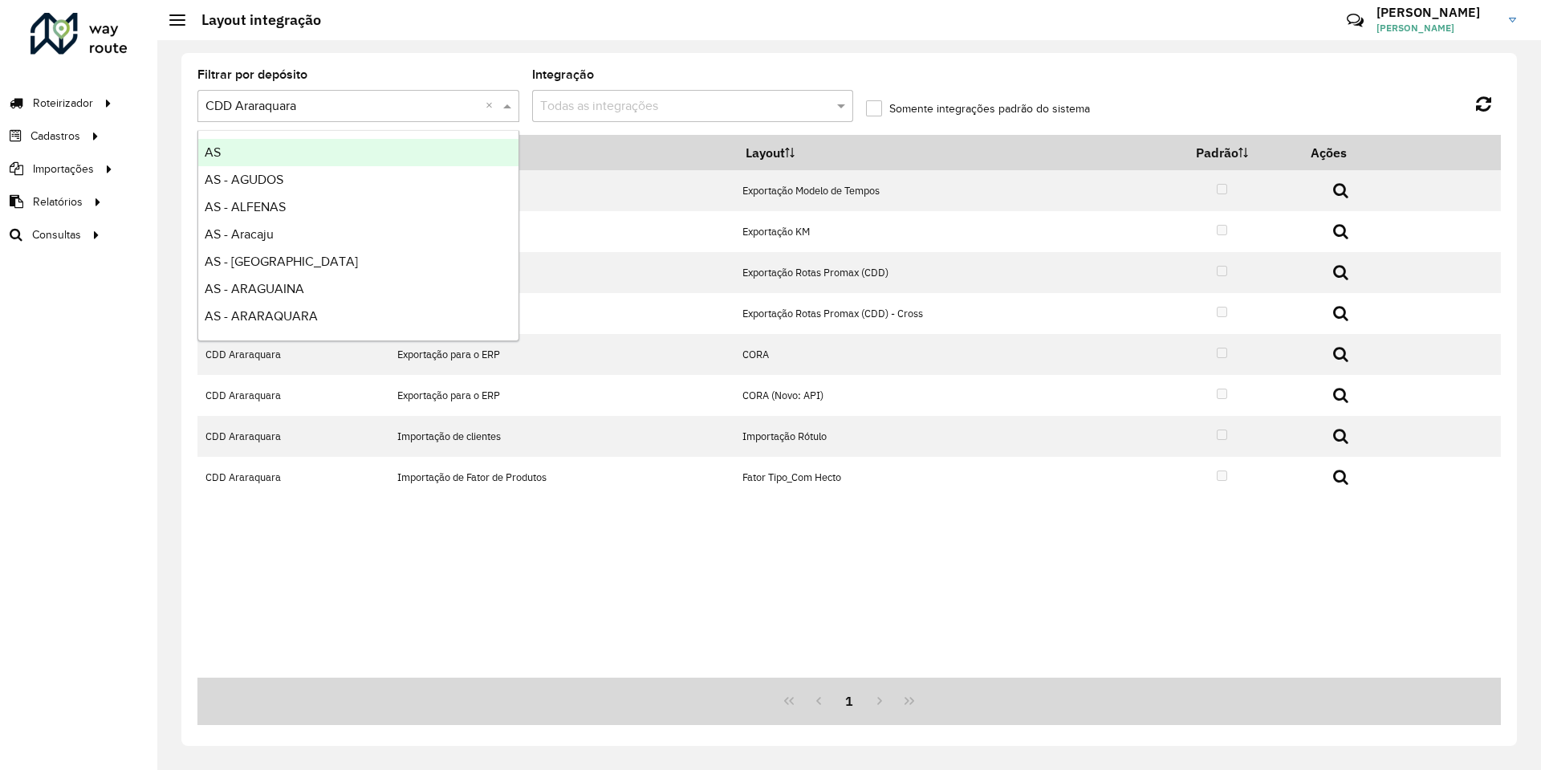
click at [372, 107] on input "text" at bounding box center [342, 106] width 274 height 19
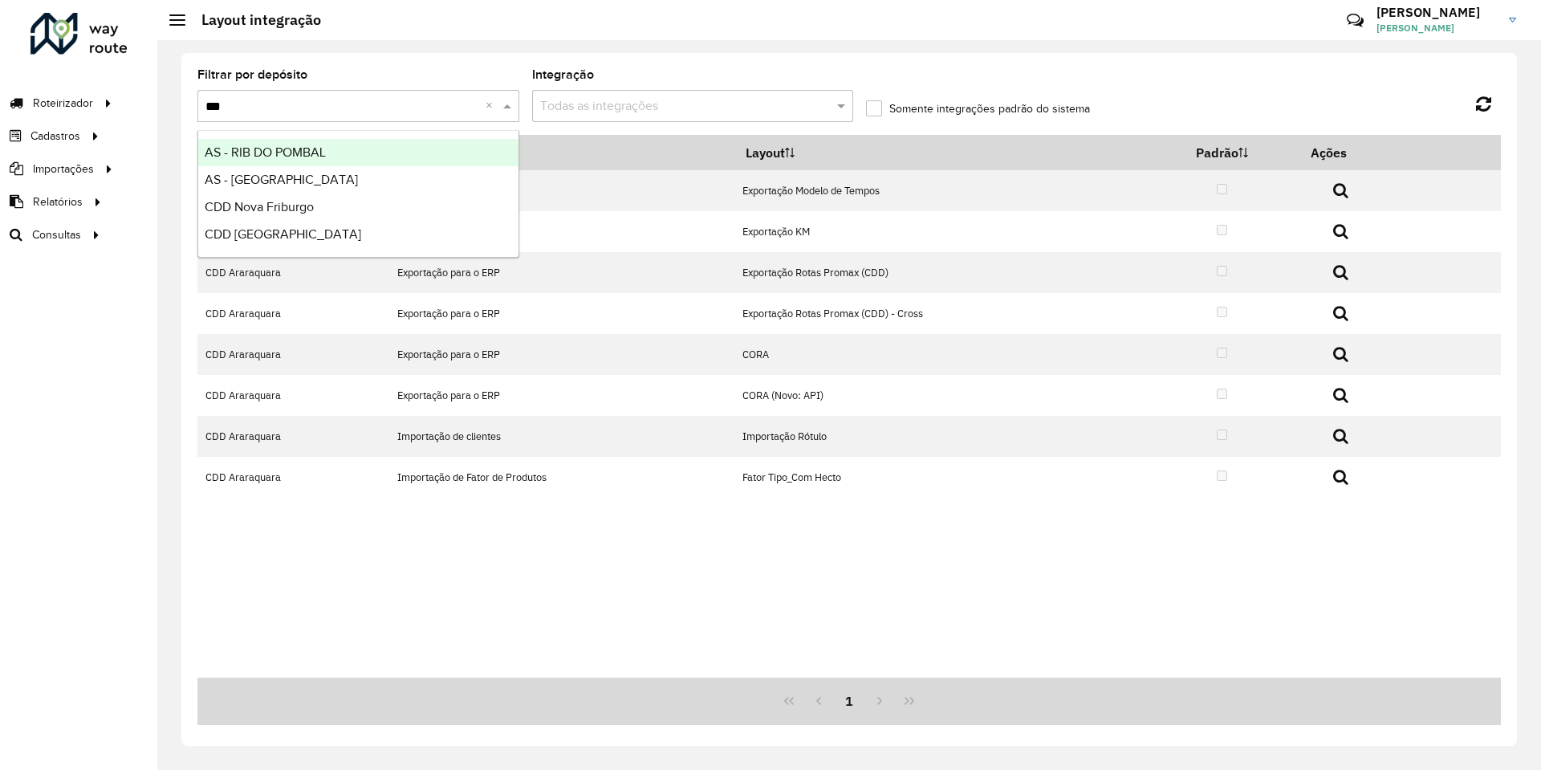
type input "****"
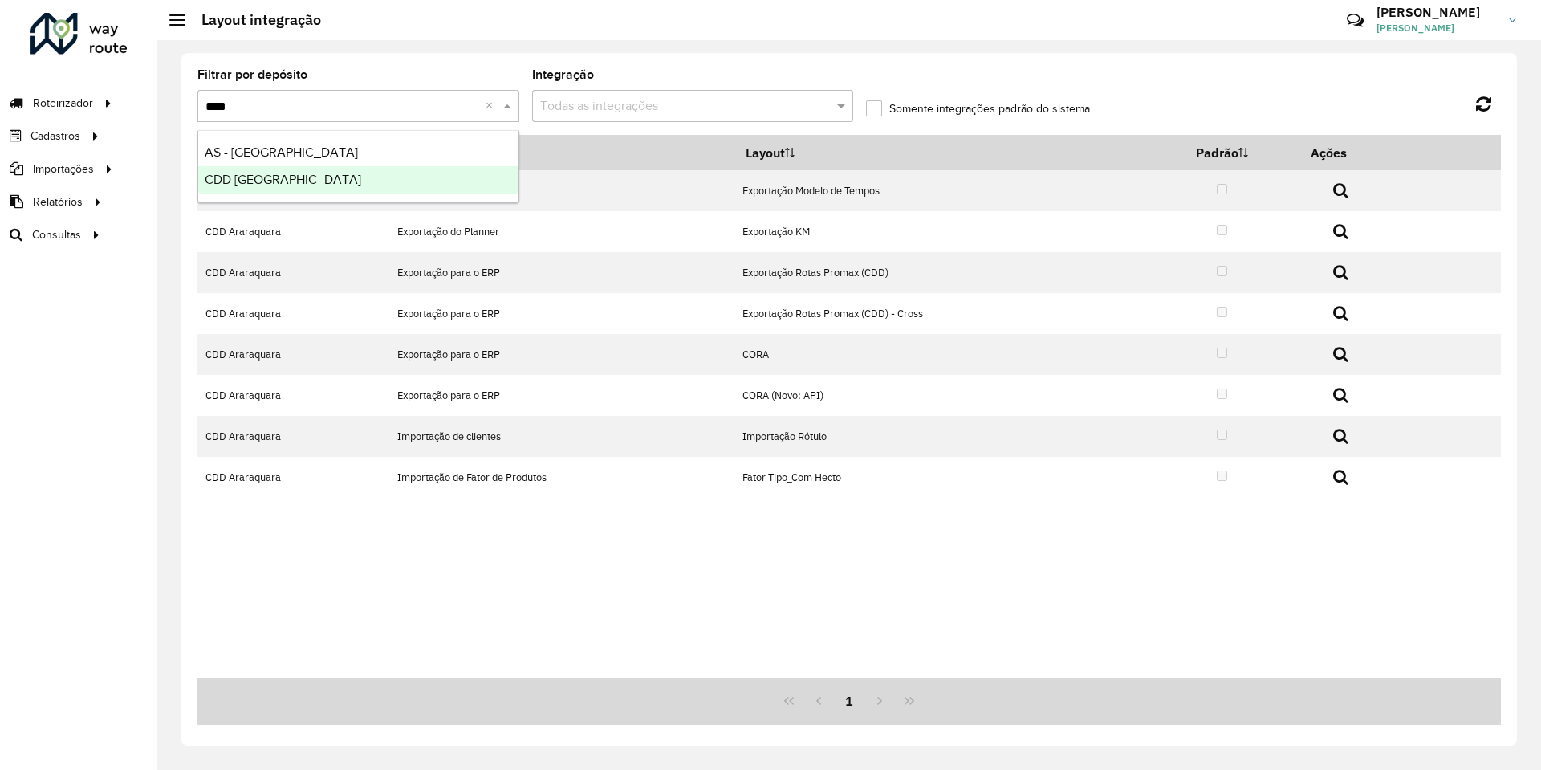
click at [348, 169] on div "CDD [GEOGRAPHIC_DATA]" at bounding box center [358, 179] width 320 height 27
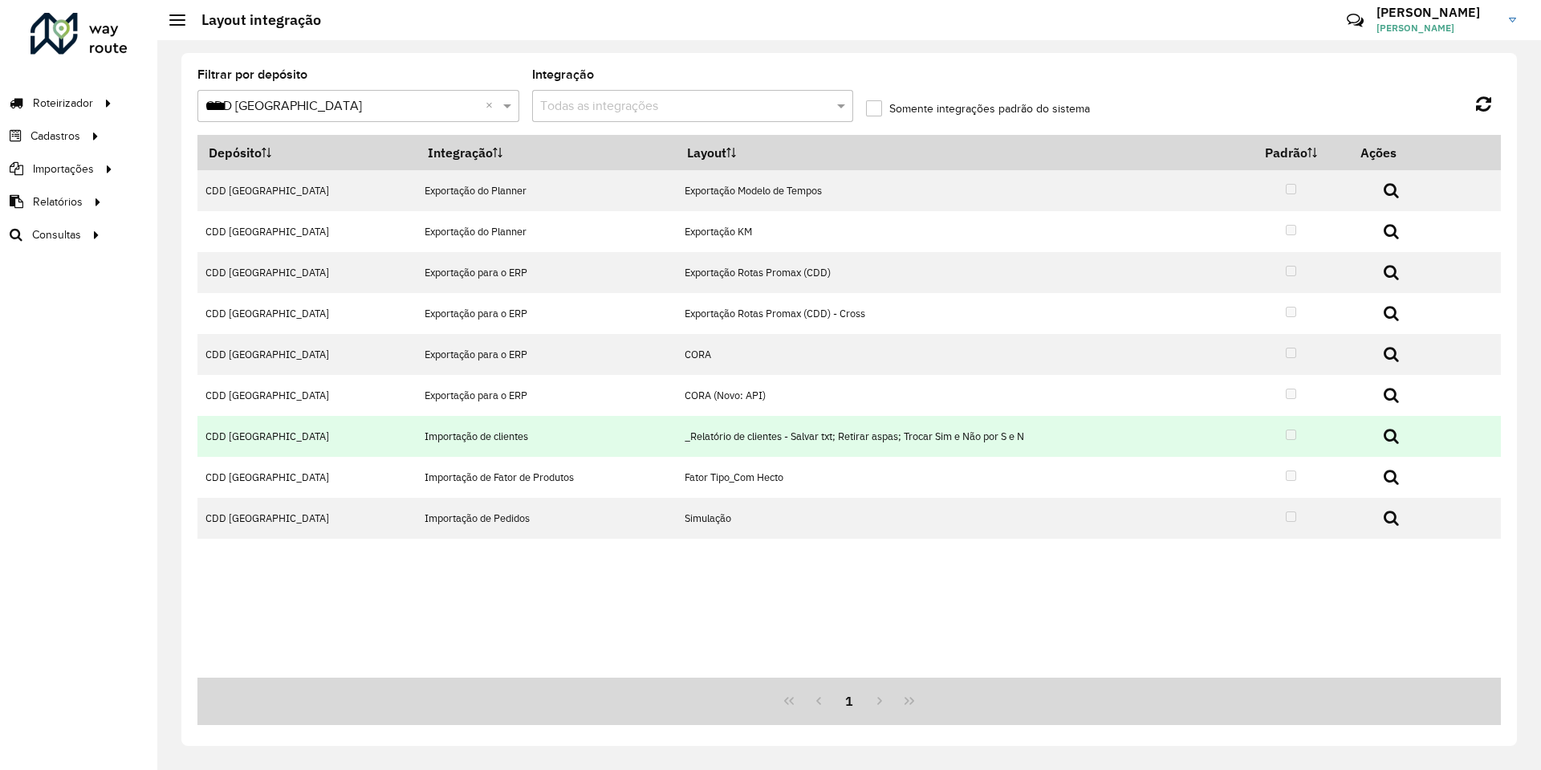
click at [1386, 433] on icon at bounding box center [1391, 436] width 15 height 16
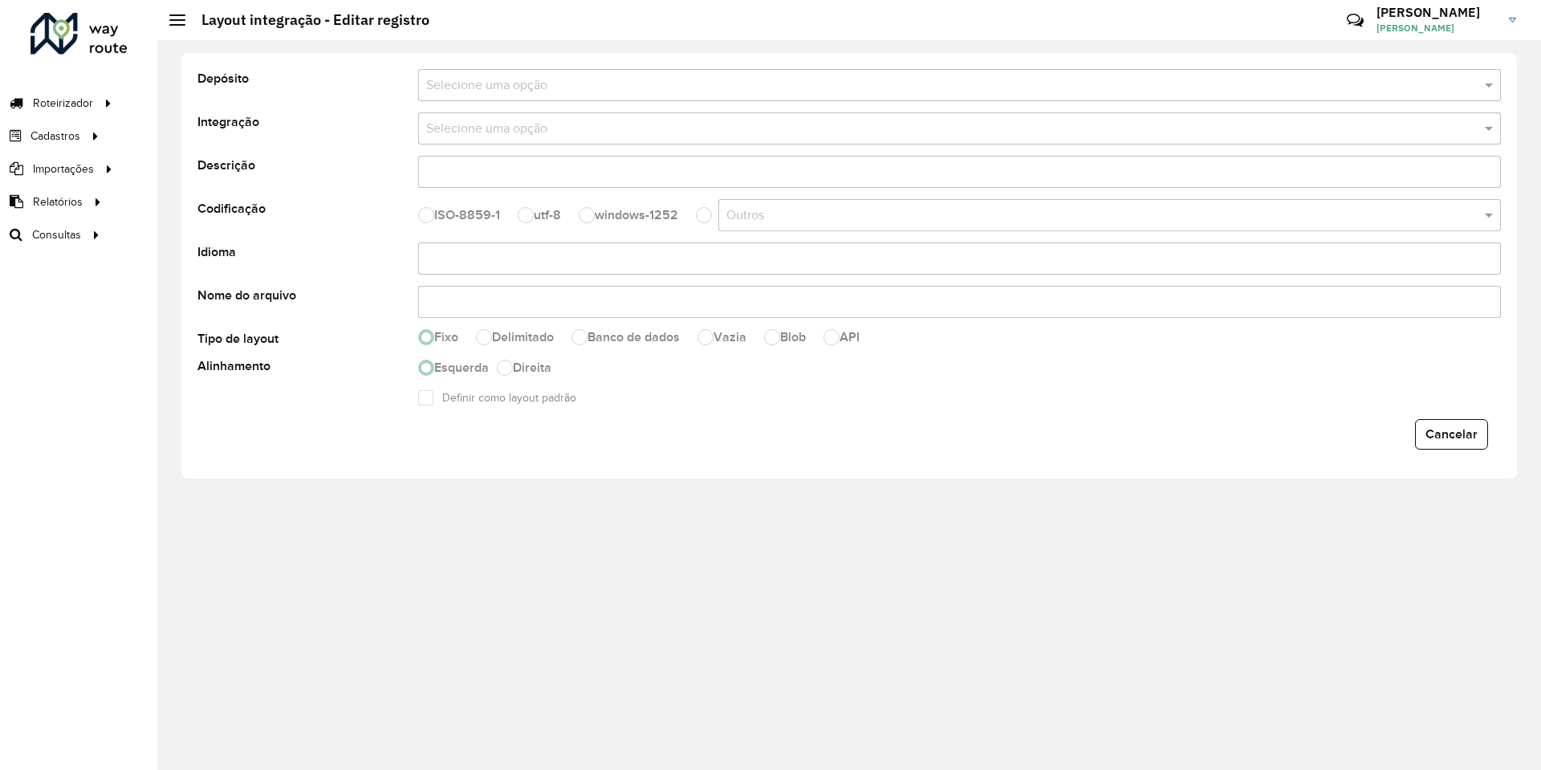
select select
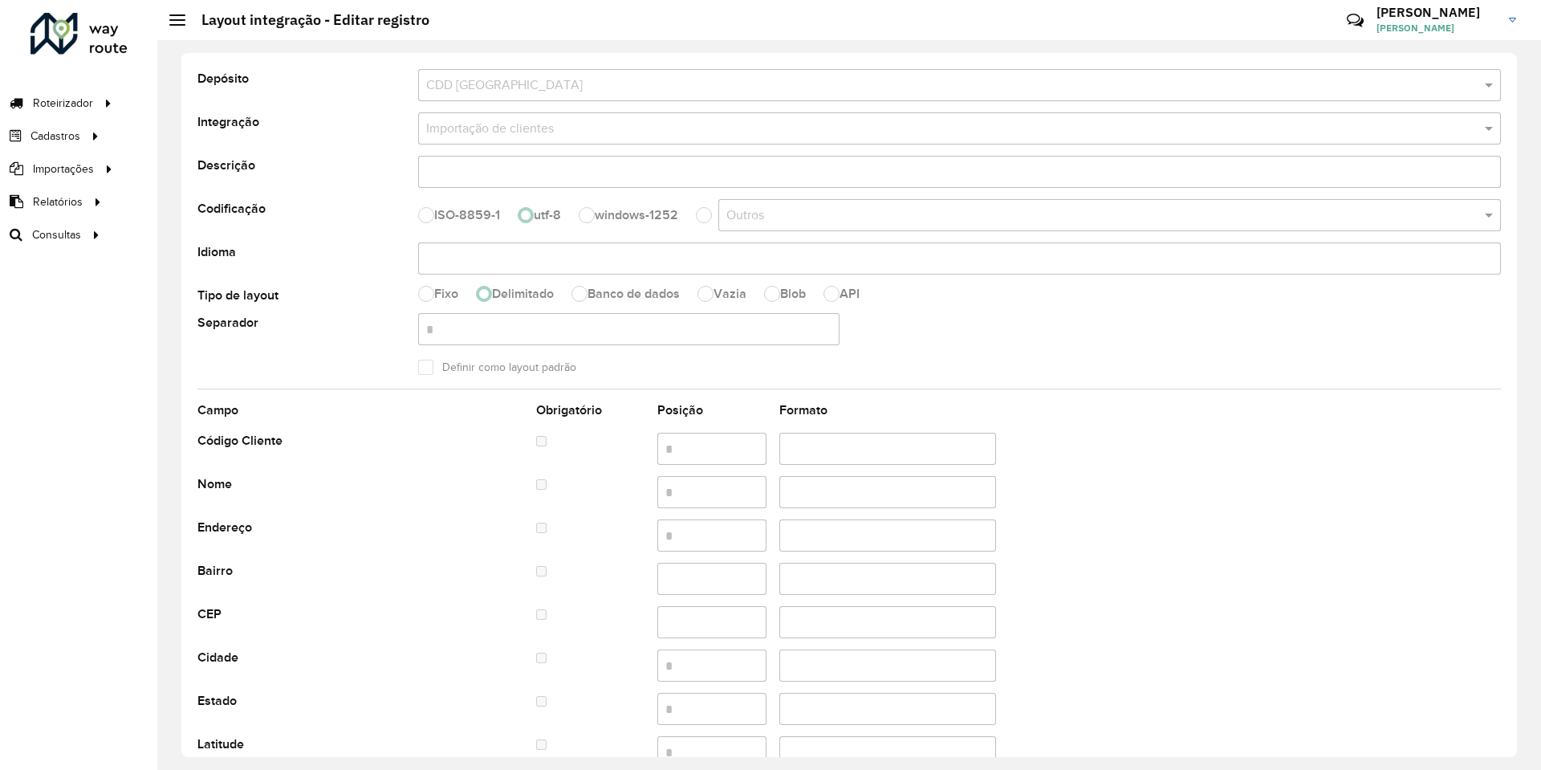
click at [639, 297] on p-radiobutton "Banco de dados" at bounding box center [629, 294] width 116 height 16
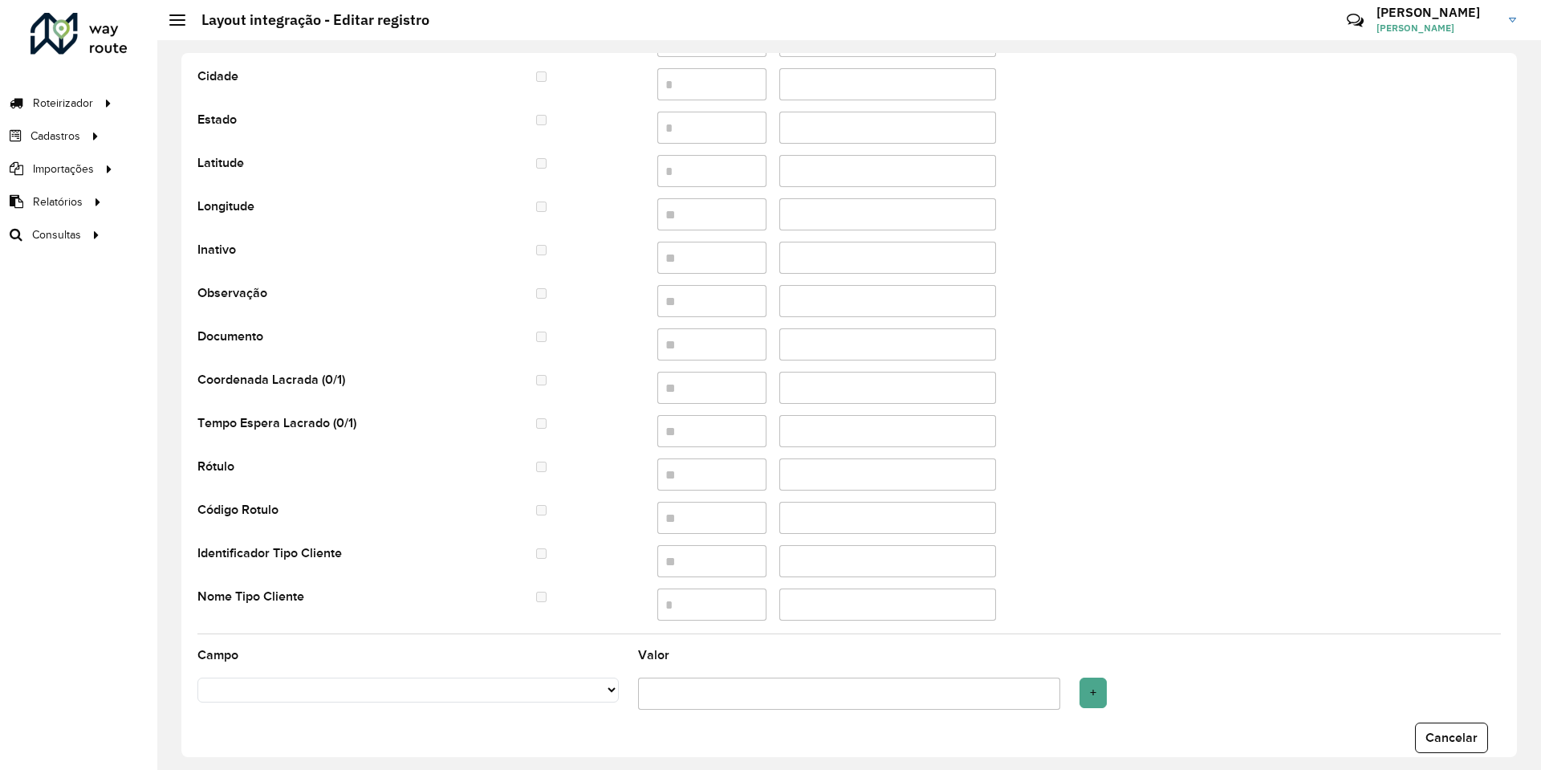
scroll to position [606, 0]
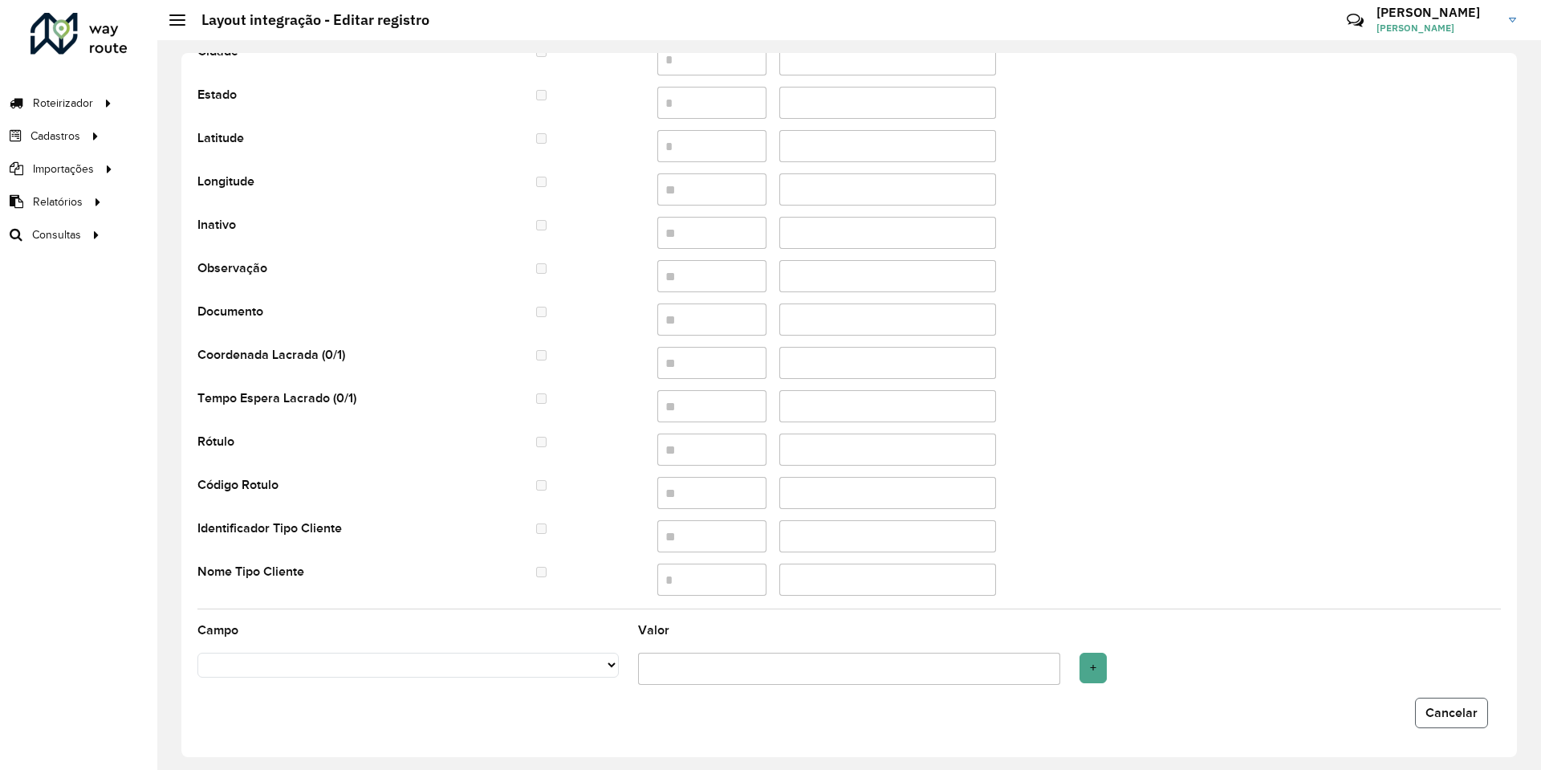
click at [1426, 710] on span "Cancelar" at bounding box center [1452, 713] width 52 height 14
